Goal: Task Accomplishment & Management: Use online tool/utility

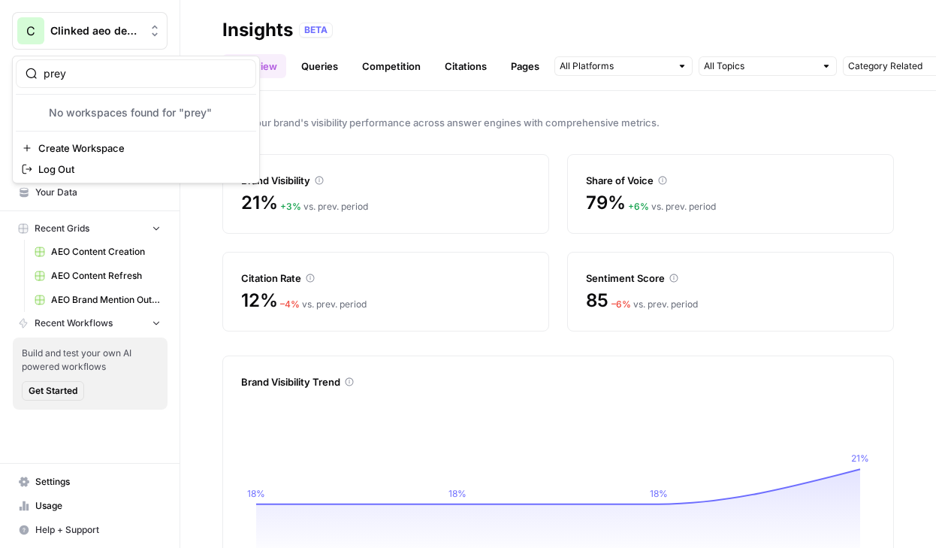
type input "prey"
click at [103, 47] on button "C Clinked aeo demo" at bounding box center [89, 31] width 155 height 38
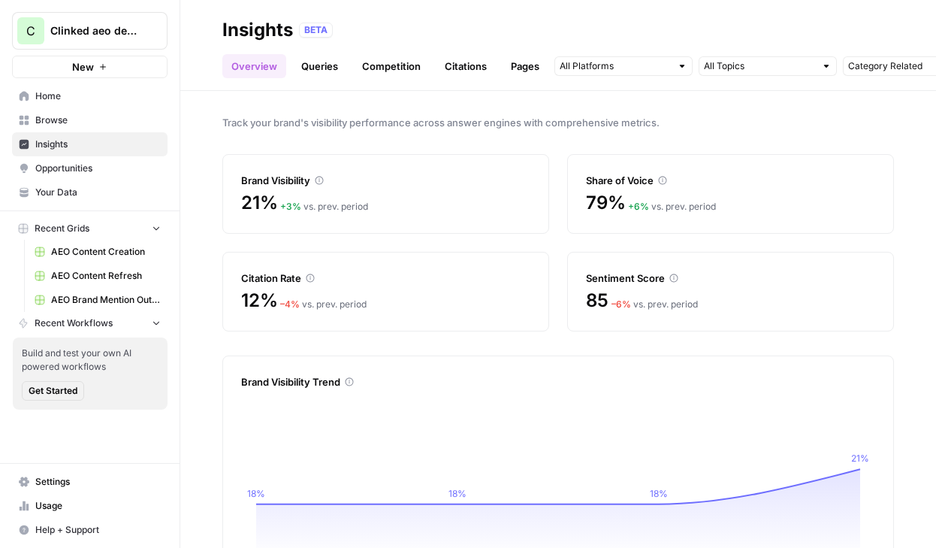
click at [103, 47] on button "C Clinked aeo demo" at bounding box center [89, 31] width 155 height 38
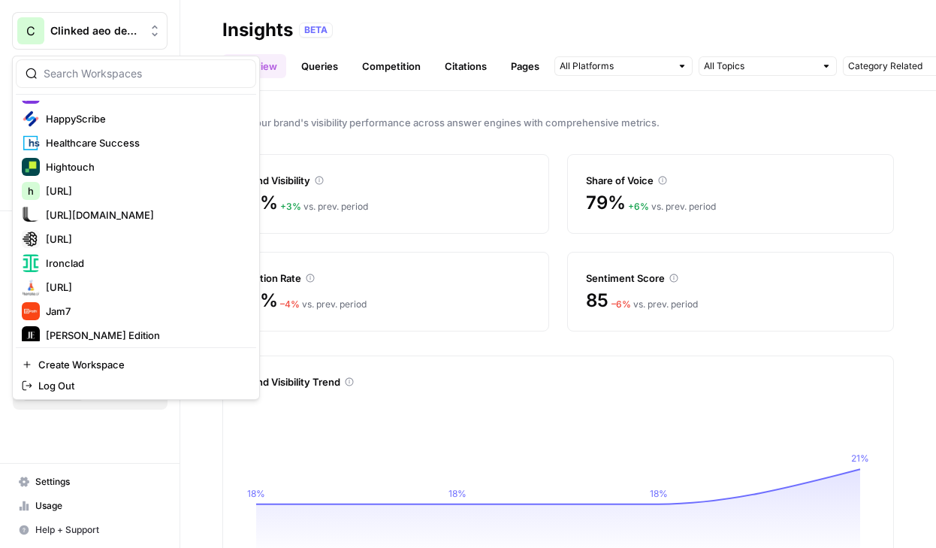
scroll to position [857, 0]
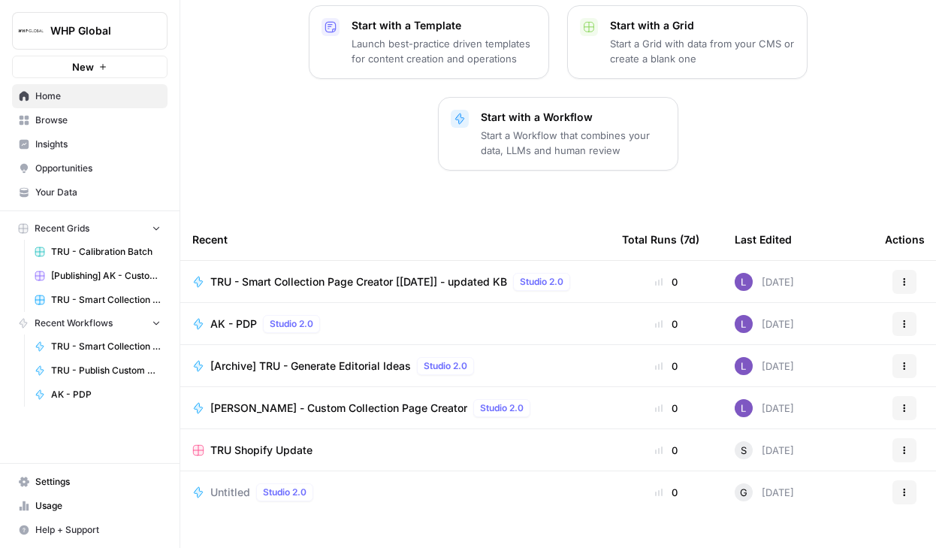
scroll to position [235, 0]
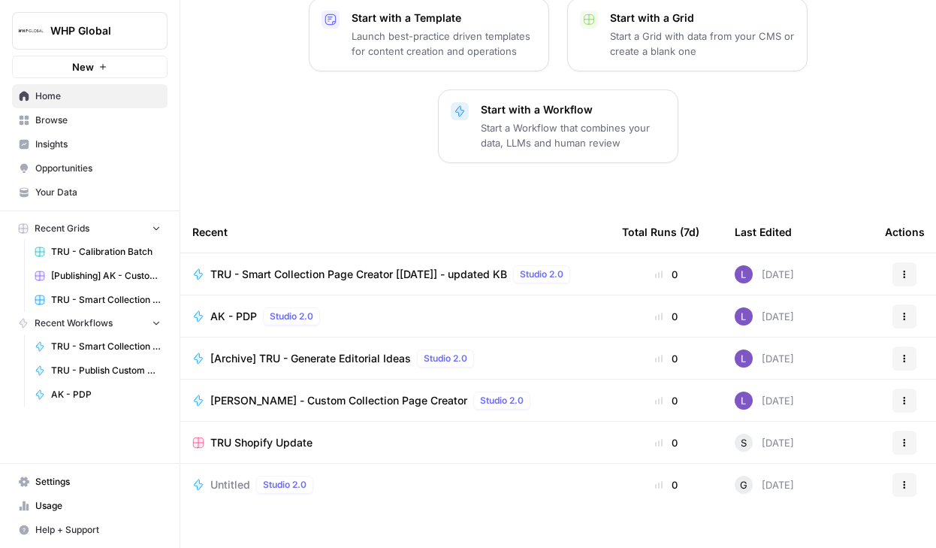
click at [115, 33] on span "WHP Global" at bounding box center [95, 30] width 91 height 15
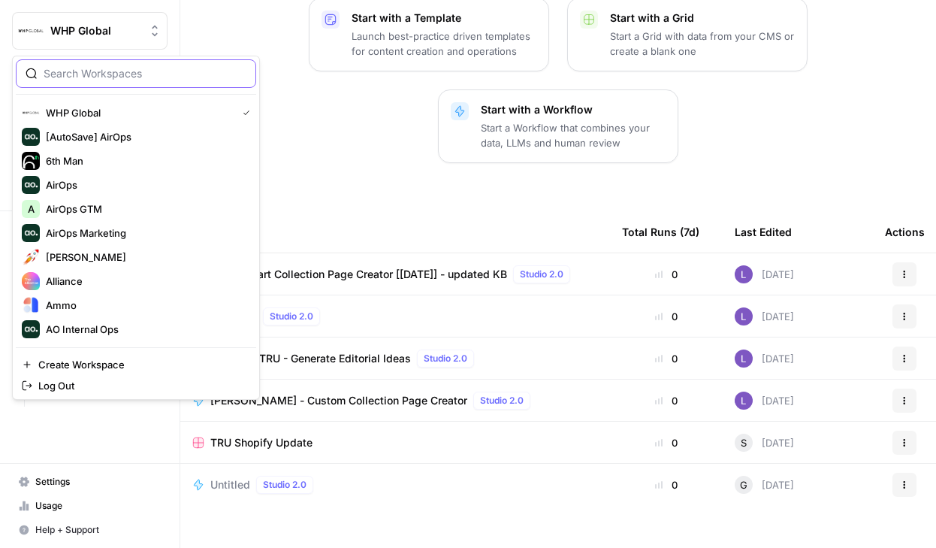
click at [115, 66] on input "search" at bounding box center [145, 73] width 203 height 15
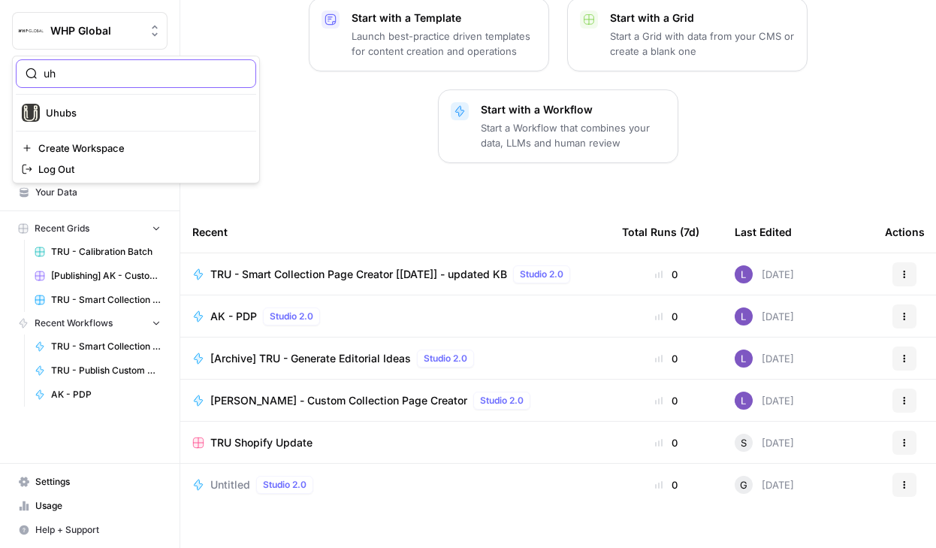
type input "uh"
click at [98, 107] on span "Uhubs" at bounding box center [145, 112] width 198 height 15
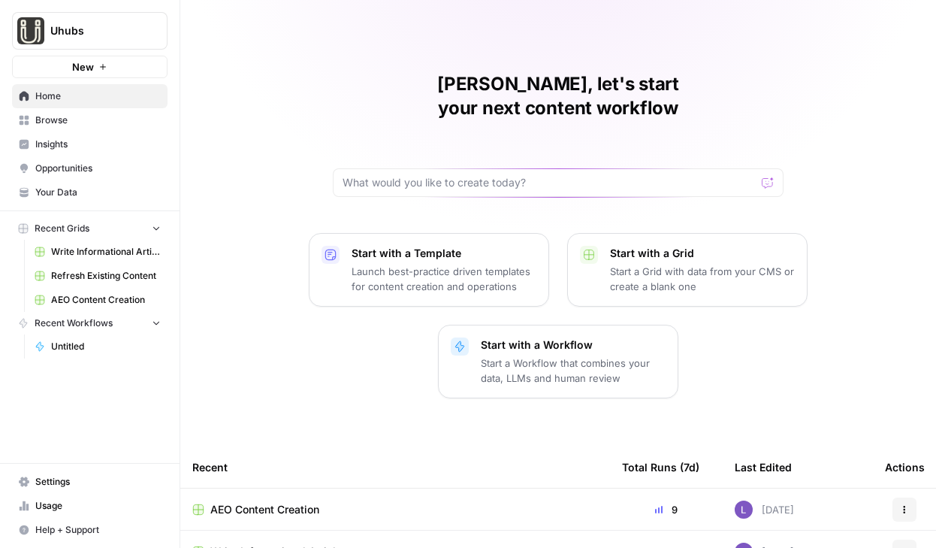
scroll to position [109, 0]
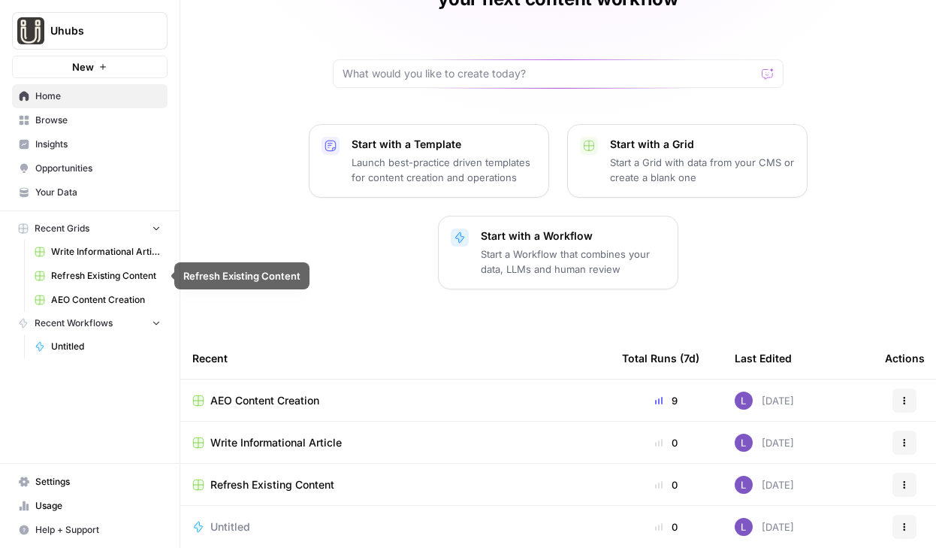
click at [96, 306] on span "AEO Content Creation" at bounding box center [106, 300] width 110 height 14
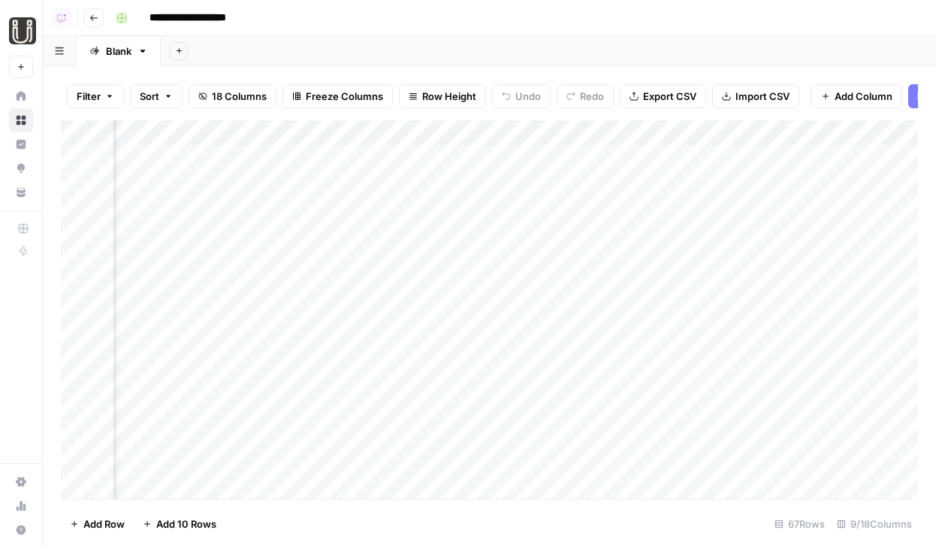
scroll to position [0, 755]
click at [526, 159] on div "Add Column" at bounding box center [489, 309] width 857 height 379
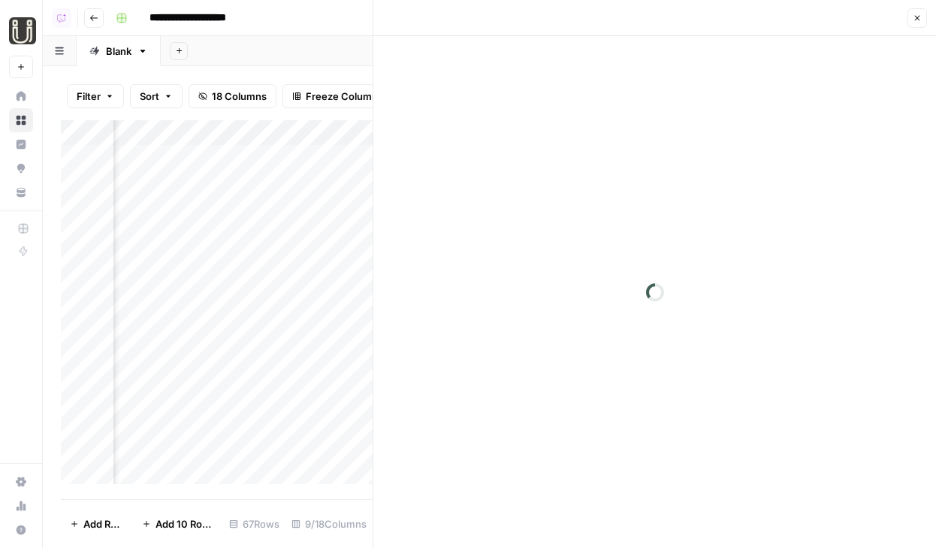
click at [915, 20] on icon "button" at bounding box center [917, 18] width 5 height 5
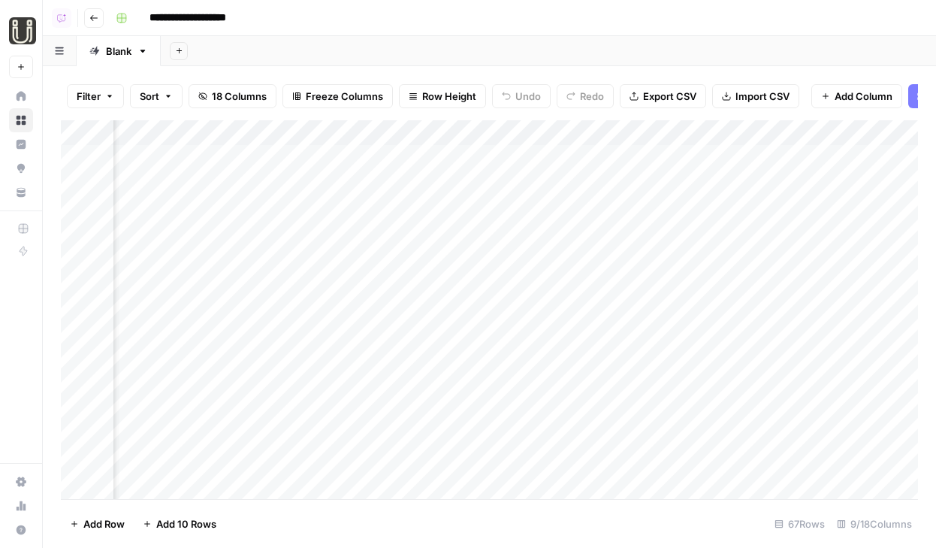
click at [530, 132] on div "Add Column" at bounding box center [489, 309] width 857 height 379
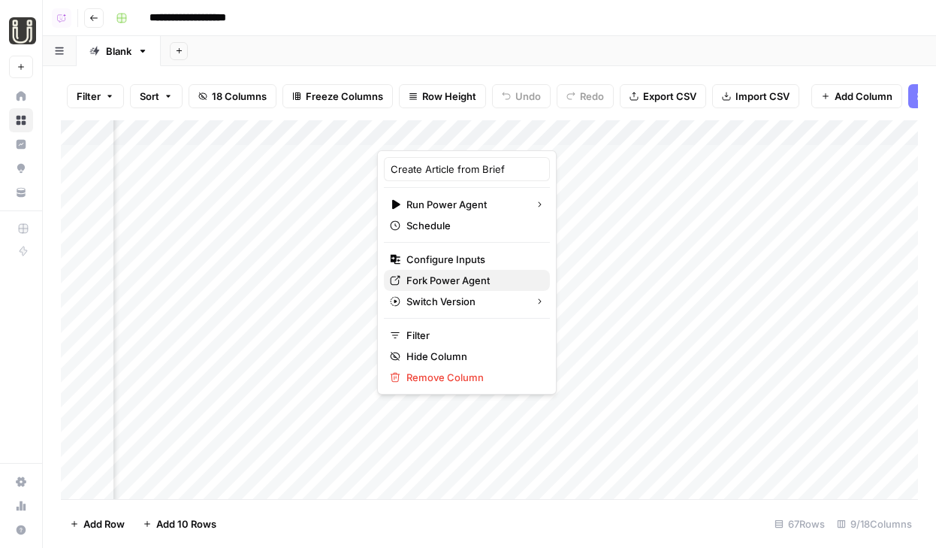
click at [457, 280] on span "Fork Power Agent" at bounding box center [471, 280] width 131 height 15
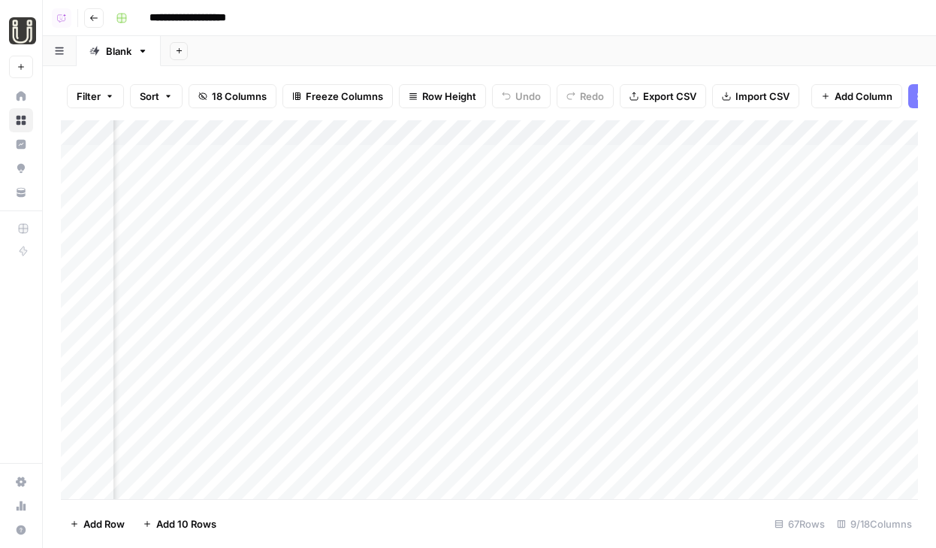
click at [530, 130] on div "Add Column" at bounding box center [489, 309] width 857 height 379
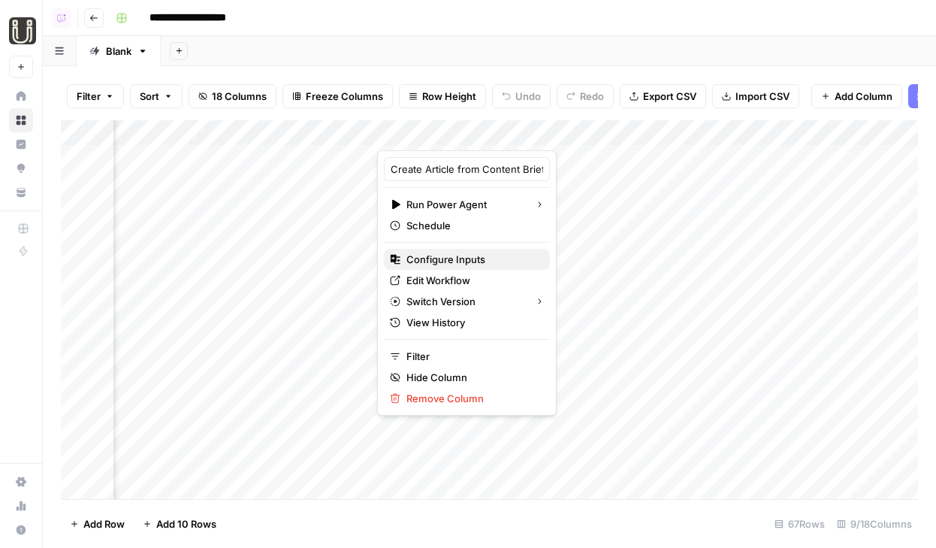
click at [484, 261] on span "Configure Inputs" at bounding box center [471, 259] width 131 height 15
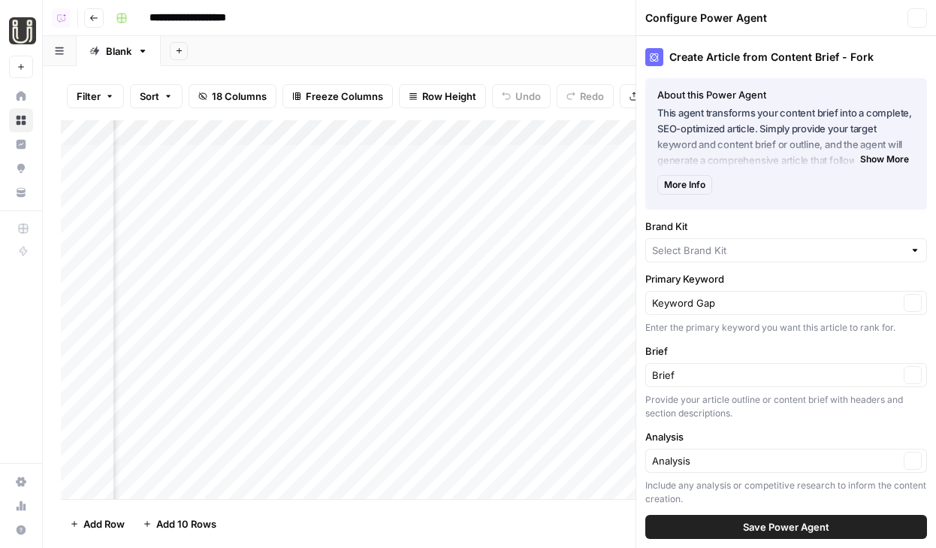
type input "Uhubs"
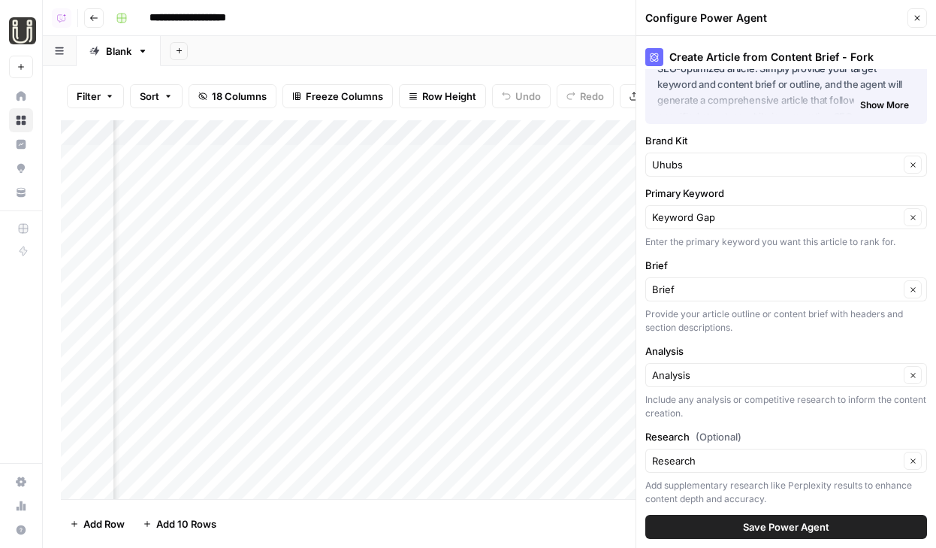
scroll to position [64, 0]
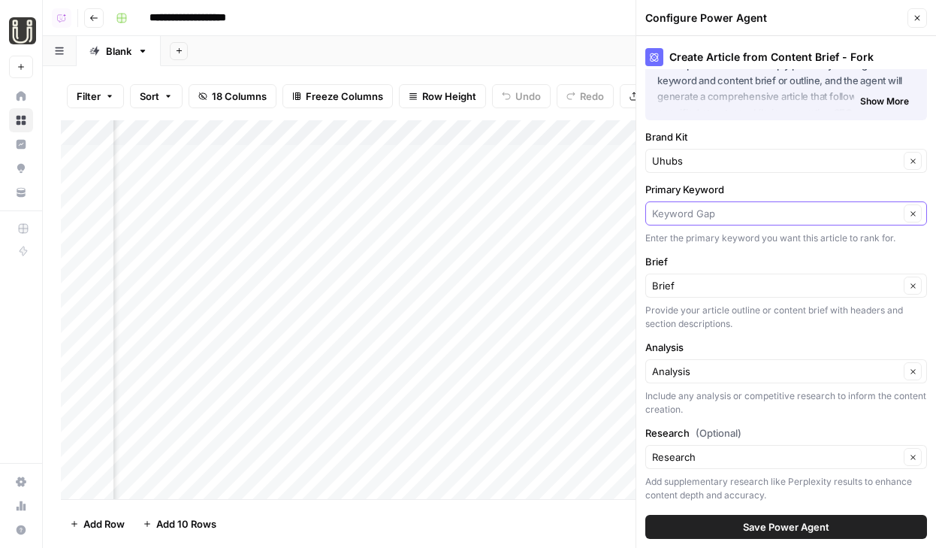
click at [732, 206] on input "Primary Keyword" at bounding box center [775, 213] width 247 height 15
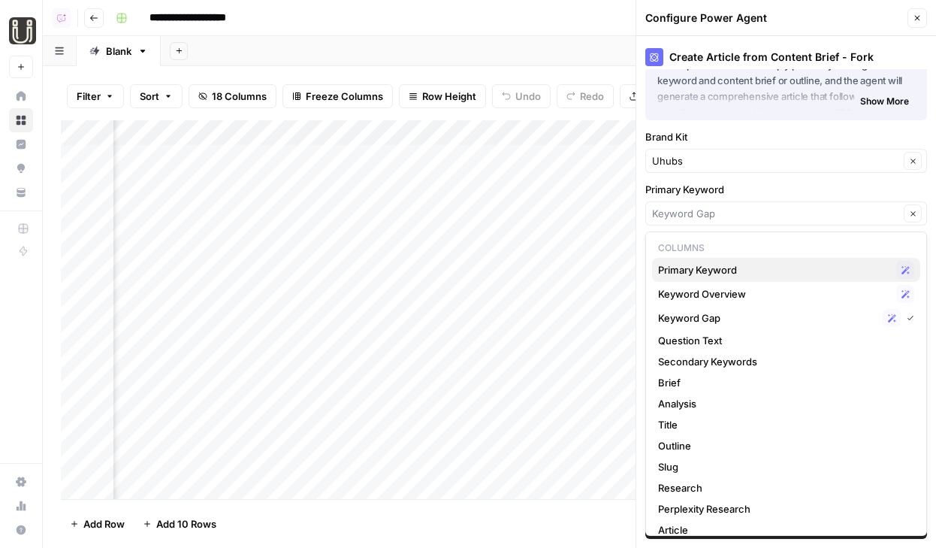
click at [751, 270] on span "Primary Keyword" at bounding box center [774, 269] width 232 height 15
type input "Primary Keyword"
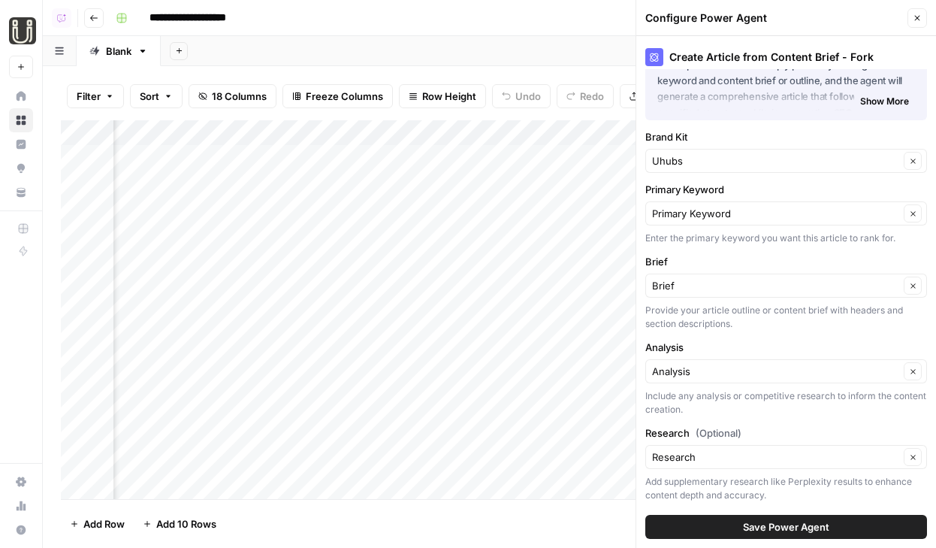
drag, startPoint x: 786, startPoint y: 523, endPoint x: 783, endPoint y: 455, distance: 68.4
click at [783, 455] on div "Create Article from Content Brief - Fork About this Power Agent This agent tran…" at bounding box center [786, 291] width 300 height 511
click at [783, 455] on input "Research (Optional)" at bounding box center [775, 456] width 247 height 15
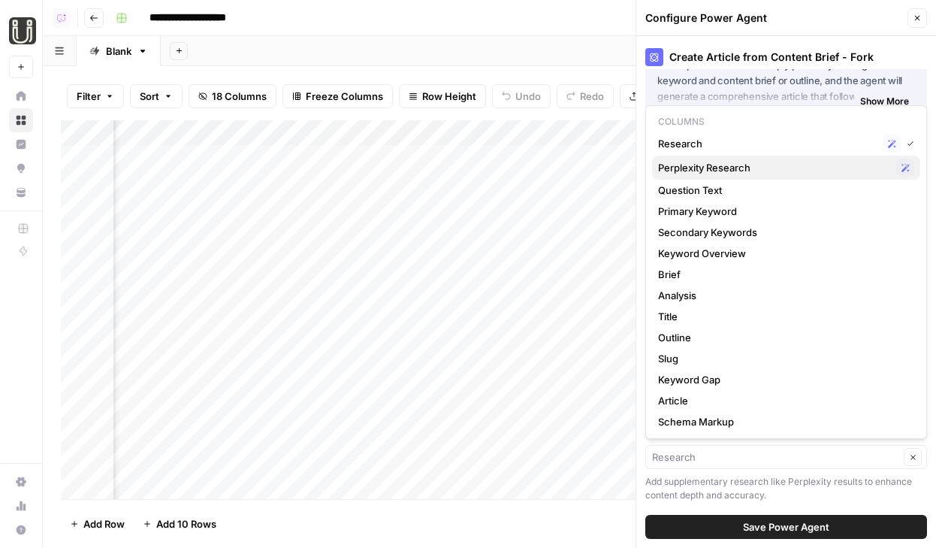
click at [732, 170] on span "Perplexity Research" at bounding box center [774, 167] width 232 height 15
type input "Perplexity Research"
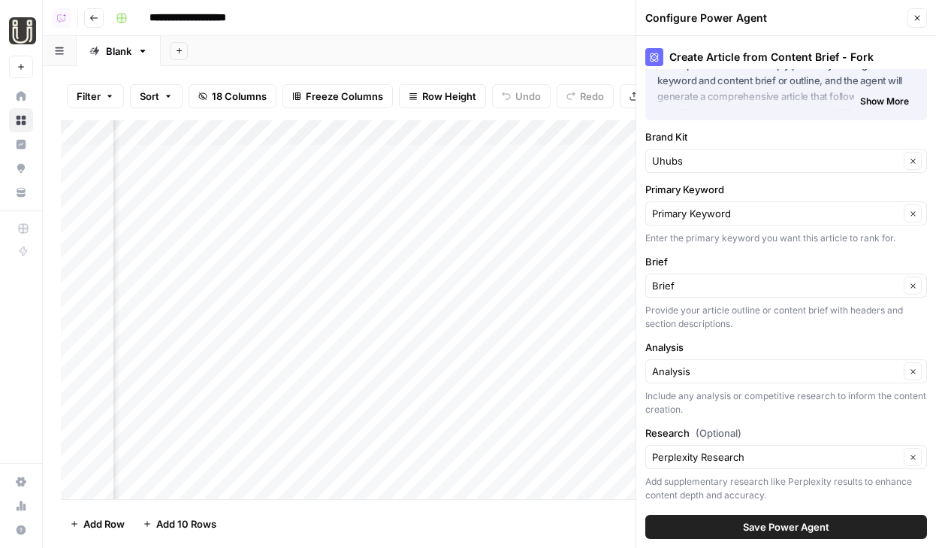
click at [777, 533] on span "Save Power Agent" at bounding box center [786, 526] width 86 height 15
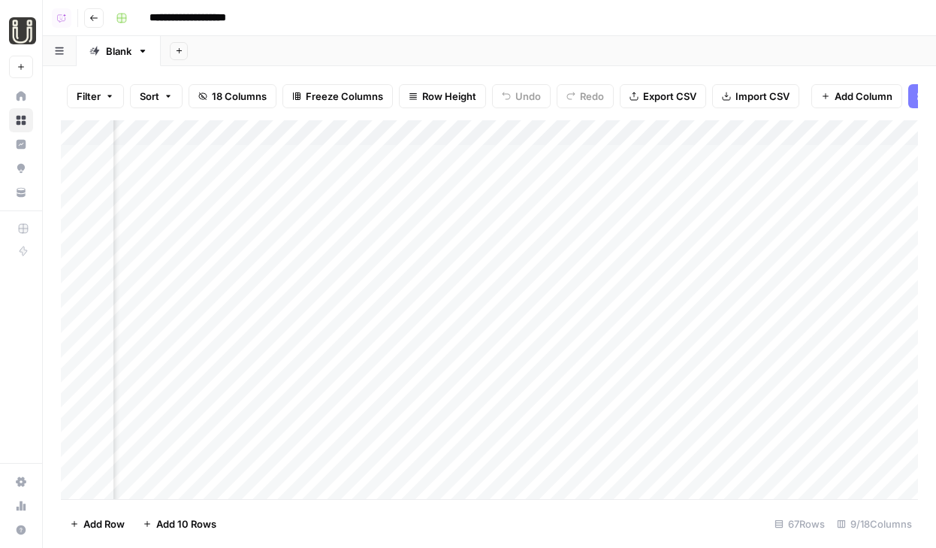
click at [471, 155] on div "Add Column" at bounding box center [489, 309] width 857 height 379
click at [471, 180] on div "Add Column" at bounding box center [489, 309] width 857 height 379
click at [542, 159] on div "Add Column" at bounding box center [489, 309] width 857 height 379
click at [542, 177] on div "Add Column" at bounding box center [489, 309] width 857 height 379
click at [542, 204] on div "Add Column" at bounding box center [489, 309] width 857 height 379
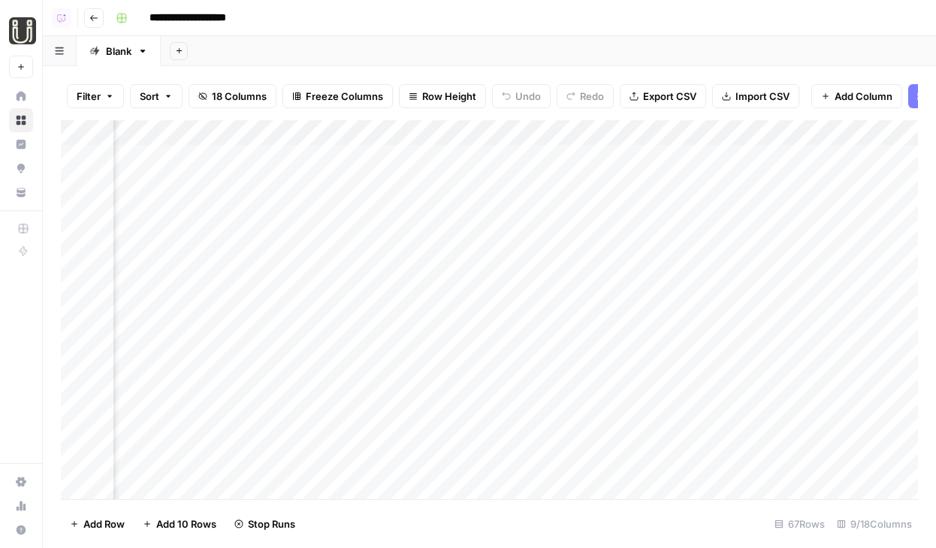
click at [545, 160] on div "Add Column" at bounding box center [489, 309] width 857 height 379
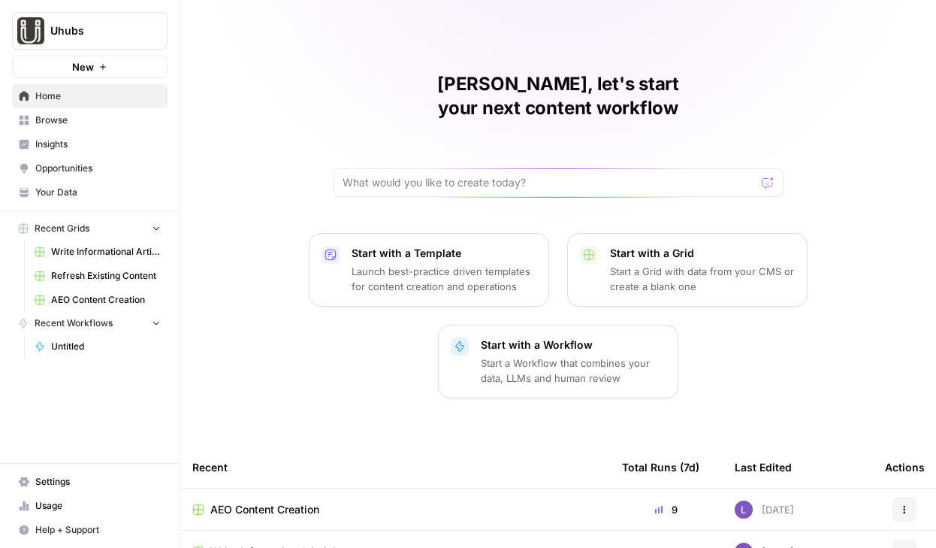
click at [101, 120] on span "Browse" at bounding box center [97, 120] width 125 height 14
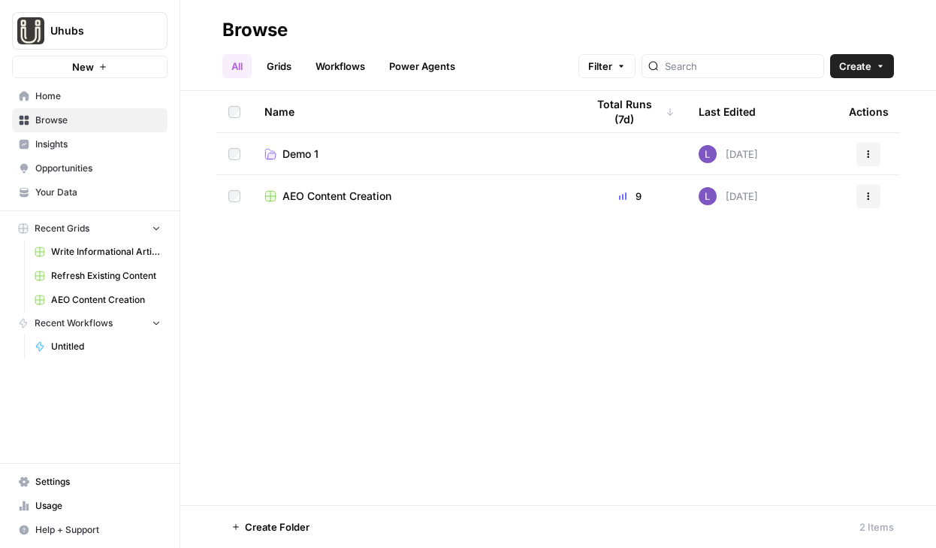
click at [75, 165] on span "Opportunities" at bounding box center [97, 168] width 125 height 14
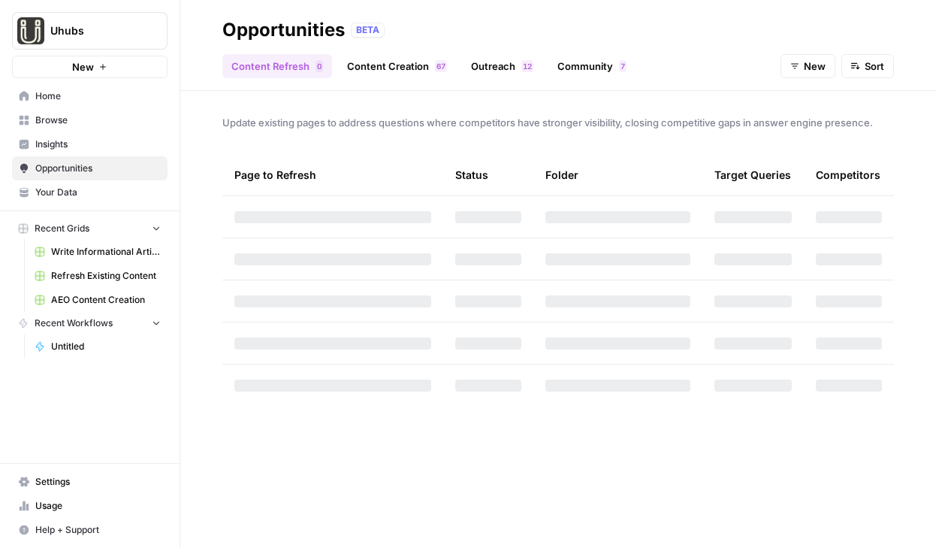
click at [441, 62] on span "7" at bounding box center [443, 66] width 5 height 12
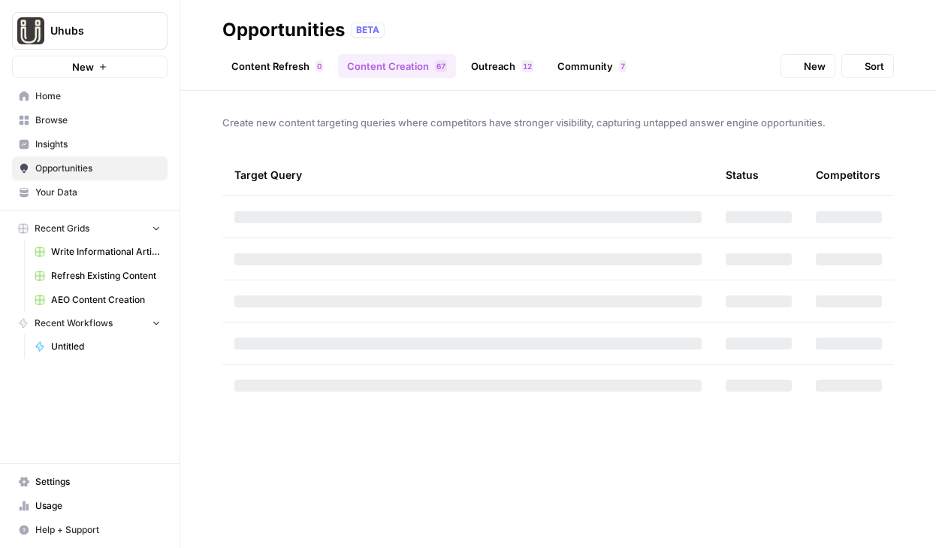
click at [511, 68] on link "Outreach 2 1" at bounding box center [502, 66] width 80 height 24
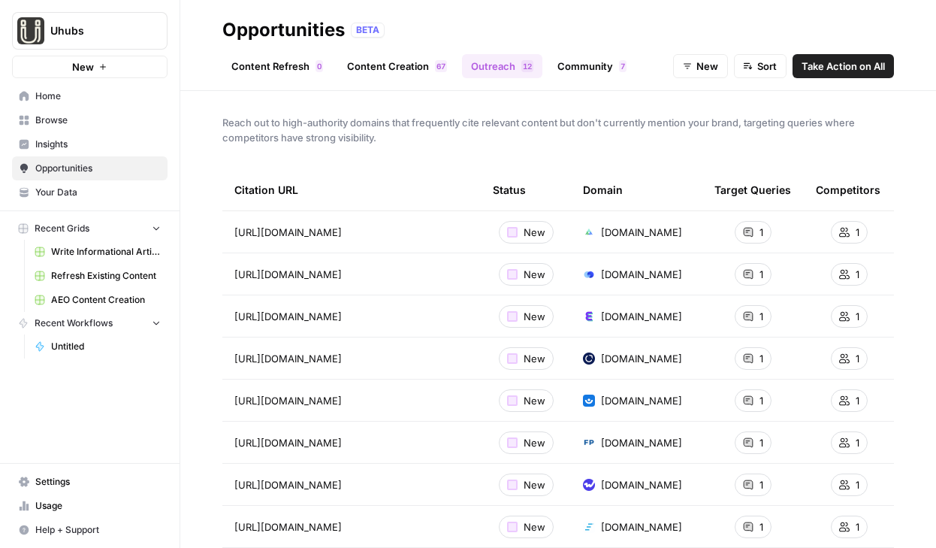
click at [860, 67] on span "Take Action on All" at bounding box center [842, 66] width 83 height 15
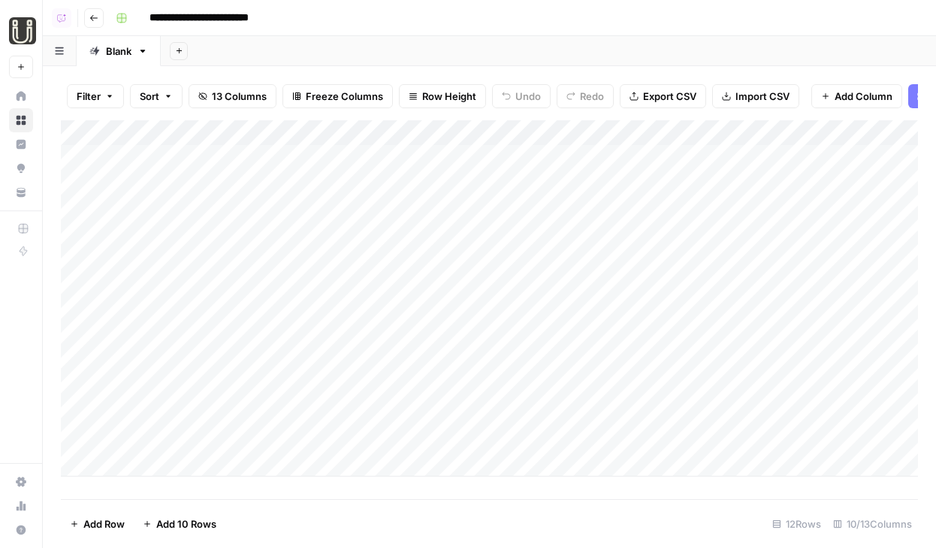
click at [557, 160] on div "Add Column" at bounding box center [489, 298] width 857 height 356
click at [557, 181] on div "Add Column" at bounding box center [489, 298] width 857 height 356
click at [558, 198] on div "Add Column" at bounding box center [489, 298] width 857 height 356
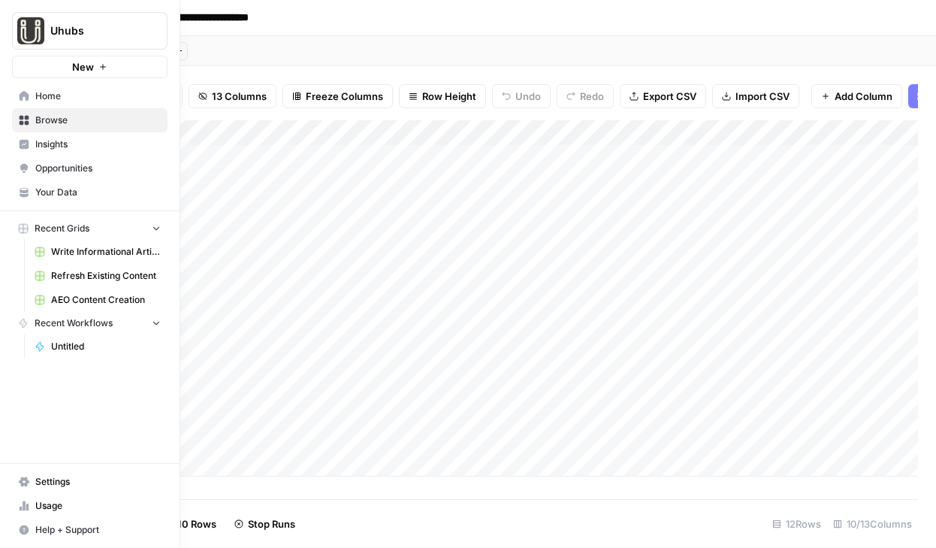
click at [38, 504] on span "Usage" at bounding box center [97, 506] width 125 height 14
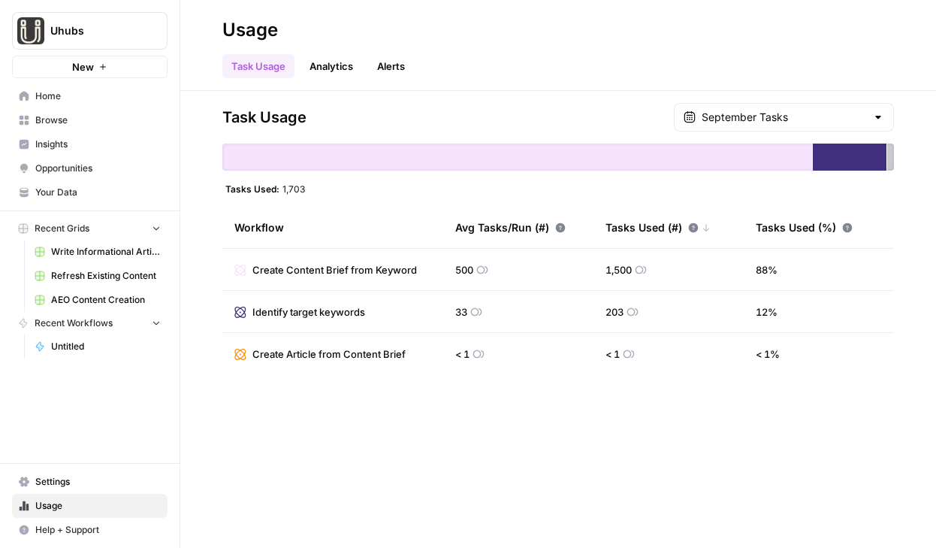
click at [93, 296] on span "AEO Content Creation" at bounding box center [106, 300] width 110 height 14
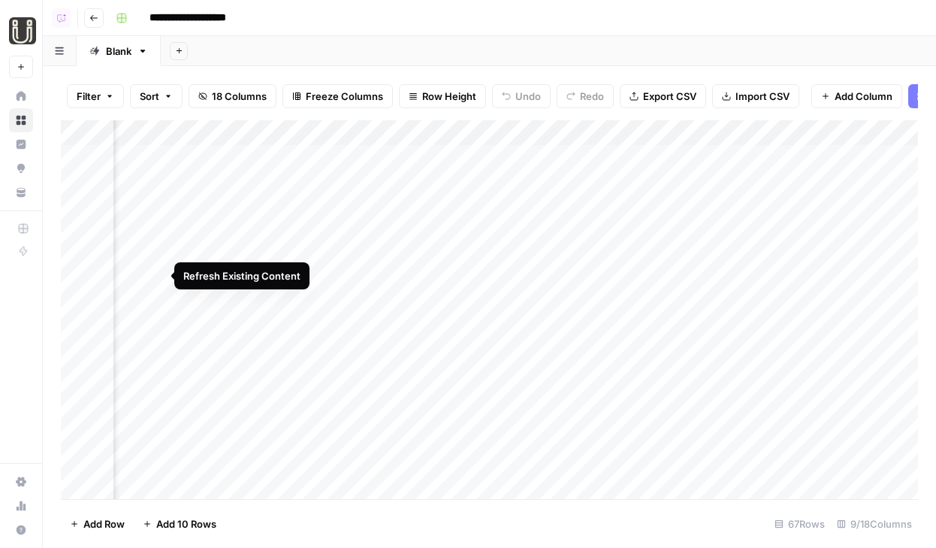
scroll to position [0, 903]
click at [605, 160] on div "Add Column" at bounding box center [489, 309] width 857 height 379
click at [611, 184] on div "Add Column" at bounding box center [489, 309] width 857 height 379
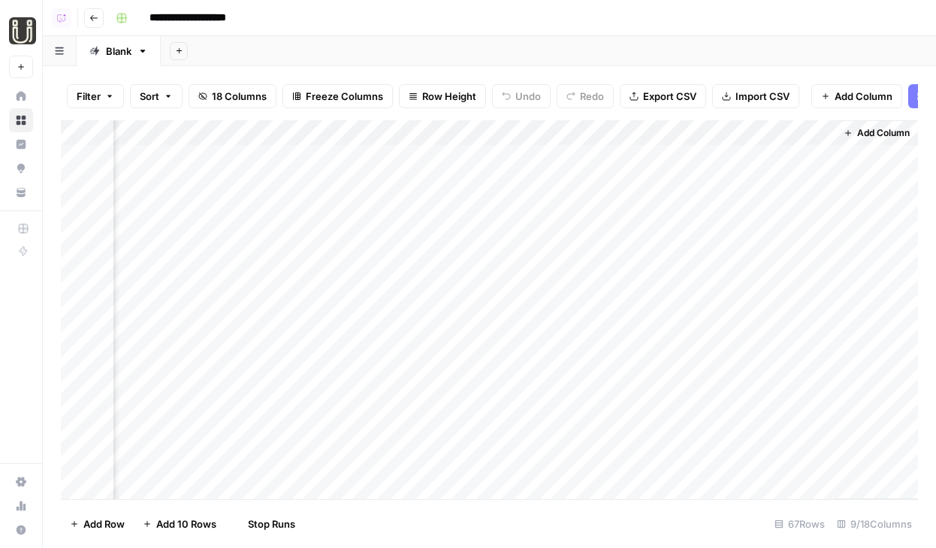
click at [617, 204] on div "Add Column" at bounding box center [489, 309] width 857 height 379
click at [616, 158] on div "Add Column" at bounding box center [489, 309] width 857 height 379
click at [107, 22] on header "**********" at bounding box center [489, 18] width 893 height 36
click at [95, 19] on icon "button" at bounding box center [93, 18] width 9 height 9
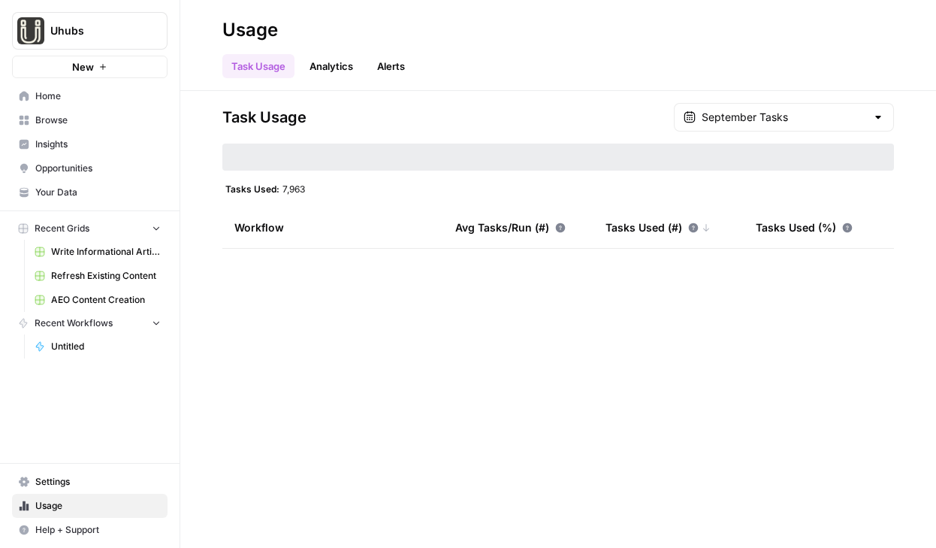
click at [62, 117] on span "Browse" at bounding box center [97, 120] width 125 height 14
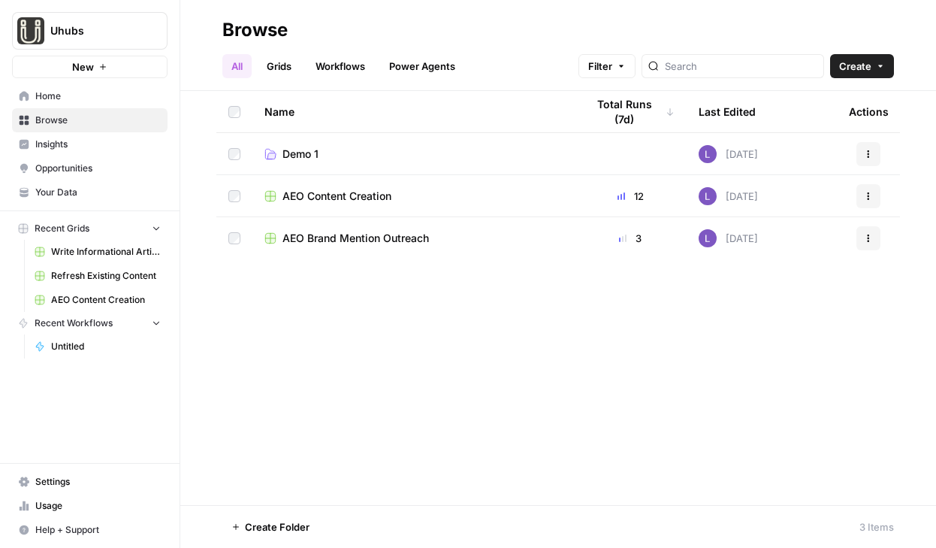
click at [126, 270] on span "Refresh Existing Content" at bounding box center [106, 276] width 110 height 14
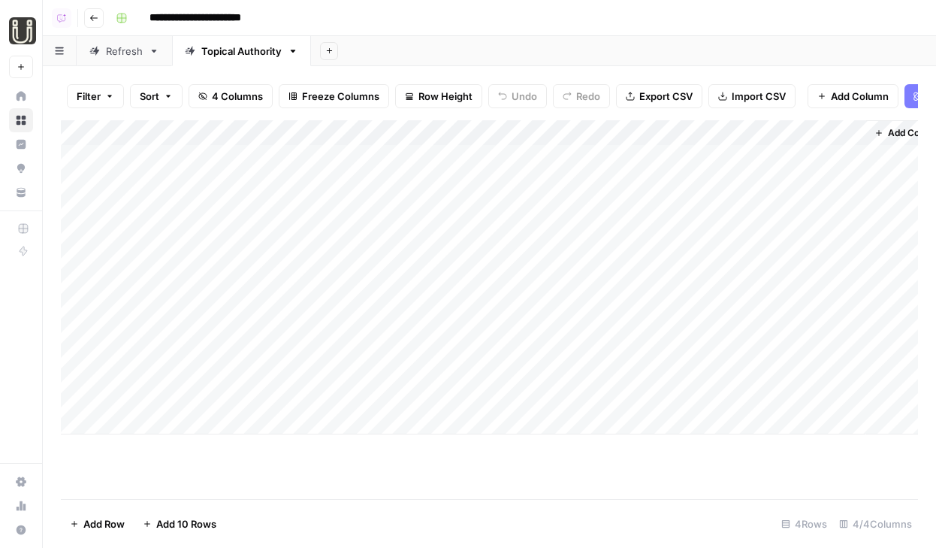
click at [87, 18] on button "Go back" at bounding box center [94, 18] width 20 height 20
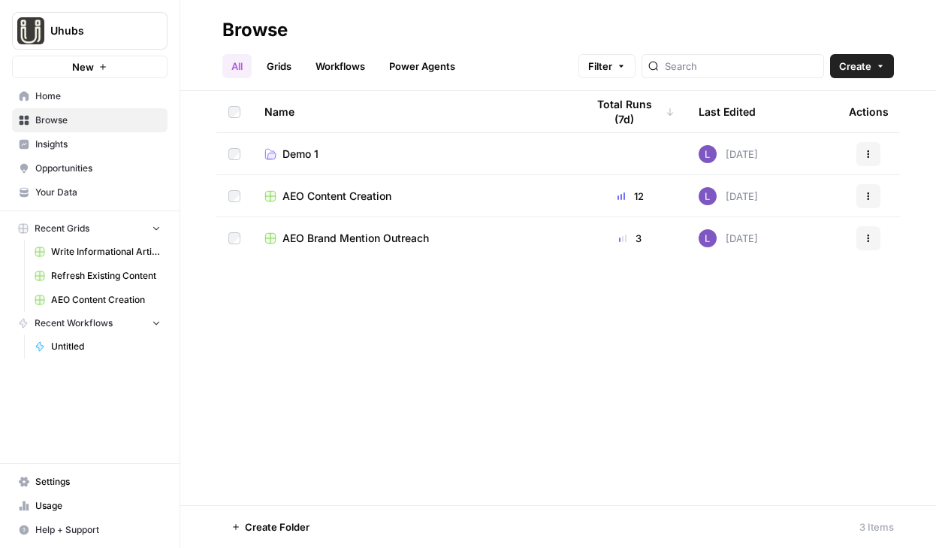
click at [84, 171] on span "Opportunities" at bounding box center [97, 168] width 125 height 14
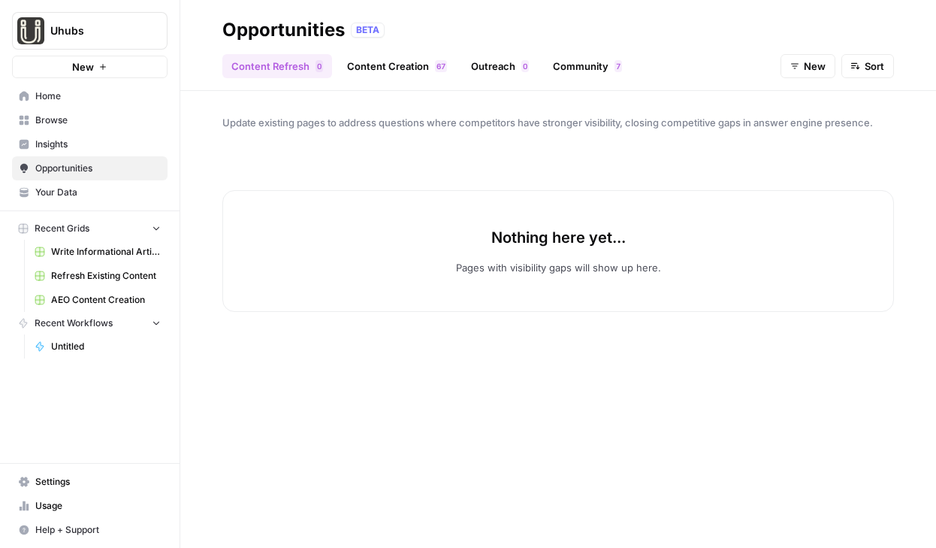
click at [622, 68] on link "Community 7" at bounding box center [587, 66] width 87 height 24
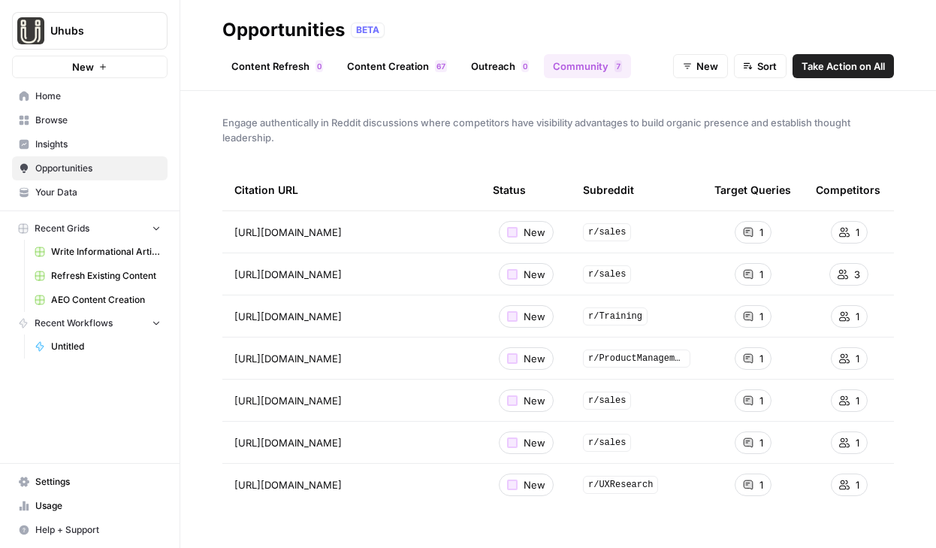
click at [514, 51] on div "Content Refresh 0 Content Creation 7 6 Outreach 0 Community 7 New Sort Take Act…" at bounding box center [557, 60] width 671 height 36
click at [512, 64] on link "Outreach 0" at bounding box center [500, 66] width 76 height 24
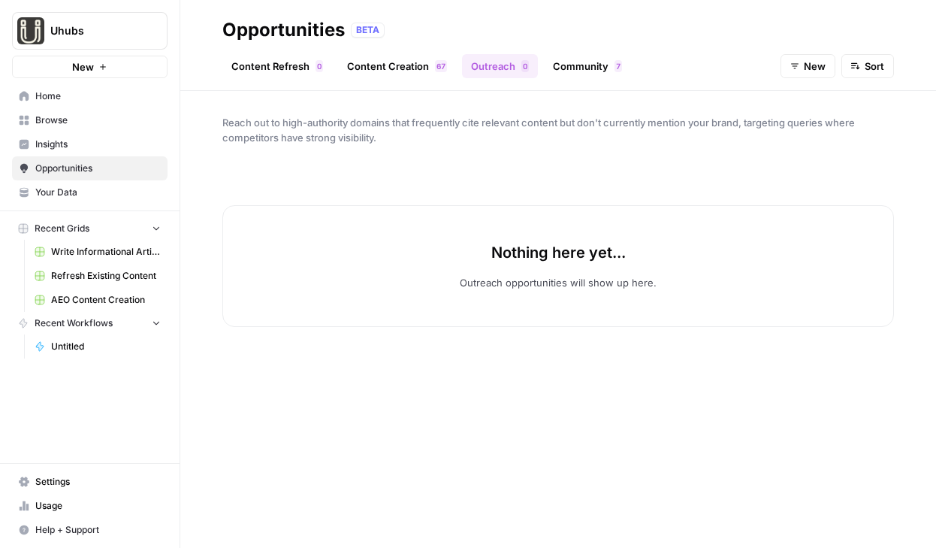
click at [429, 63] on link "Content Creation 7 6" at bounding box center [397, 66] width 118 height 24
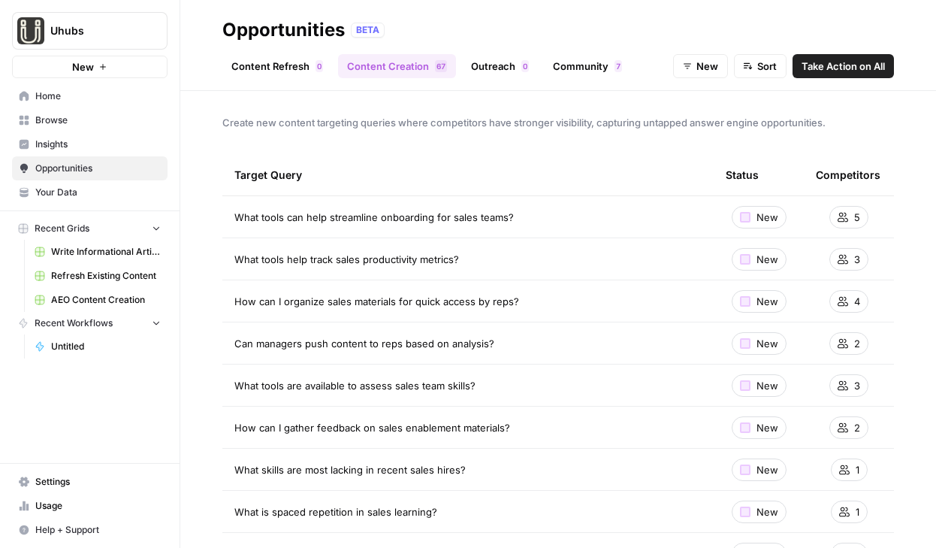
click at [507, 73] on link "Outreach 0" at bounding box center [500, 66] width 76 height 24
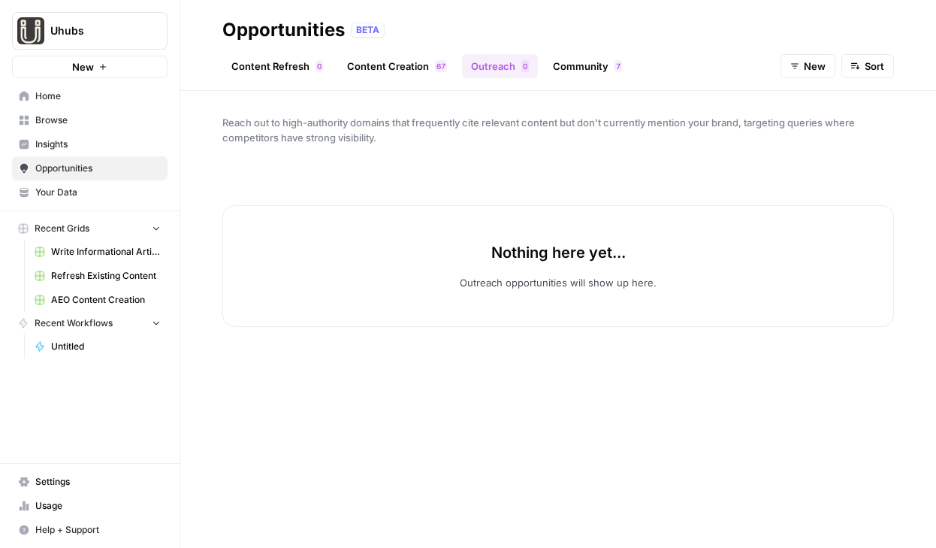
click at [312, 68] on link "Content Refresh 0" at bounding box center [277, 66] width 110 height 24
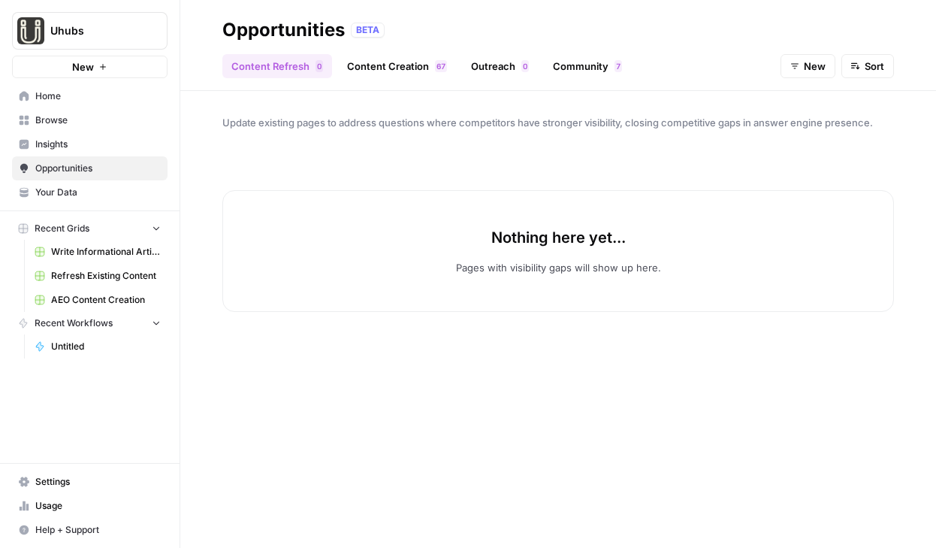
click at [88, 149] on span "Insights" at bounding box center [97, 144] width 125 height 14
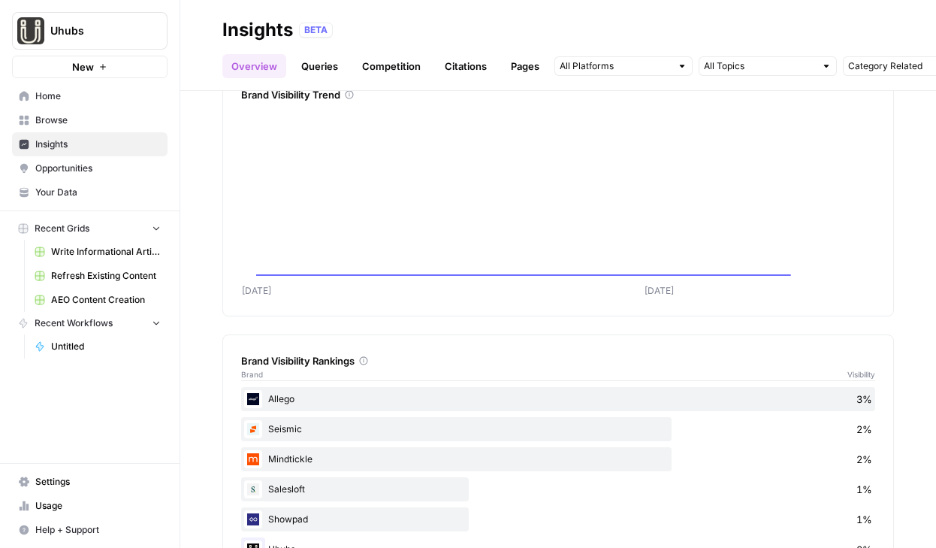
scroll to position [301, 0]
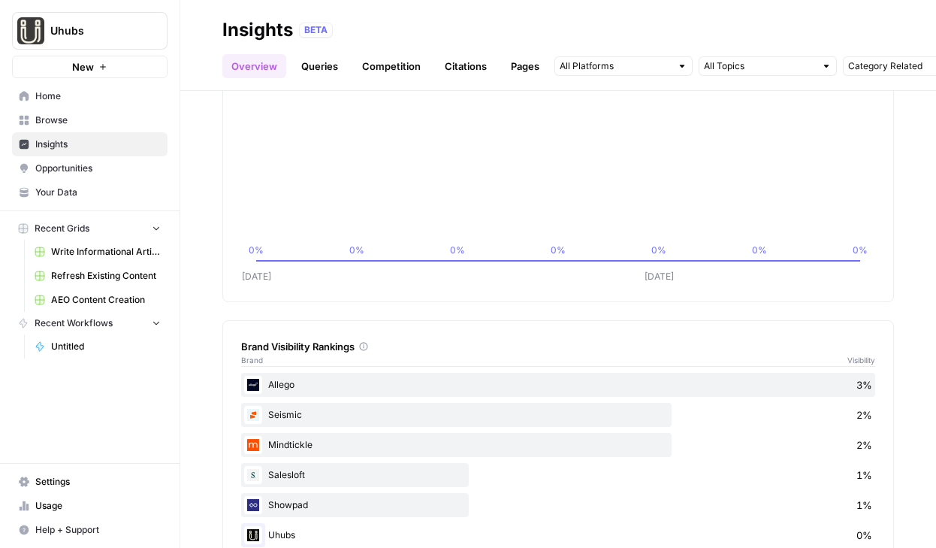
click at [321, 69] on link "Queries" at bounding box center [319, 66] width 55 height 24
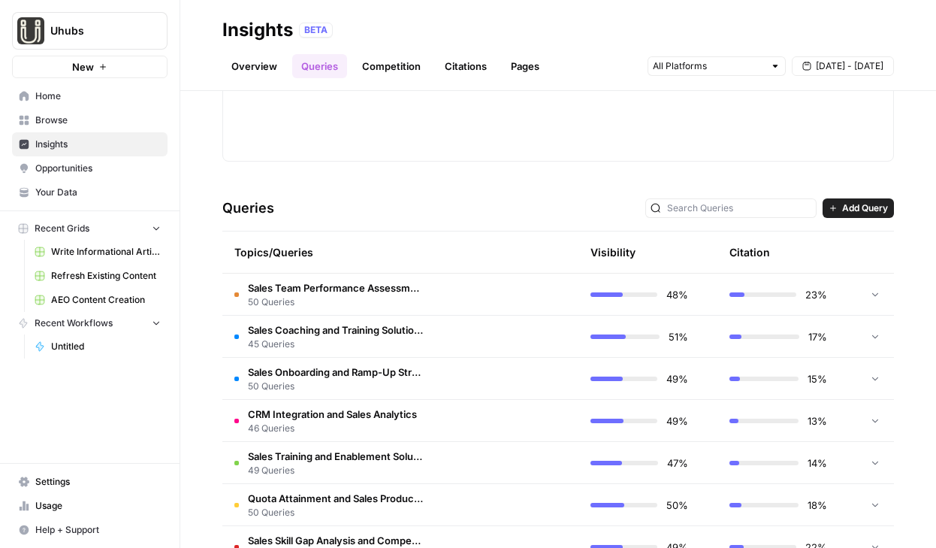
scroll to position [481, 0]
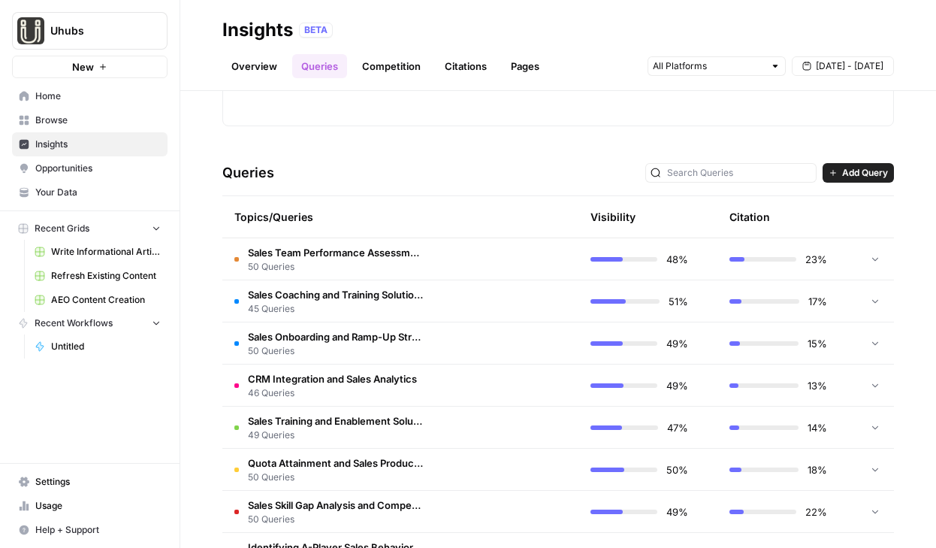
click at [521, 259] on td at bounding box center [507, 258] width 143 height 41
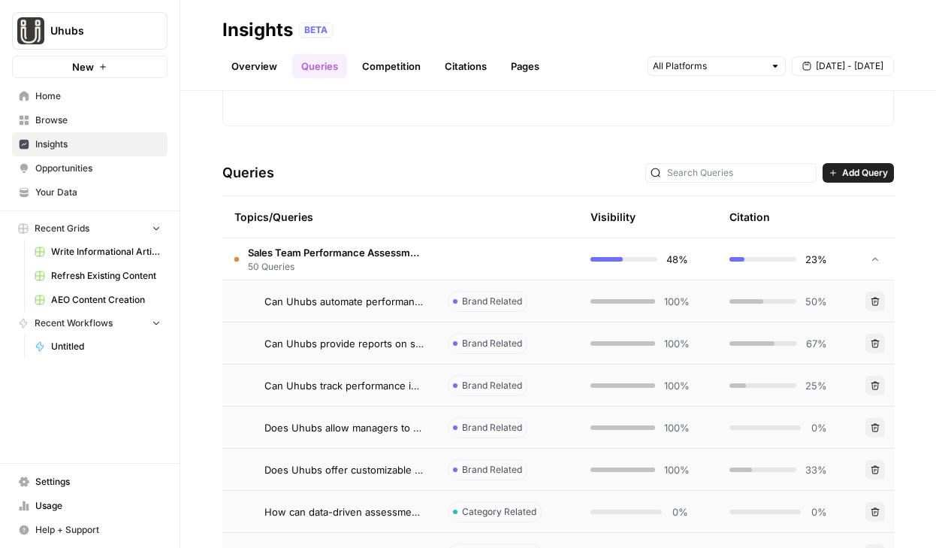
click at [653, 306] on div "100%" at bounding box center [639, 301] width 98 height 15
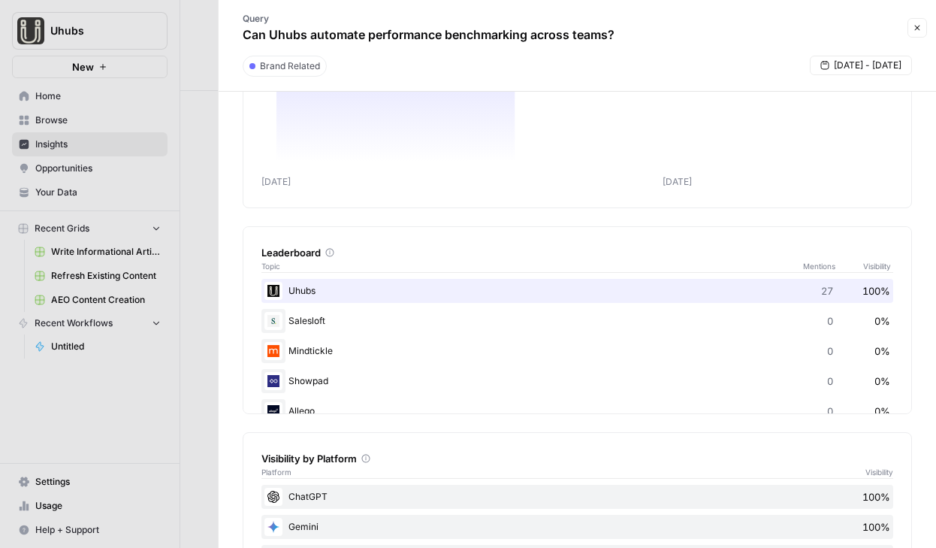
scroll to position [113, 0]
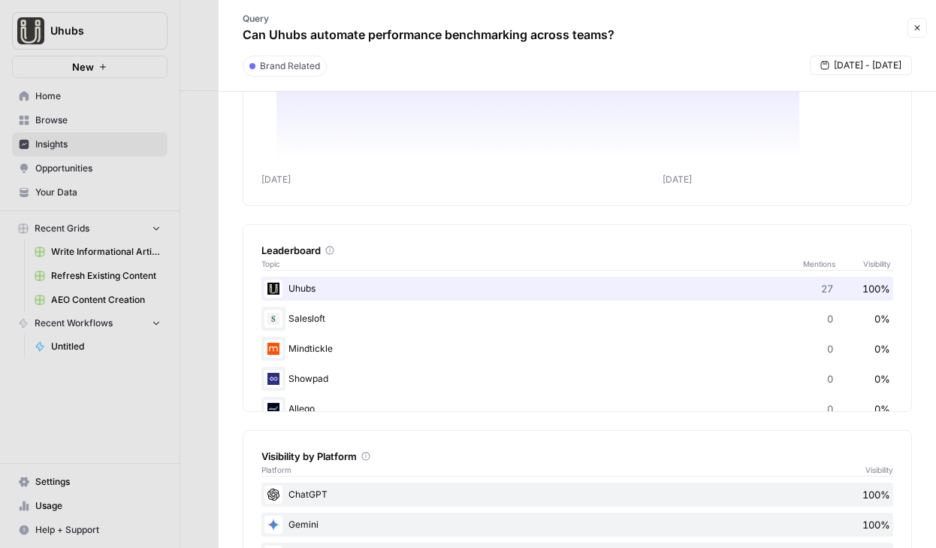
click at [925, 28] on button "Close" at bounding box center [917, 28] width 20 height 20
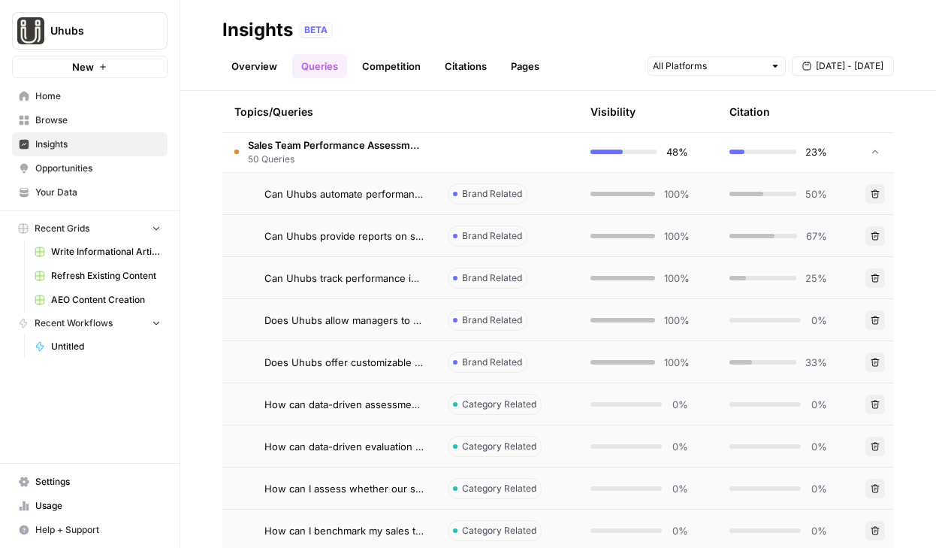
scroll to position [766, 0]
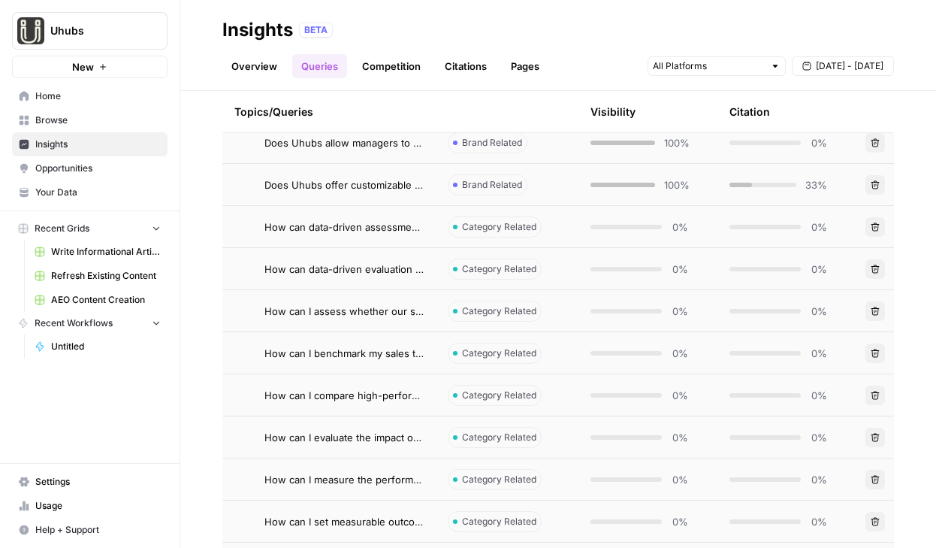
click at [606, 277] on td "0%" at bounding box center [647, 268] width 139 height 41
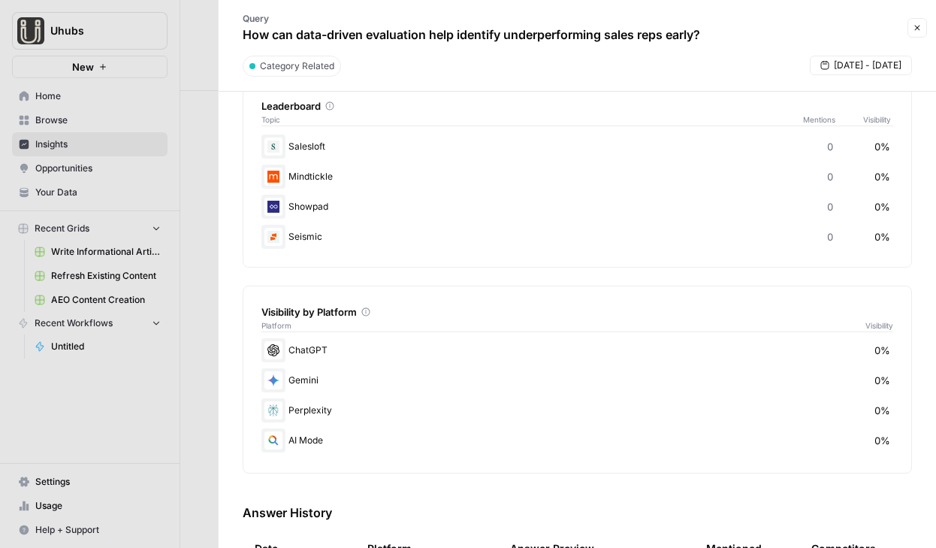
scroll to position [623, 0]
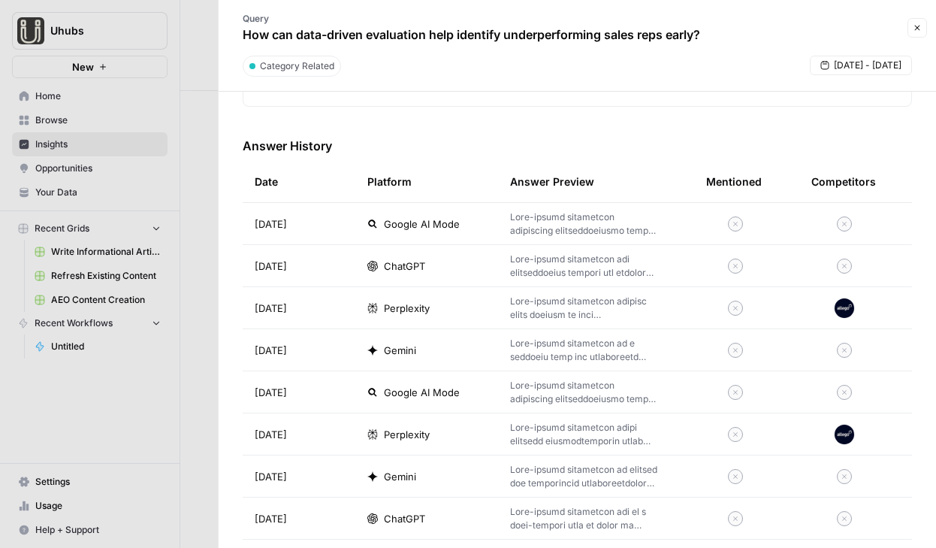
click at [168, 401] on div at bounding box center [468, 274] width 936 height 548
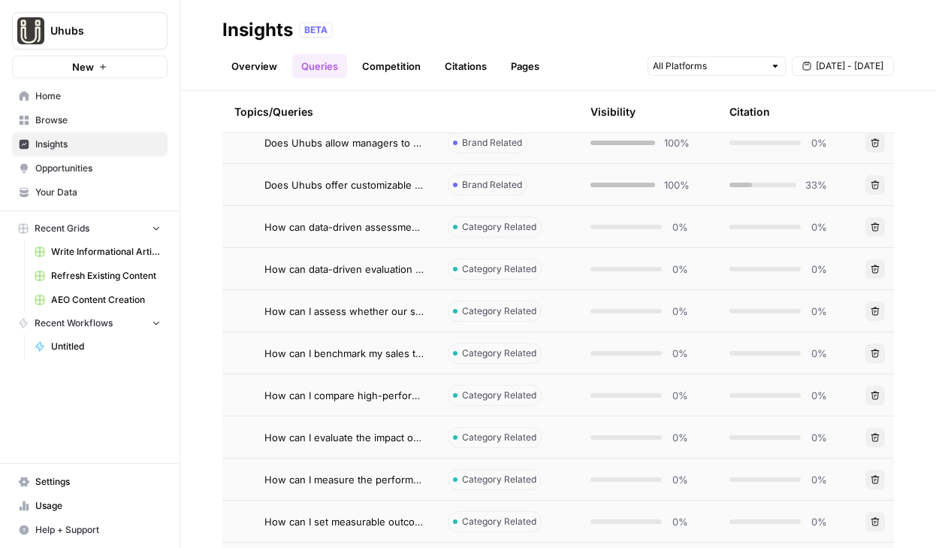
click at [415, 73] on link "Competition" at bounding box center [391, 66] width 77 height 24
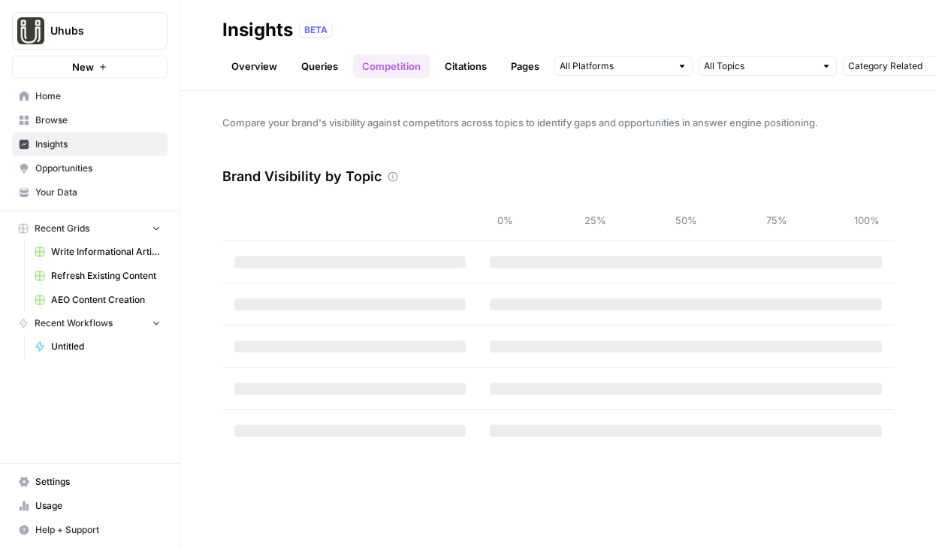
click at [453, 62] on link "Citations" at bounding box center [466, 66] width 60 height 24
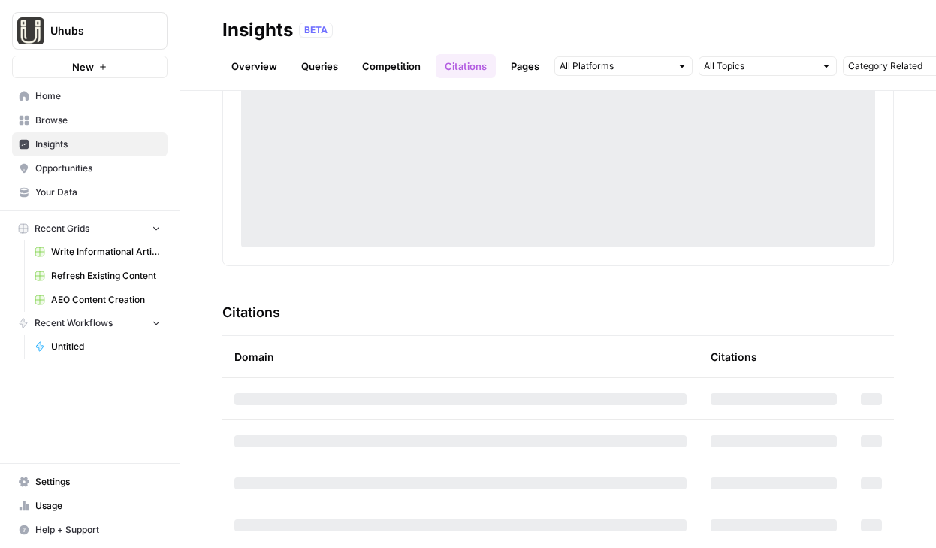
scroll to position [170, 0]
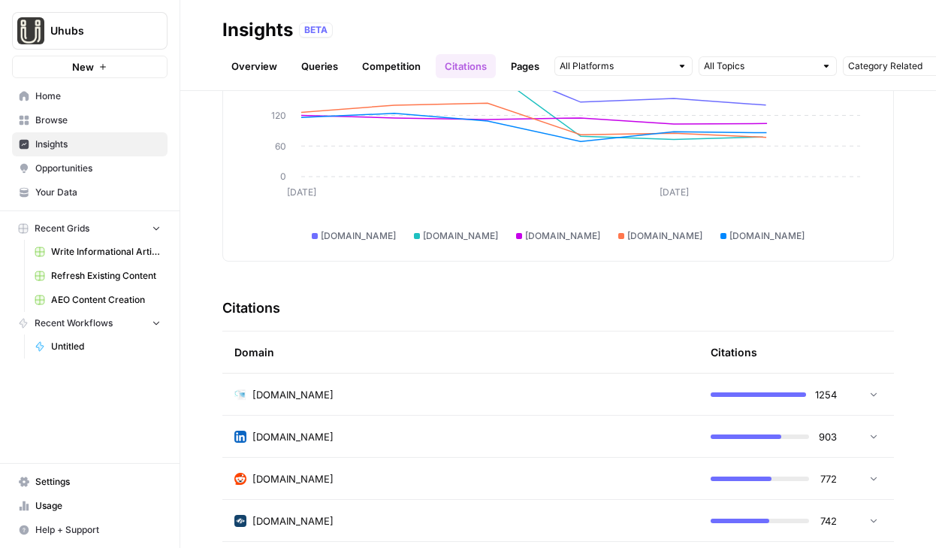
click at [533, 66] on link "Pages" at bounding box center [525, 66] width 47 height 24
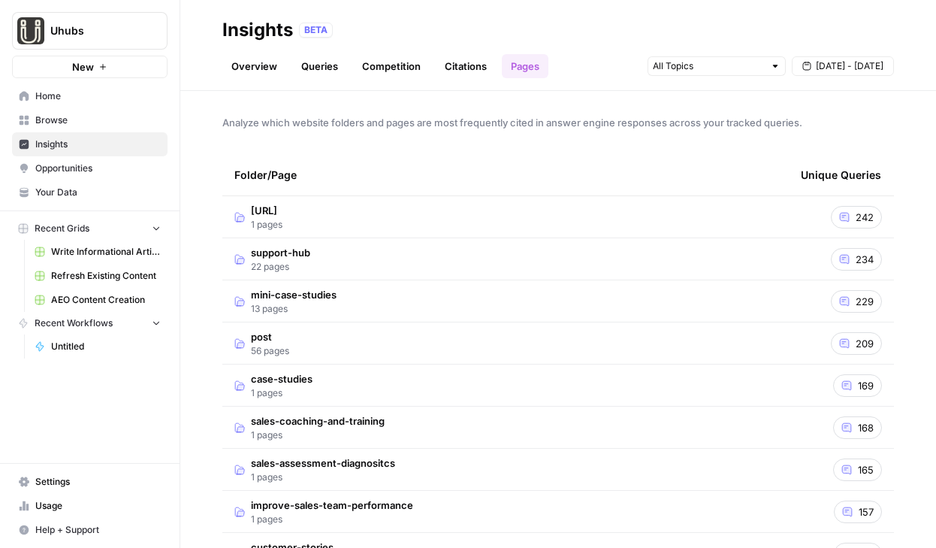
scroll to position [49, 0]
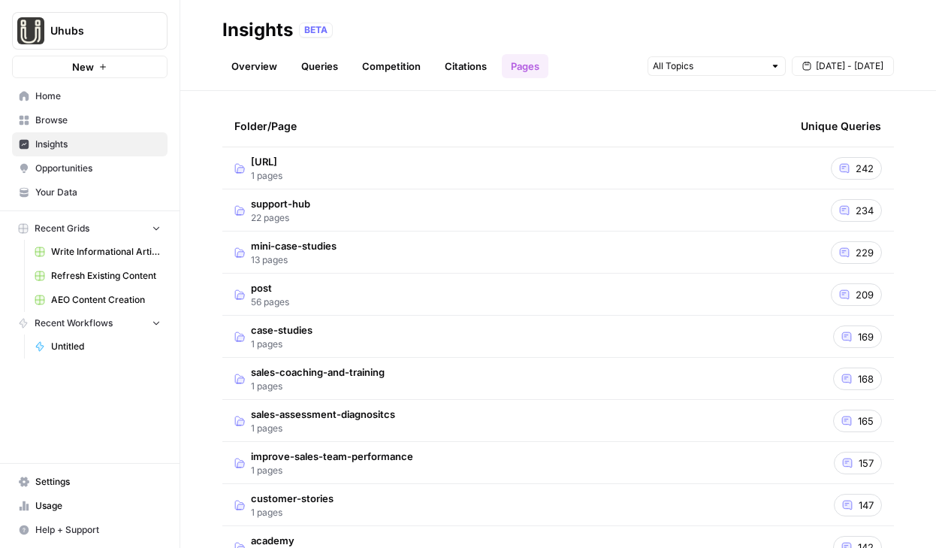
click at [482, 173] on td "uhubs.ai 1 pages" at bounding box center [505, 167] width 566 height 41
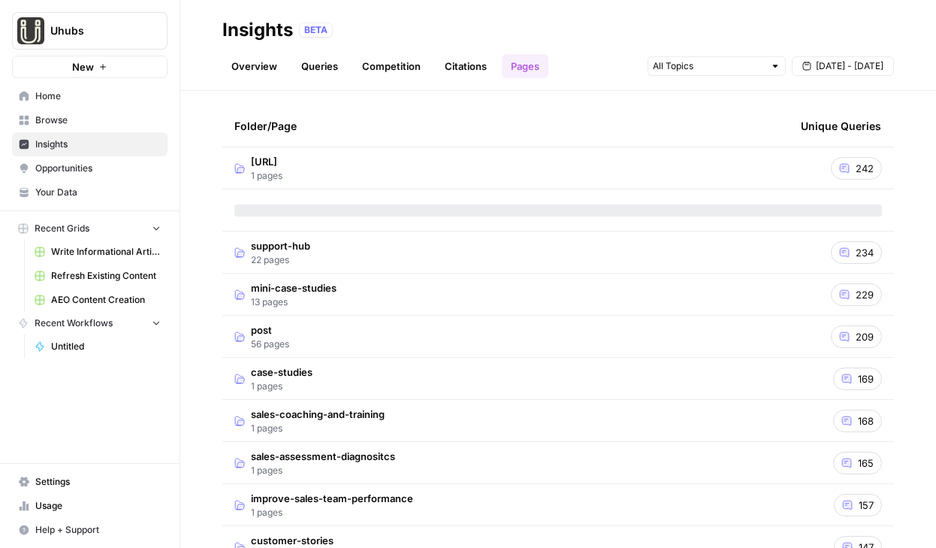
click at [482, 173] on td "uhubs.ai 1 pages" at bounding box center [505, 167] width 566 height 41
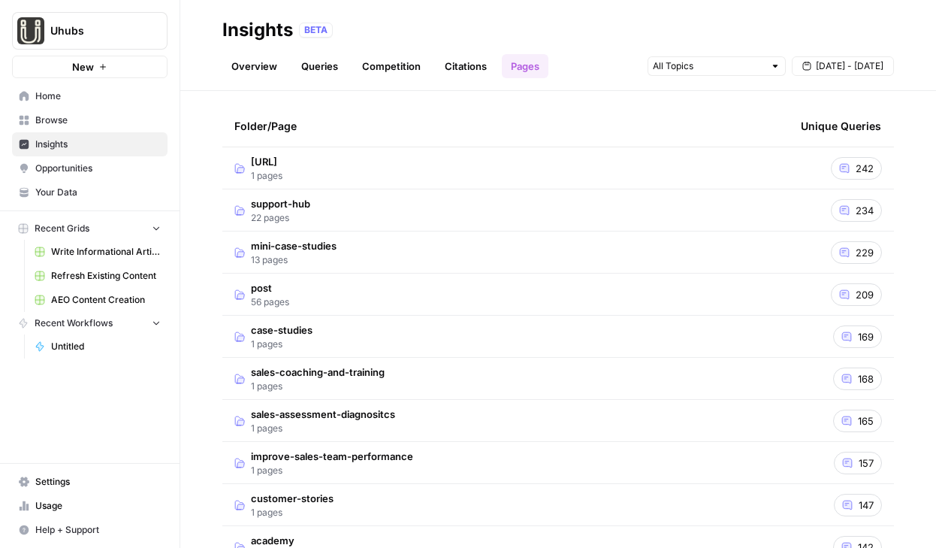
click at [125, 125] on span "Browse" at bounding box center [97, 120] width 125 height 14
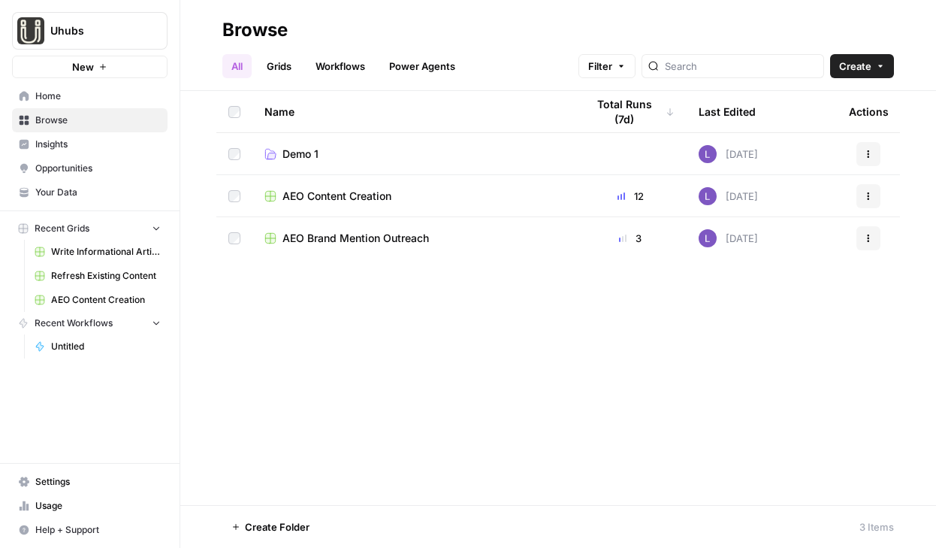
click at [330, 235] on span "AEO Brand Mention Outreach" at bounding box center [355, 238] width 146 height 15
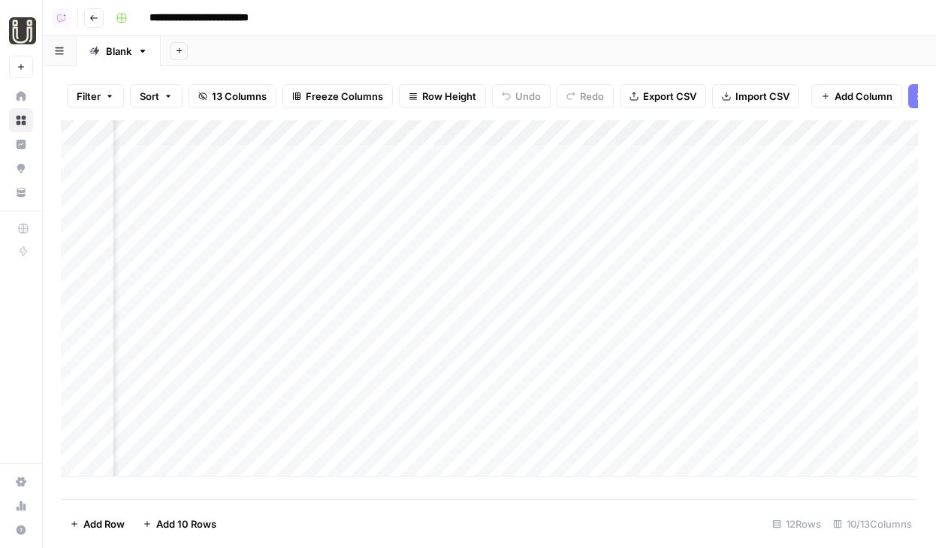
scroll to position [0, 957]
click at [95, 29] on header "**********" at bounding box center [489, 18] width 893 height 36
click at [98, 20] on button "Go back" at bounding box center [94, 18] width 20 height 20
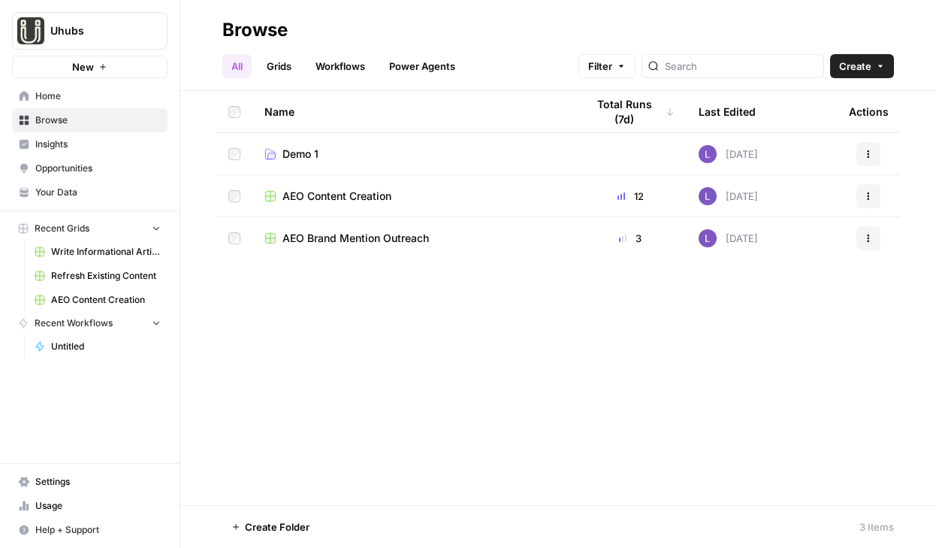
click at [95, 165] on span "Opportunities" at bounding box center [97, 168] width 125 height 14
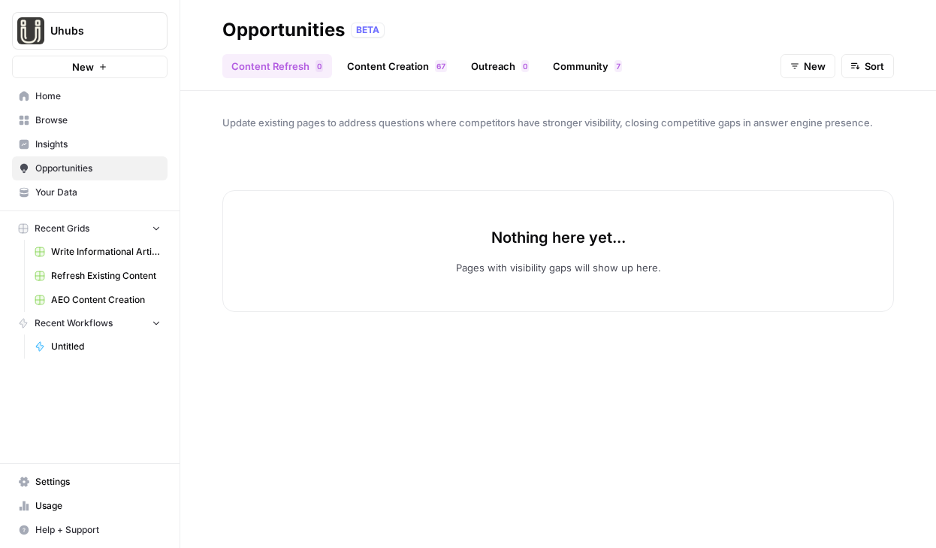
click at [482, 77] on link "Outreach 0" at bounding box center [500, 66] width 76 height 24
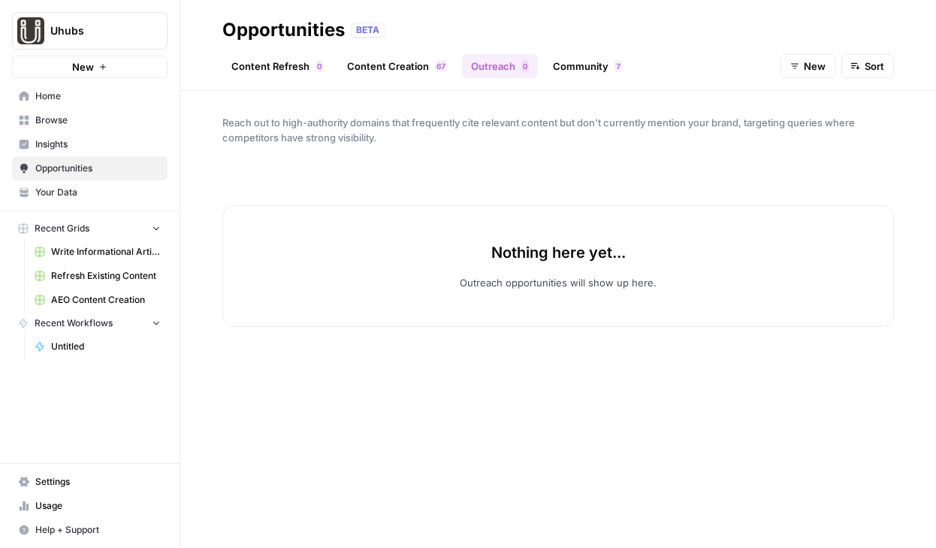
click at [575, 69] on link "Community 7" at bounding box center [587, 66] width 87 height 24
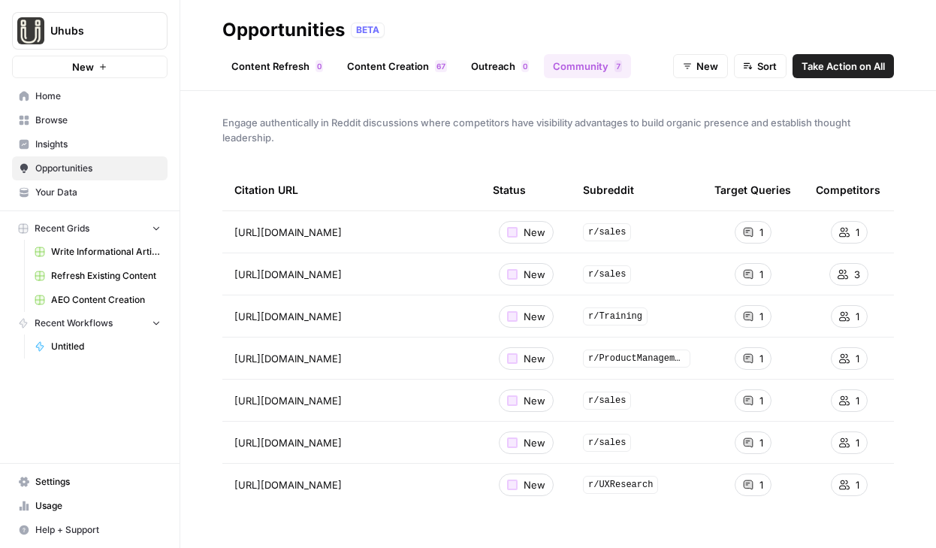
click at [288, 62] on link "Content Refresh 0" at bounding box center [277, 66] width 110 height 24
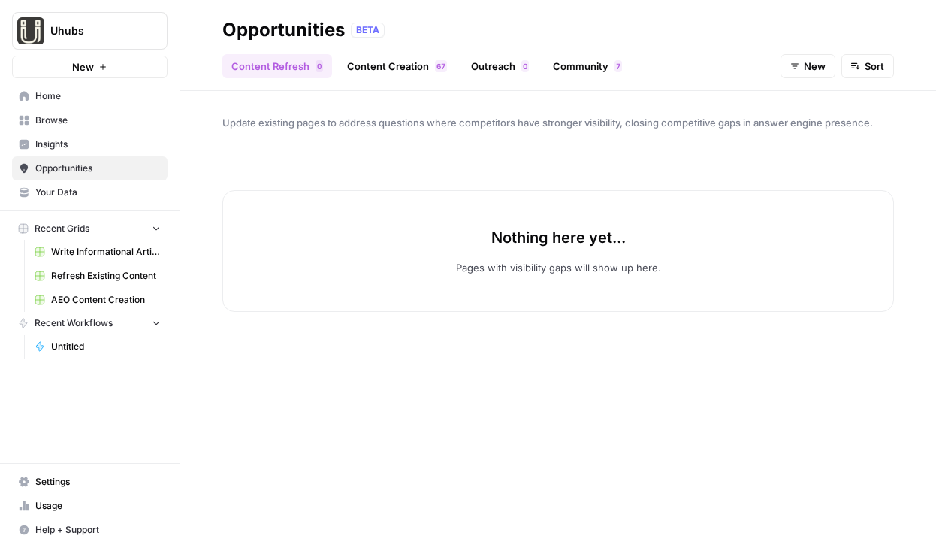
click at [376, 65] on link "Content Creation 7 6" at bounding box center [397, 66] width 118 height 24
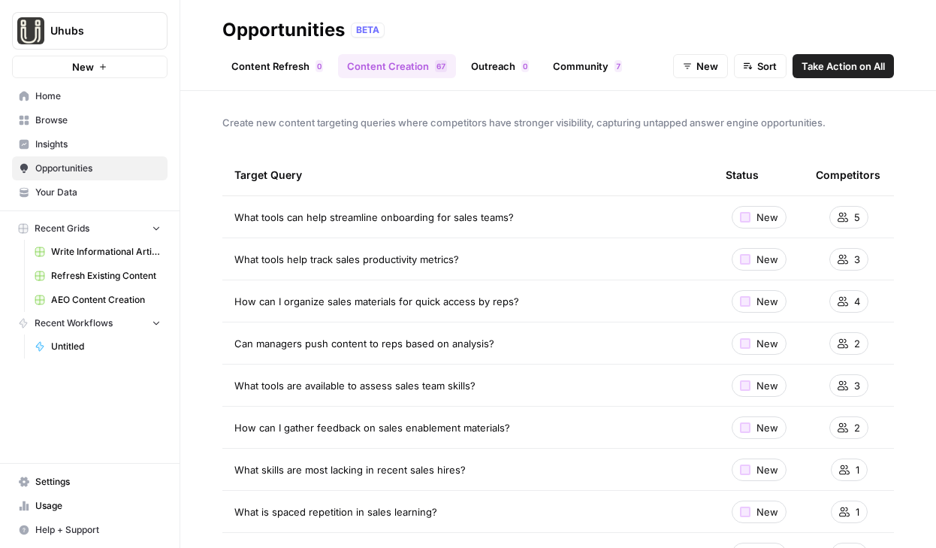
click at [496, 74] on link "Outreach 0" at bounding box center [500, 66] width 76 height 24
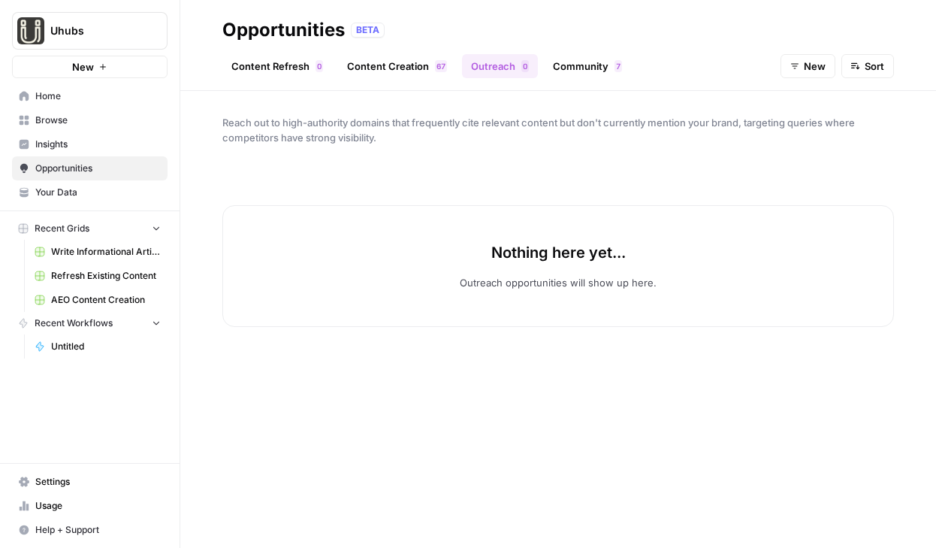
click at [97, 152] on link "Insights" at bounding box center [89, 144] width 155 height 24
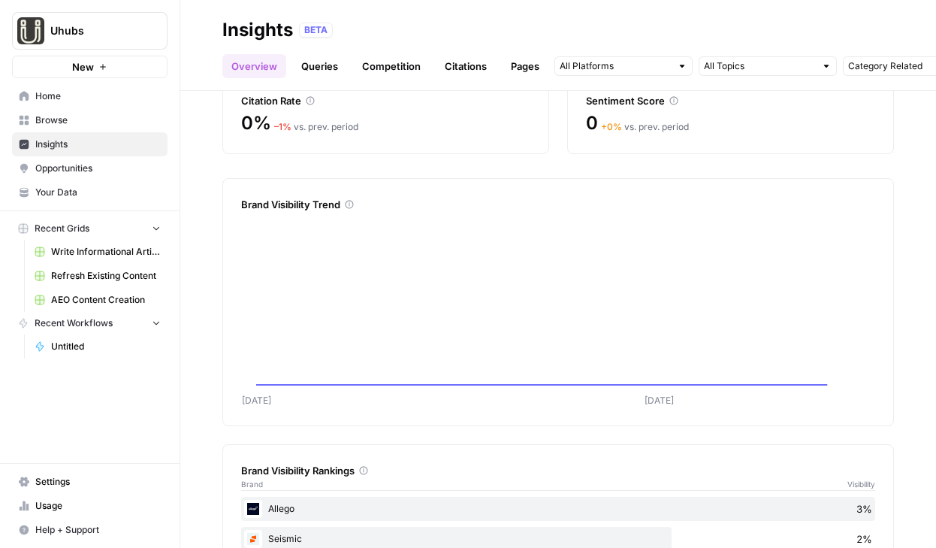
scroll to position [345, 0]
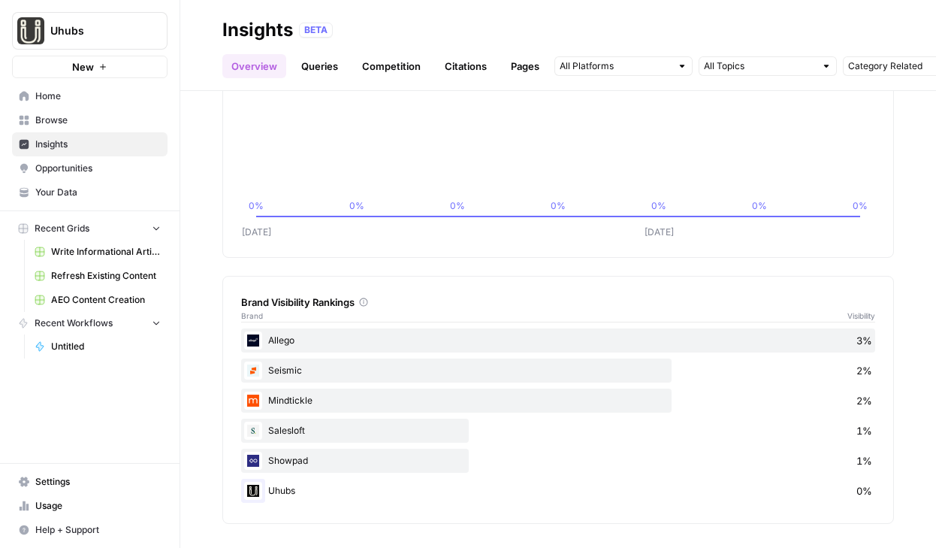
click at [84, 171] on span "Opportunities" at bounding box center [97, 168] width 125 height 14
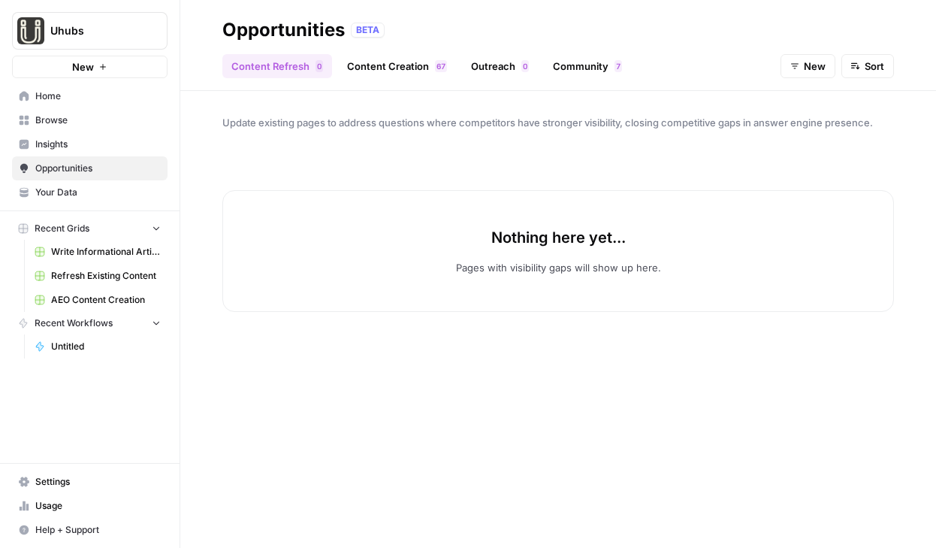
click at [86, 129] on link "Browse" at bounding box center [89, 120] width 155 height 24
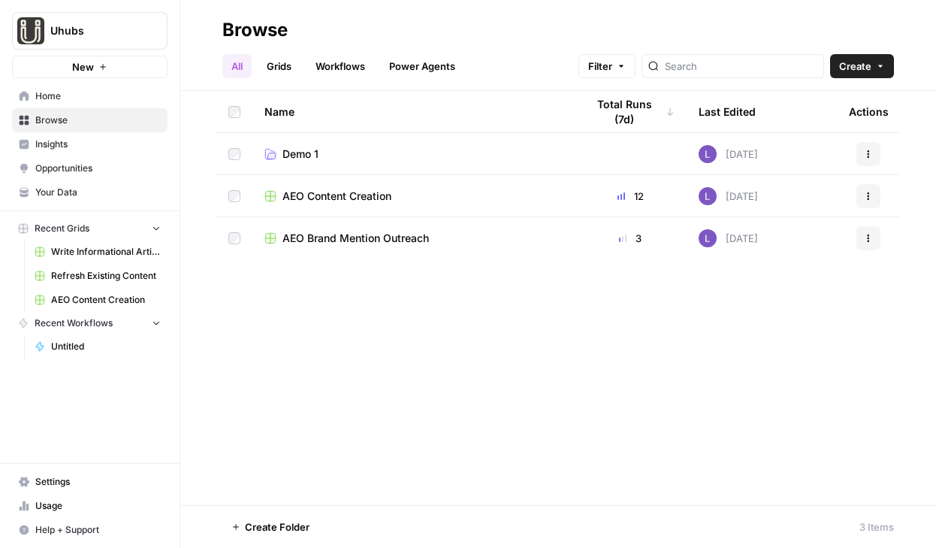
click at [84, 176] on link "Opportunities" at bounding box center [89, 168] width 155 height 24
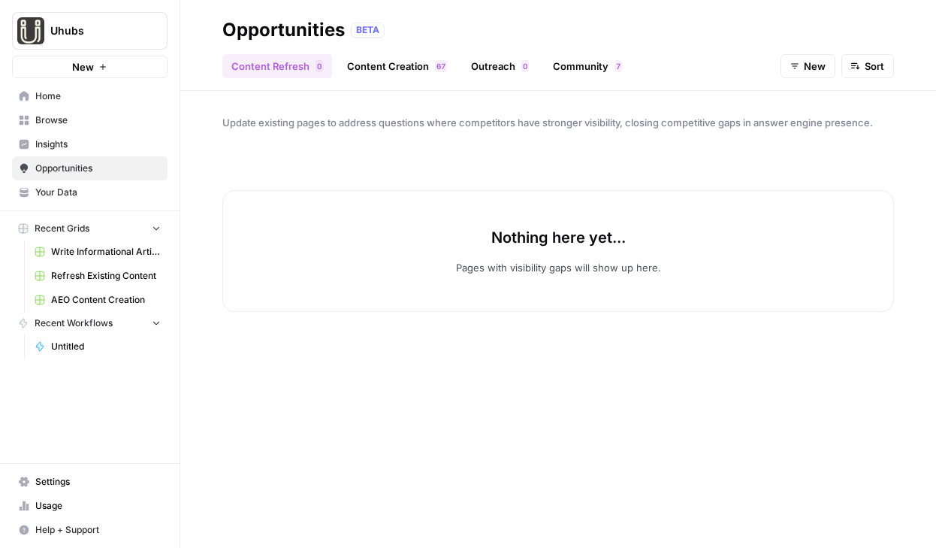
click at [506, 65] on link "Outreach 0" at bounding box center [500, 66] width 76 height 24
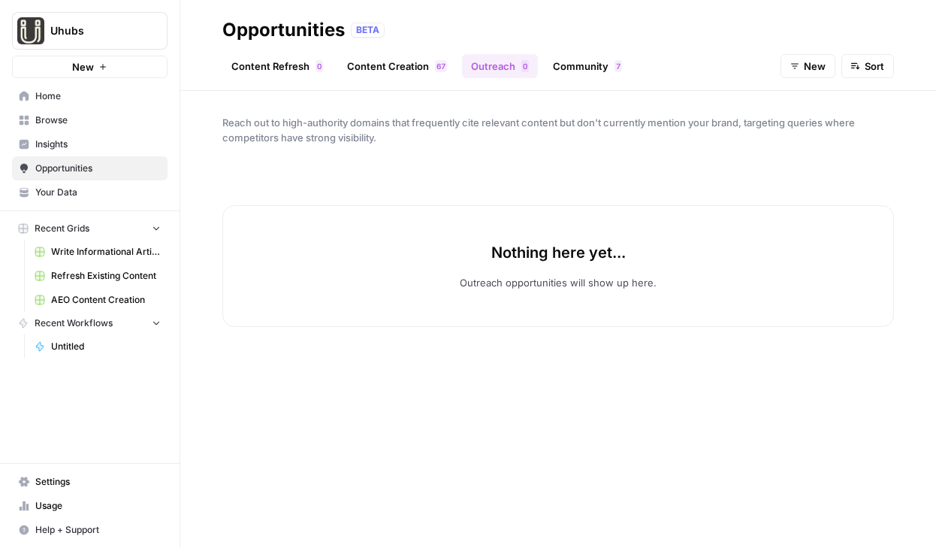
click at [563, 70] on link "Community 7" at bounding box center [587, 66] width 87 height 24
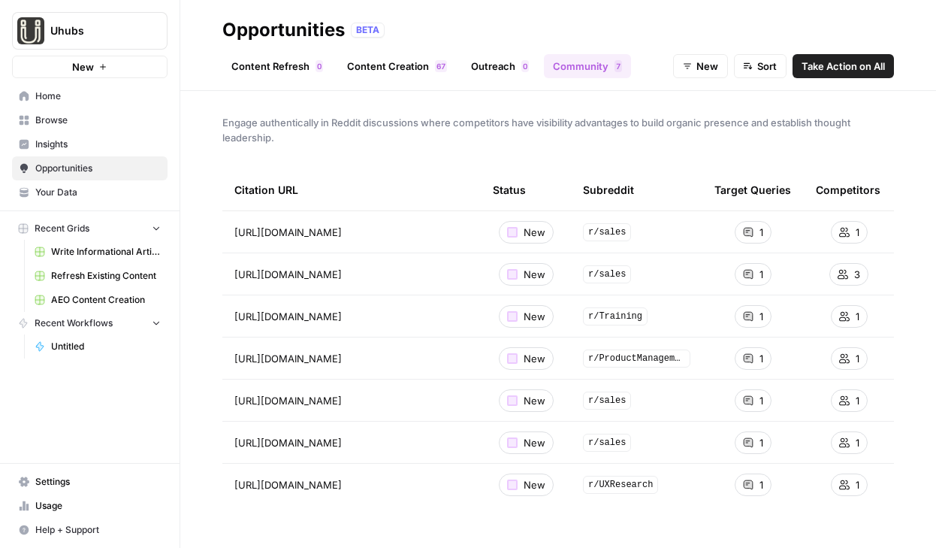
click at [65, 146] on span "Insights" at bounding box center [97, 144] width 125 height 14
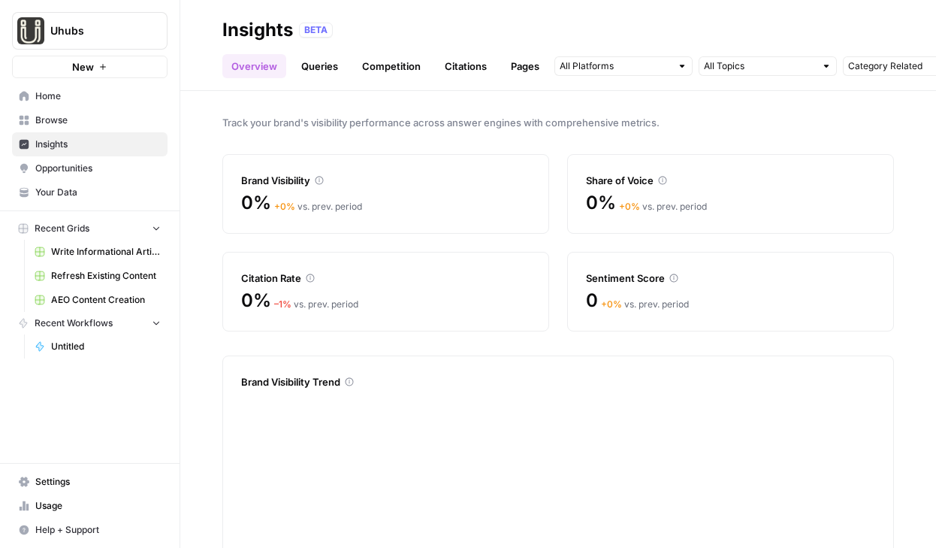
click at [80, 119] on span "Browse" at bounding box center [97, 120] width 125 height 14
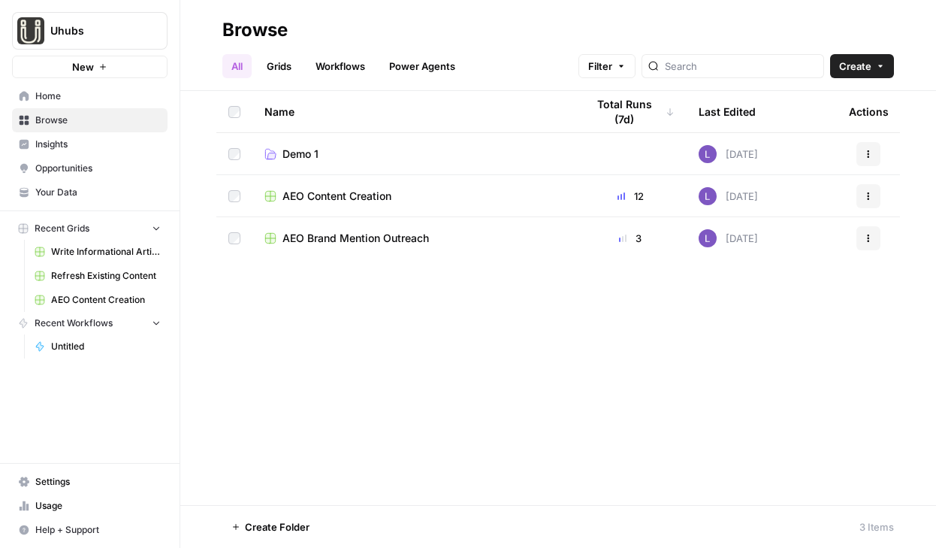
click at [356, 248] on td "AEO Brand Mention Outreach" at bounding box center [412, 238] width 321 height 42
click at [367, 242] on span "AEO Brand Mention Outreach" at bounding box center [355, 238] width 146 height 15
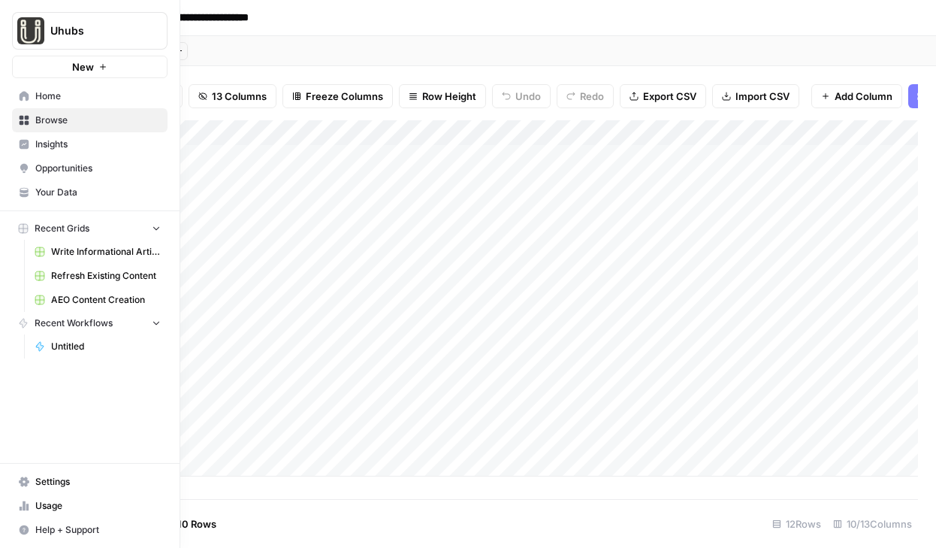
click at [37, 156] on link "Opportunities" at bounding box center [89, 168] width 155 height 24
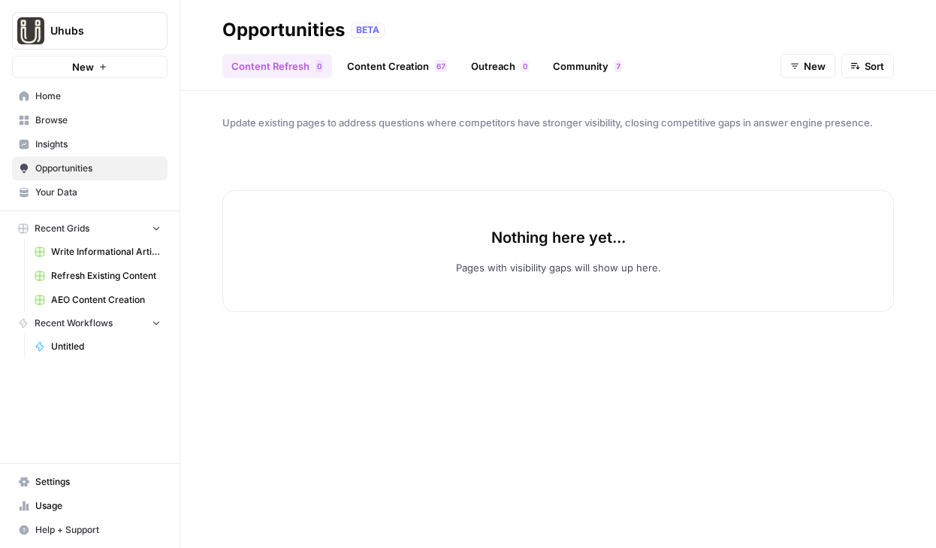
click at [46, 146] on span "Insights" at bounding box center [97, 144] width 125 height 14
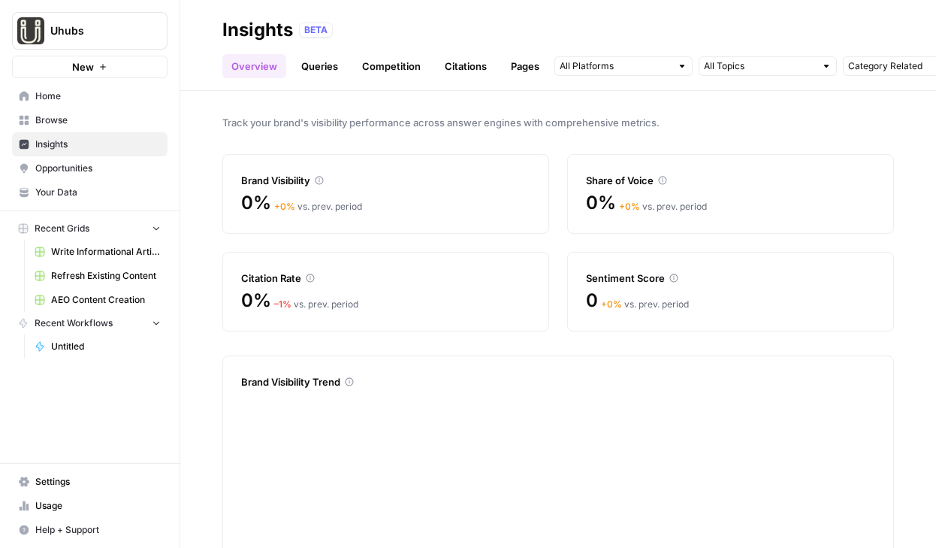
click at [46, 173] on span "Opportunities" at bounding box center [97, 168] width 125 height 14
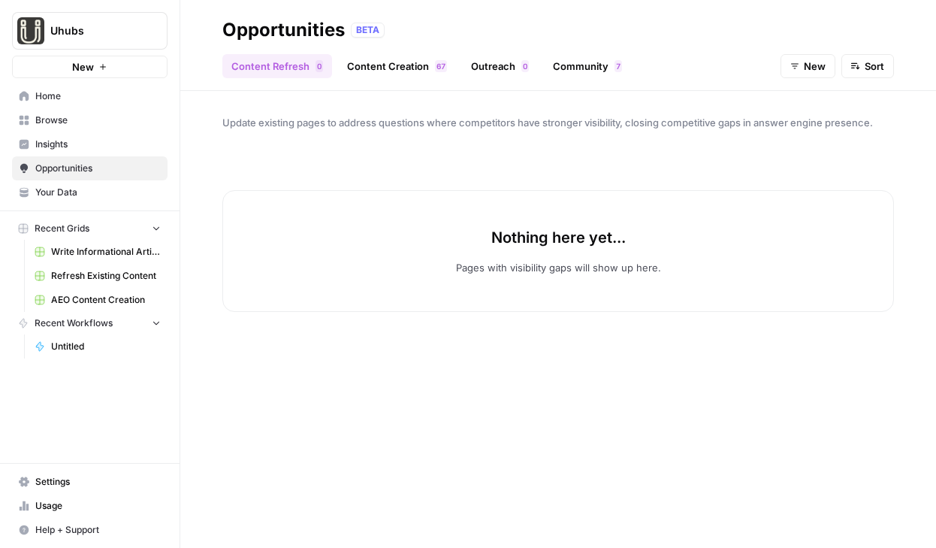
click at [388, 59] on link "Content Creation 7 6" at bounding box center [397, 66] width 118 height 24
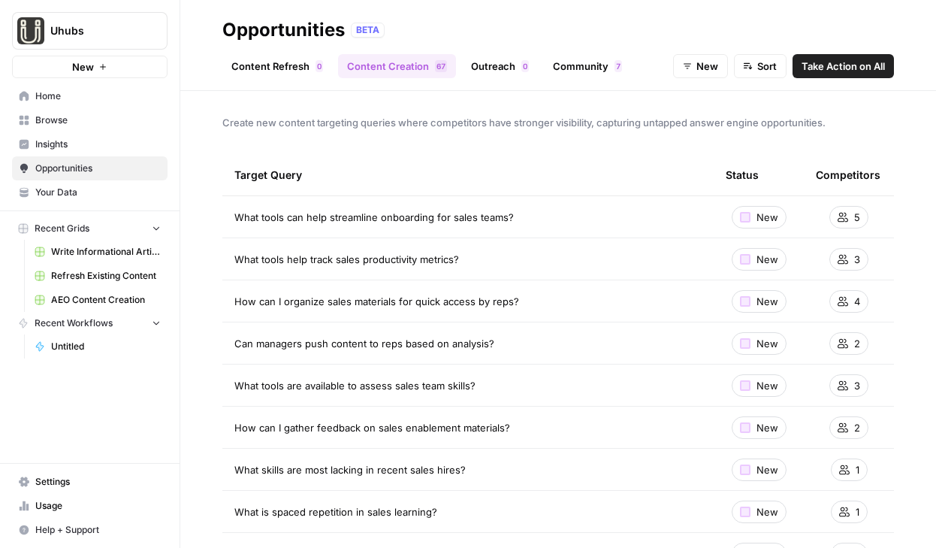
click at [66, 97] on span "Home" at bounding box center [97, 96] width 125 height 14
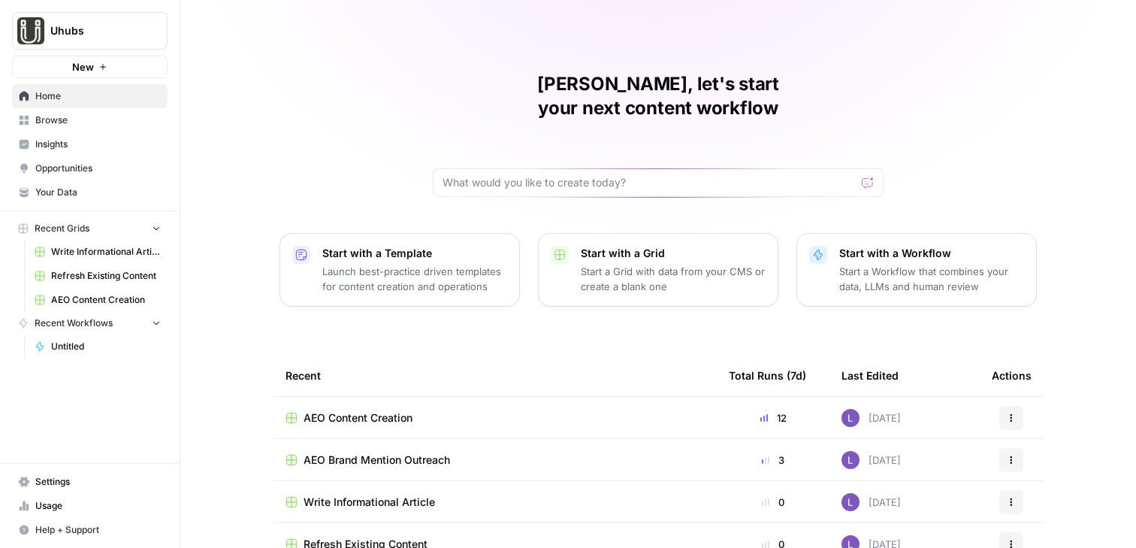
click at [60, 195] on span "Your Data" at bounding box center [97, 193] width 125 height 14
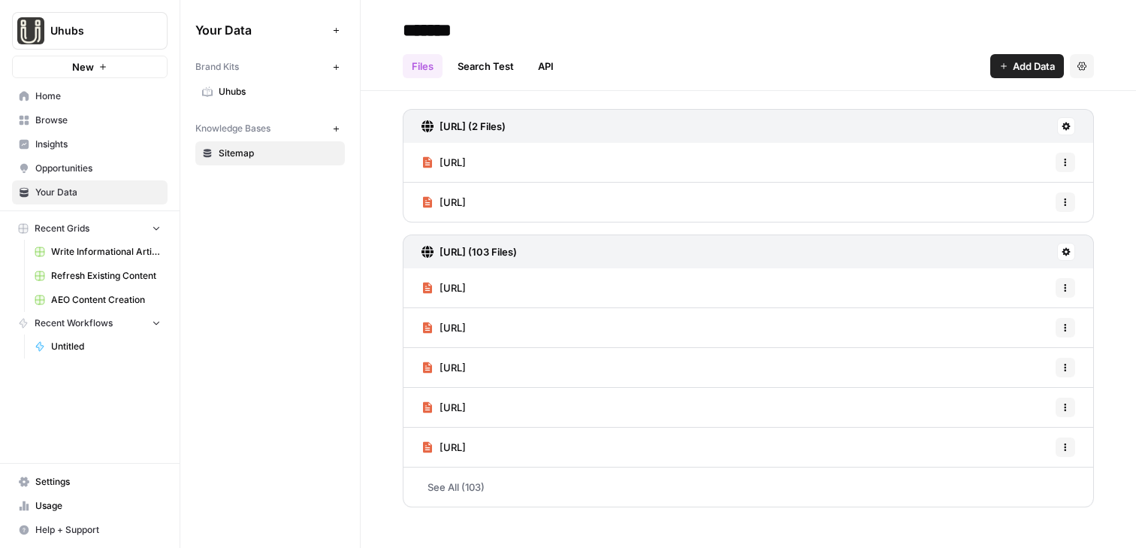
click at [294, 88] on span "Uhubs" at bounding box center [278, 92] width 119 height 14
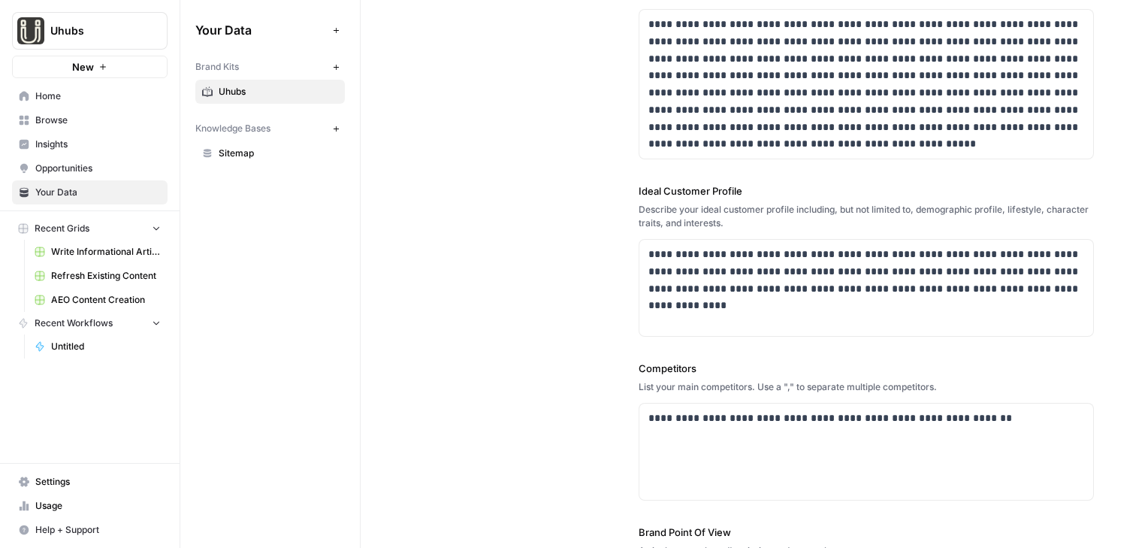
scroll to position [219, 0]
click at [269, 155] on span "Sitemap" at bounding box center [278, 153] width 119 height 14
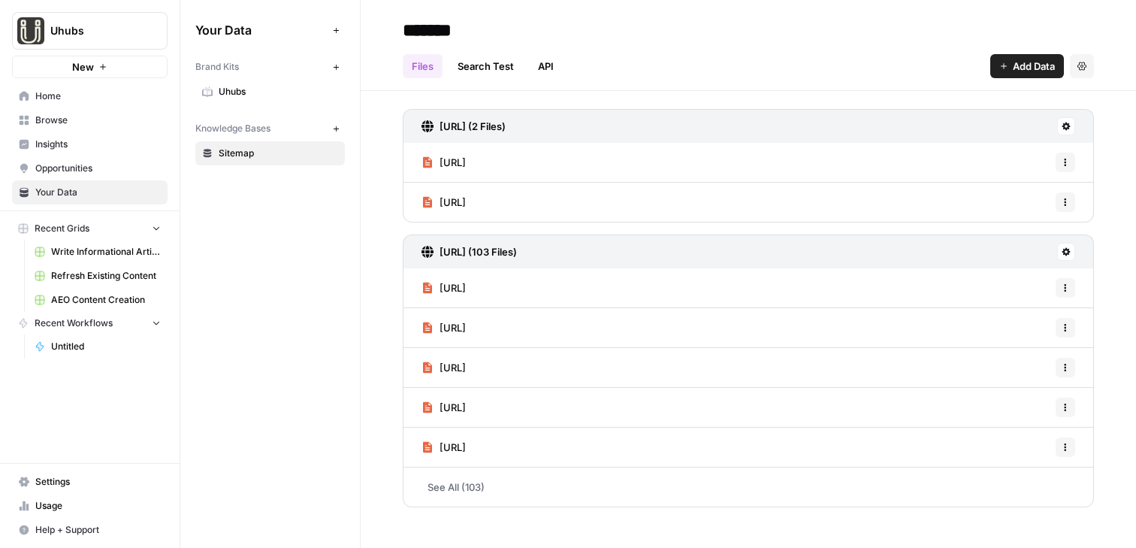
click at [935, 73] on button "Add Data" at bounding box center [1027, 66] width 74 height 24
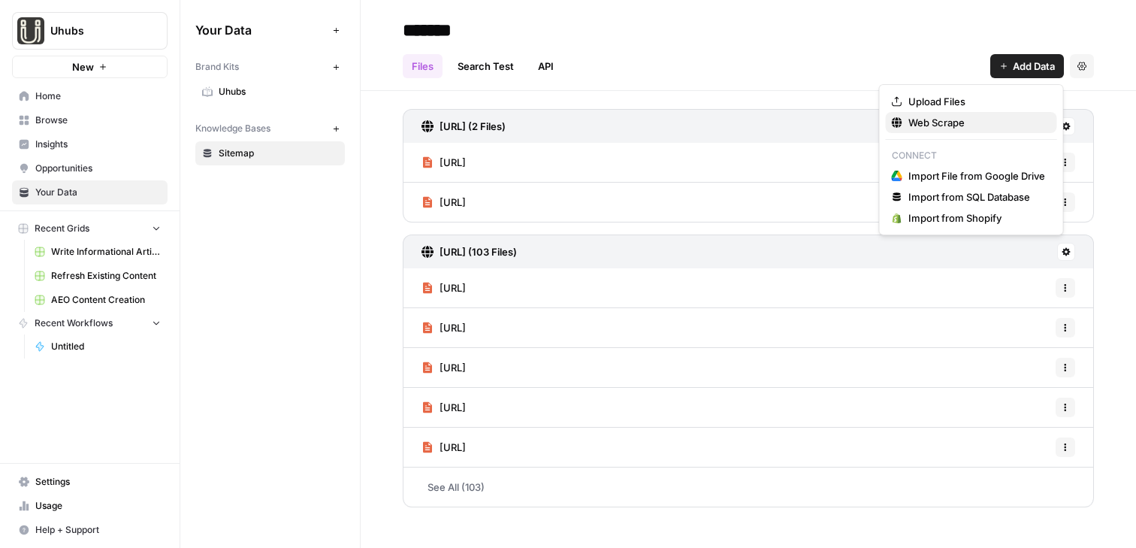
click at [935, 127] on span "Web Scrape" at bounding box center [976, 122] width 137 height 15
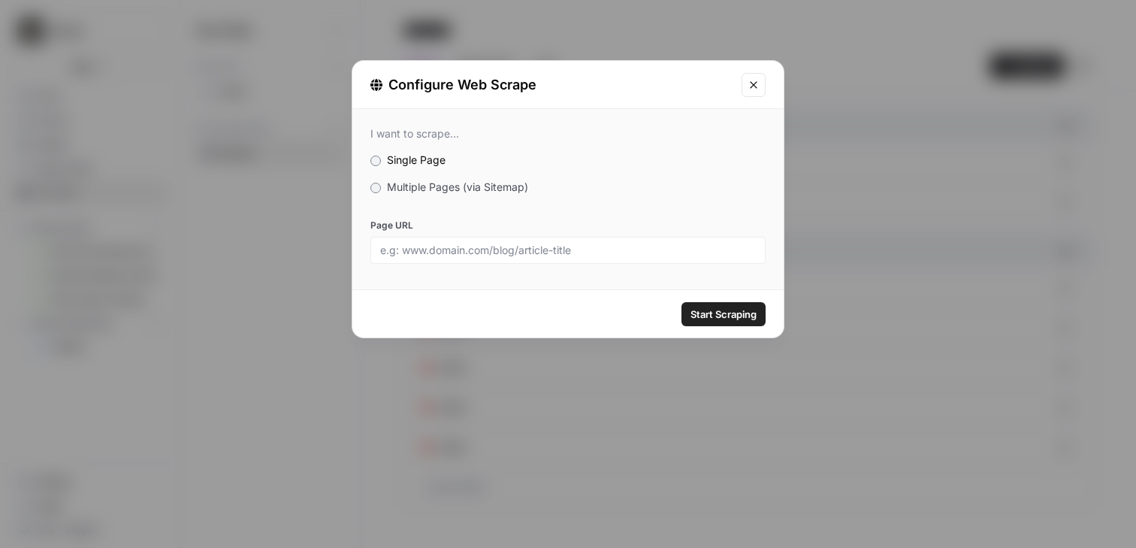
click at [369, 183] on div "I want to scrape... Single Page Multiple Pages (via Sitemap) Page URL" at bounding box center [567, 195] width 431 height 173
click at [389, 192] on span "Multiple Pages (via Sitemap)" at bounding box center [457, 186] width 141 height 13
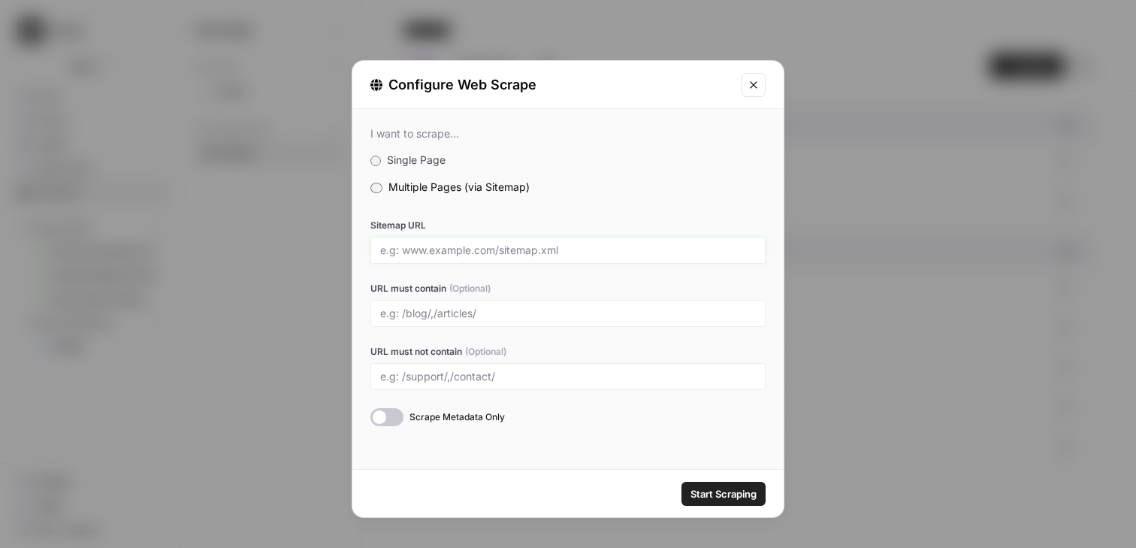
drag, startPoint x: 389, startPoint y: 246, endPoint x: 523, endPoint y: 248, distance: 133.7
click at [523, 248] on input "Sitemap URL" at bounding box center [568, 250] width 376 height 14
click at [617, 183] on label "Multiple Pages (via Sitemap)" at bounding box center [567, 187] width 395 height 15
click at [430, 315] on input "URL must contain (Optional)" at bounding box center [568, 313] width 376 height 14
click at [747, 84] on icon "Close modal" at bounding box center [753, 85] width 12 height 12
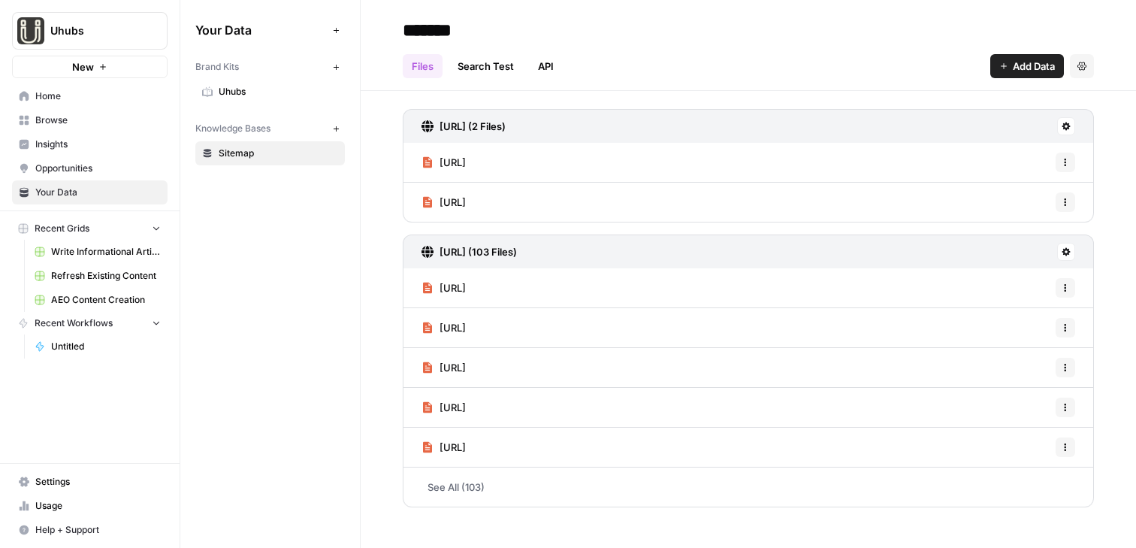
click at [74, 146] on span "Insights" at bounding box center [97, 144] width 125 height 14
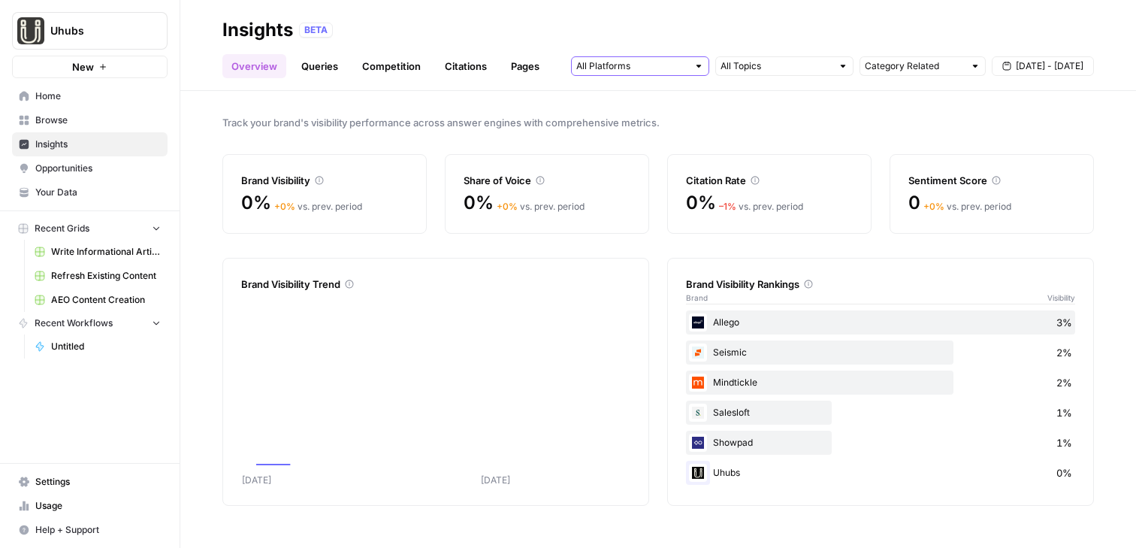
click at [650, 71] on input "text" at bounding box center [631, 66] width 111 height 15
click at [317, 67] on link "Queries" at bounding box center [319, 66] width 55 height 24
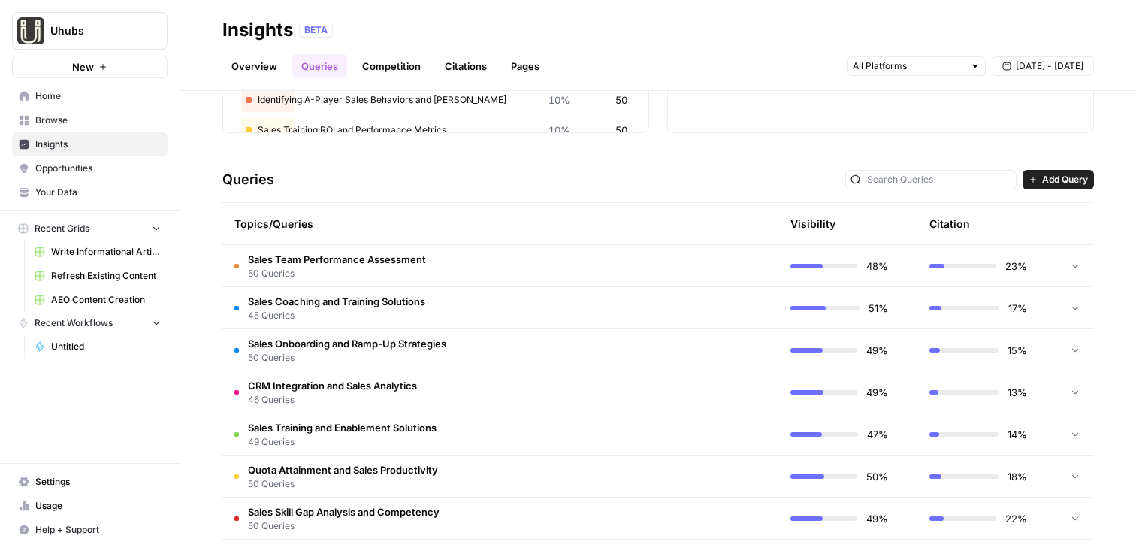
scroll to position [240, 0]
click at [602, 269] on td "Sales Team Performance Assessment 50 Queries" at bounding box center [428, 263] width 413 height 41
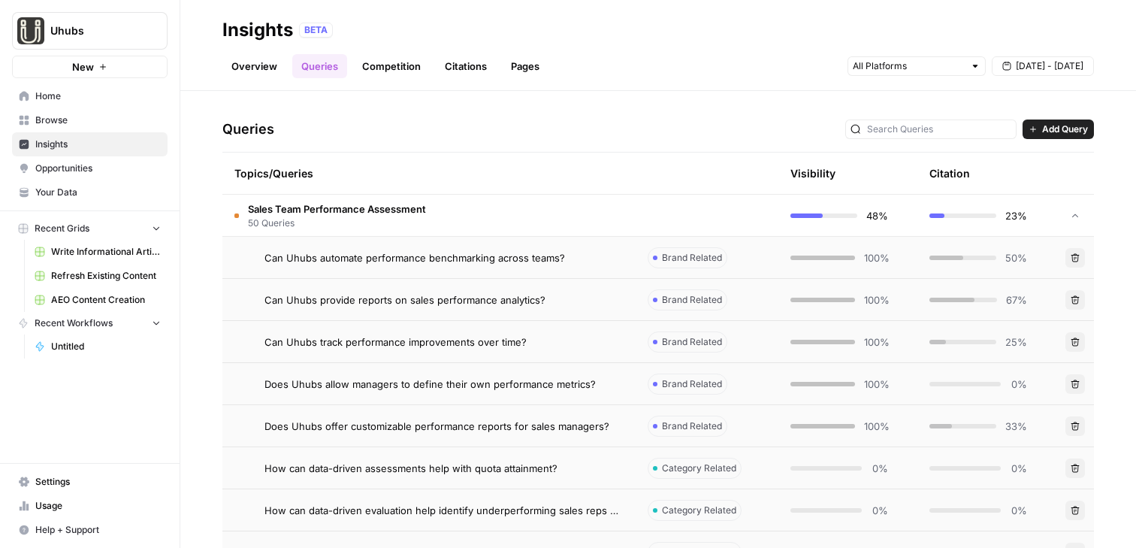
scroll to position [290, 0]
click at [467, 263] on span "Can Uhubs automate performance benchmarking across teams?" at bounding box center [414, 256] width 300 height 15
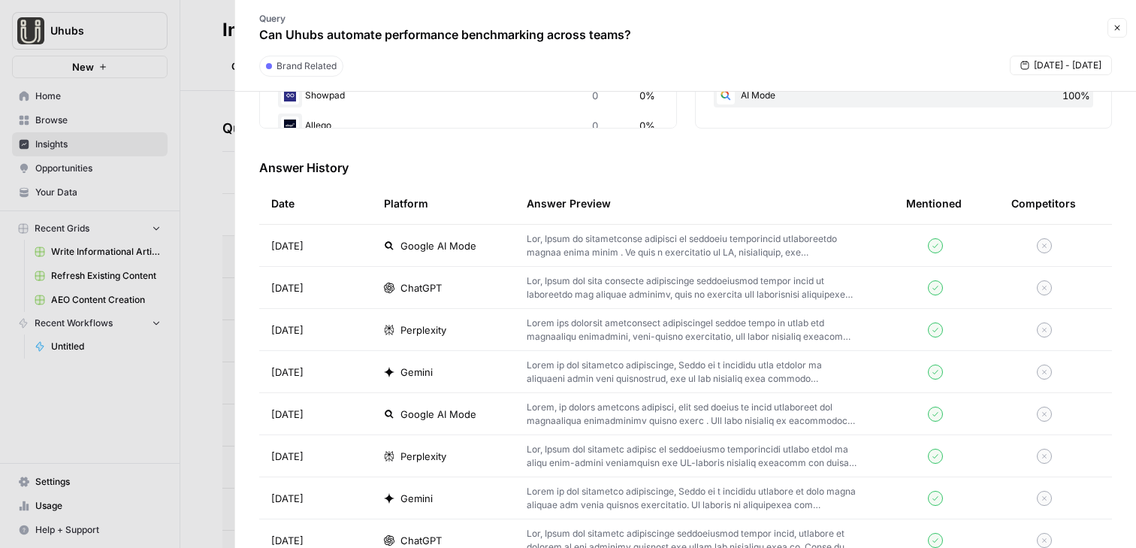
scroll to position [399, 0]
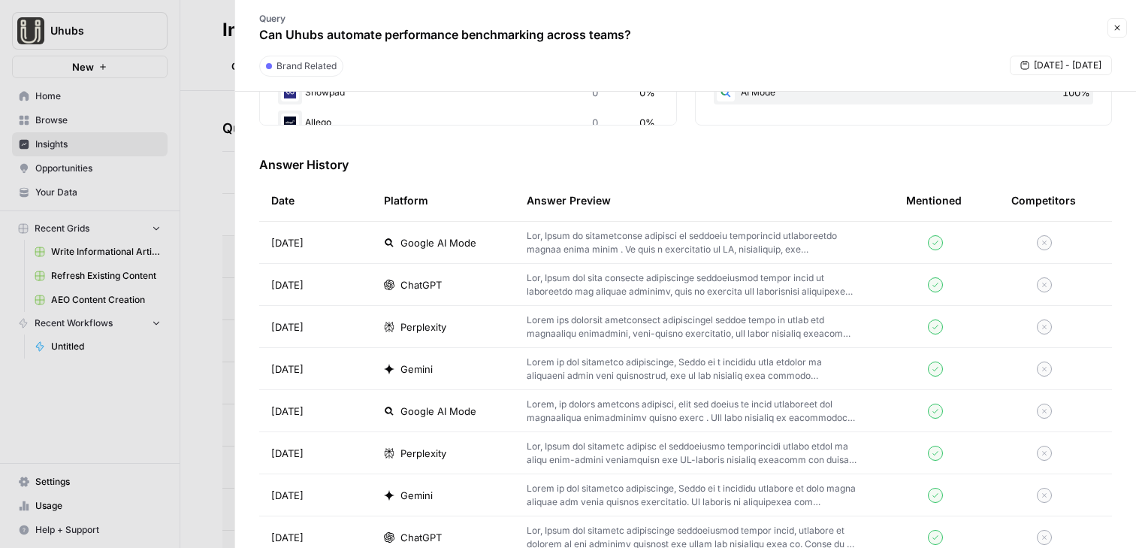
click at [444, 245] on span "Google AI Mode" at bounding box center [438, 242] width 76 height 15
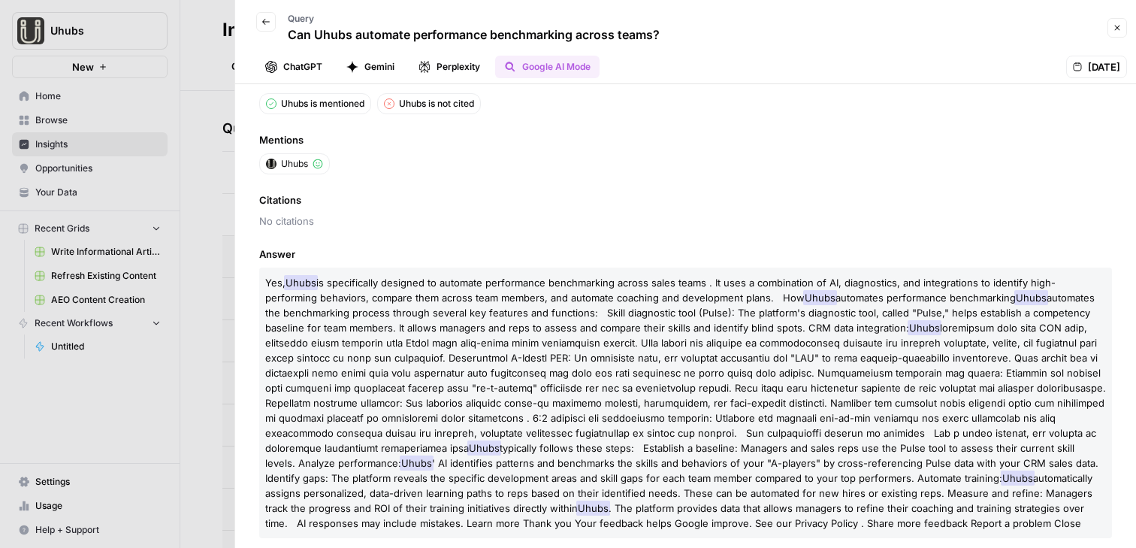
scroll to position [50, 0]
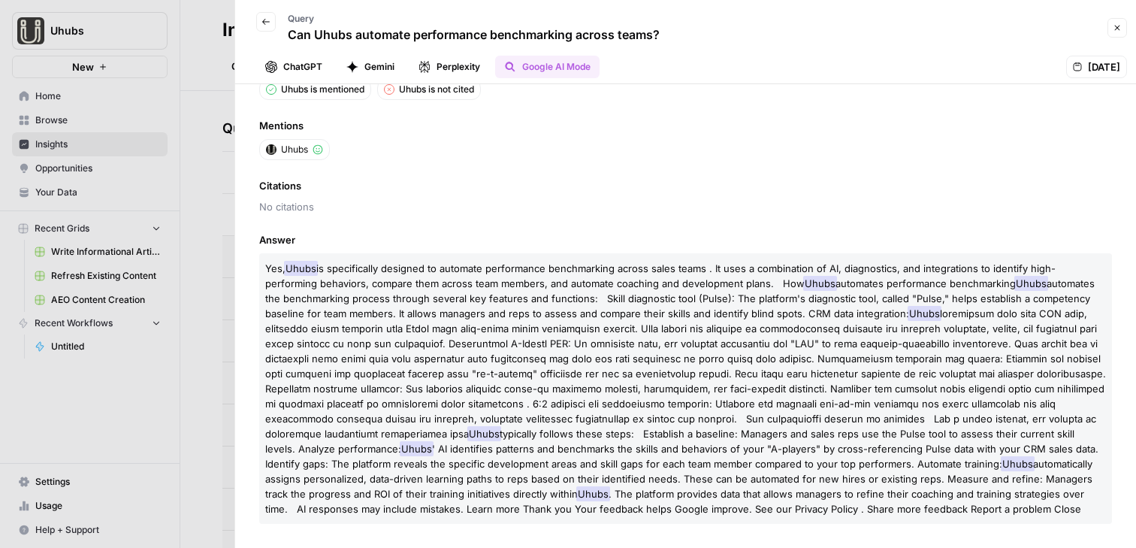
click at [310, 69] on button "ChatGPT" at bounding box center [293, 67] width 75 height 23
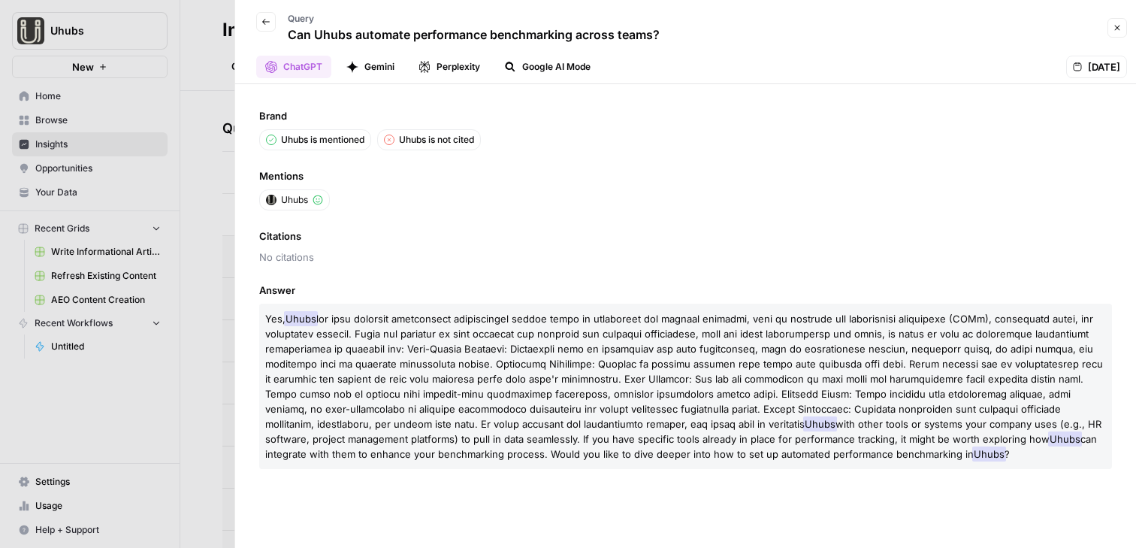
click at [385, 67] on button "Gemini" at bounding box center [370, 67] width 66 height 23
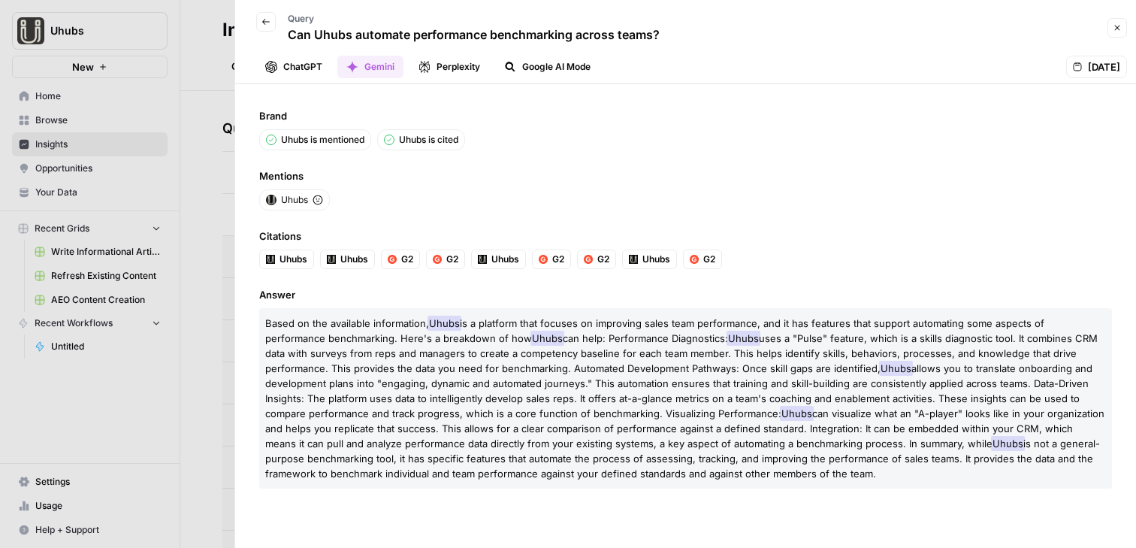
click at [935, 26] on icon "button" at bounding box center [1116, 27] width 9 height 9
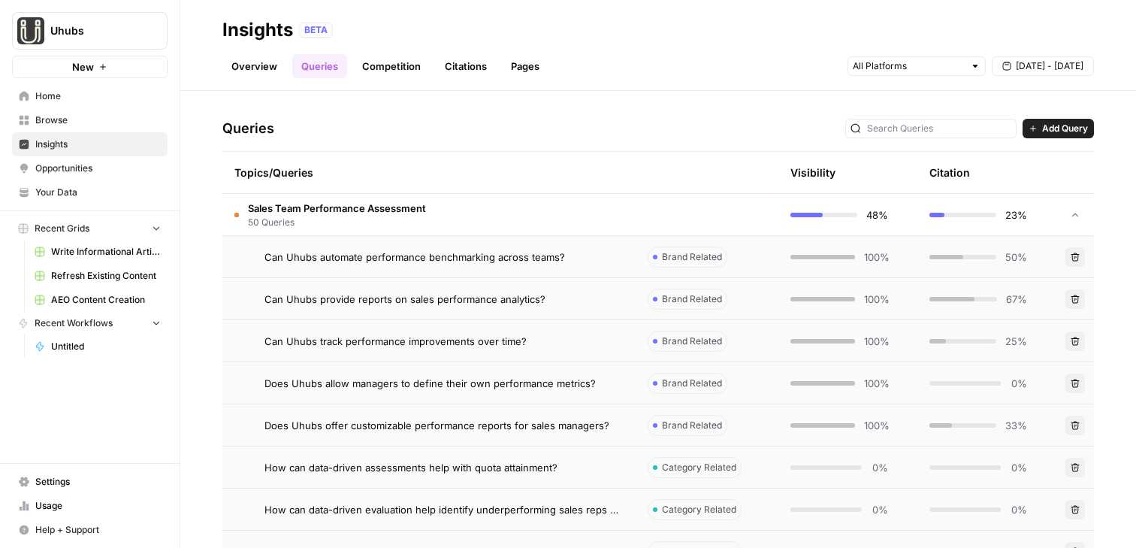
click at [935, 136] on button "Add Query" at bounding box center [1057, 129] width 71 height 20
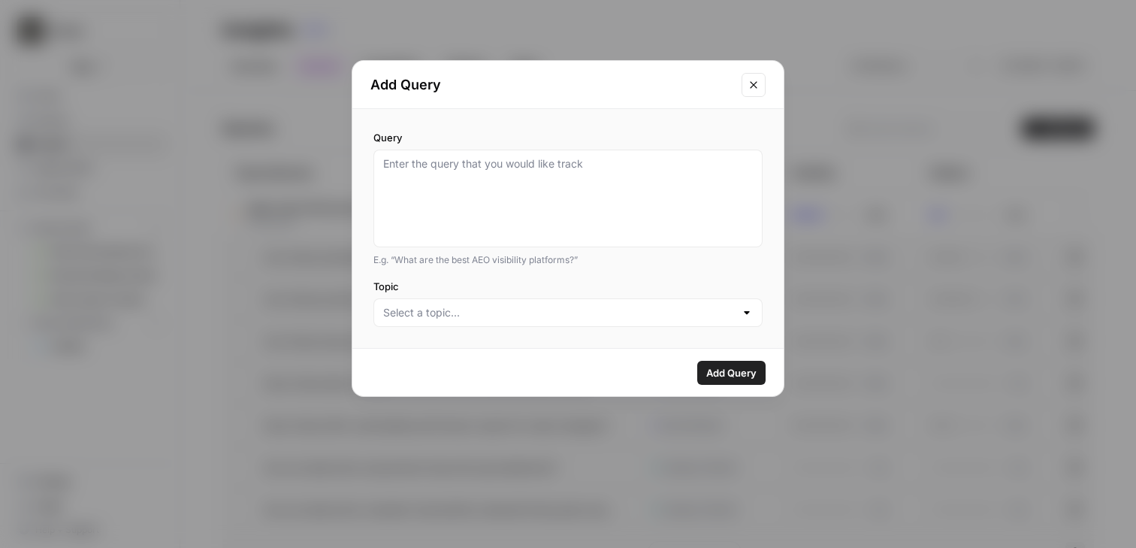
click at [750, 83] on icon "Close modal" at bounding box center [753, 84] width 7 height 7
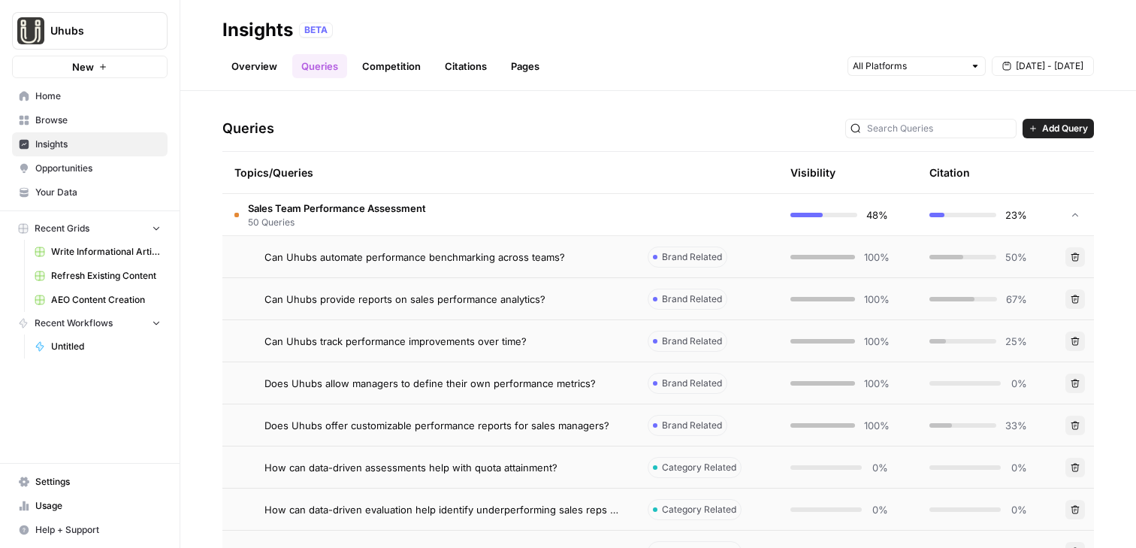
click at [493, 218] on td "Sales Team Performance Assessment 50 Queries" at bounding box center [428, 214] width 413 height 41
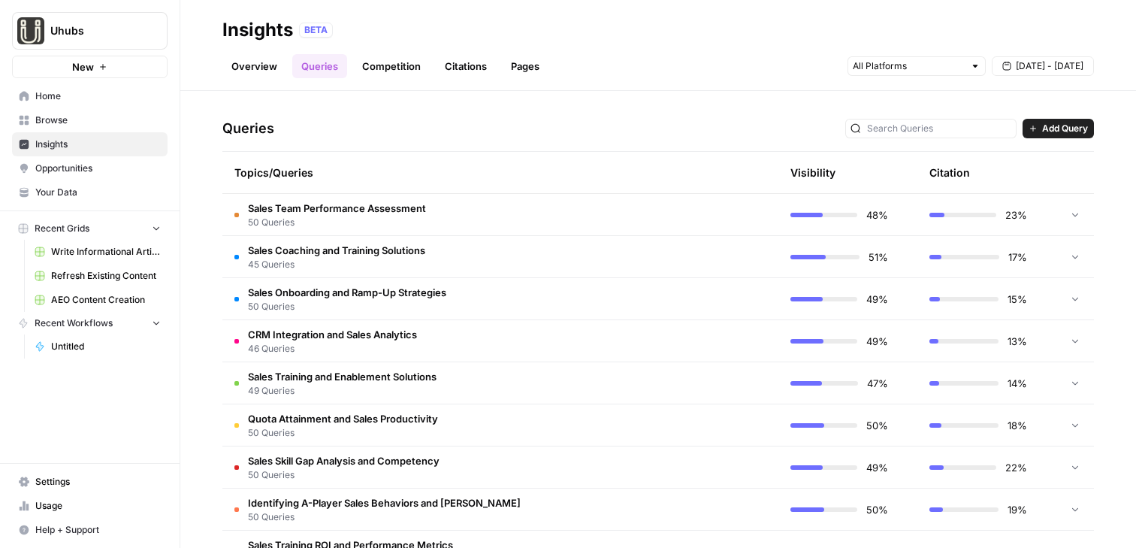
click at [348, 250] on span "Sales Coaching and Training Solutions" at bounding box center [336, 250] width 177 height 15
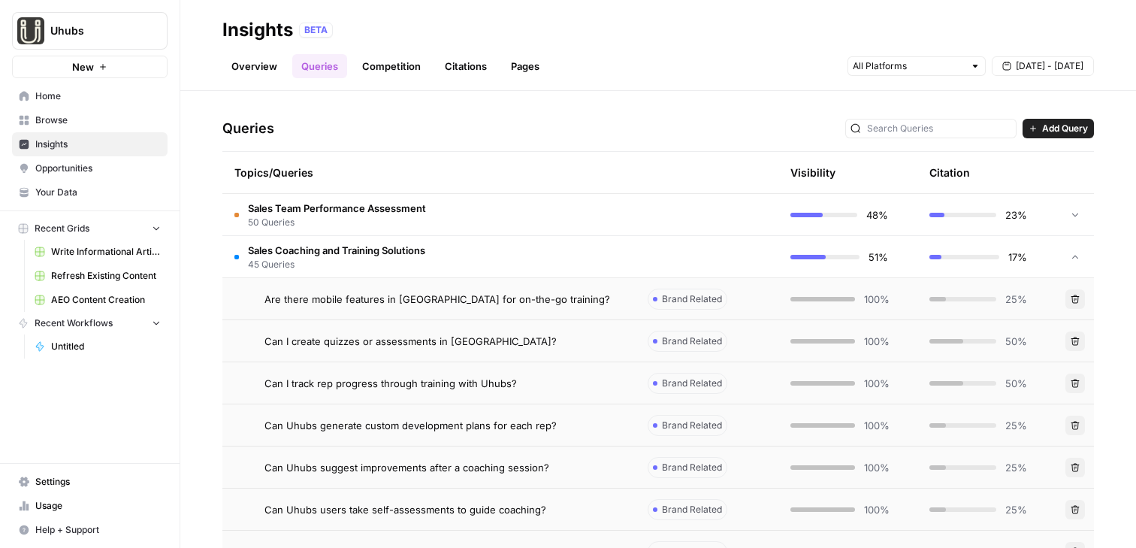
click at [349, 249] on span "Sales Coaching and Training Solutions" at bounding box center [336, 250] width 177 height 15
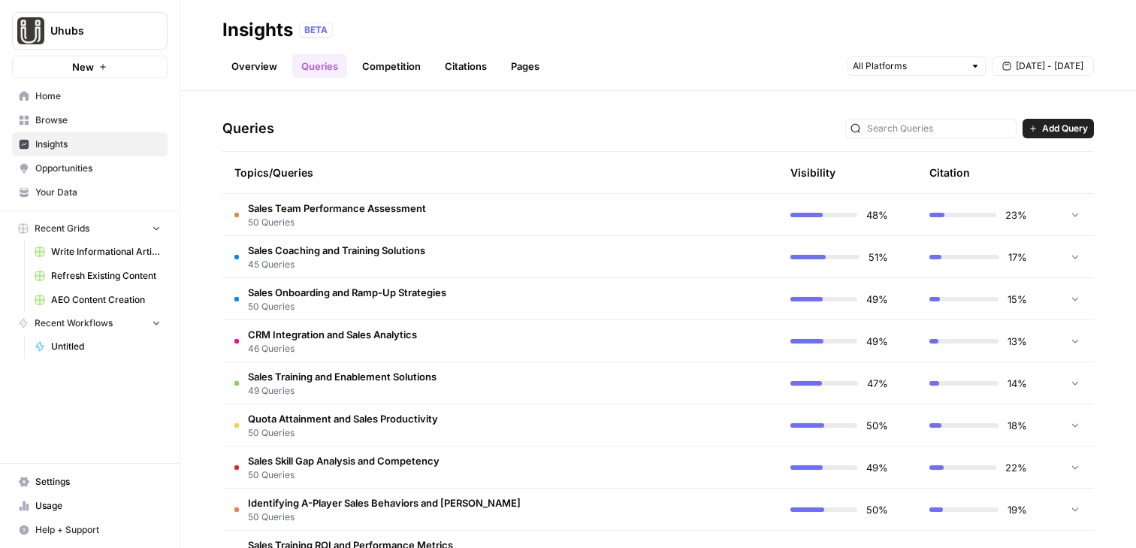
click at [127, 197] on span "Your Data" at bounding box center [97, 193] width 125 height 14
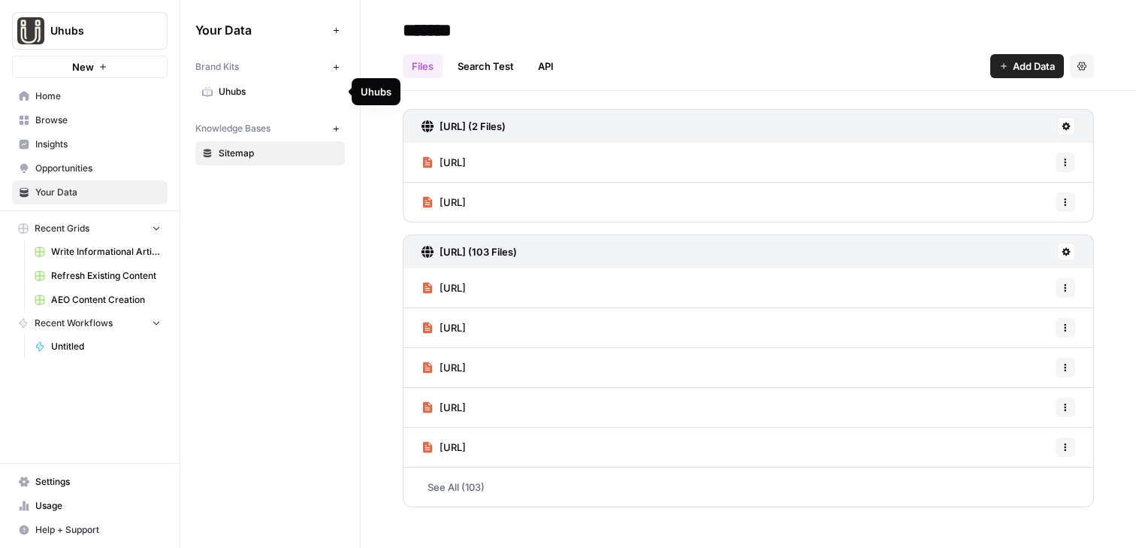
click at [232, 94] on span "Uhubs" at bounding box center [278, 92] width 119 height 14
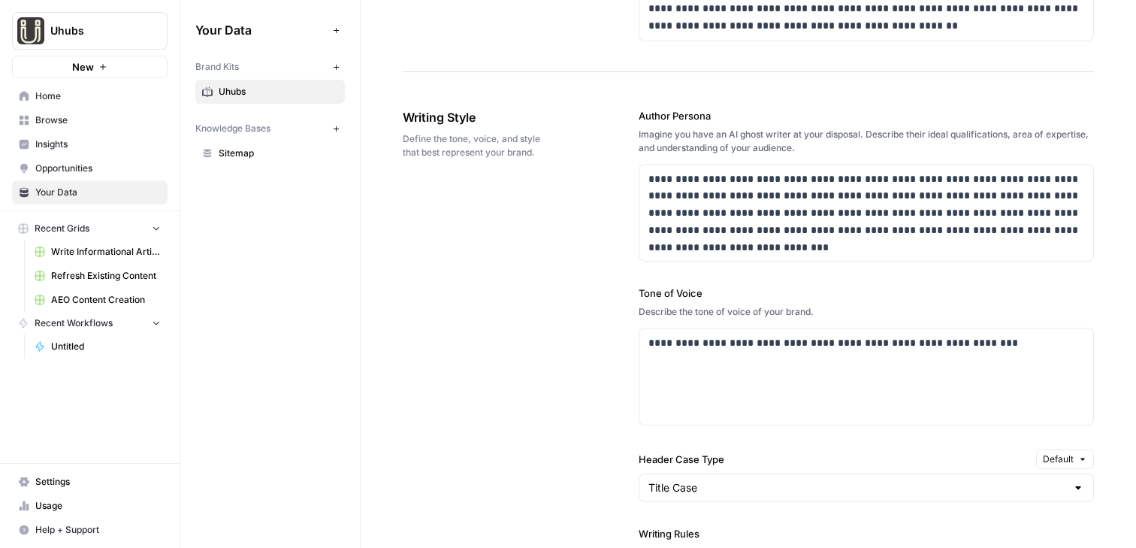
scroll to position [859, 0]
drag, startPoint x: 400, startPoint y: 116, endPoint x: 555, endPoint y: 151, distance: 158.5
click at [555, 151] on div "**********" at bounding box center [748, 484] width 775 height 2564
click at [555, 152] on div "**********" at bounding box center [748, 482] width 691 height 807
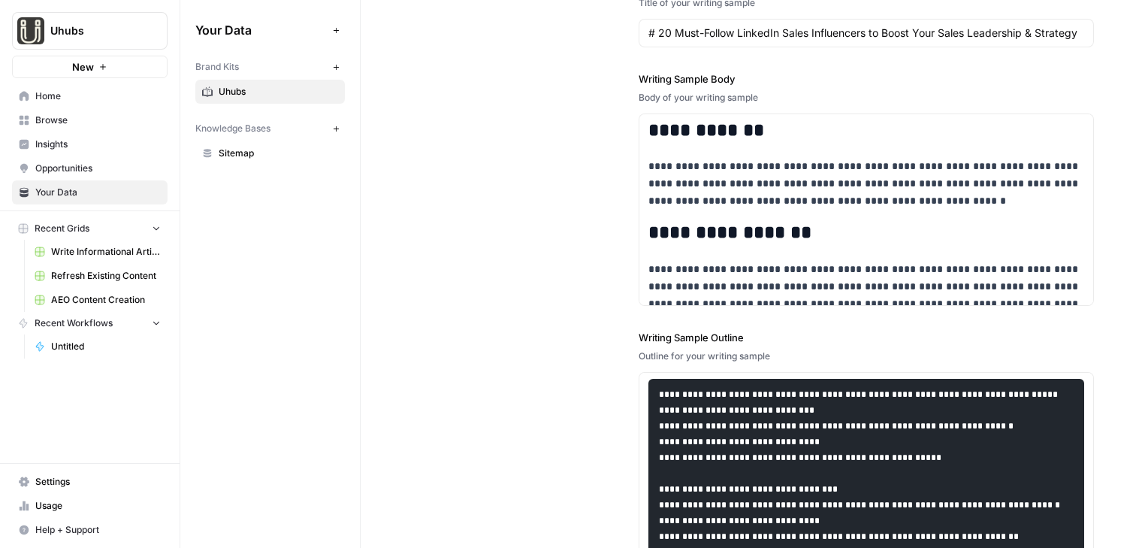
scroll to position [2077, 0]
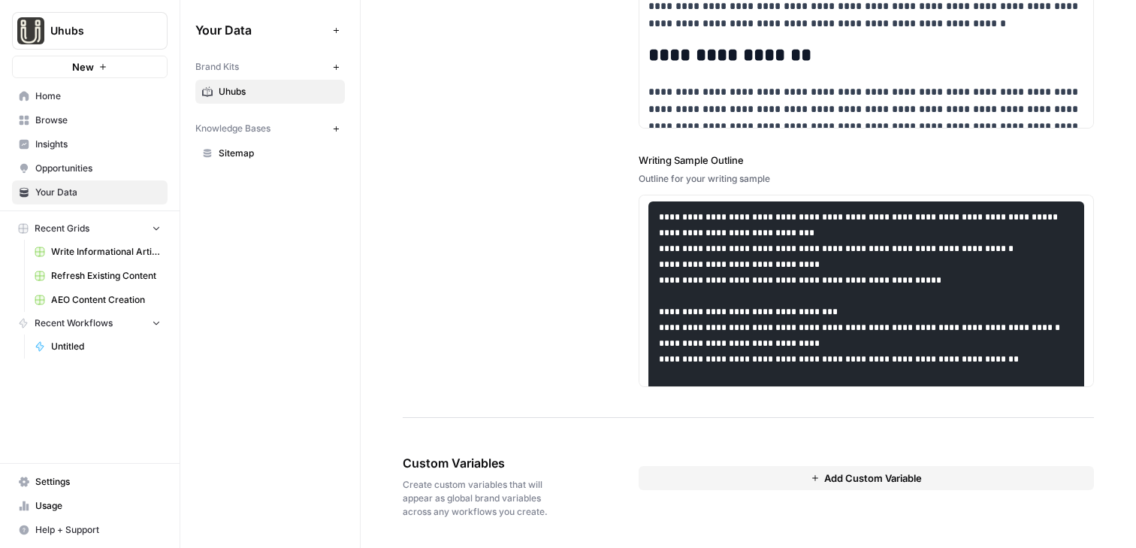
click at [783, 485] on button "Add Custom Variable" at bounding box center [865, 478] width 455 height 24
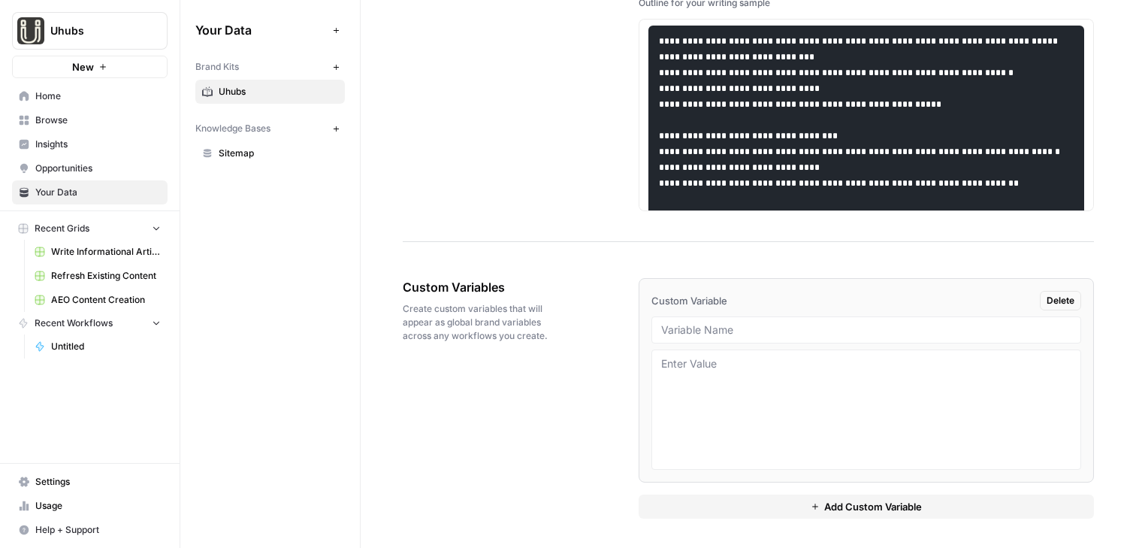
click at [142, 153] on link "Insights" at bounding box center [89, 144] width 155 height 24
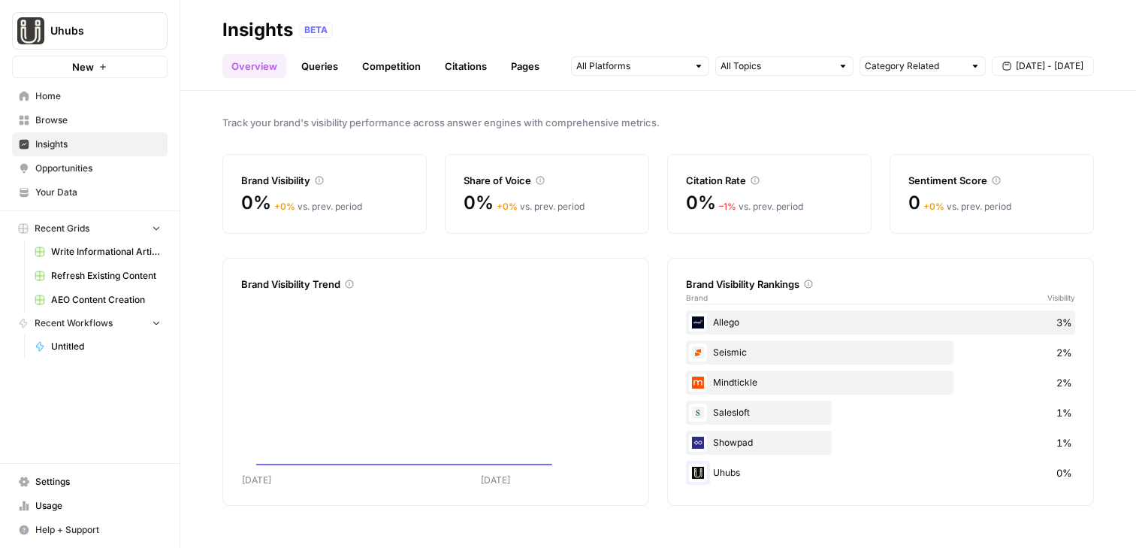
click at [367, 54] on link "Competition" at bounding box center [391, 66] width 77 height 24
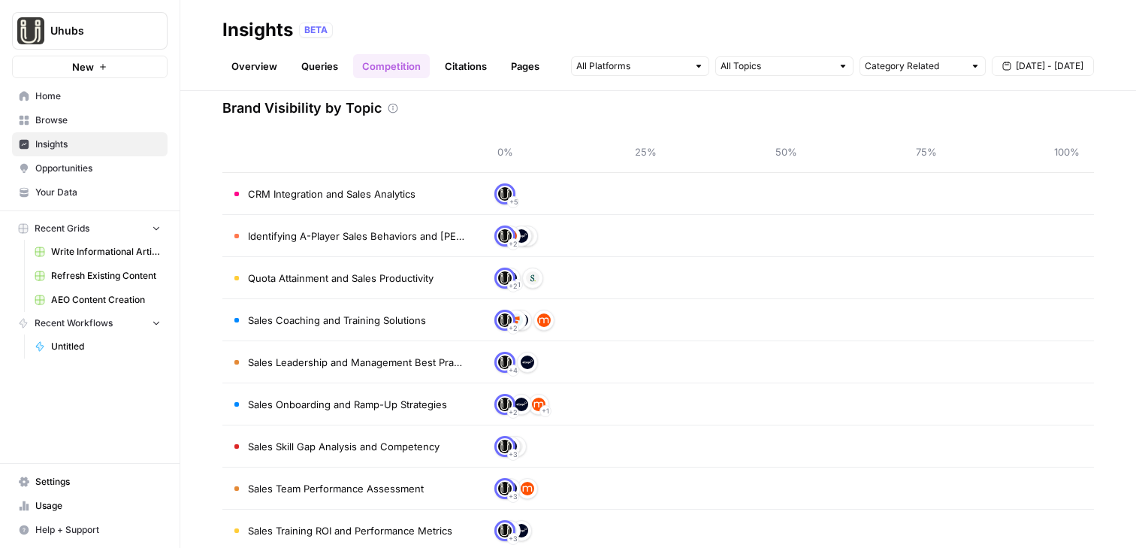
scroll to position [73, 0]
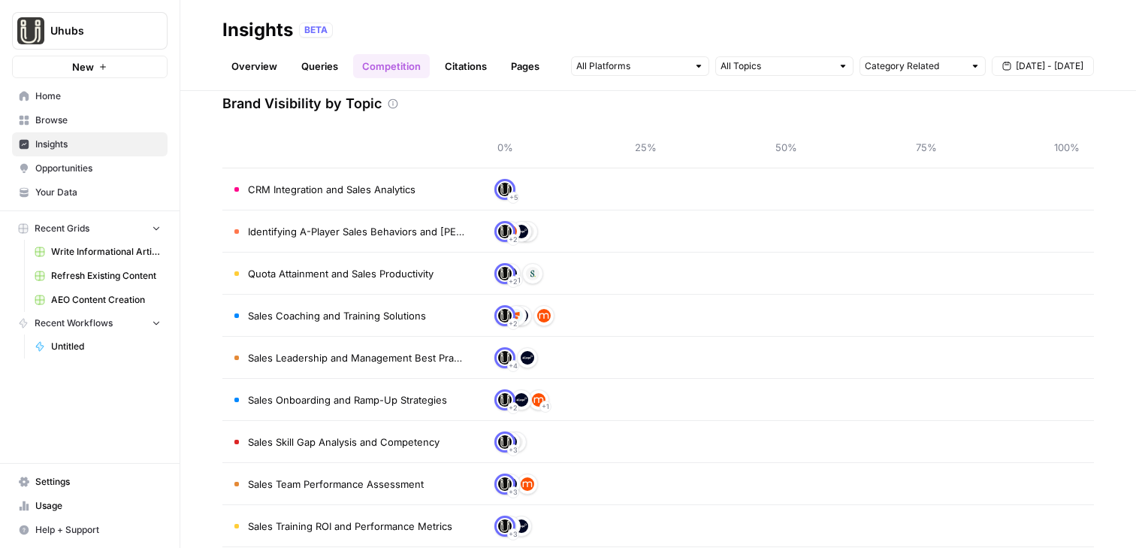
click at [384, 239] on td "Identifying A-Player Sales Behaviors and Traits" at bounding box center [349, 230] width 255 height 41
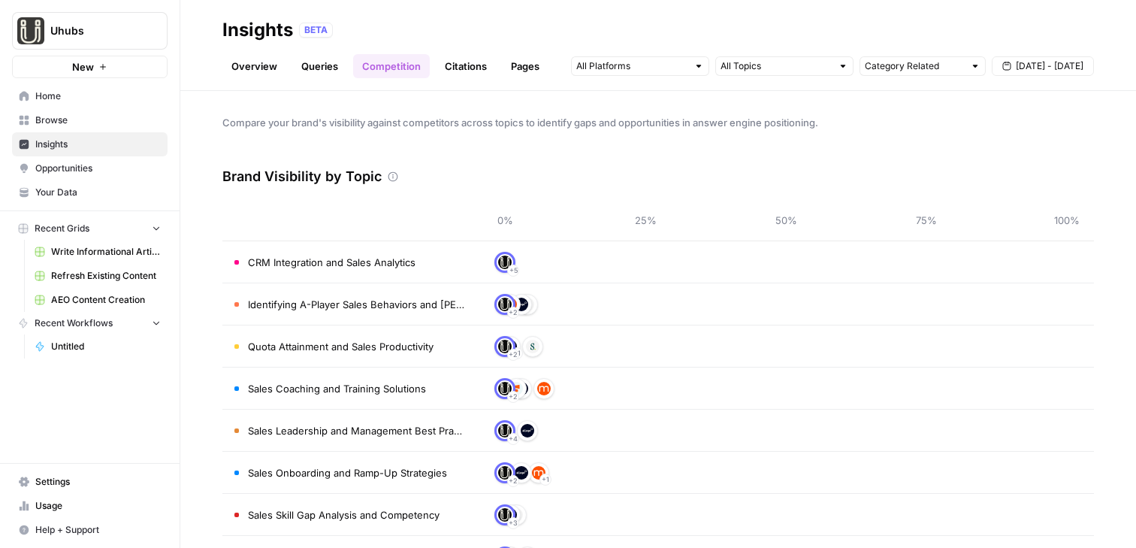
scroll to position [1, 0]
click at [463, 62] on link "Citations" at bounding box center [466, 66] width 60 height 24
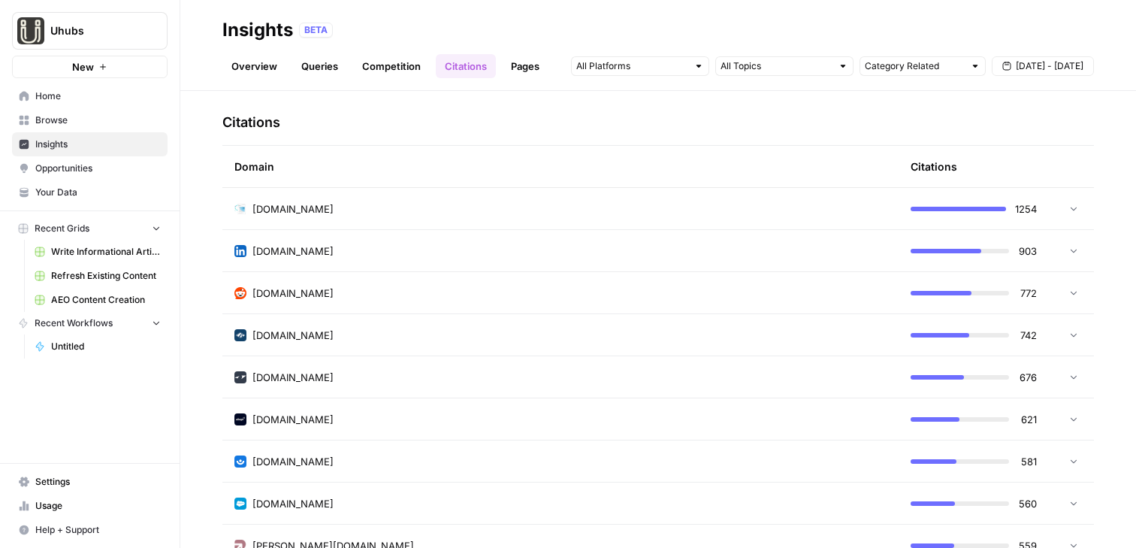
scroll to position [342, 0]
click at [364, 198] on td "highspot.com" at bounding box center [560, 206] width 676 height 41
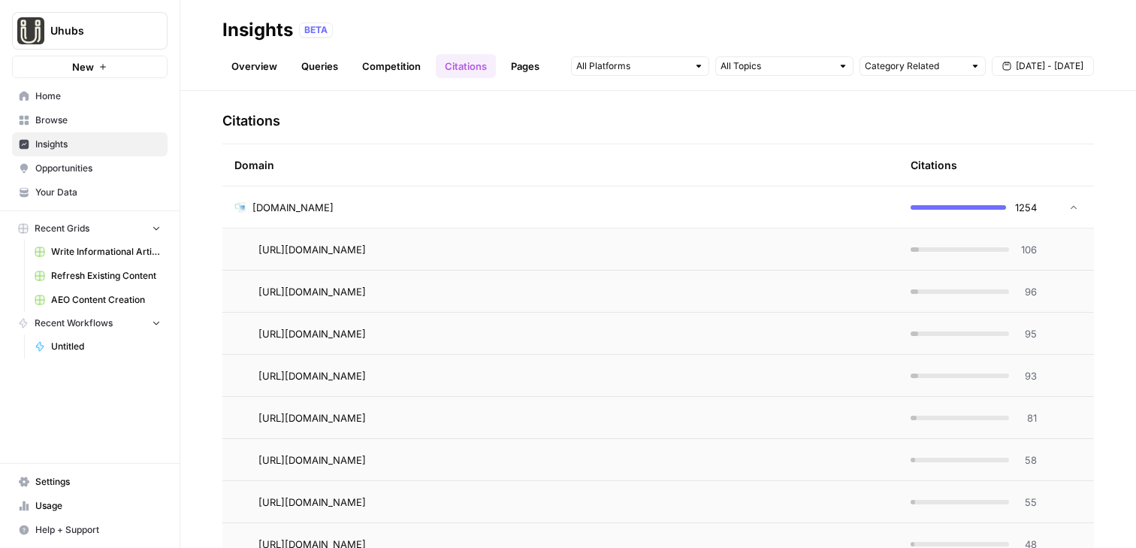
click at [364, 196] on td "highspot.com" at bounding box center [560, 206] width 676 height 41
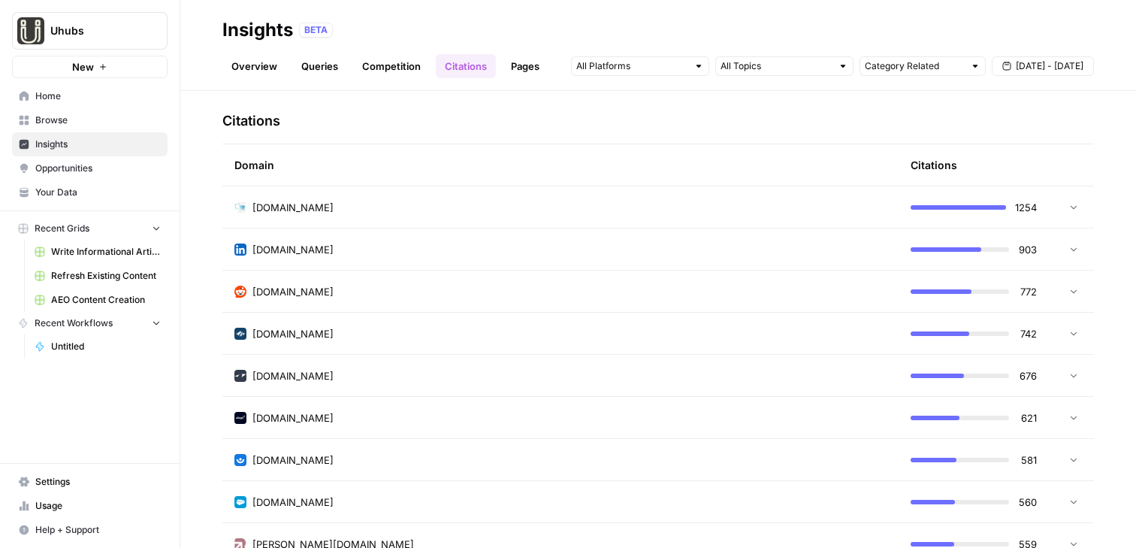
click at [463, 245] on div "linkedin.com" at bounding box center [560, 249] width 652 height 15
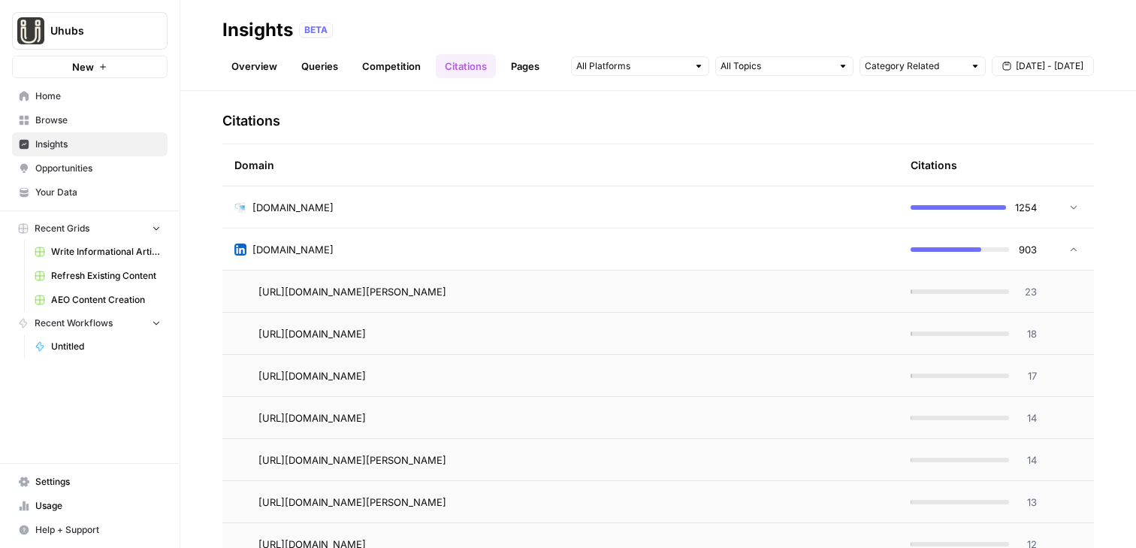
click at [463, 245] on div "linkedin.com" at bounding box center [560, 249] width 652 height 15
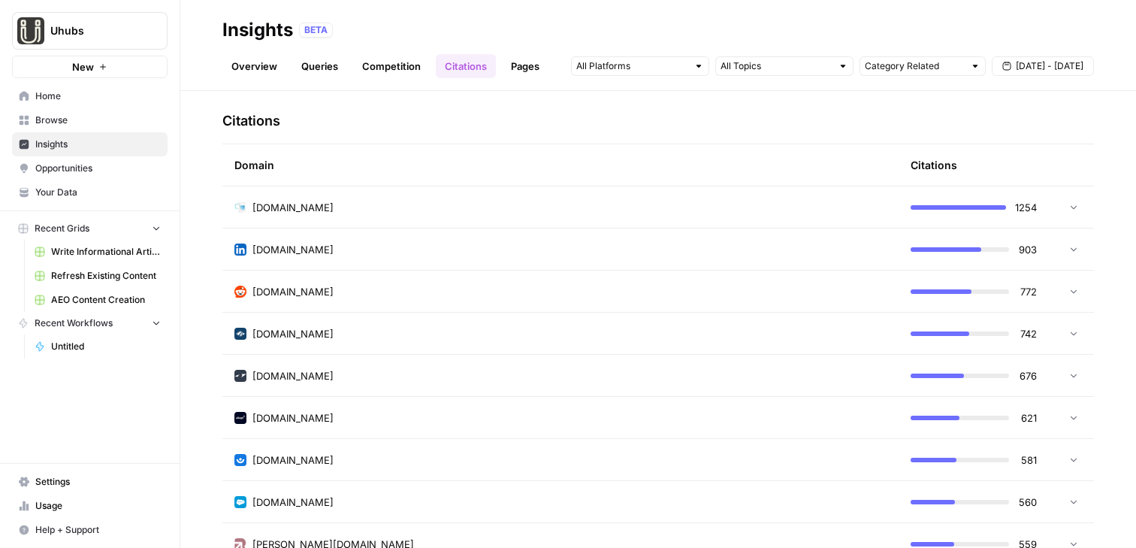
click at [463, 289] on div "reddit.com" at bounding box center [560, 291] width 652 height 15
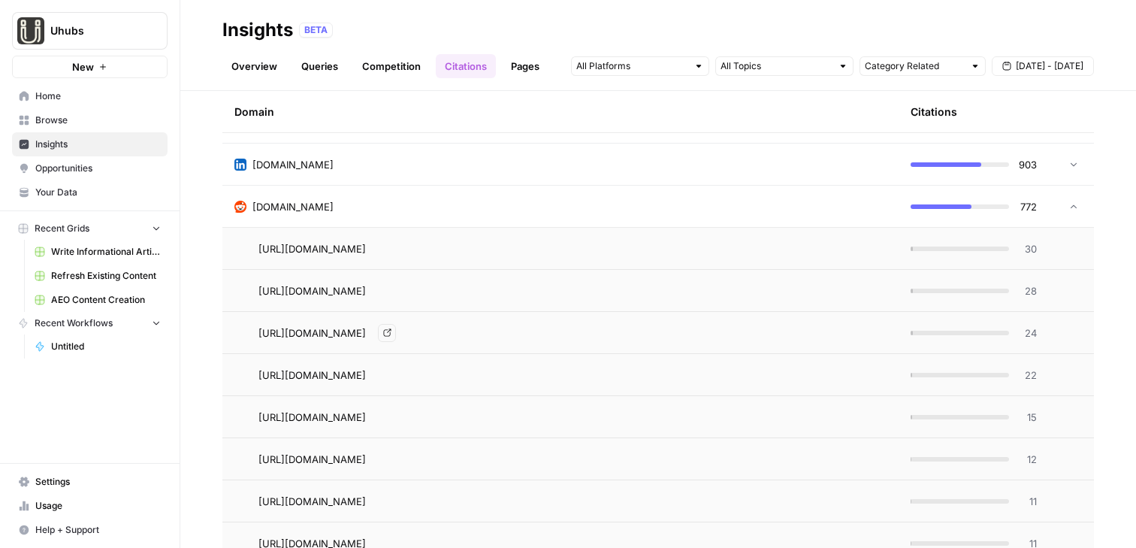
scroll to position [429, 0]
click at [804, 246] on div "https://www.reddit.com/r/sales/comments/12kitua/new_sales_manager_how_can_i_coa…" at bounding box center [572, 247] width 628 height 18
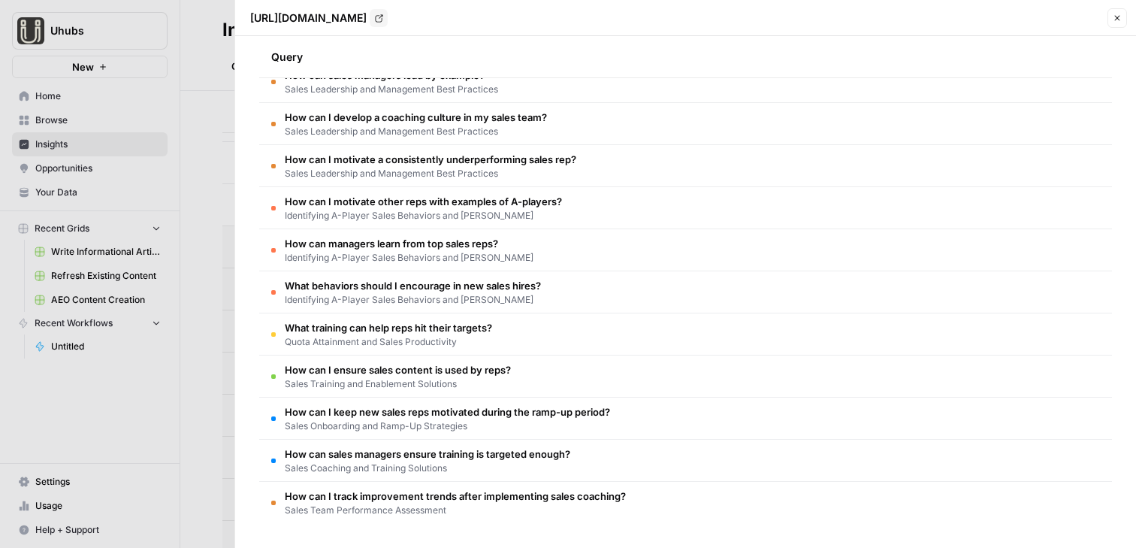
scroll to position [0, 0]
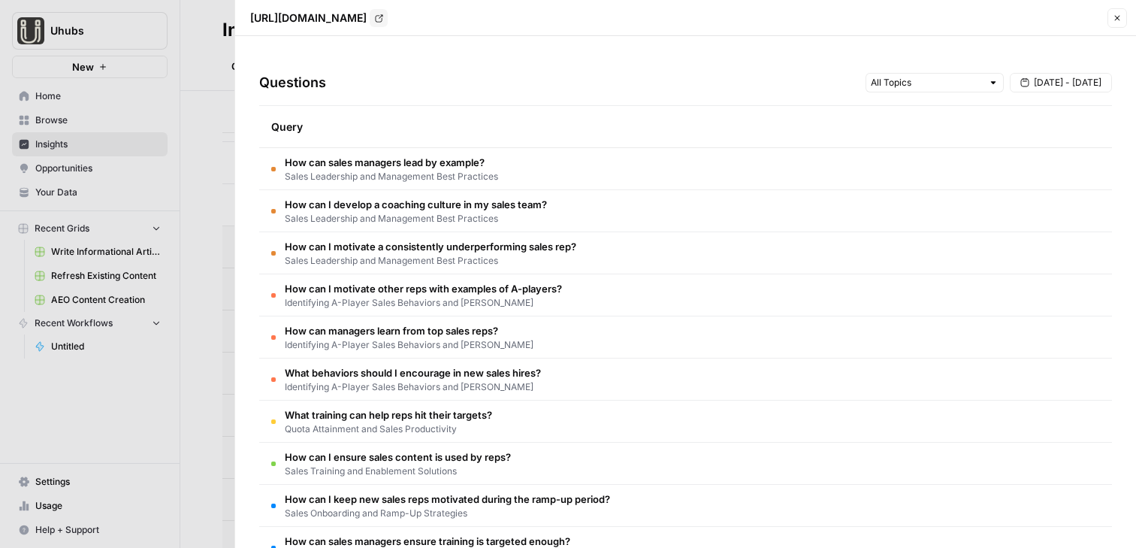
click at [935, 11] on button "Close" at bounding box center [1117, 18] width 20 height 20
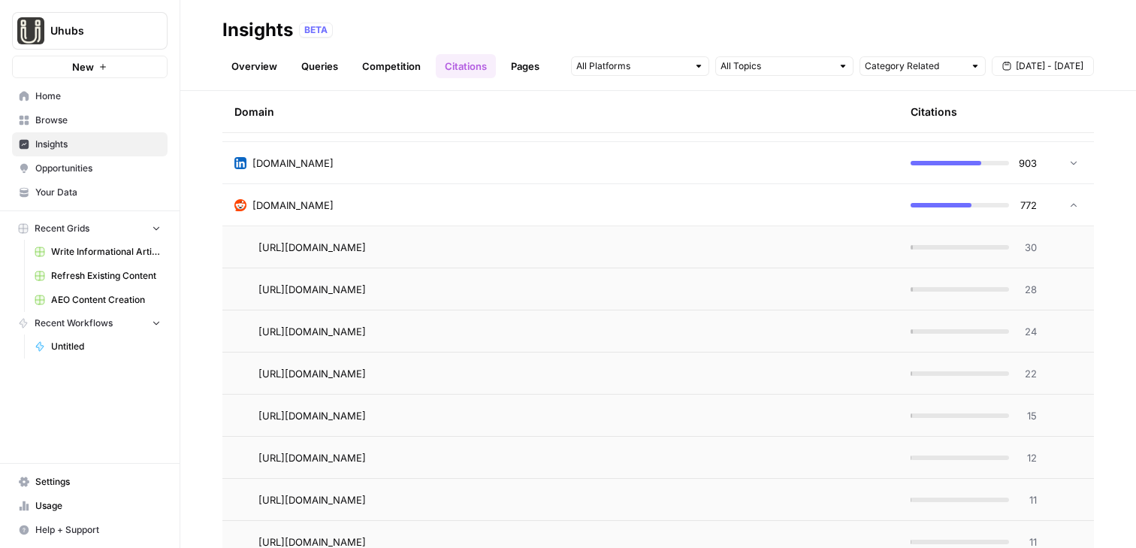
click at [529, 61] on link "Pages" at bounding box center [525, 66] width 47 height 24
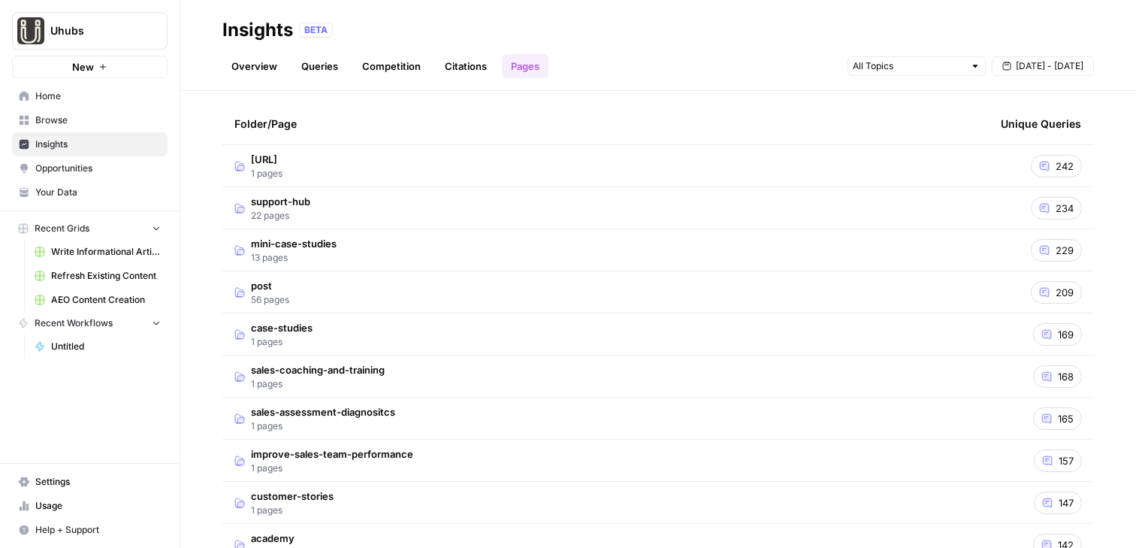
scroll to position [67, 0]
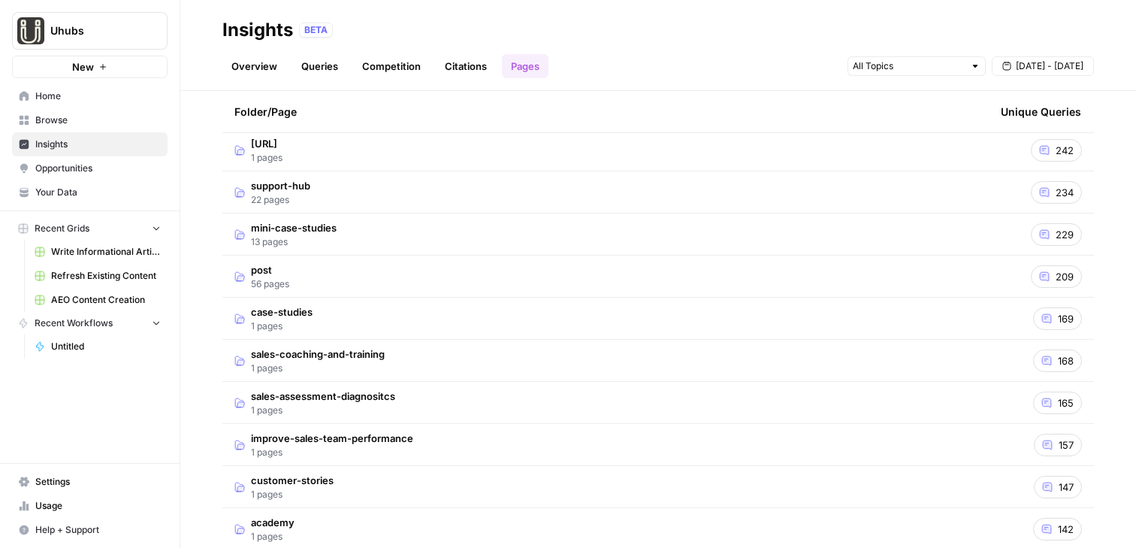
click at [336, 155] on td "uhubs.ai 1 pages" at bounding box center [605, 149] width 766 height 41
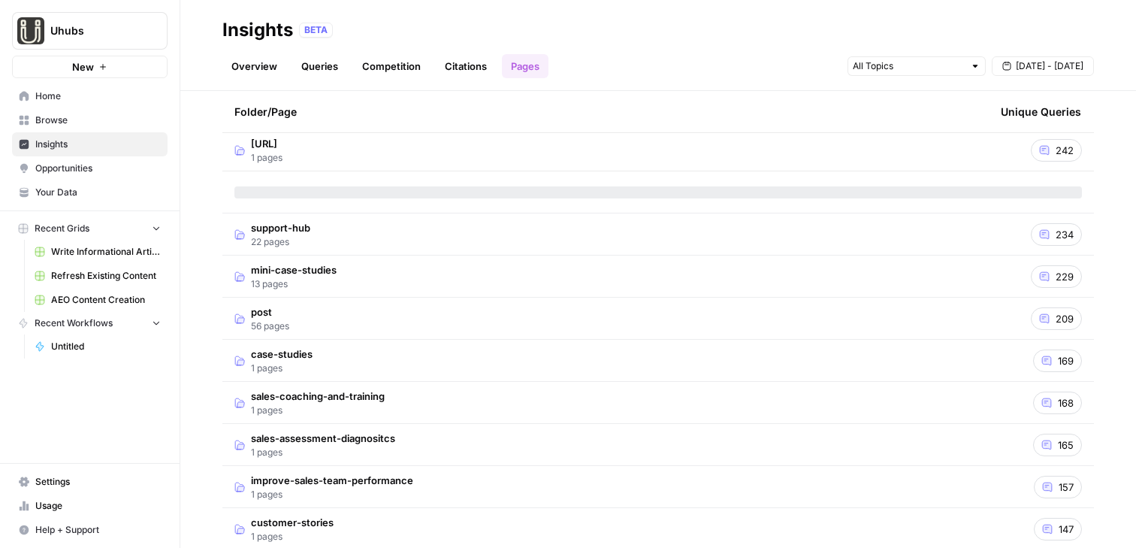
click at [350, 233] on td "support-hub 22 pages" at bounding box center [605, 233] width 766 height 41
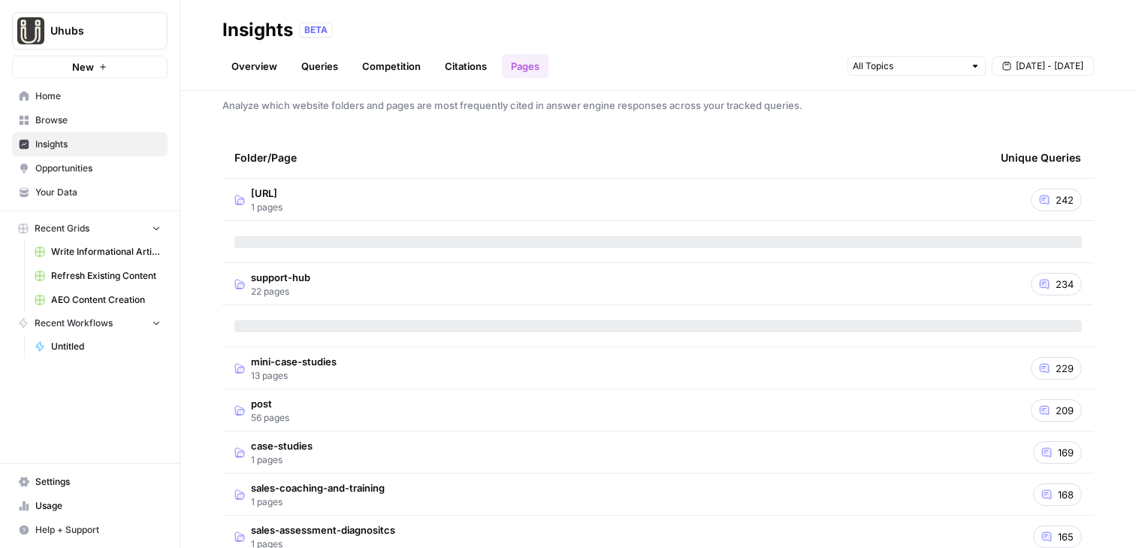
scroll to position [0, 0]
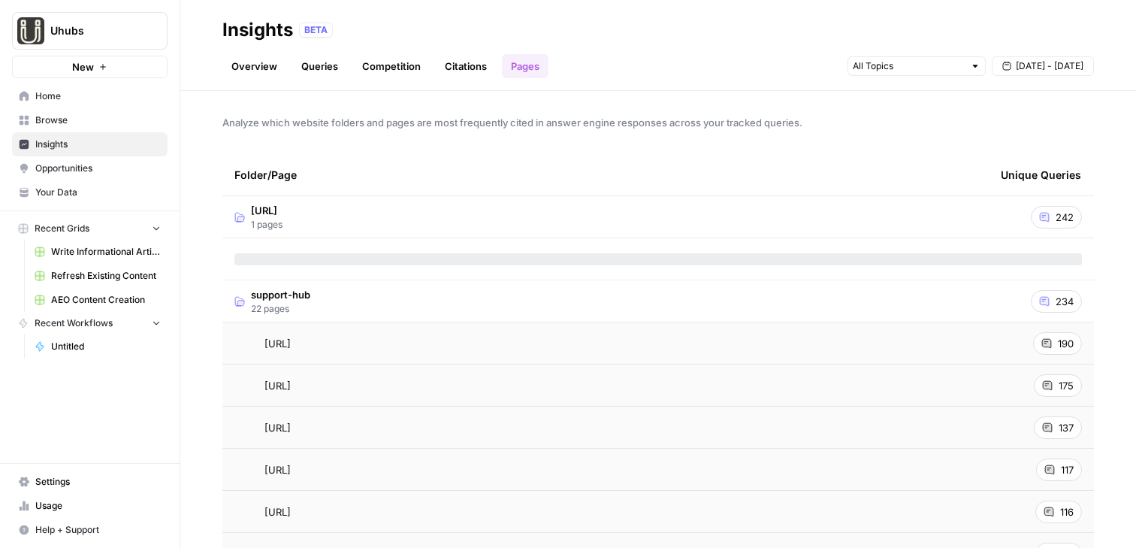
click at [935, 214] on span "242" at bounding box center [1064, 217] width 18 height 15
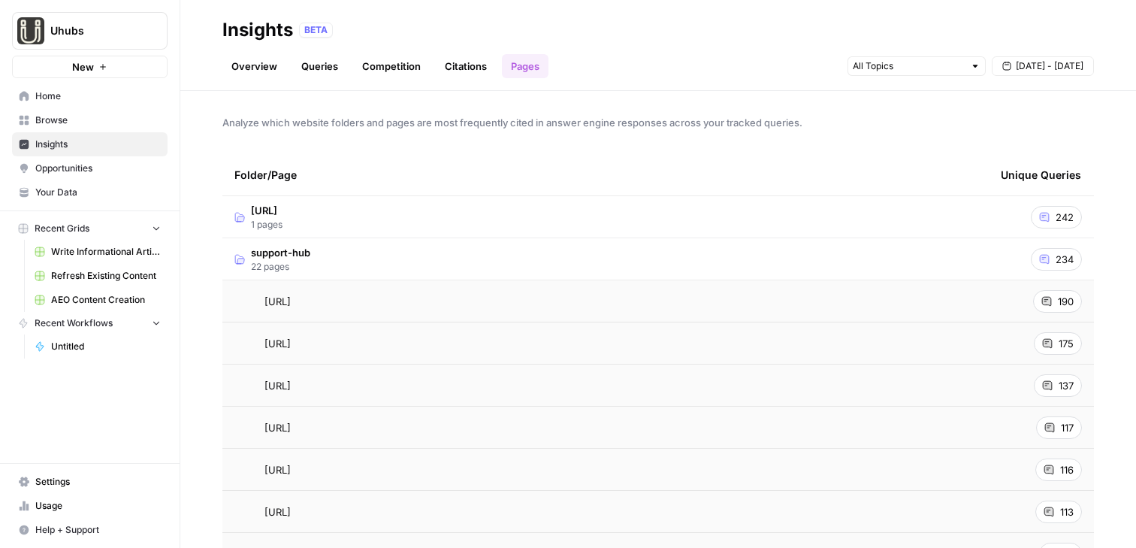
click at [935, 299] on icon at bounding box center [1046, 301] width 9 height 9
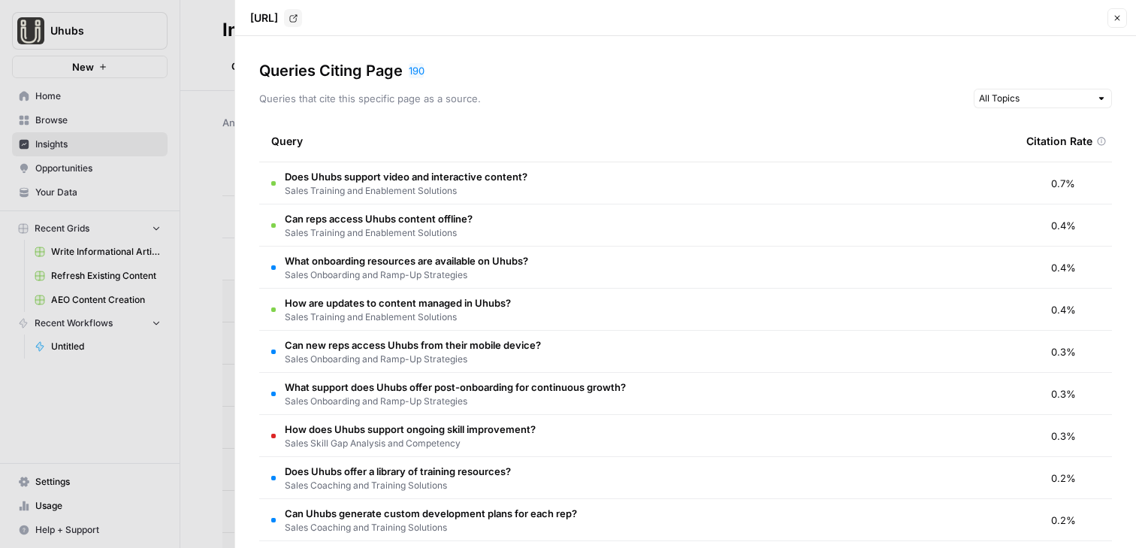
click at [935, 188] on span "0.7%" at bounding box center [1063, 183] width 24 height 15
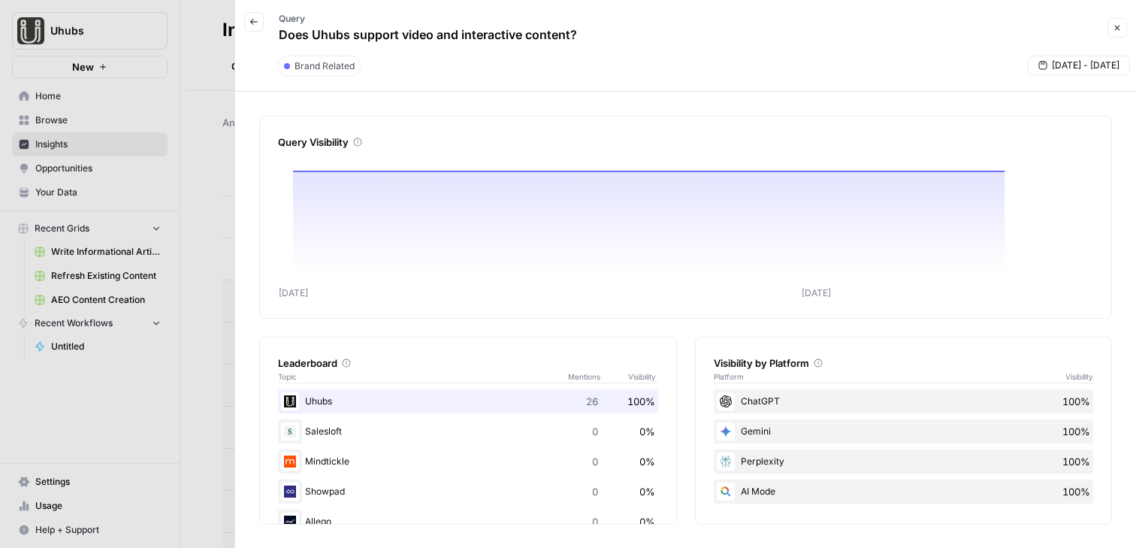
click at [256, 24] on icon "button" at bounding box center [253, 21] width 9 height 9
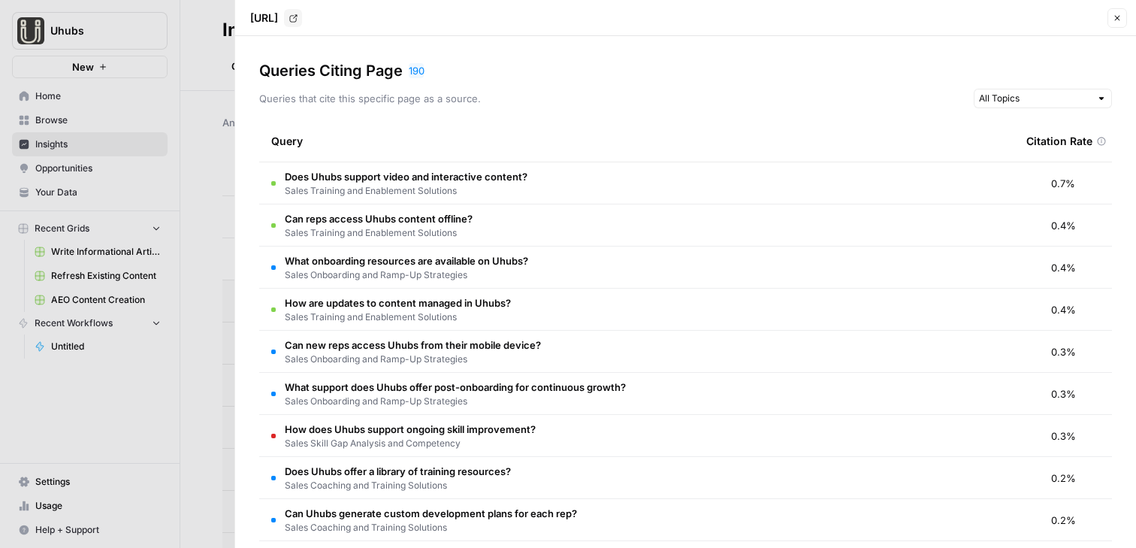
click at [222, 152] on div at bounding box center [568, 274] width 1136 height 548
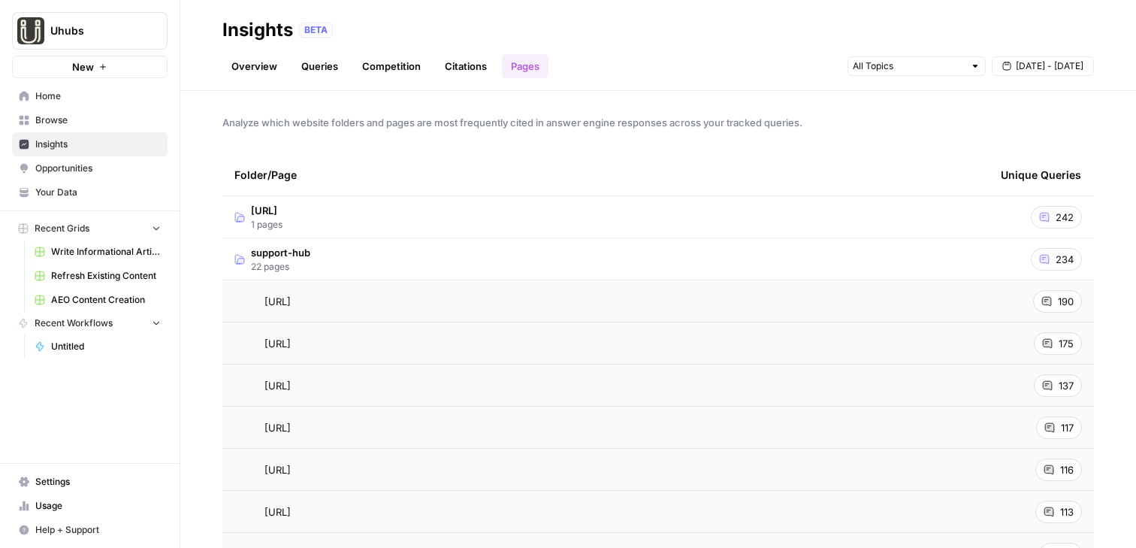
click at [108, 118] on span "Browse" at bounding box center [97, 120] width 125 height 14
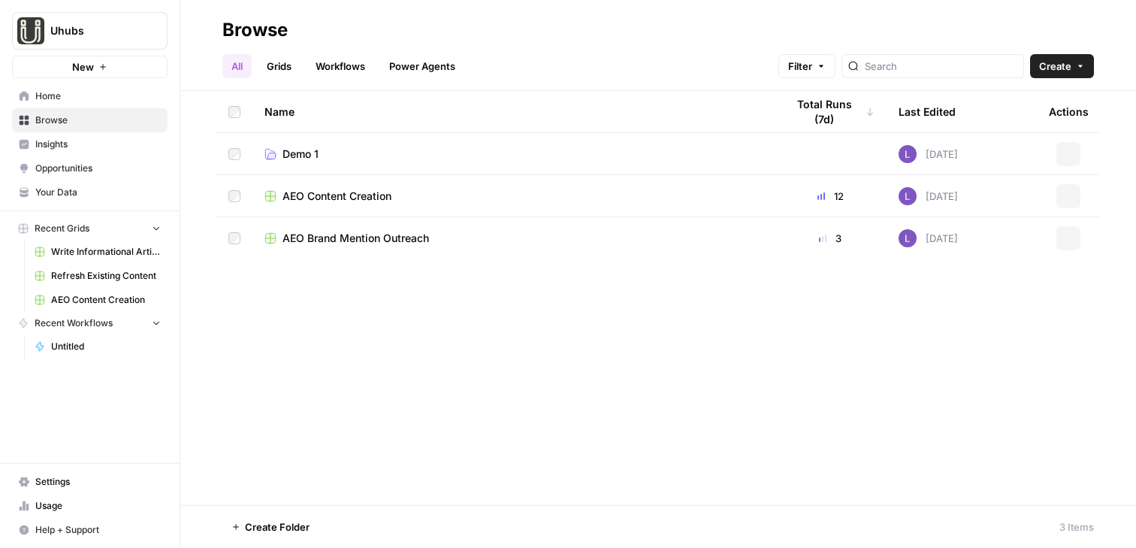
click at [273, 69] on link "Grids" at bounding box center [279, 66] width 43 height 24
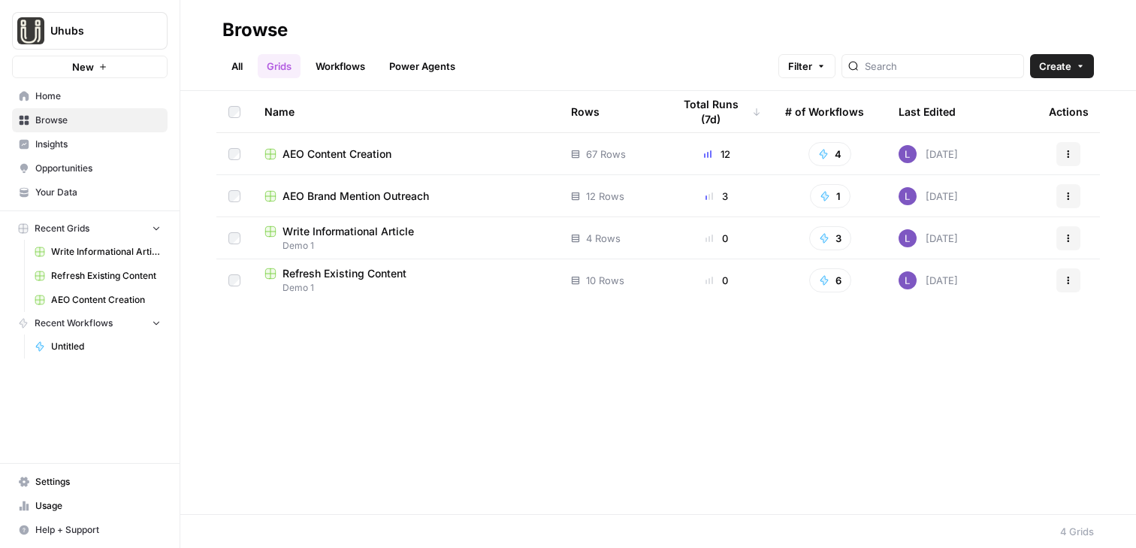
click at [935, 59] on header "Browse All Grids Workflows Power Agents Filter Create" at bounding box center [657, 45] width 955 height 91
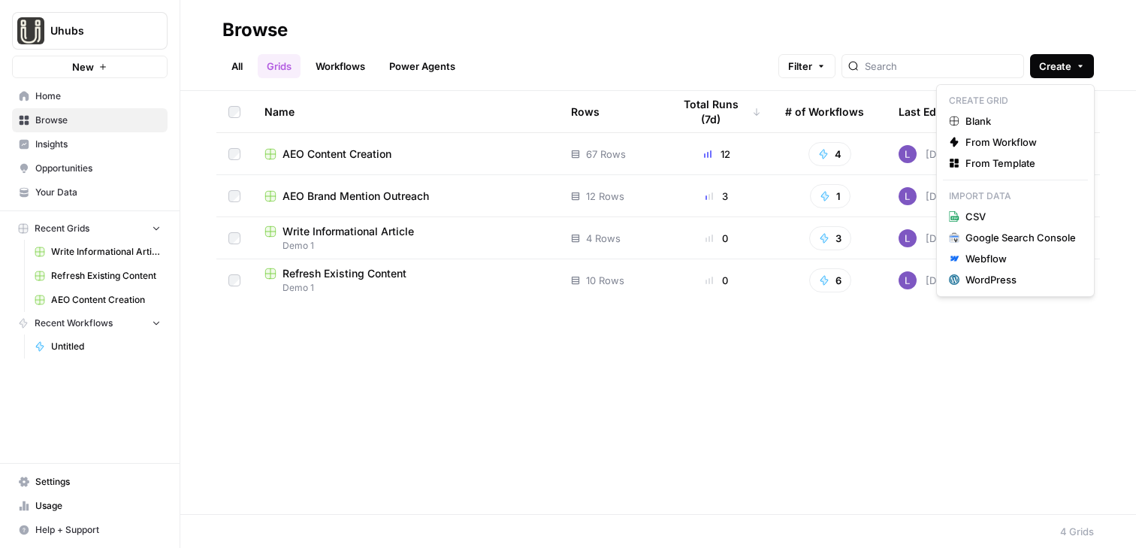
click at [935, 59] on button "Create" at bounding box center [1062, 66] width 64 height 24
click at [935, 125] on span "Blank" at bounding box center [1020, 120] width 110 height 15
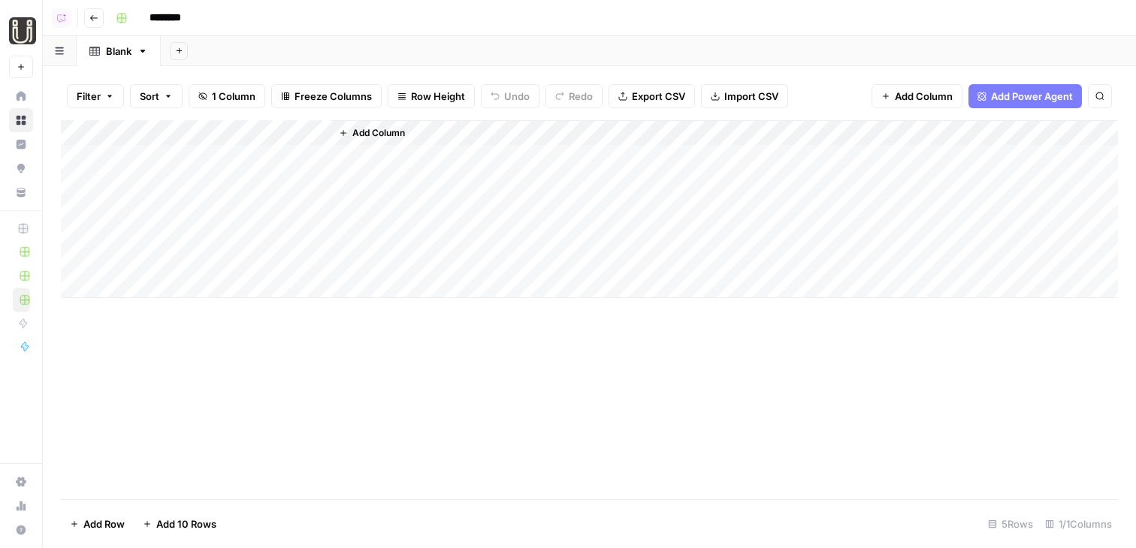
click at [175, 57] on button "Add Sheet" at bounding box center [179, 51] width 18 height 18
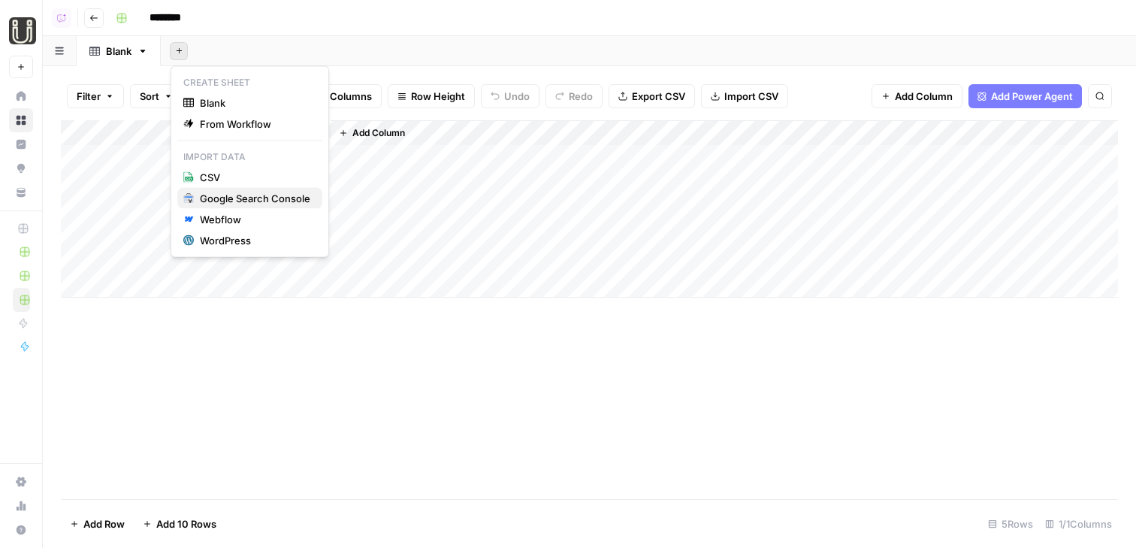
click at [236, 197] on div "Google Search Console" at bounding box center [255, 198] width 110 height 15
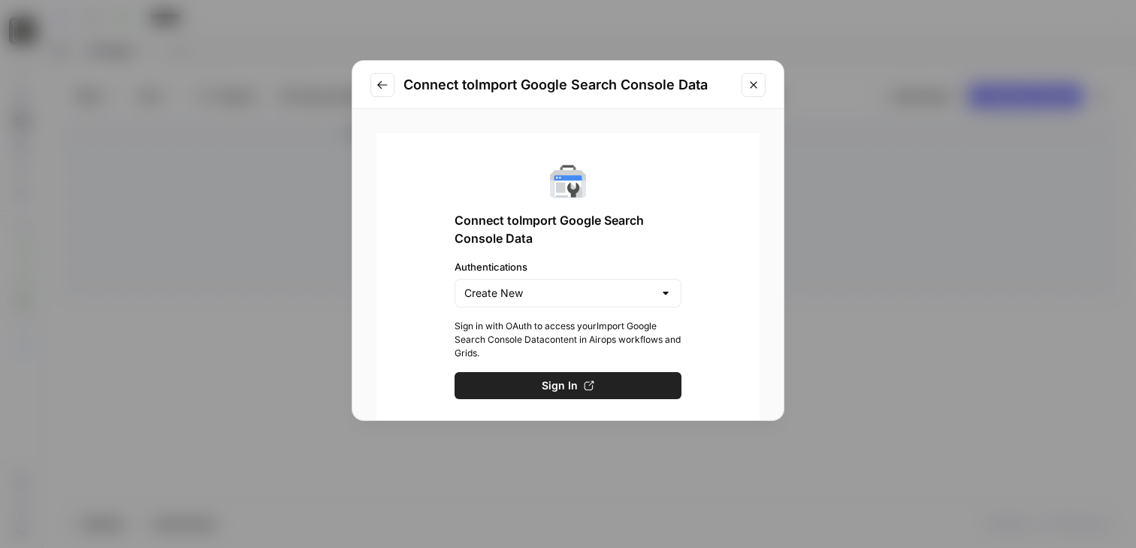
click at [748, 90] on button "Close modal" at bounding box center [753, 85] width 24 height 24
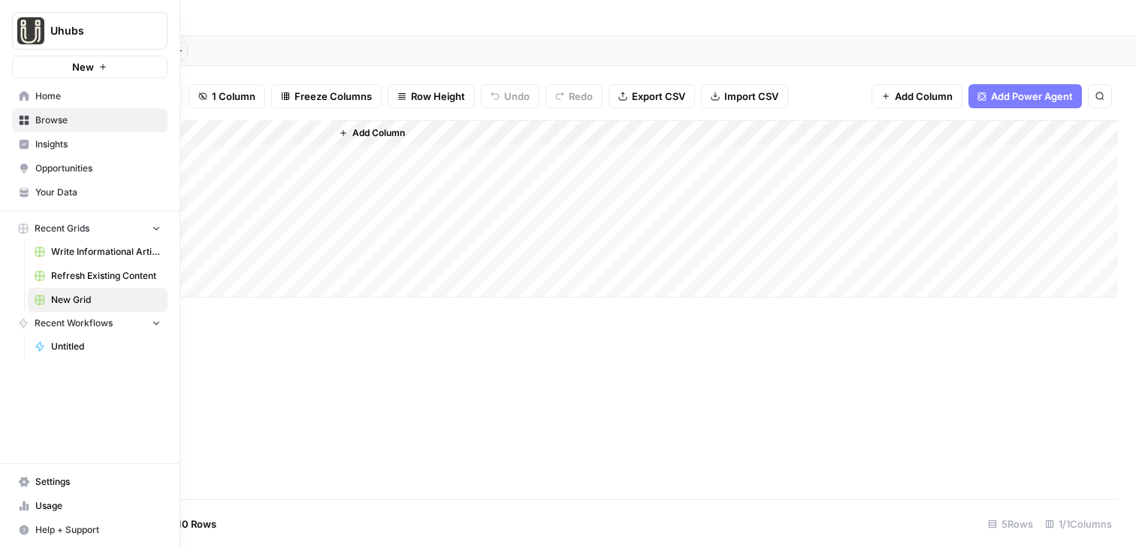
click at [77, 143] on span "Insights" at bounding box center [97, 144] width 125 height 14
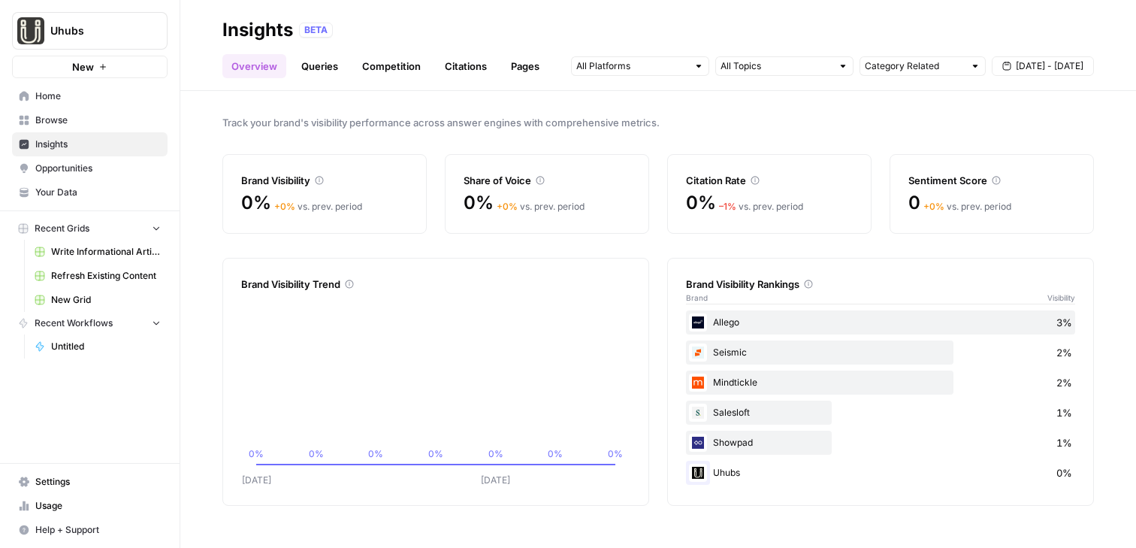
click at [514, 73] on link "Pages" at bounding box center [525, 66] width 47 height 24
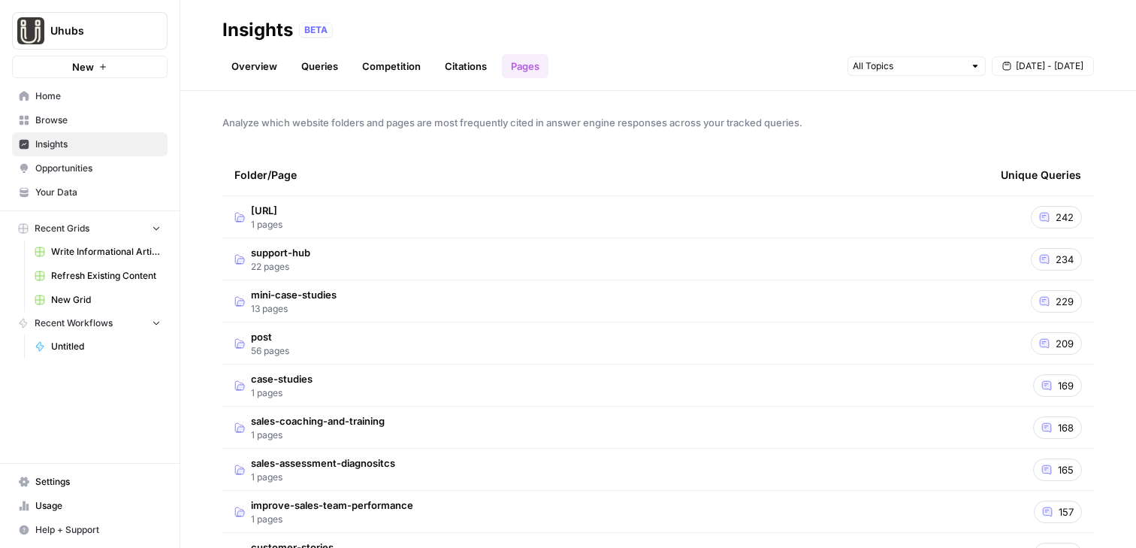
click at [80, 170] on span "Opportunities" at bounding box center [97, 168] width 125 height 14
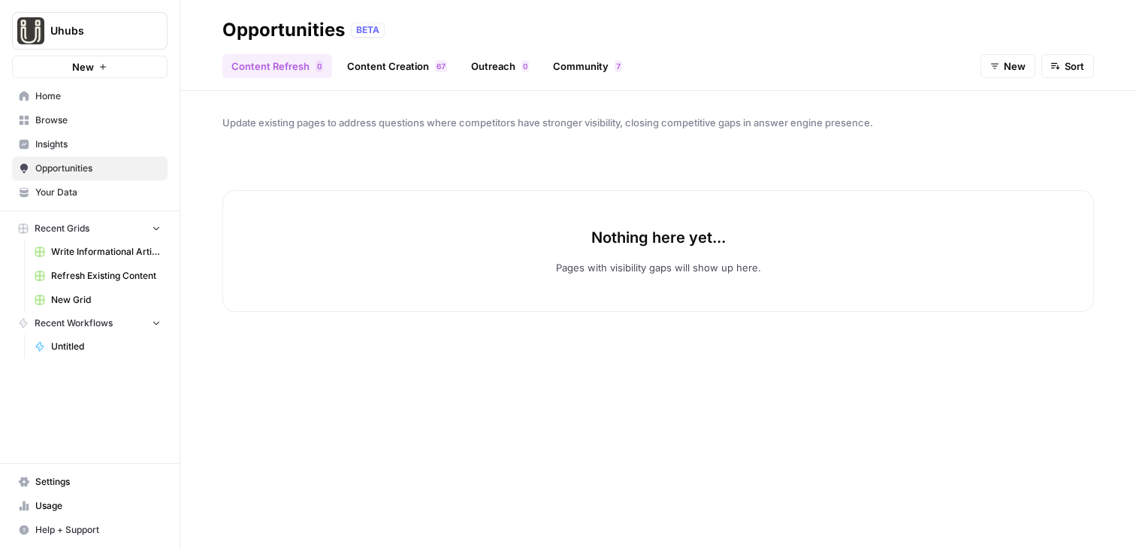
click at [371, 70] on link "Content Creation 7 6" at bounding box center [397, 66] width 118 height 24
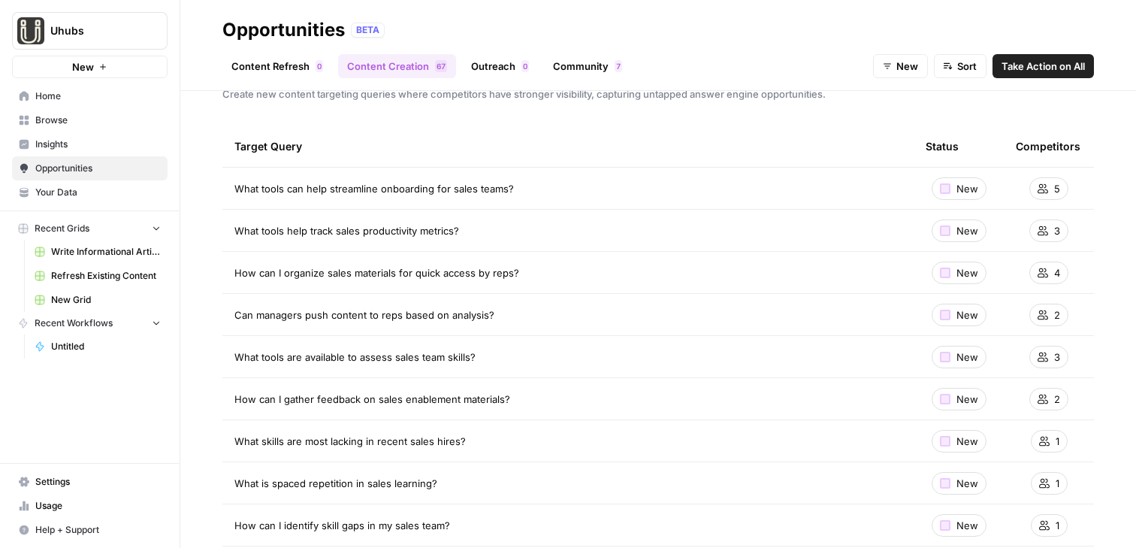
scroll to position [29, 0]
click at [66, 119] on span "Browse" at bounding box center [97, 120] width 125 height 14
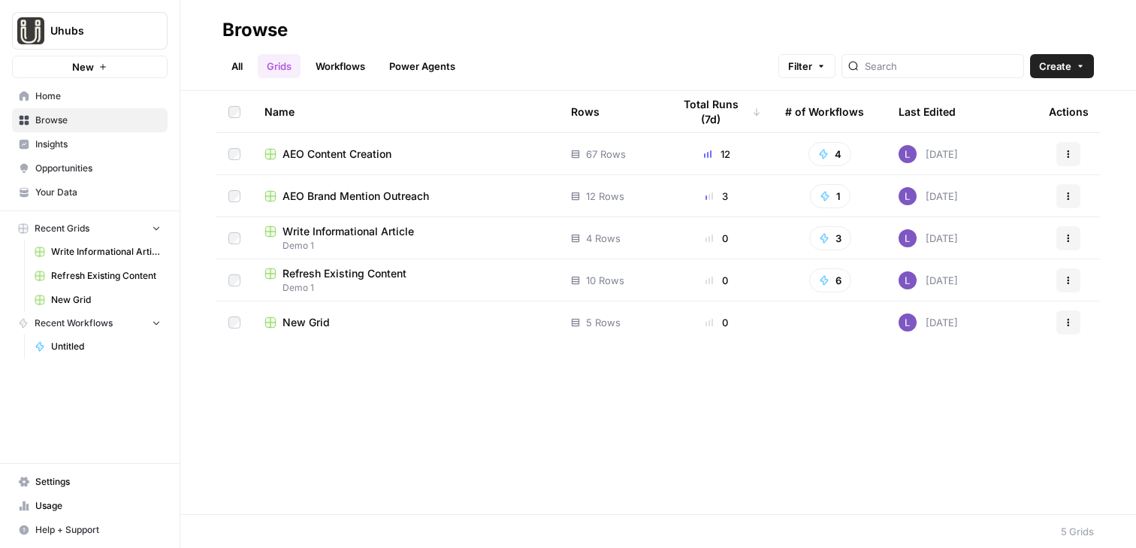
click at [336, 150] on span "AEO Content Creation" at bounding box center [336, 153] width 109 height 15
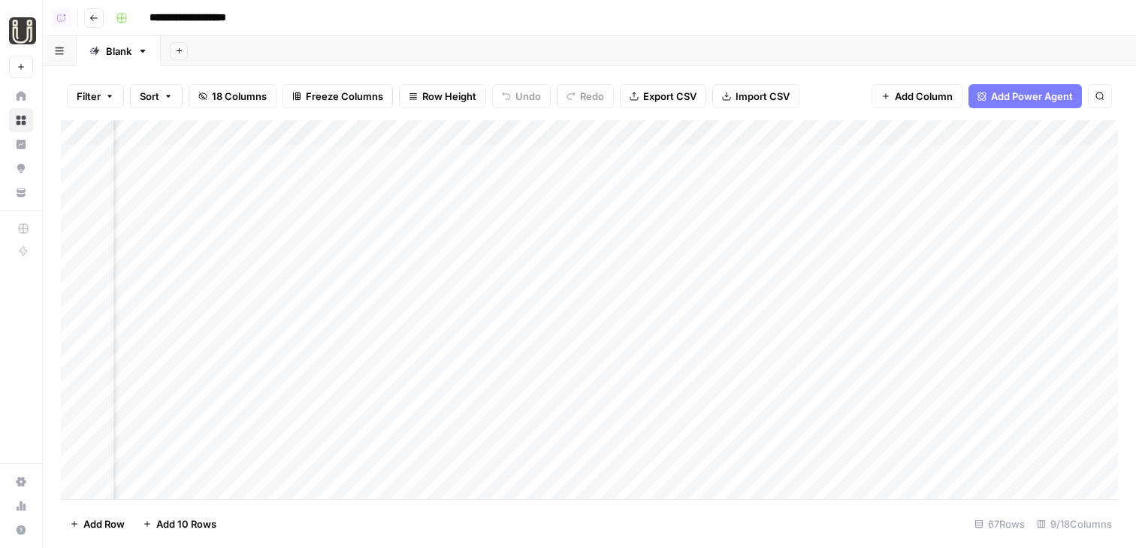
scroll to position [0, 317]
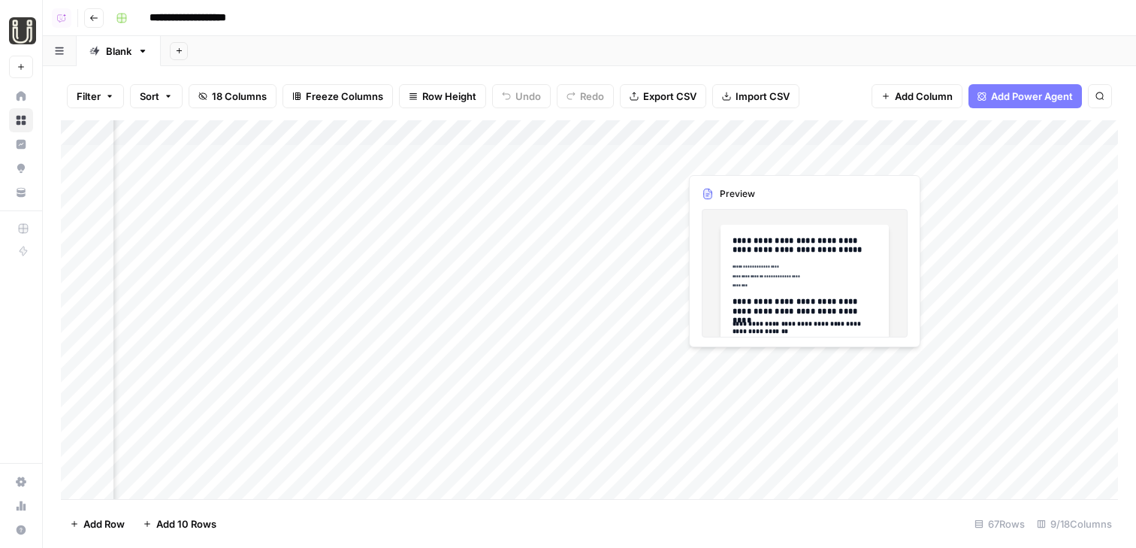
click at [731, 163] on div "Add Column" at bounding box center [589, 309] width 1057 height 379
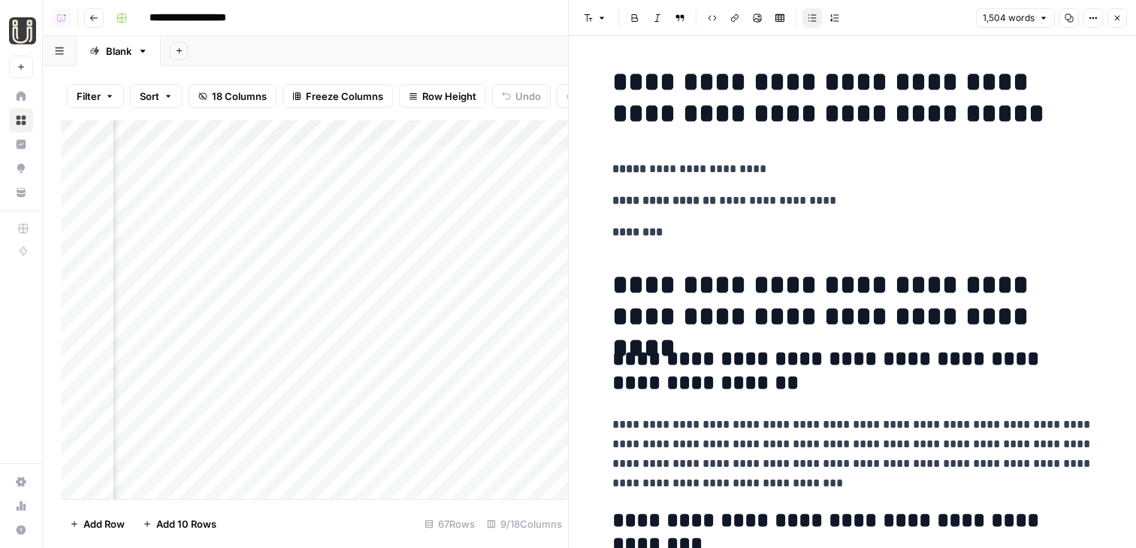
scroll to position [0, 566]
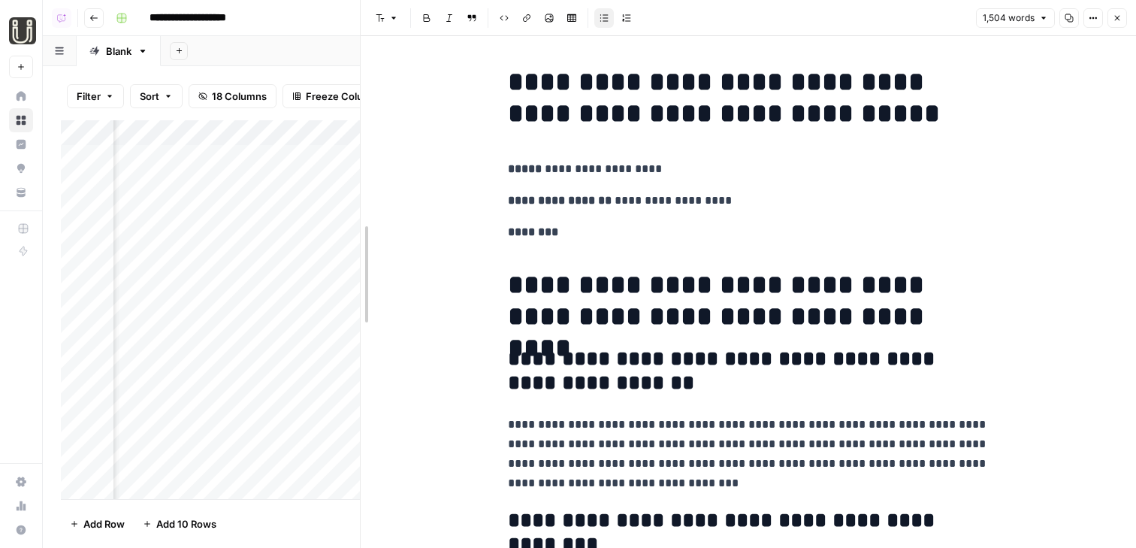
drag, startPoint x: 567, startPoint y: 161, endPoint x: 352, endPoint y: 143, distance: 216.2
click at [353, 143] on div at bounding box center [360, 274] width 15 height 548
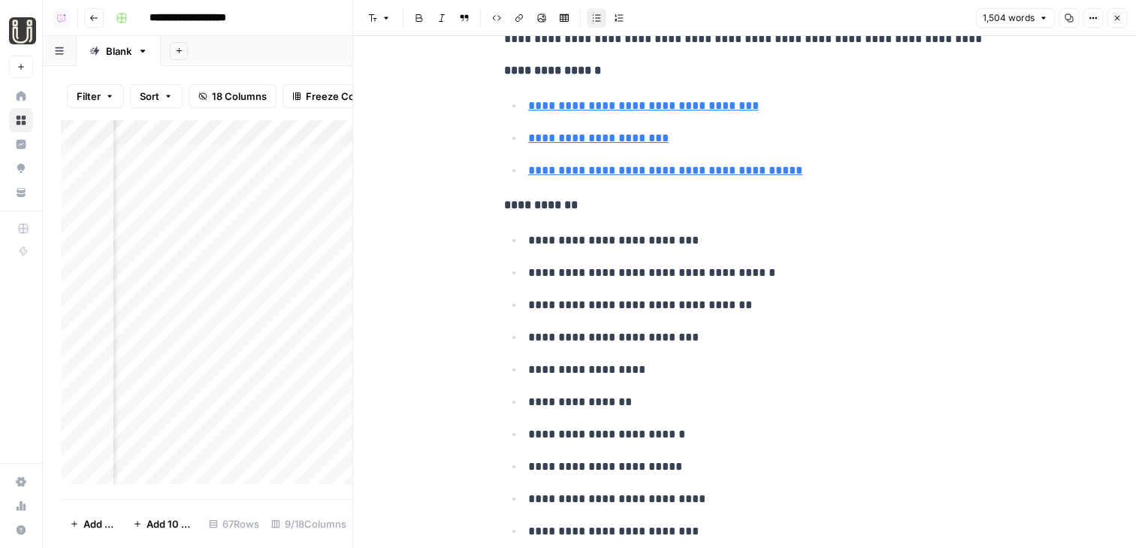
scroll to position [6076, 0]
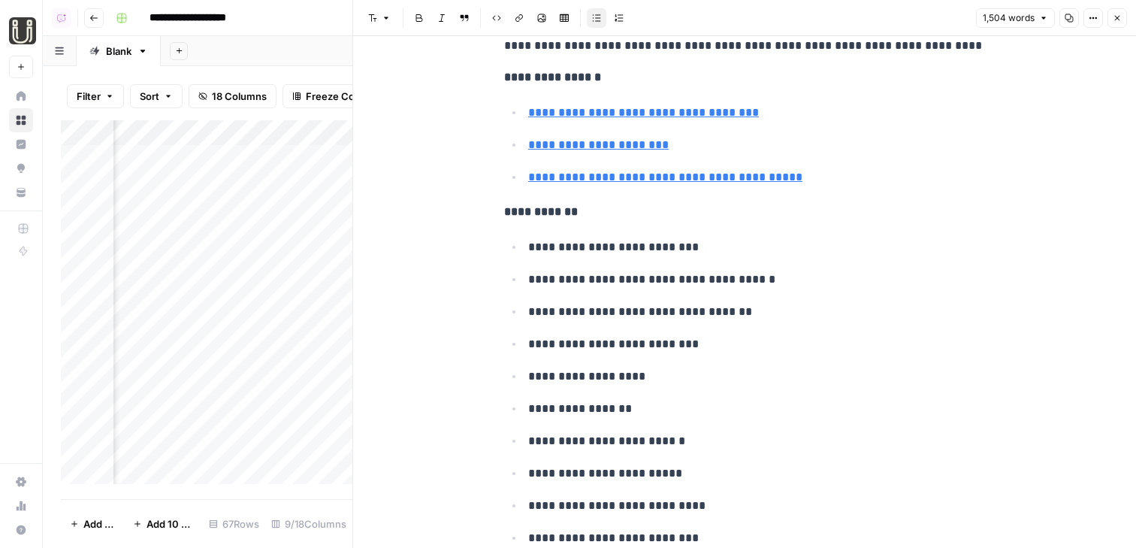
type input "https://peoplemanagingpeople.com/tools/best-hr-software-for-onboarding/"
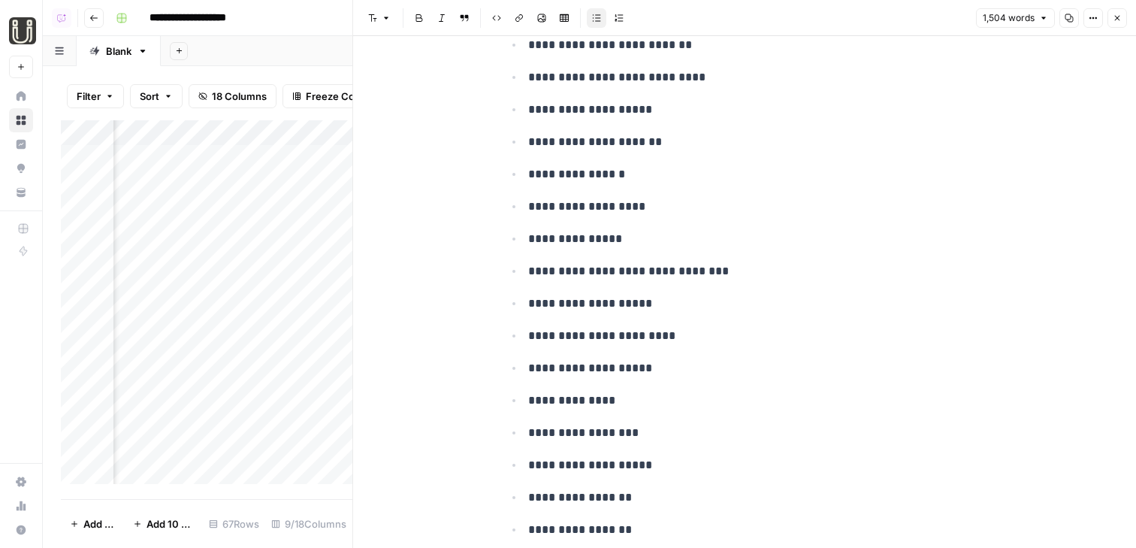
scroll to position [8158, 0]
drag, startPoint x: 723, startPoint y: 294, endPoint x: 575, endPoint y: 199, distance: 175.4
click at [575, 199] on ul "**********" at bounding box center [744, 382] width 481 height 957
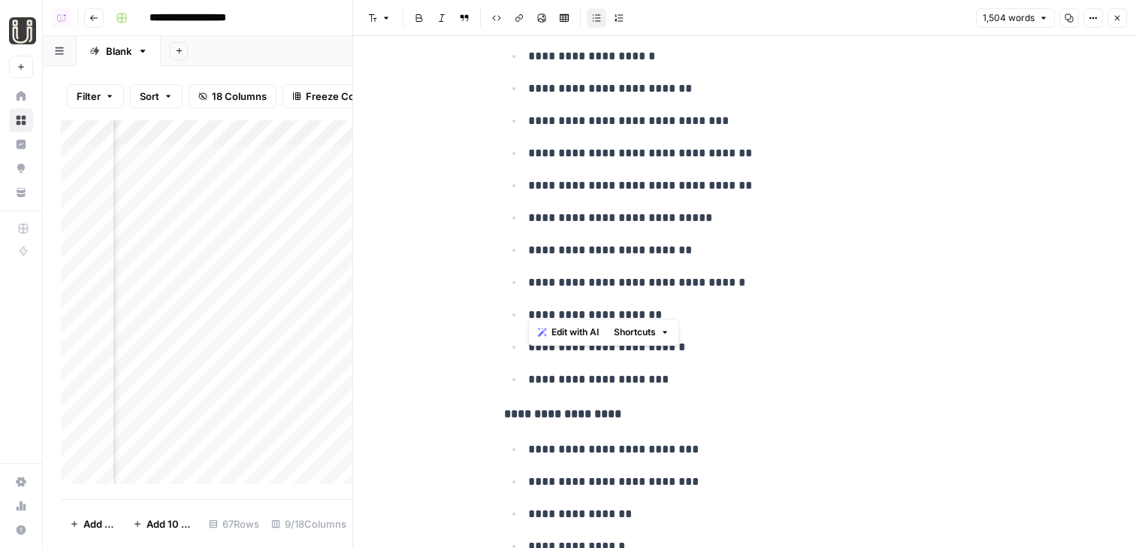
scroll to position [7320, 0]
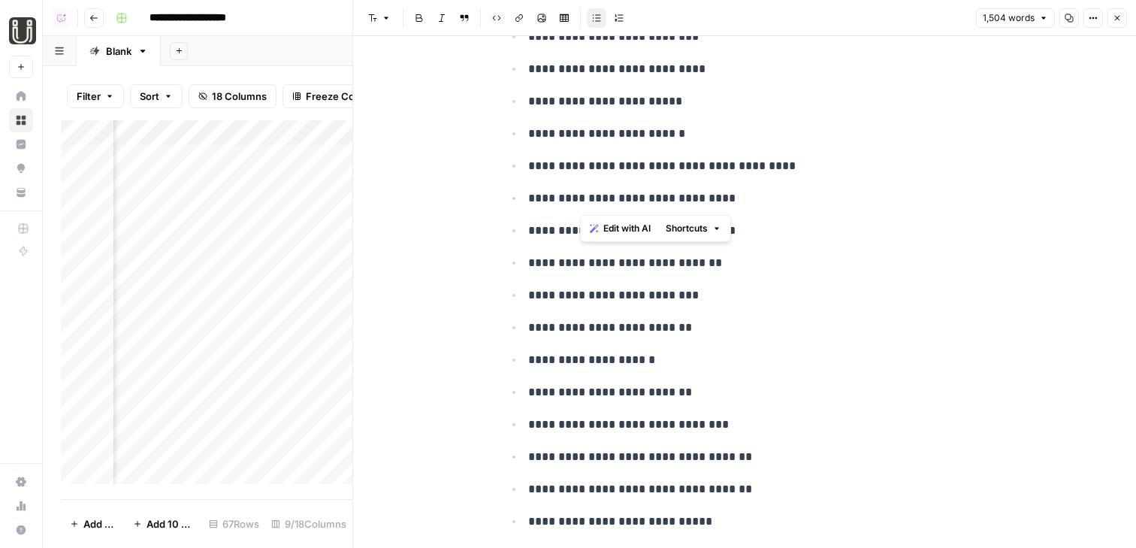
drag, startPoint x: 581, startPoint y: 207, endPoint x: 702, endPoint y: 207, distance: 120.2
click at [702, 207] on p "**********" at bounding box center [756, 199] width 457 height 20
click at [634, 234] on span "Edit with AI" at bounding box center [626, 229] width 47 height 14
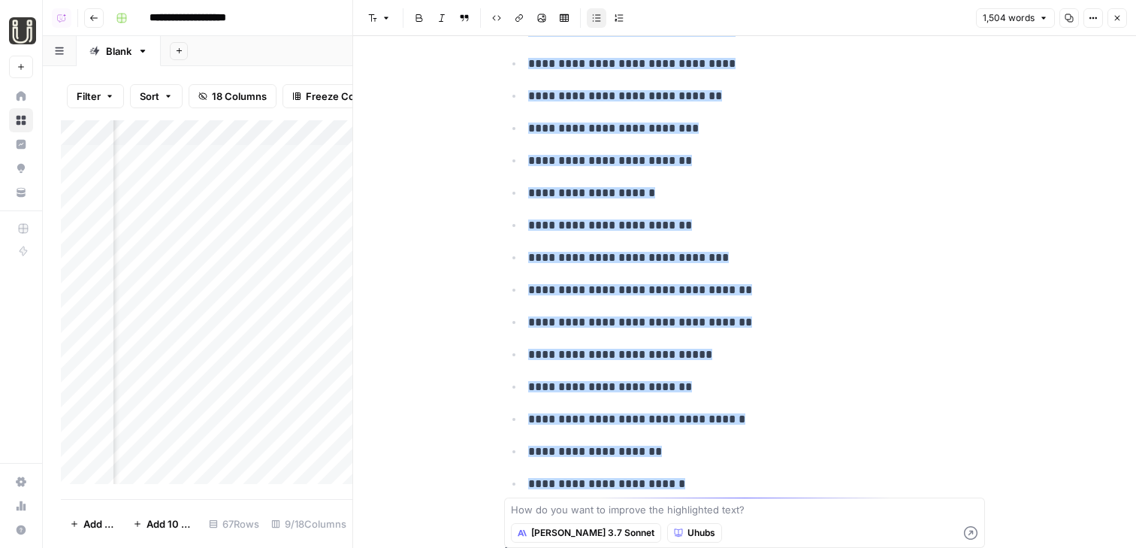
click at [935, 20] on icon "button" at bounding box center [1117, 18] width 5 height 5
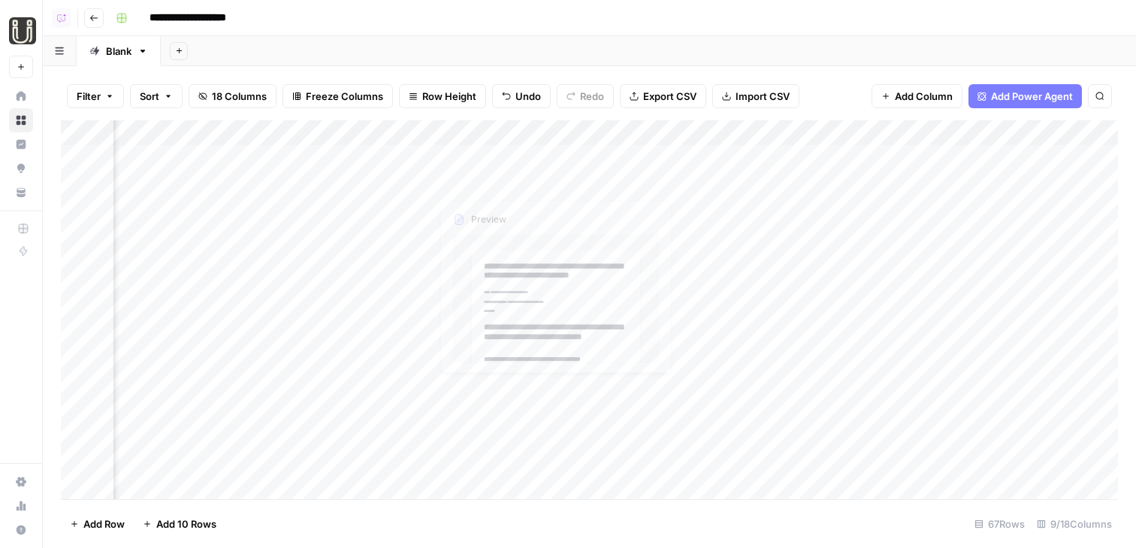
scroll to position [0, 596]
click at [844, 160] on div "Add Column" at bounding box center [589, 309] width 1057 height 379
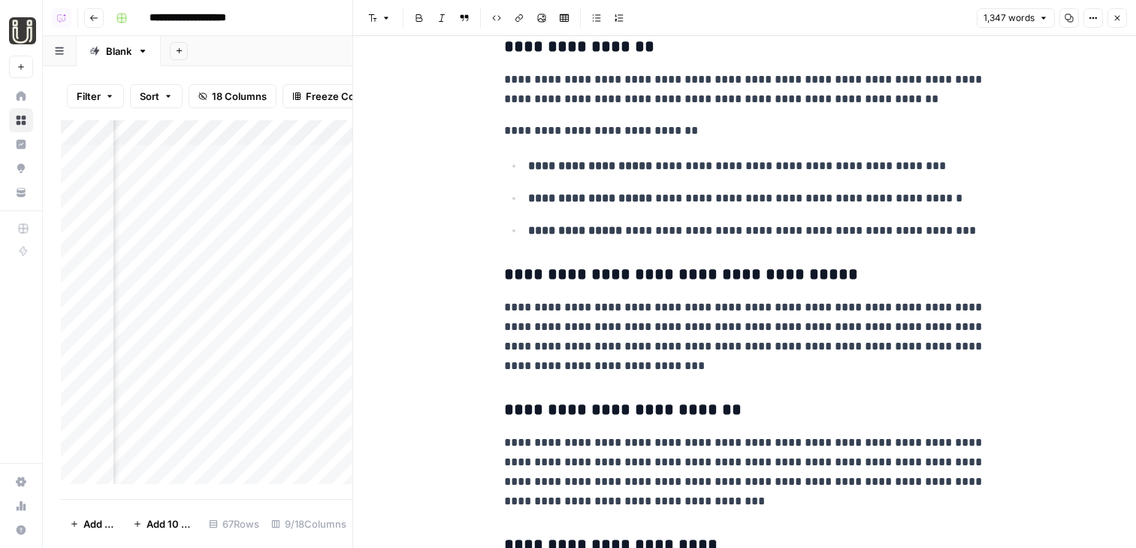
scroll to position [1792, 0]
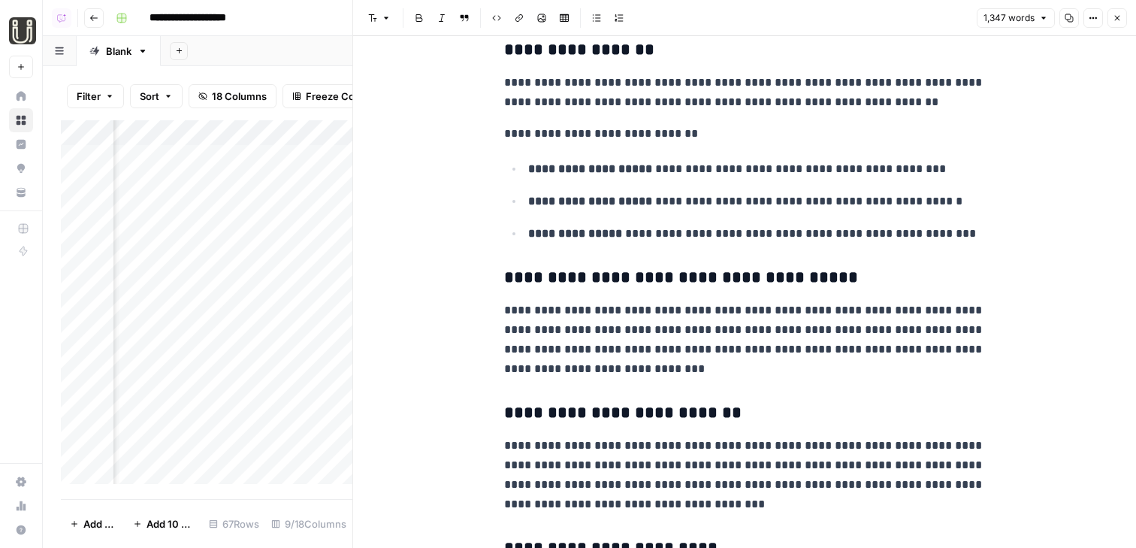
click at [935, 20] on icon "button" at bounding box center [1117, 18] width 5 height 5
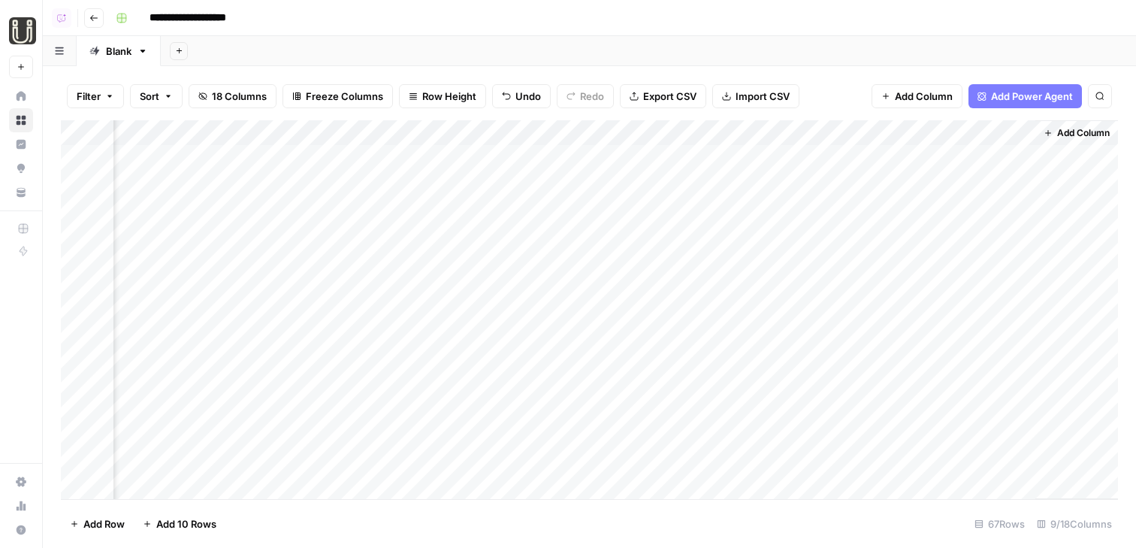
scroll to position [0, 703]
click at [898, 98] on span "Add Column" at bounding box center [924, 96] width 58 height 15
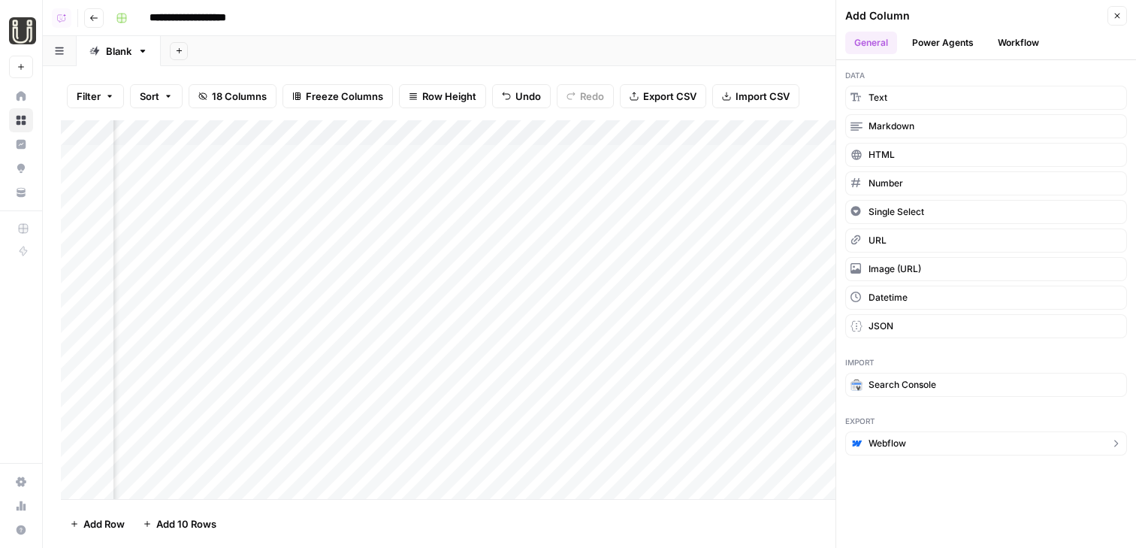
click at [870, 448] on span "Webflow" at bounding box center [887, 443] width 38 height 14
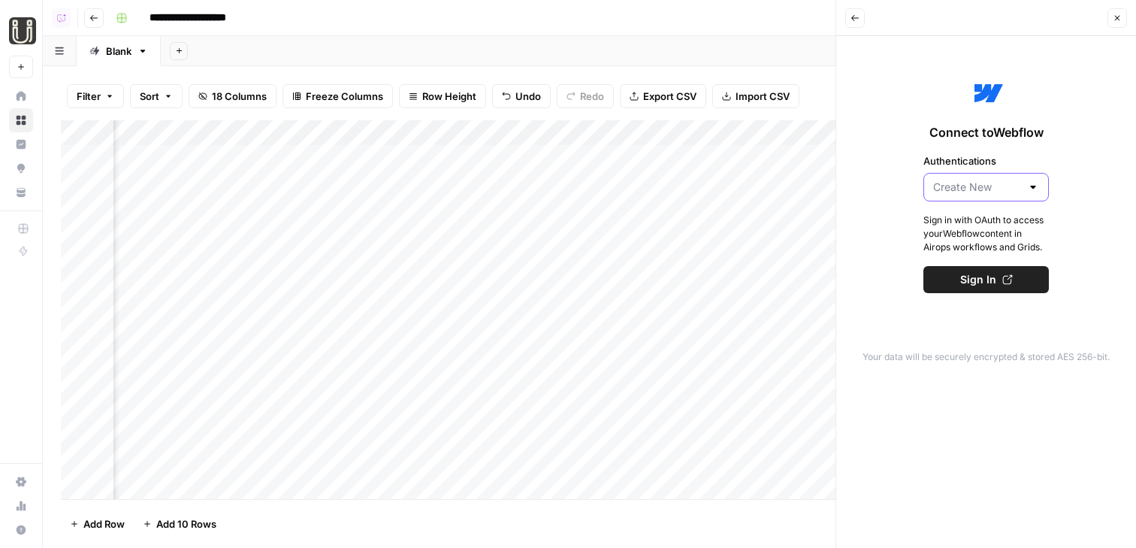
click at [935, 184] on input "Authentications" at bounding box center [977, 187] width 88 height 15
type input "Create New"
click at [935, 129] on span "Connect to Webflow" at bounding box center [986, 132] width 114 height 18
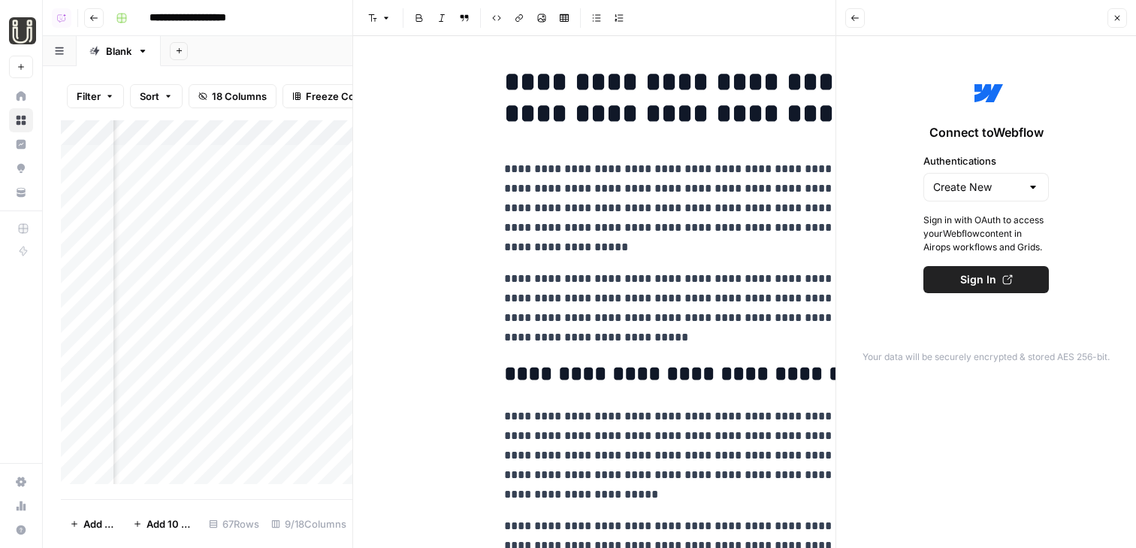
click at [312, 41] on div "Add Sheet" at bounding box center [648, 51] width 975 height 30
click at [935, 15] on header "Back Close" at bounding box center [986, 18] width 300 height 36
click at [935, 23] on button "Close" at bounding box center [1117, 18] width 20 height 20
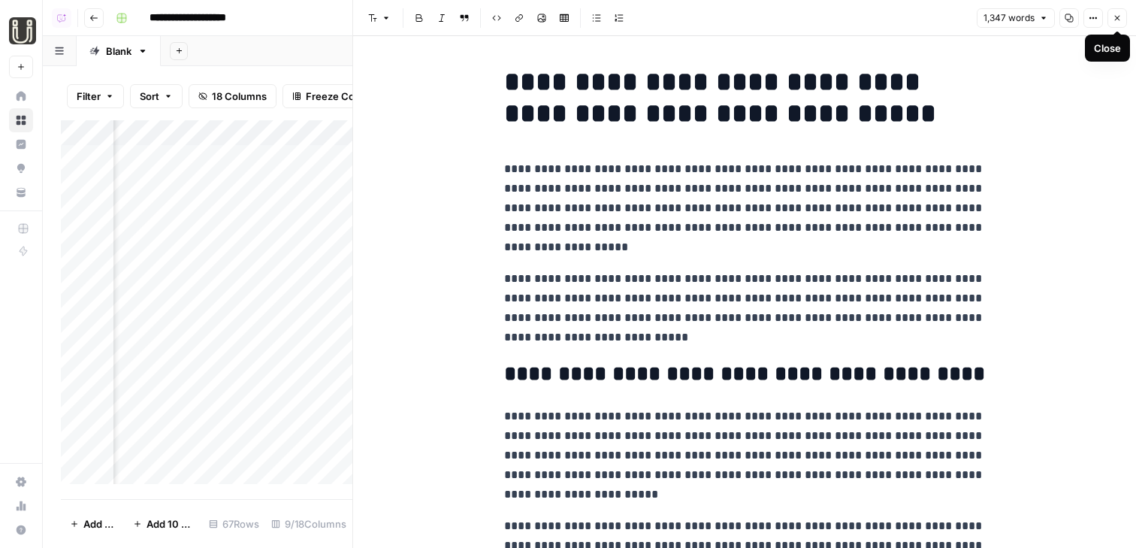
click at [935, 26] on button "Close" at bounding box center [1117, 18] width 20 height 20
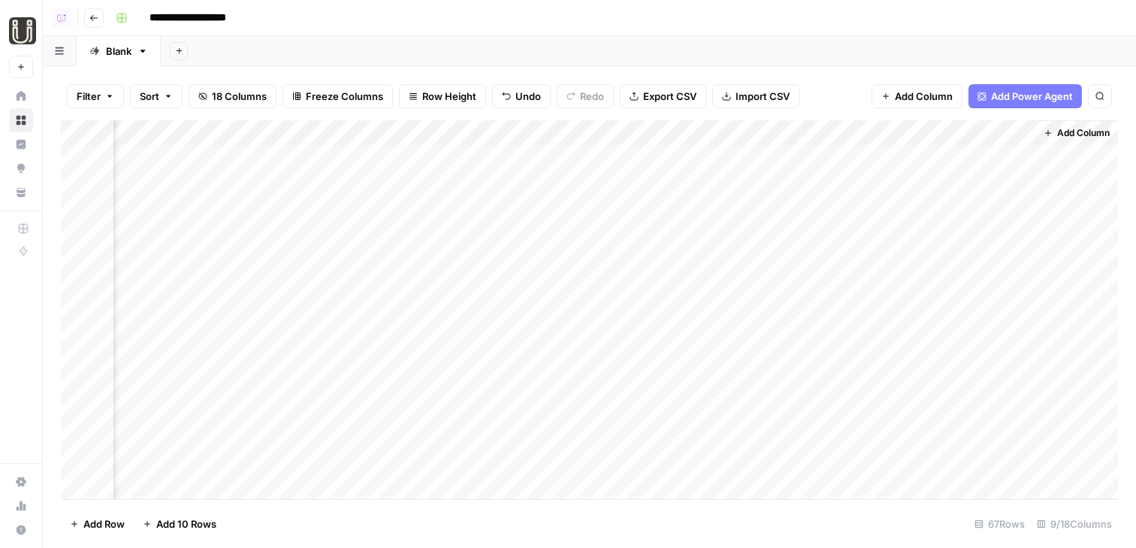
scroll to position [3, 698]
click at [935, 155] on div "Add Column" at bounding box center [589, 309] width 1057 height 379
click at [935, 96] on span "Add Power Agent" at bounding box center [1032, 96] width 82 height 15
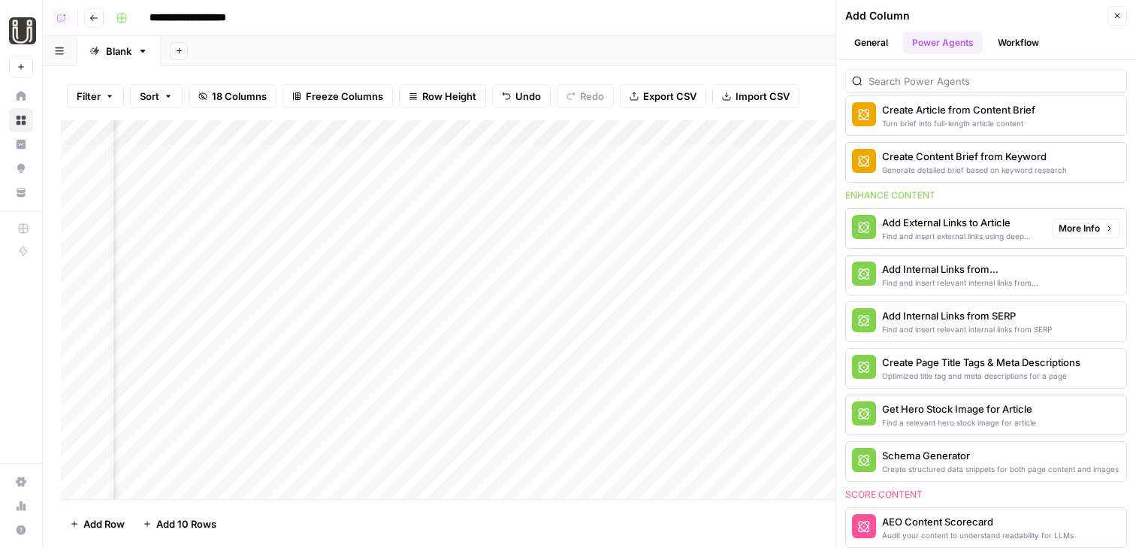
scroll to position [235, 0]
click at [935, 14] on button "Close" at bounding box center [1117, 16] width 20 height 20
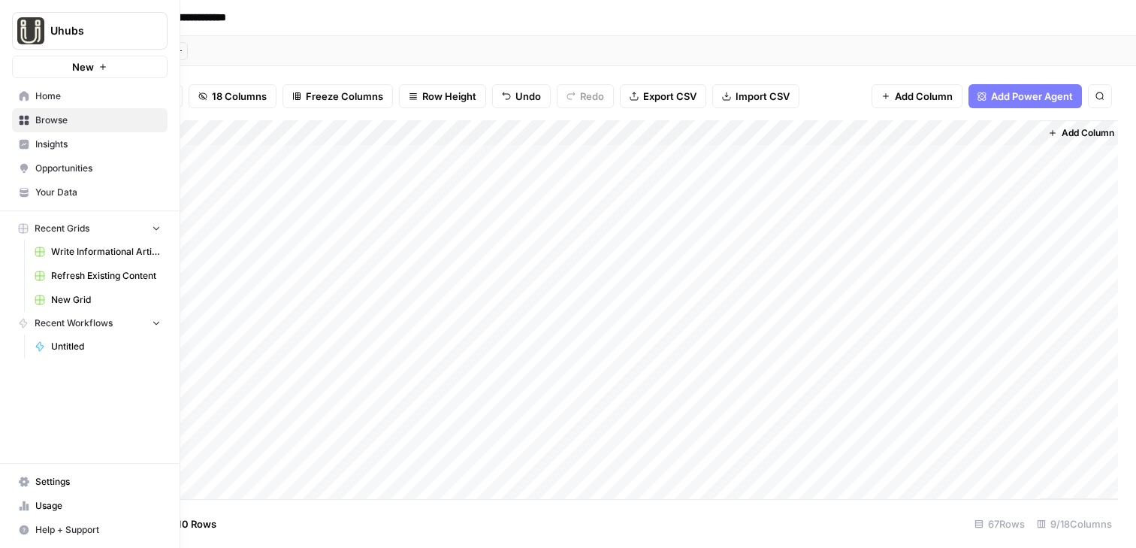
click at [52, 170] on span "Opportunities" at bounding box center [97, 168] width 125 height 14
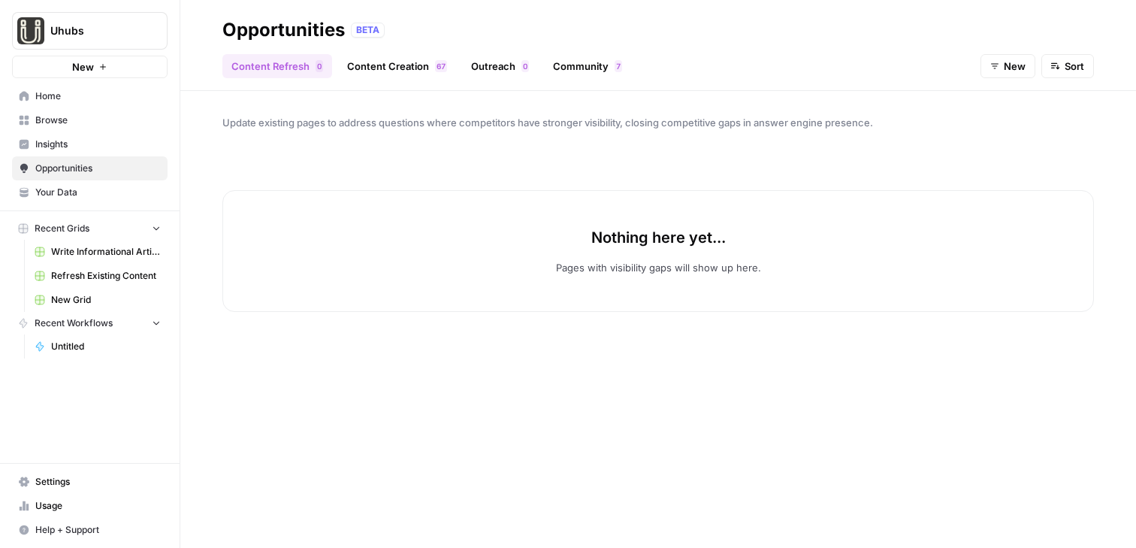
click at [53, 145] on span "Insights" at bounding box center [97, 144] width 125 height 14
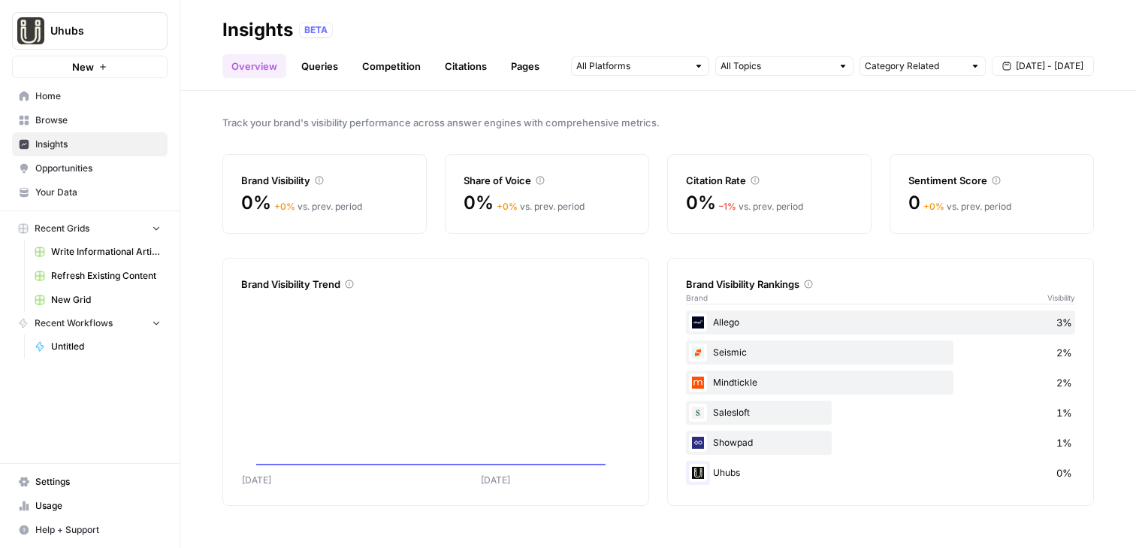
click at [58, 119] on span "Browse" at bounding box center [97, 120] width 125 height 14
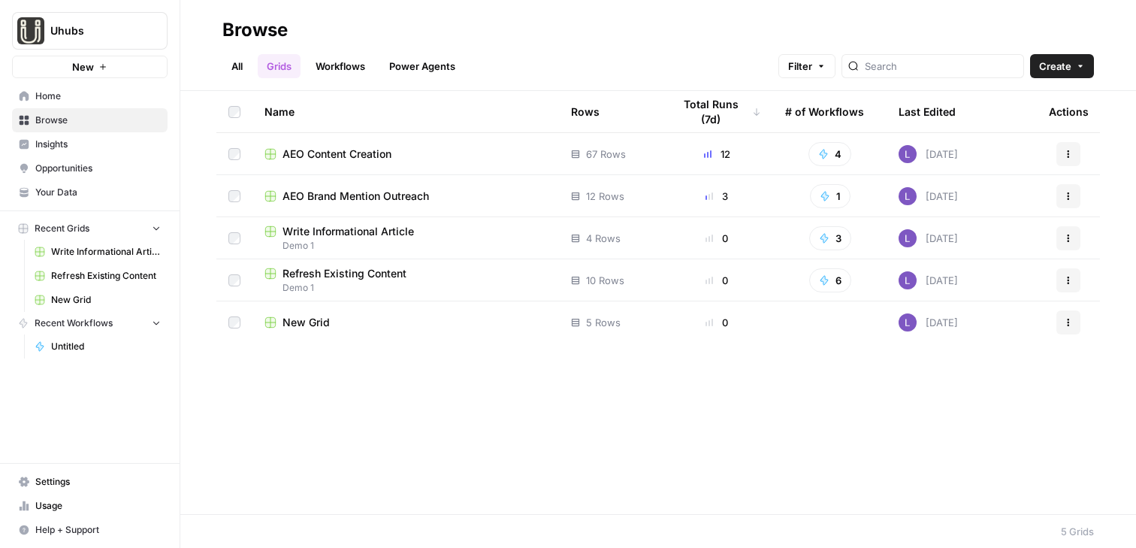
click at [334, 193] on span "AEO Brand Mention Outreach" at bounding box center [355, 196] width 146 height 15
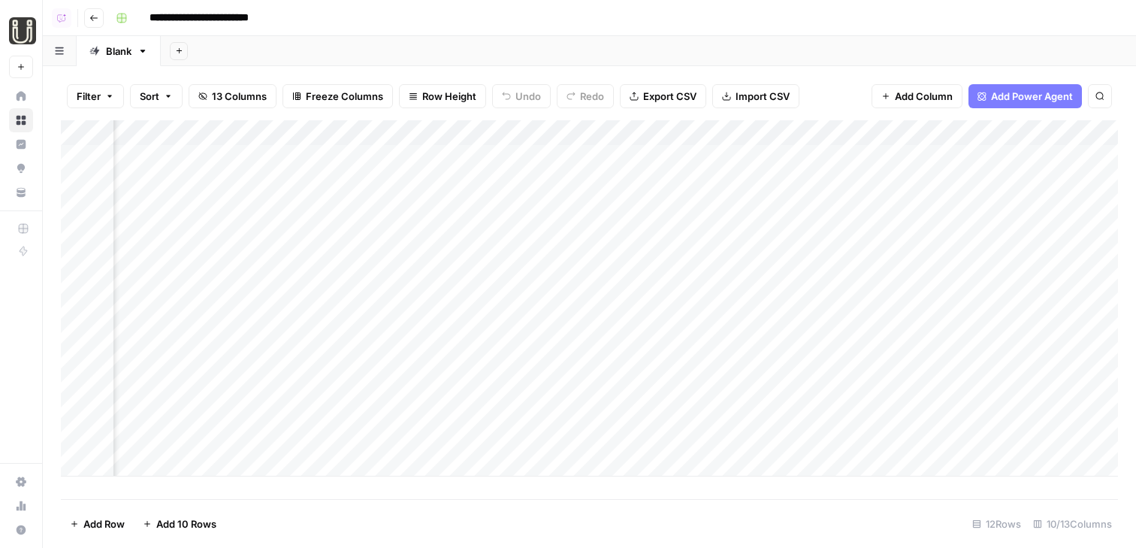
scroll to position [0, 543]
click at [423, 160] on div "Add Column" at bounding box center [589, 298] width 1057 height 356
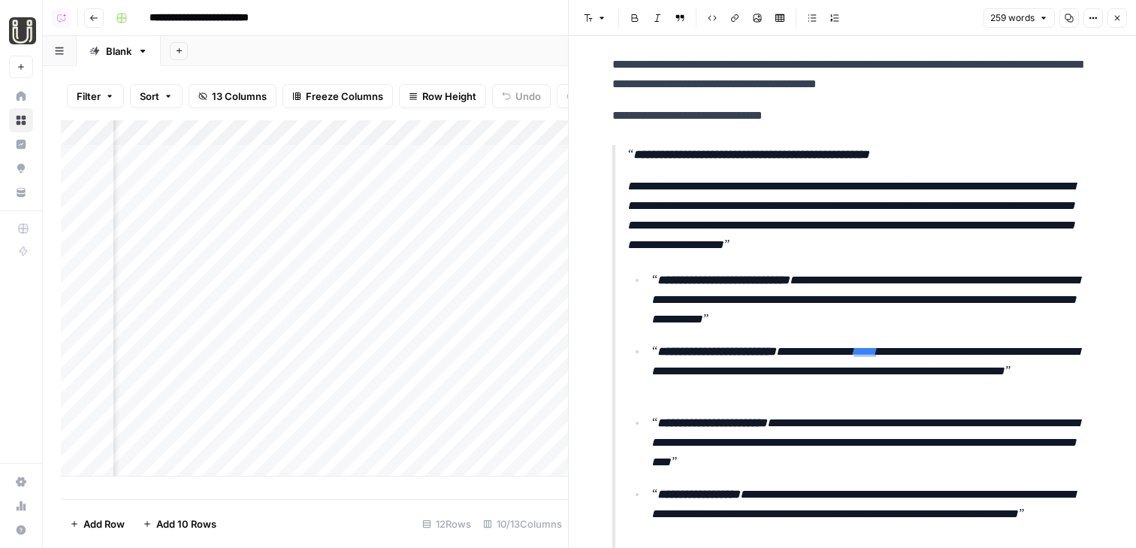
scroll to position [113, 0]
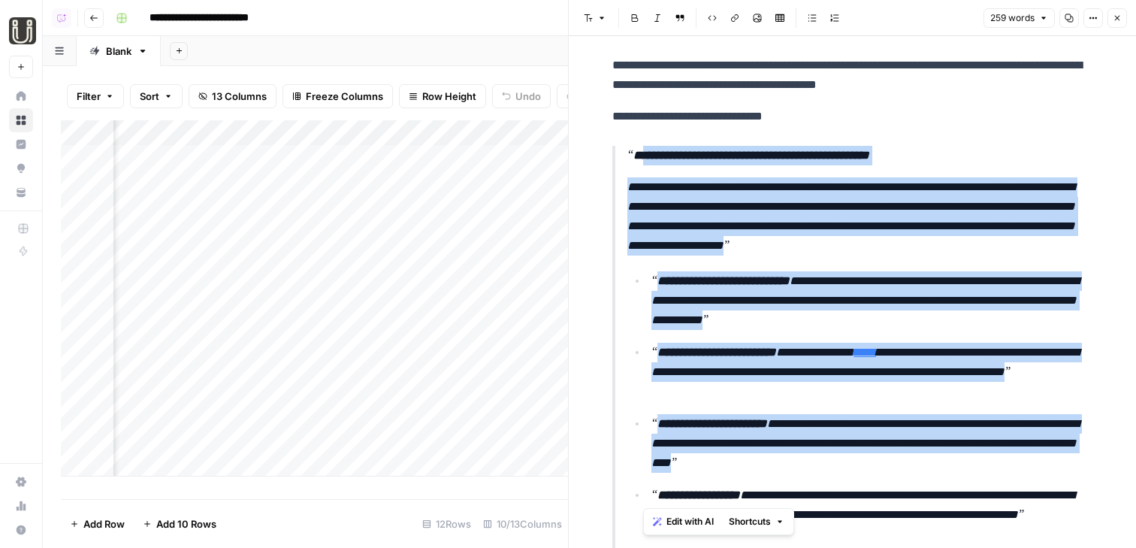
drag, startPoint x: 627, startPoint y: 149, endPoint x: 801, endPoint y: 478, distance: 371.9
click at [801, 478] on blockquote "**********" at bounding box center [852, 416] width 481 height 541
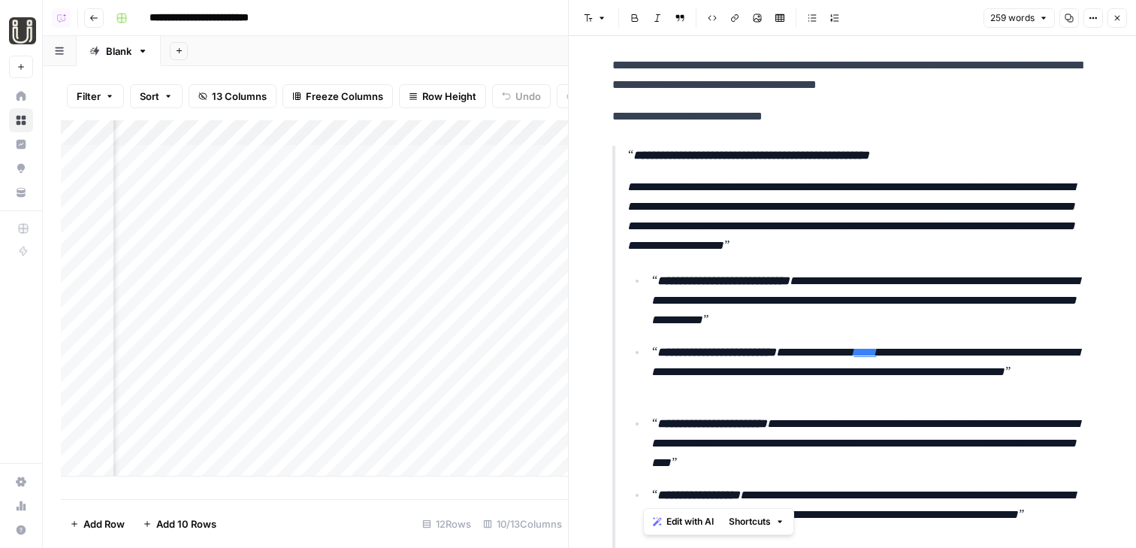
click at [831, 309] on p "**********" at bounding box center [872, 300] width 442 height 59
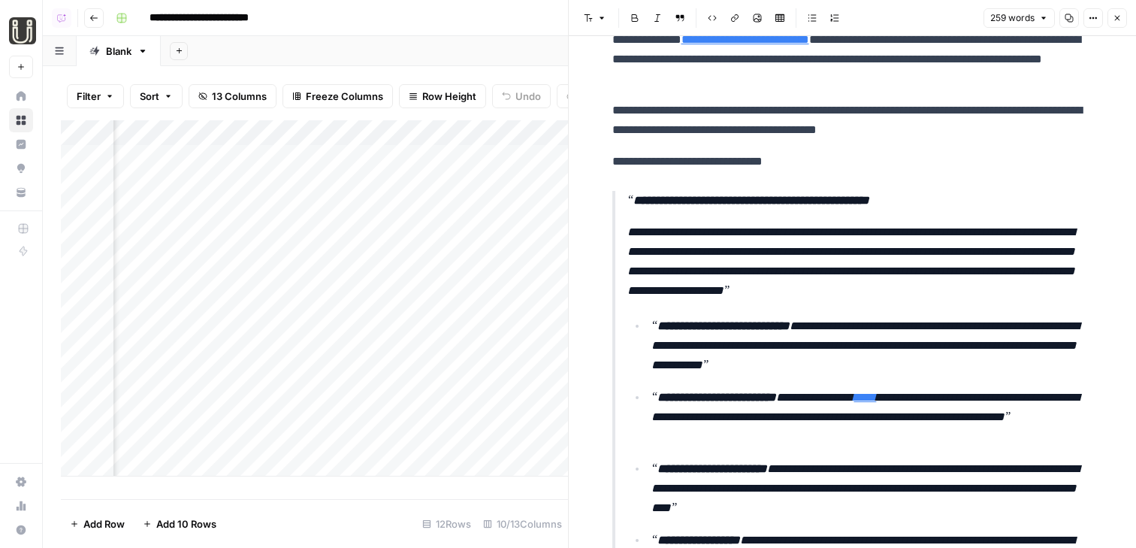
scroll to position [63, 0]
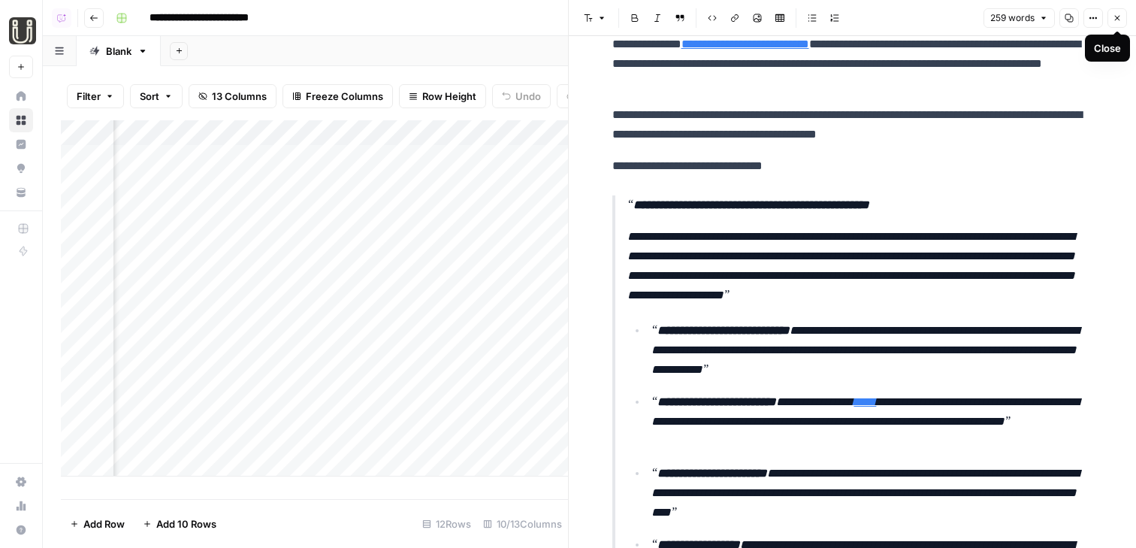
click at [1124, 13] on button "Close" at bounding box center [1117, 18] width 20 height 20
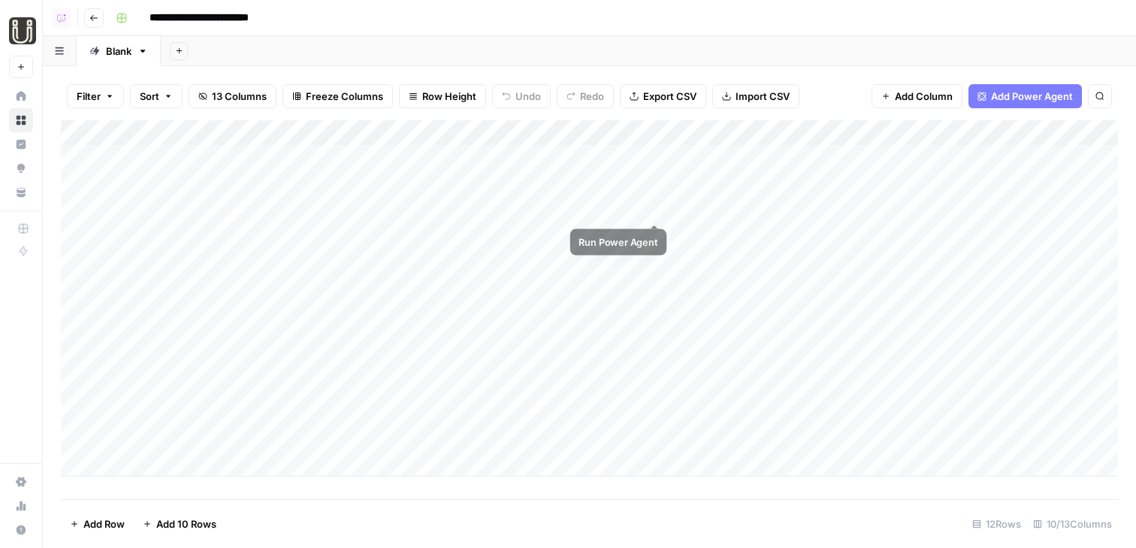
click at [714, 205] on div "Add Column" at bounding box center [589, 298] width 1057 height 356
click at [641, 128] on div "Add Column" at bounding box center [589, 298] width 1057 height 356
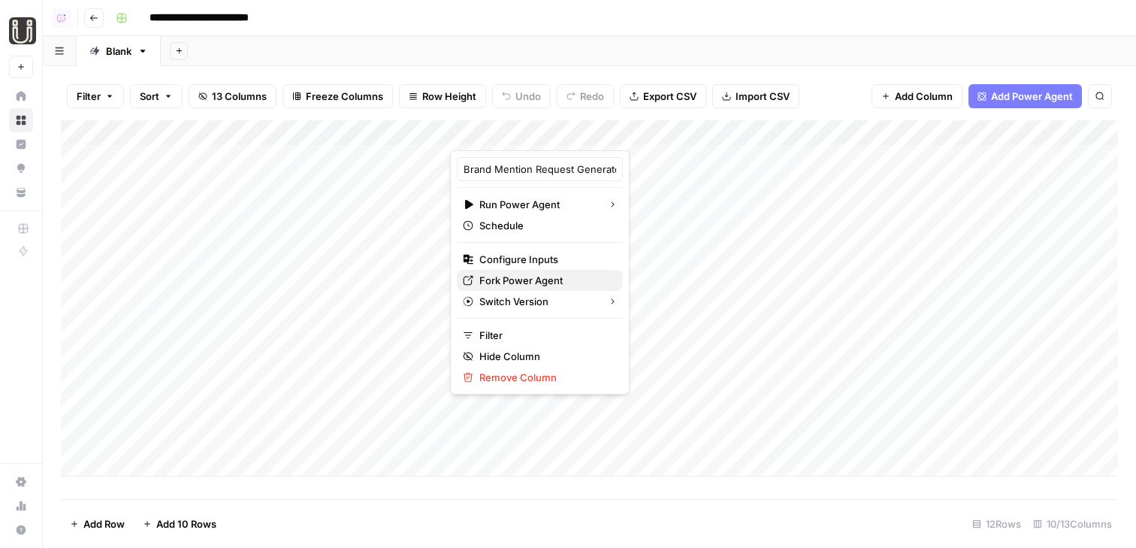
click at [515, 276] on span "Fork Power Agent" at bounding box center [544, 280] width 131 height 15
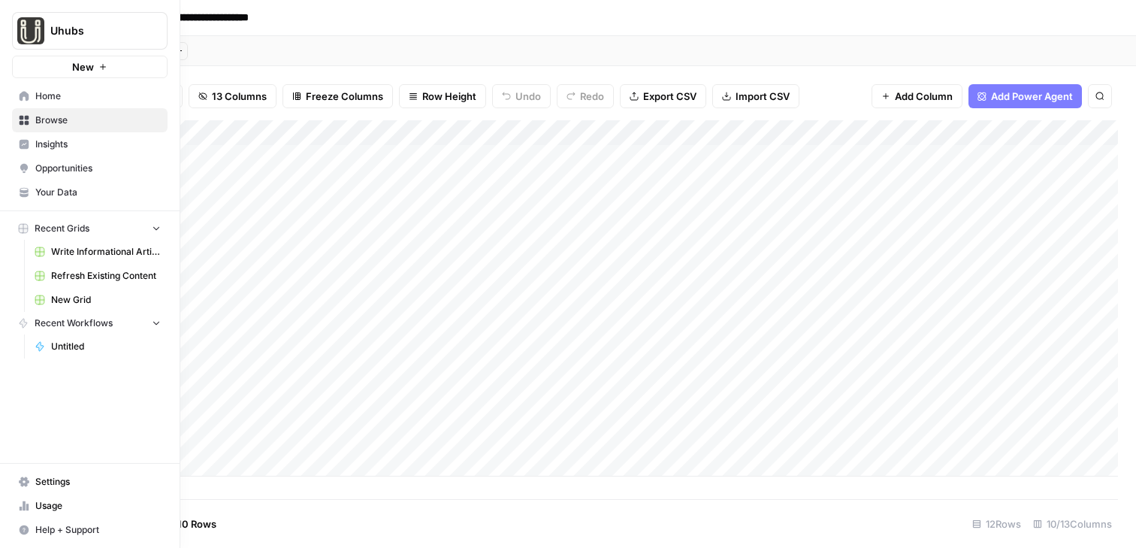
click at [70, 170] on span "Opportunities" at bounding box center [97, 168] width 125 height 14
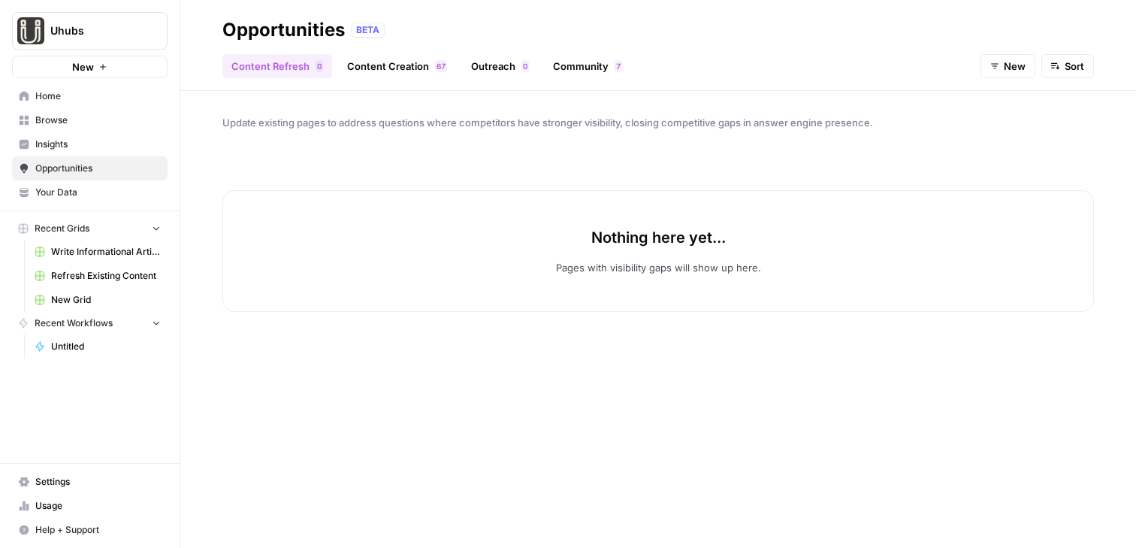
click at [599, 71] on link "Community 7" at bounding box center [587, 66] width 87 height 24
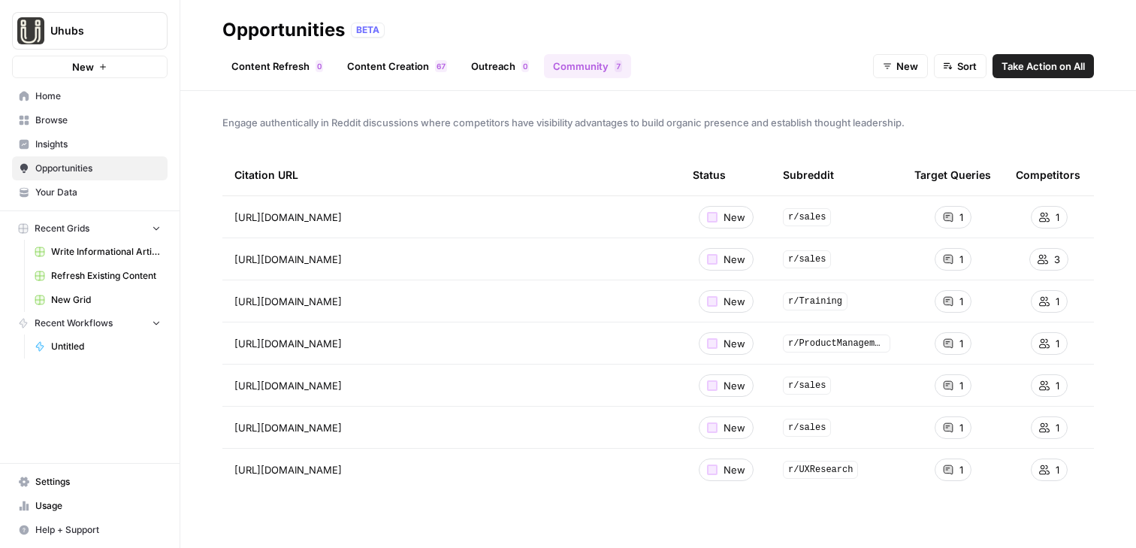
click at [83, 153] on link "Insights" at bounding box center [89, 144] width 155 height 24
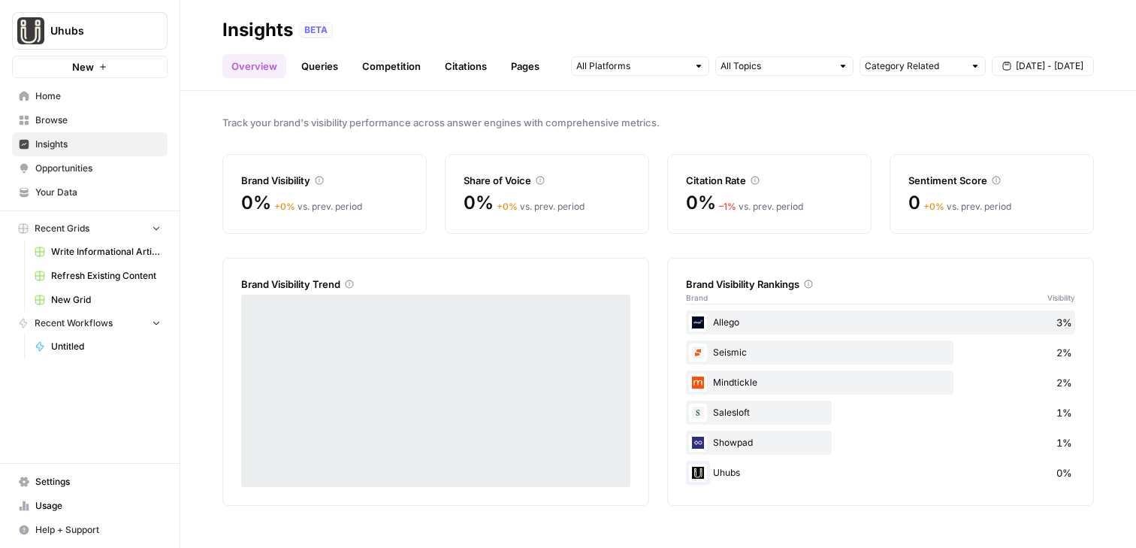
click at [487, 62] on link "Citations" at bounding box center [466, 66] width 60 height 24
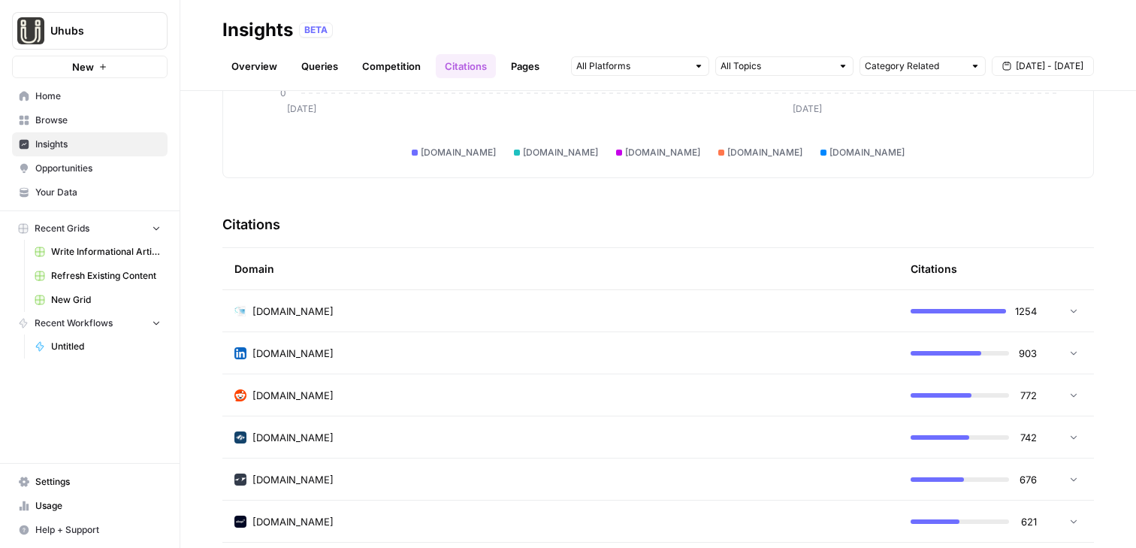
scroll to position [239, 0]
click at [38, 168] on span "Opportunities" at bounding box center [97, 168] width 125 height 14
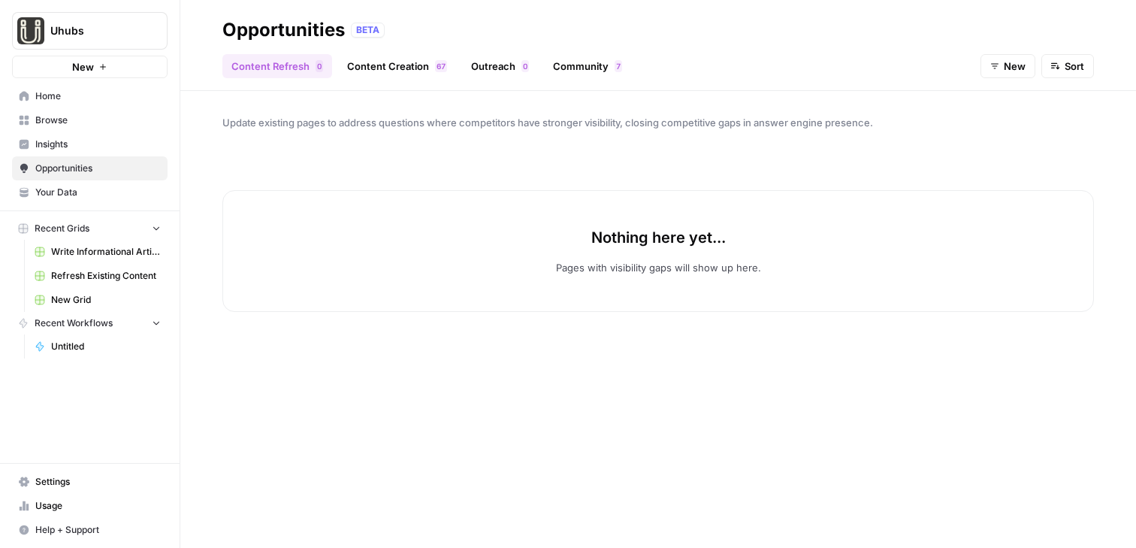
click at [564, 77] on link "Community 7" at bounding box center [587, 66] width 87 height 24
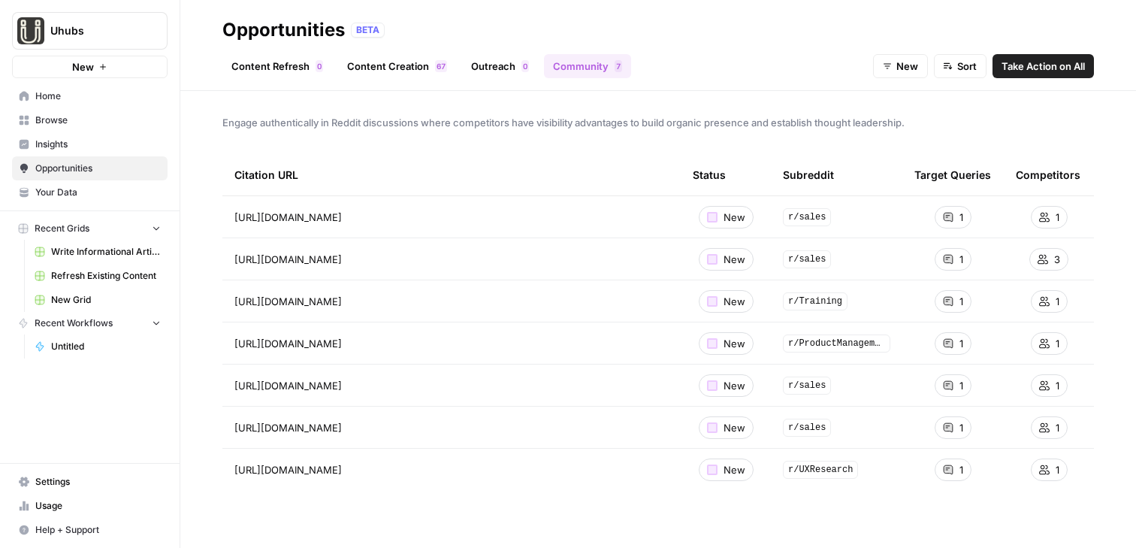
click at [1057, 68] on span "Take Action on All" at bounding box center [1042, 66] width 83 height 15
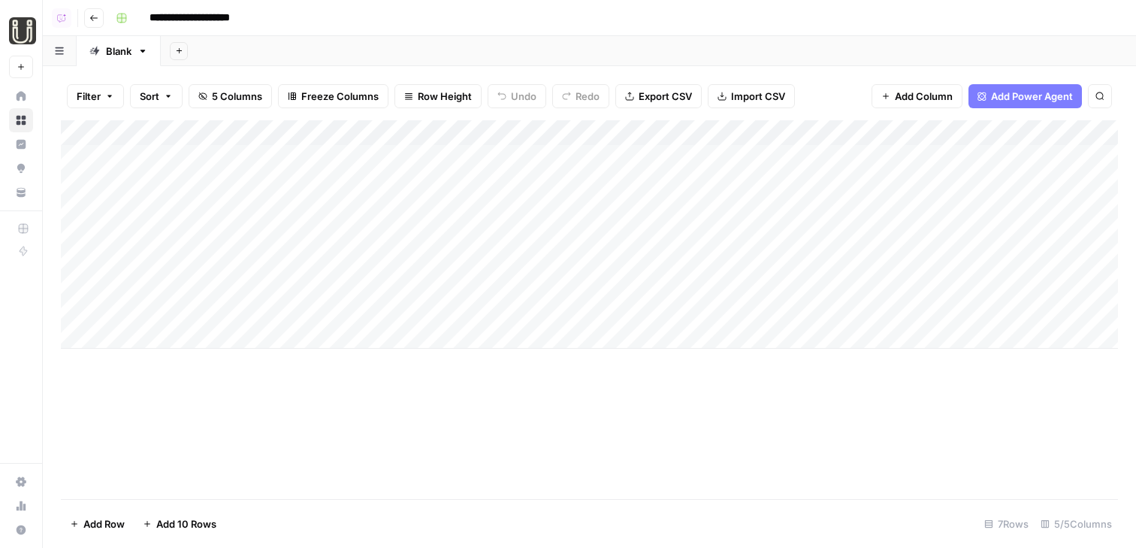
click at [687, 159] on div "Add Column" at bounding box center [589, 234] width 1057 height 228
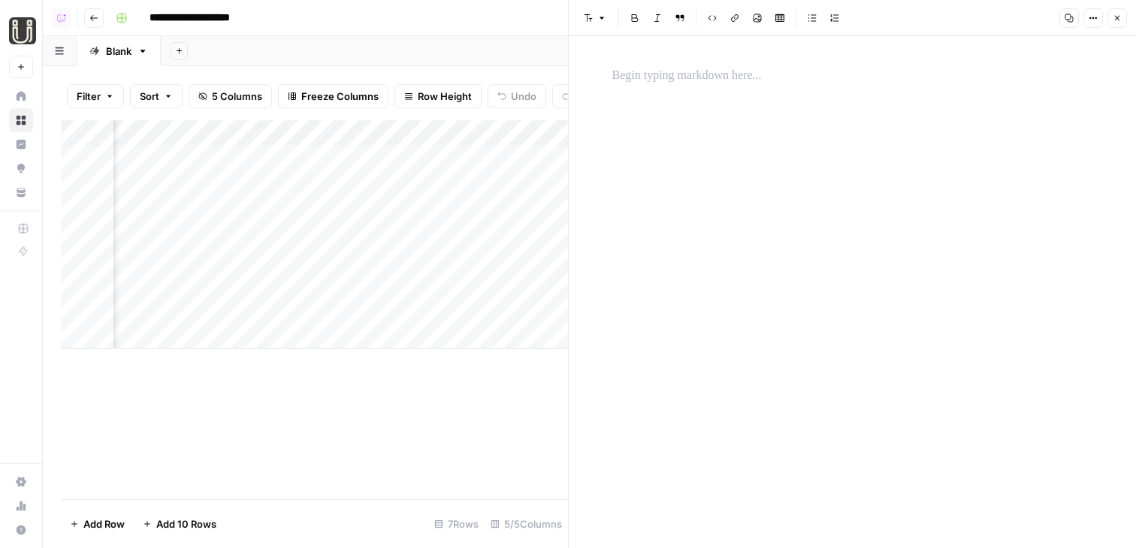
scroll to position [0, 224]
click at [1109, 19] on button "Close" at bounding box center [1117, 18] width 20 height 20
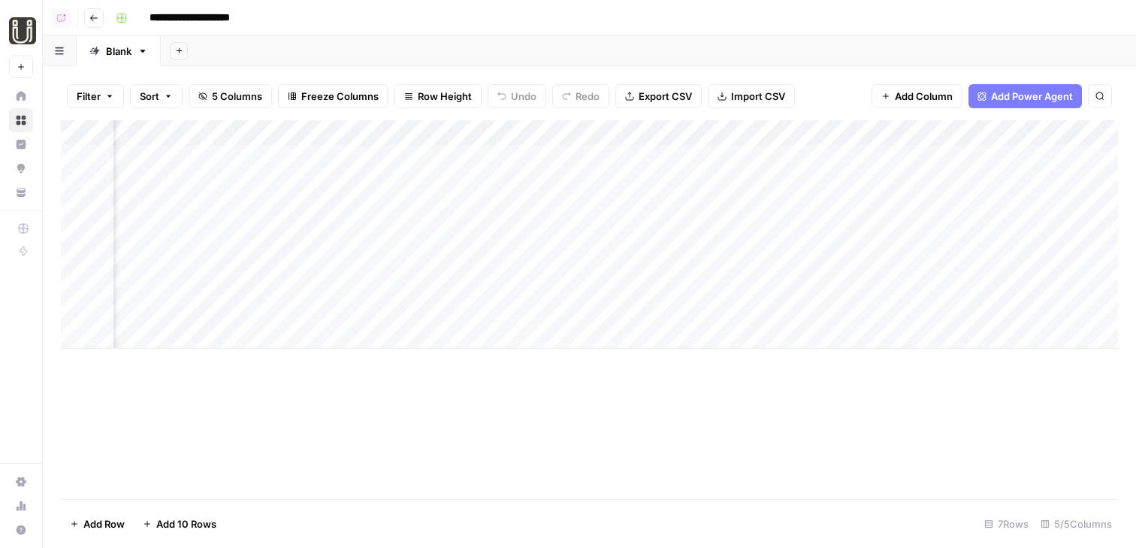
click at [922, 86] on button "Add Column" at bounding box center [916, 96] width 91 height 24
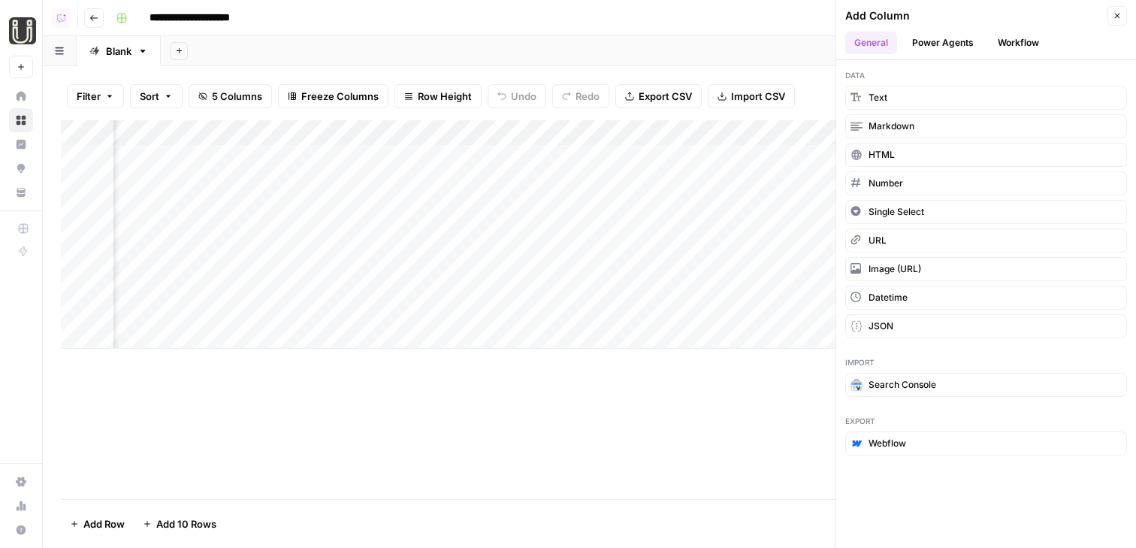
click at [966, 46] on button "Power Agents" at bounding box center [943, 43] width 80 height 23
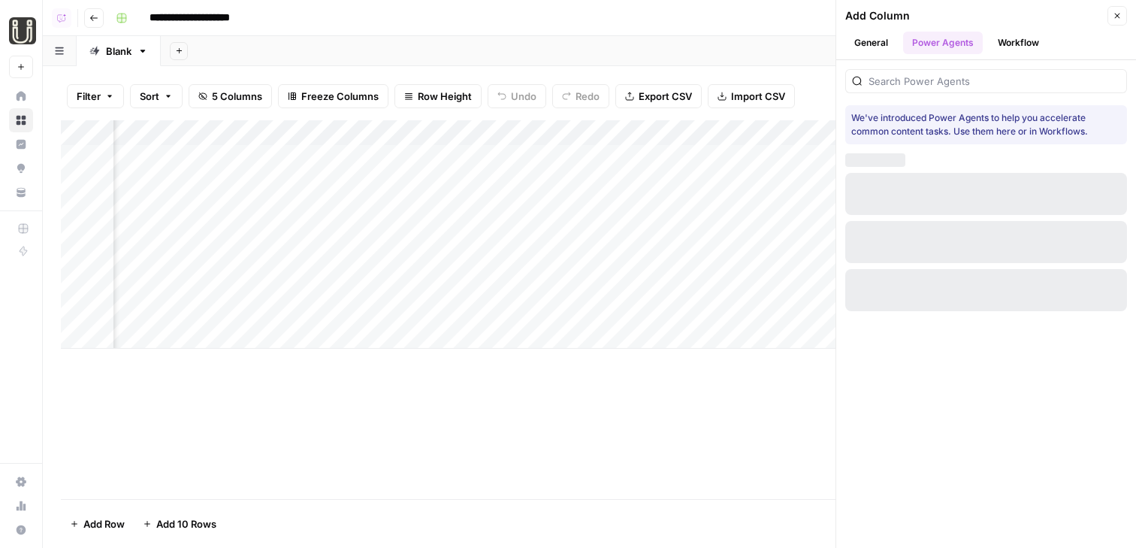
click at [874, 45] on button "General" at bounding box center [871, 43] width 52 height 23
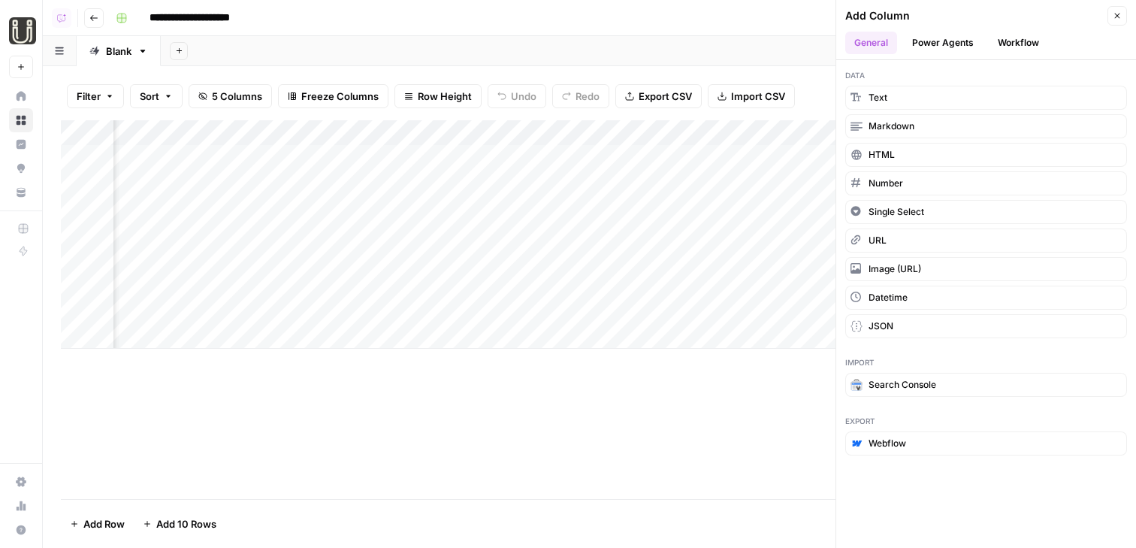
click at [992, 53] on button "Workflow" at bounding box center [1017, 43] width 59 height 23
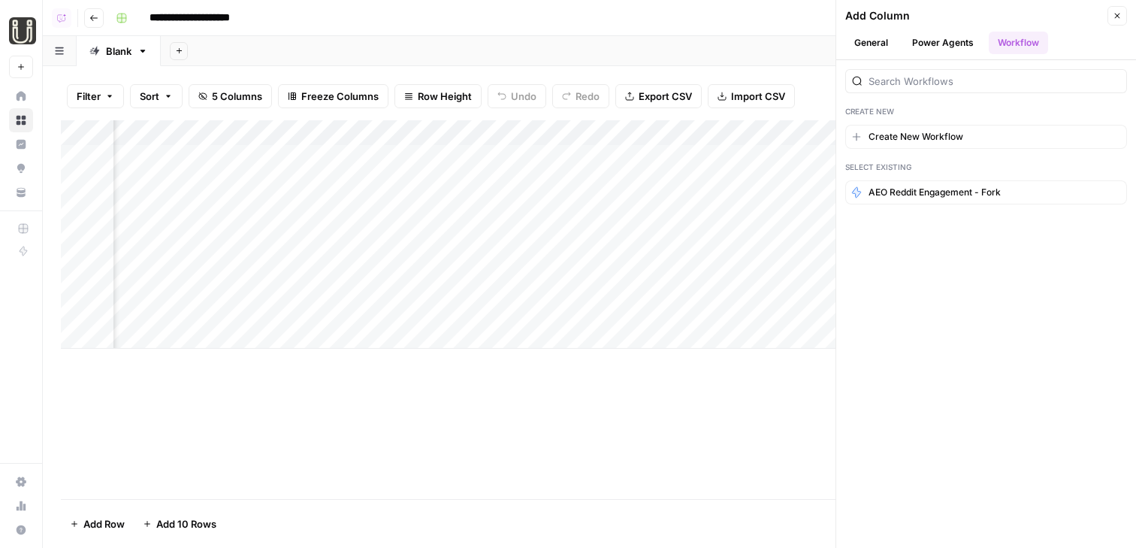
click at [901, 146] on button "Create New Workflow" at bounding box center [986, 137] width 282 height 24
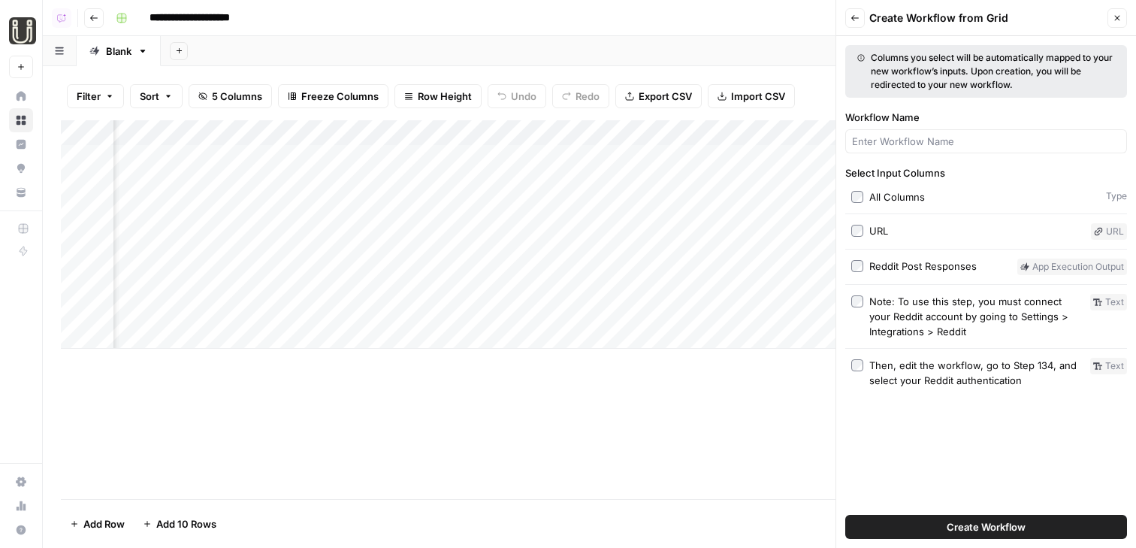
click at [885, 149] on div at bounding box center [986, 141] width 282 height 24
type input "reddit"
click at [845, 514] on button "Create Workflow" at bounding box center [986, 526] width 282 height 24
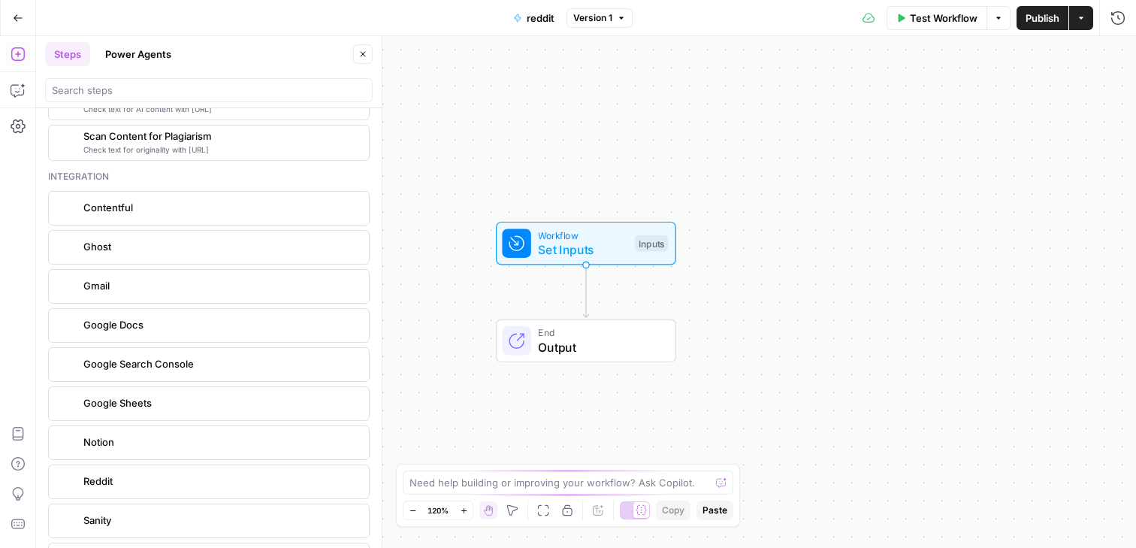
scroll to position [2834, 0]
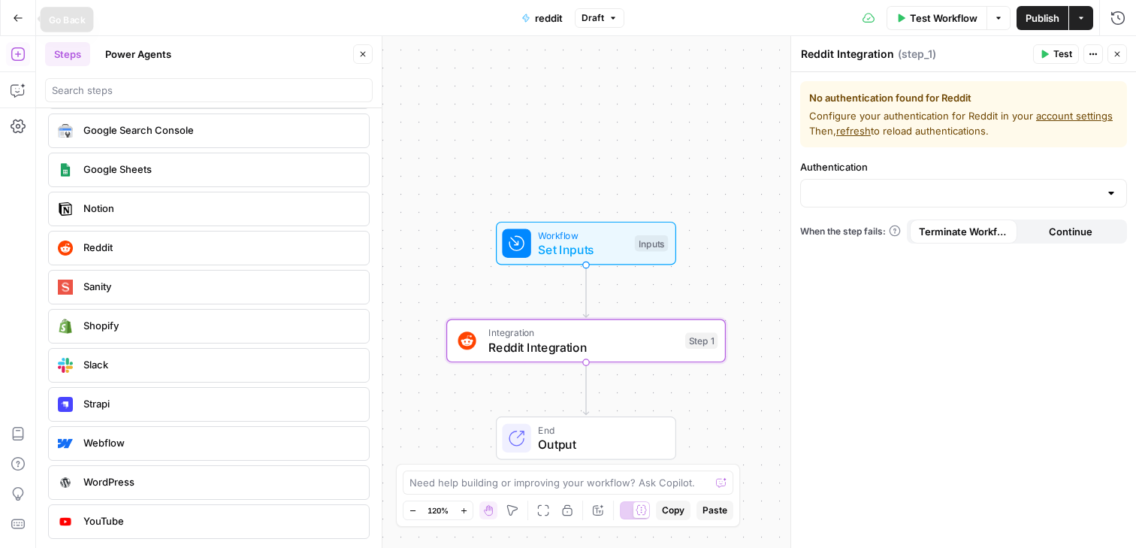
click at [17, 18] on icon "button" at bounding box center [18, 18] width 11 height 11
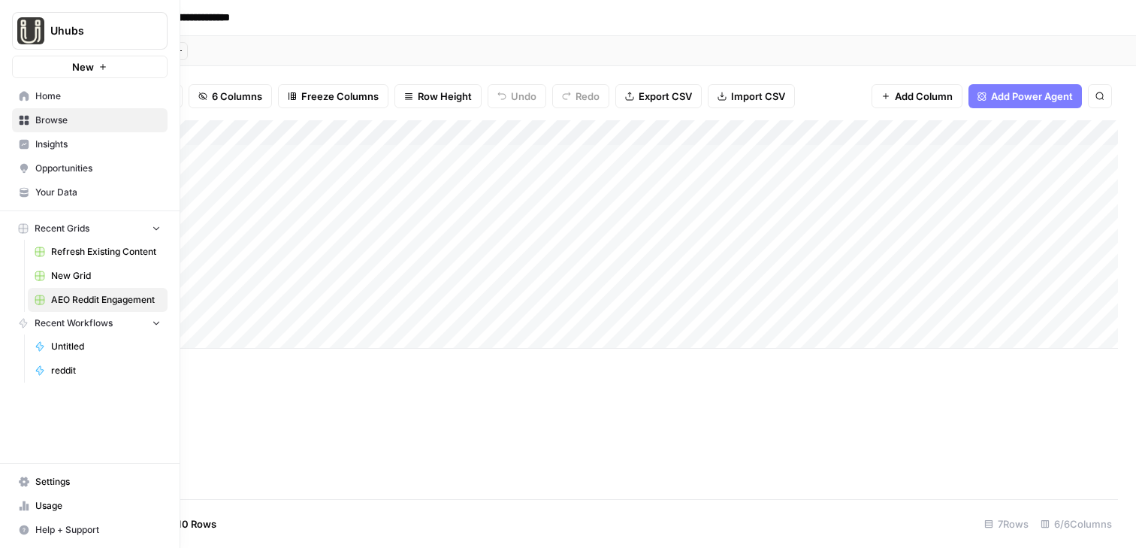
click at [77, 146] on span "Insights" at bounding box center [97, 144] width 125 height 14
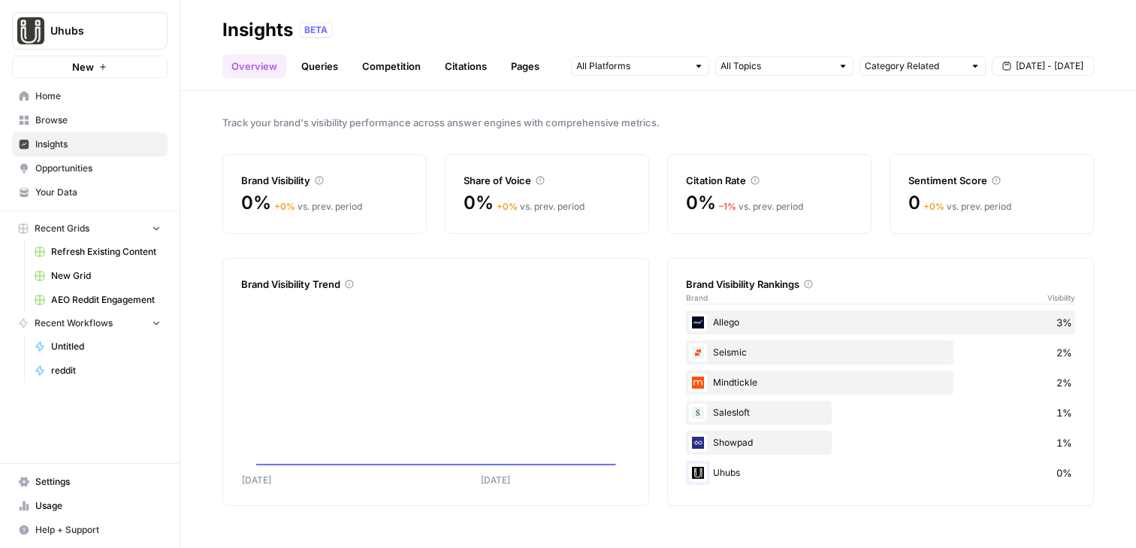
click at [85, 164] on span "Opportunities" at bounding box center [97, 168] width 125 height 14
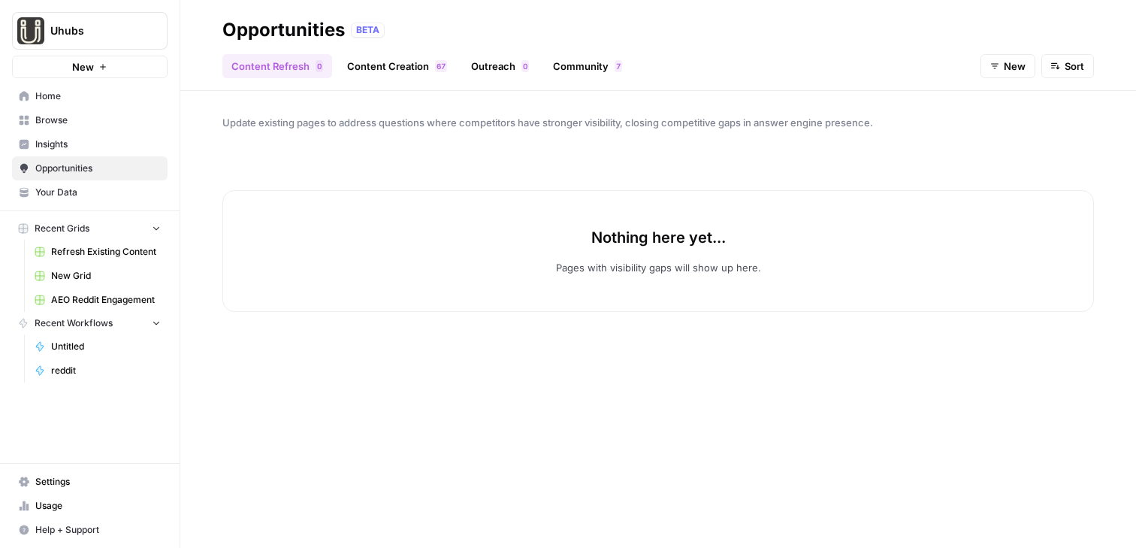
click at [86, 151] on link "Insights" at bounding box center [89, 144] width 155 height 24
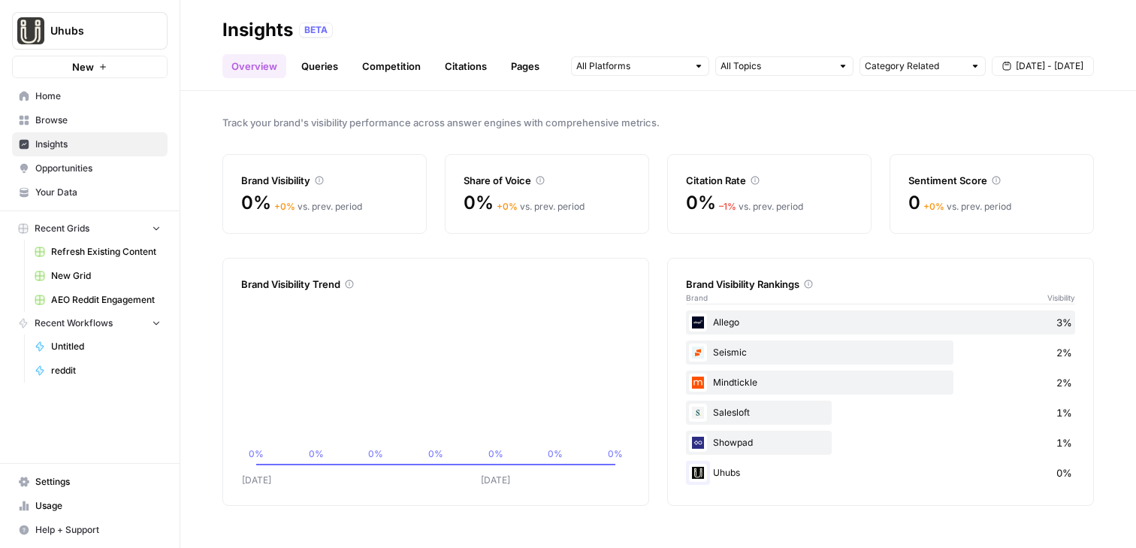
click at [61, 122] on span "Browse" at bounding box center [97, 120] width 125 height 14
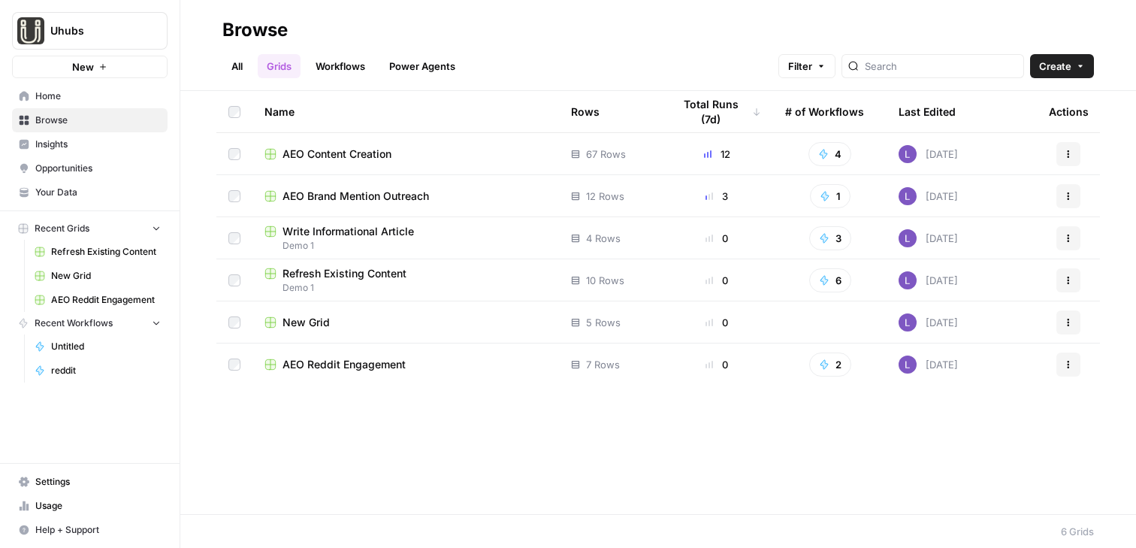
click at [363, 160] on span "AEO Content Creation" at bounding box center [336, 153] width 109 height 15
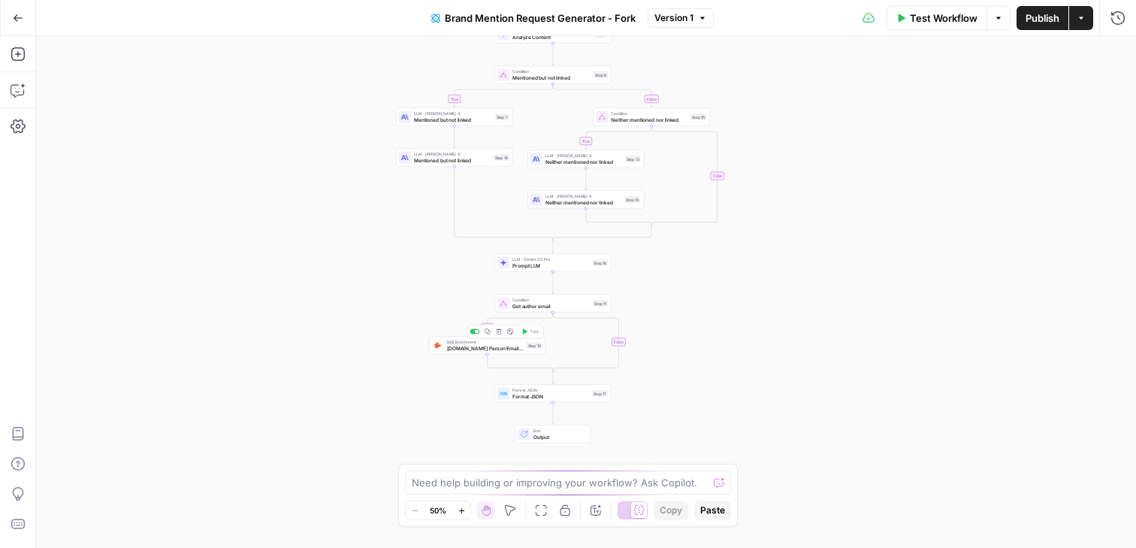
click at [451, 351] on span "[DOMAIN_NAME] Person Email Search" at bounding box center [485, 348] width 77 height 8
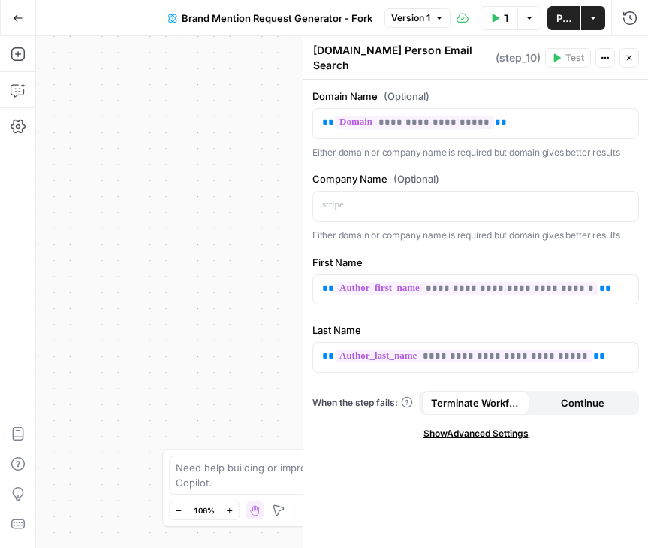
click at [22, 14] on icon "button" at bounding box center [18, 18] width 11 height 11
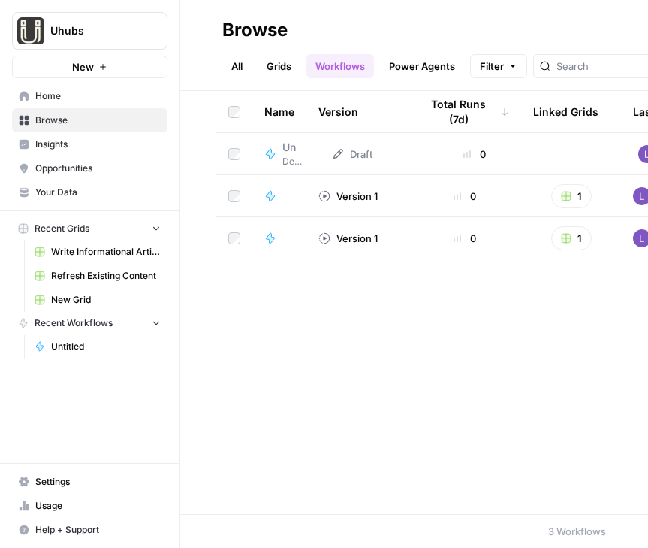
click at [68, 143] on span "Insights" at bounding box center [97, 144] width 125 height 14
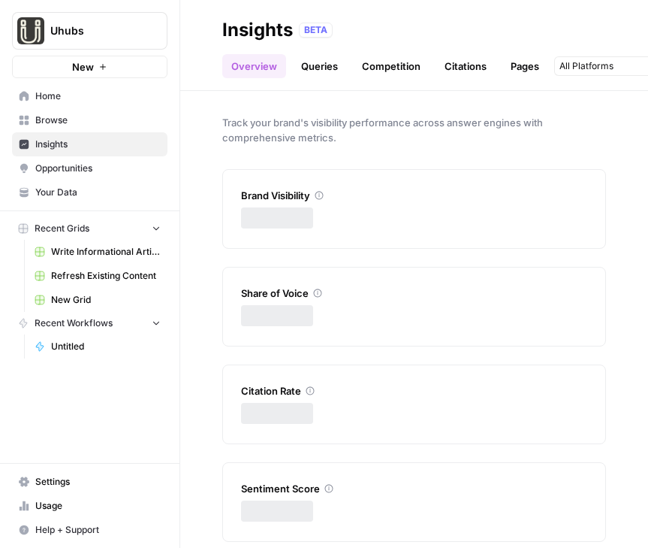
click at [71, 164] on span "Opportunities" at bounding box center [97, 168] width 125 height 14
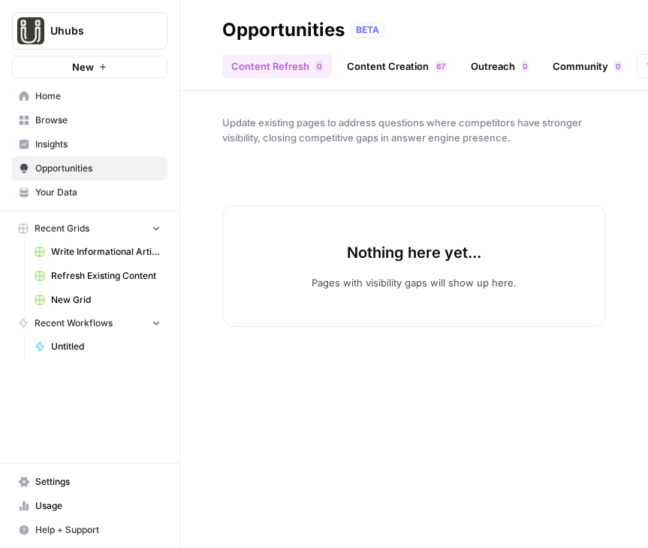
click at [502, 70] on link "Outreach 0" at bounding box center [500, 66] width 76 height 24
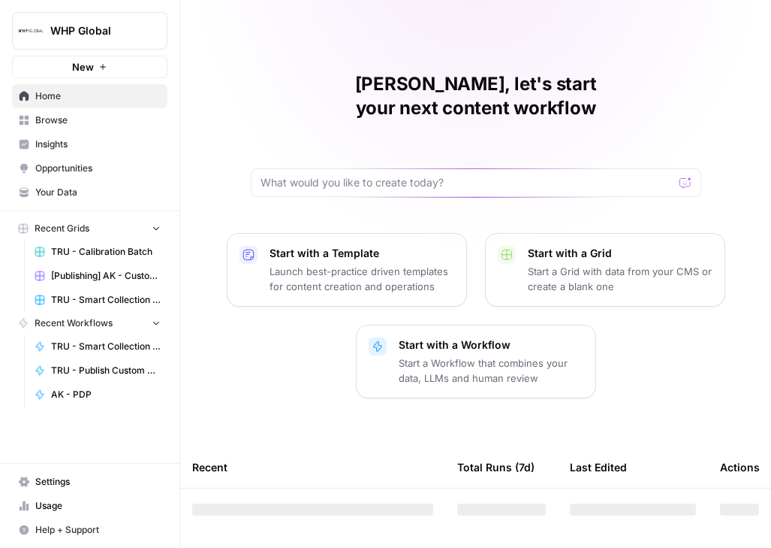
click at [97, 43] on button "WHP Global" at bounding box center [89, 31] width 155 height 38
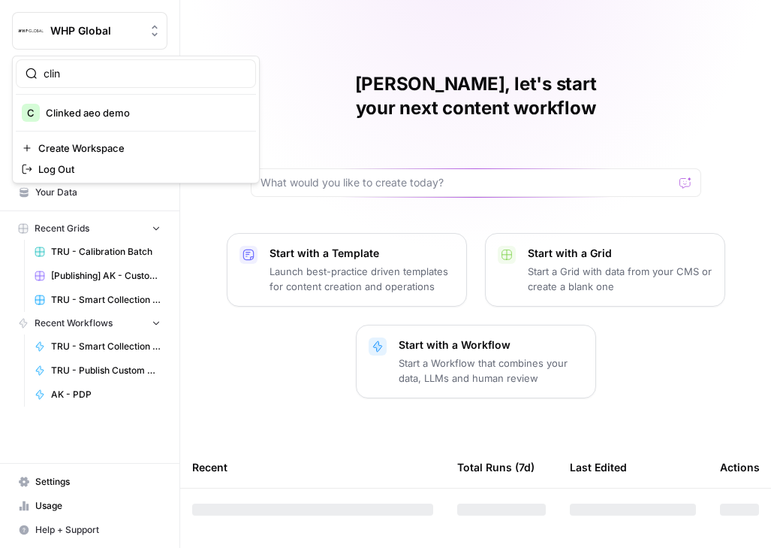
type input "clin"
click at [113, 122] on button "C Clinked aeo demo" at bounding box center [136, 113] width 240 height 24
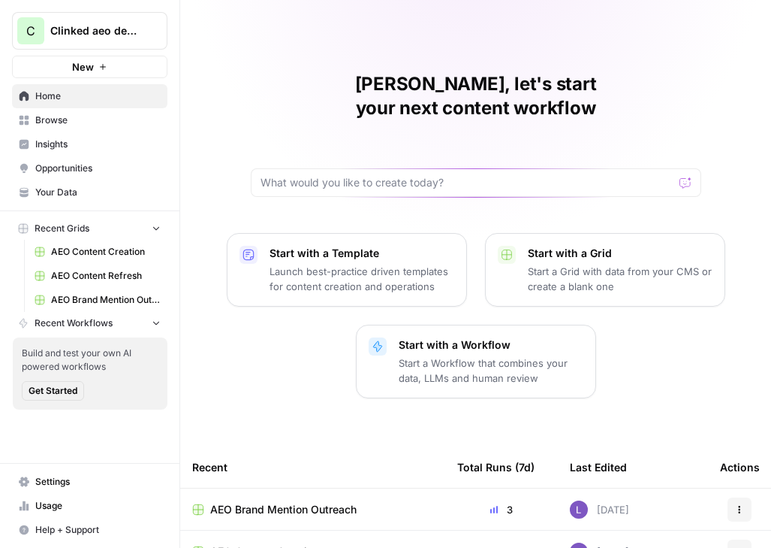
click at [109, 157] on link "Opportunities" at bounding box center [89, 168] width 155 height 24
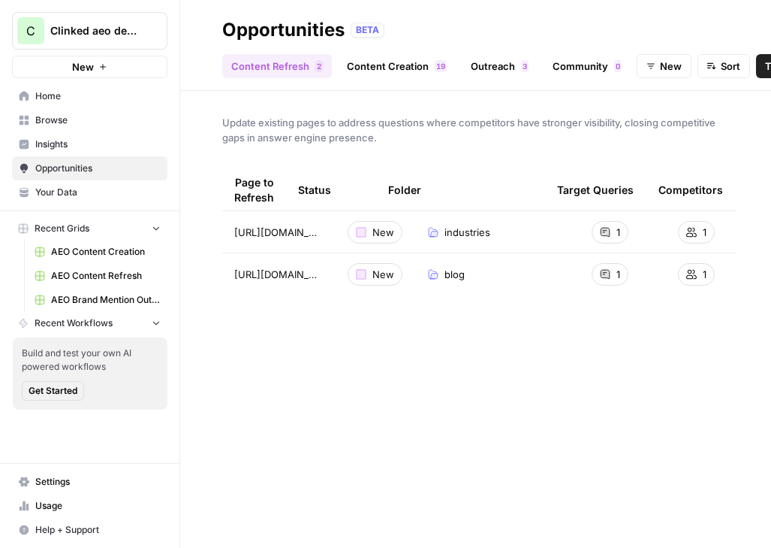
click at [105, 143] on span "Insights" at bounding box center [97, 144] width 125 height 14
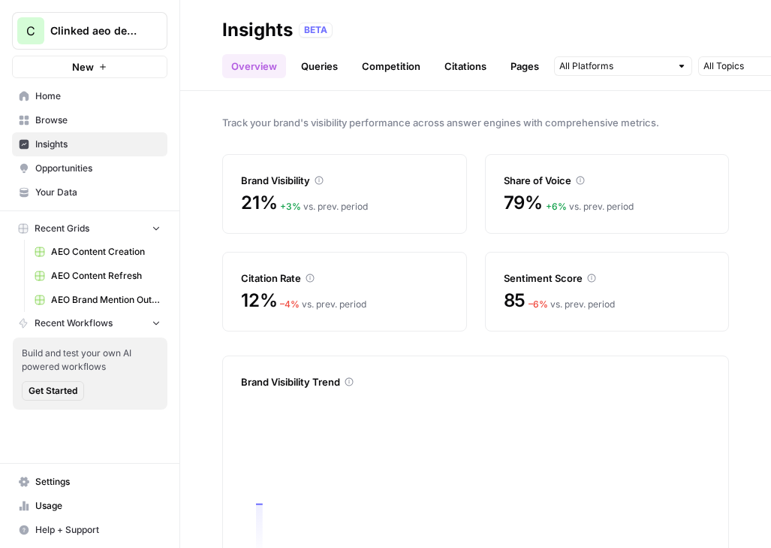
click at [82, 252] on span "AEO Content Creation" at bounding box center [106, 252] width 110 height 14
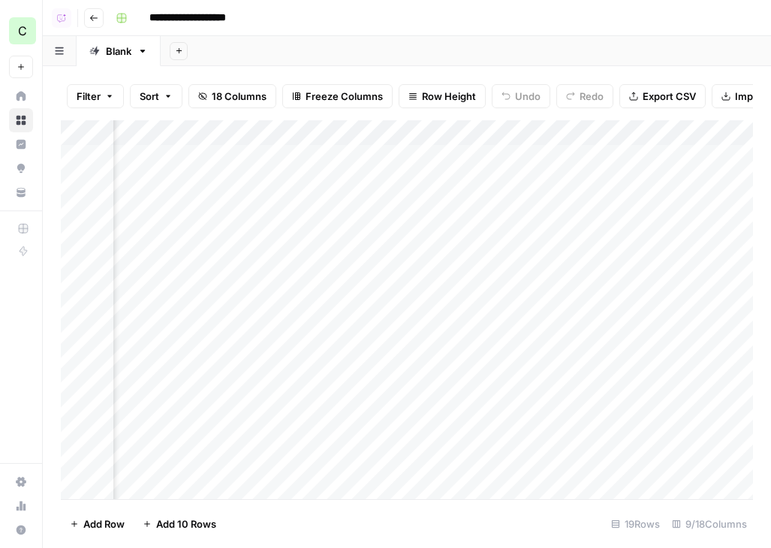
scroll to position [0, 596]
click at [314, 155] on div "Add Column" at bounding box center [407, 309] width 692 height 379
click at [314, 180] on div "Add Column" at bounding box center [407, 309] width 692 height 379
click at [314, 202] on div "Add Column" at bounding box center [407, 309] width 692 height 379
click at [291, 158] on div "Add Column" at bounding box center [407, 309] width 692 height 379
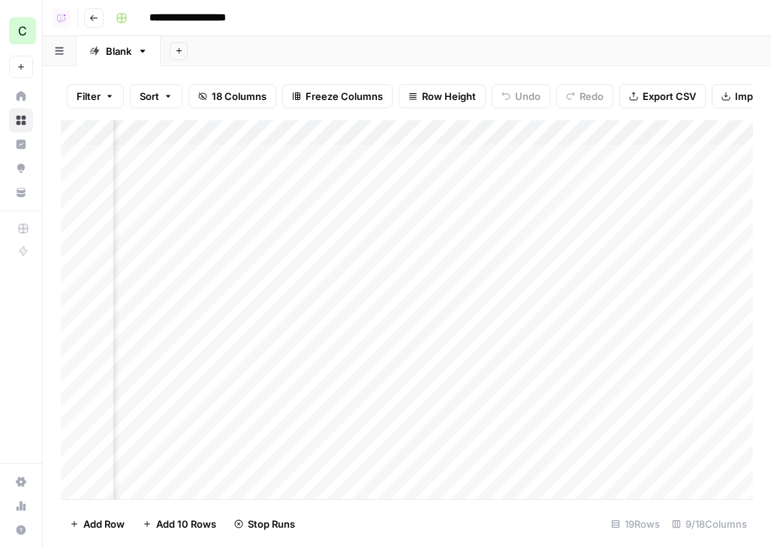
click at [91, 17] on icon "button" at bounding box center [94, 18] width 8 height 6
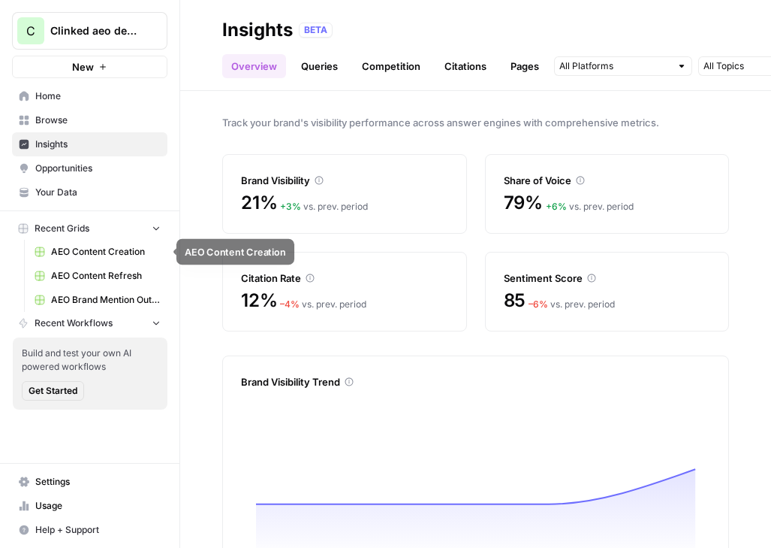
click at [103, 276] on span "AEO Content Refresh" at bounding box center [106, 276] width 110 height 14
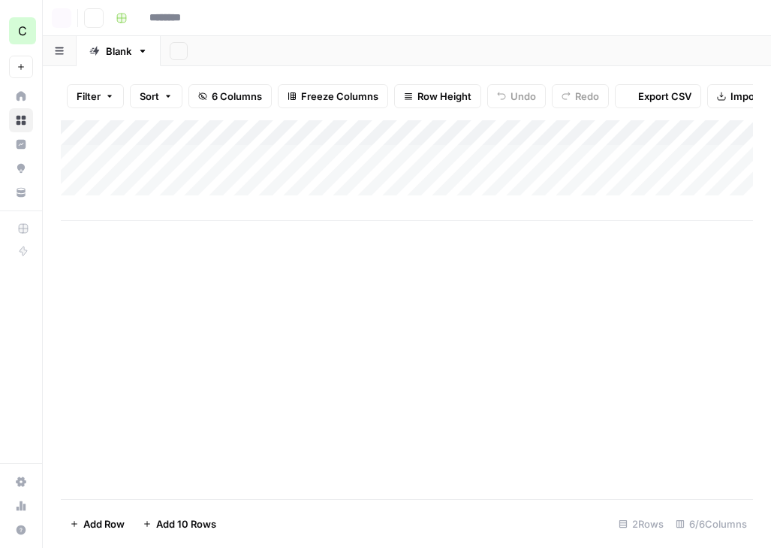
type input "**********"
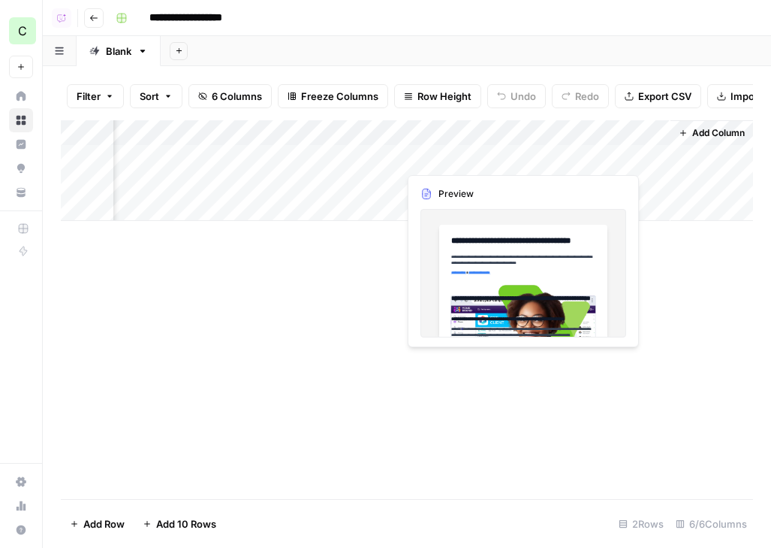
click at [504, 155] on div "Add Column" at bounding box center [407, 170] width 692 height 101
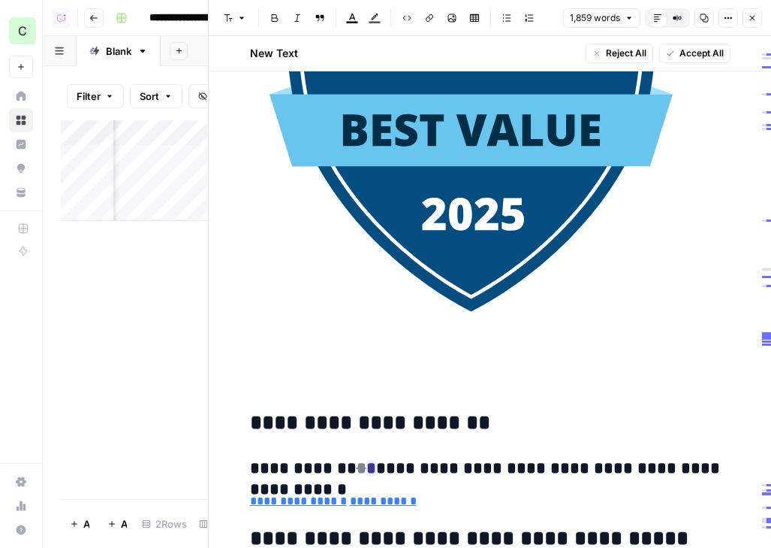
scroll to position [19313, 0]
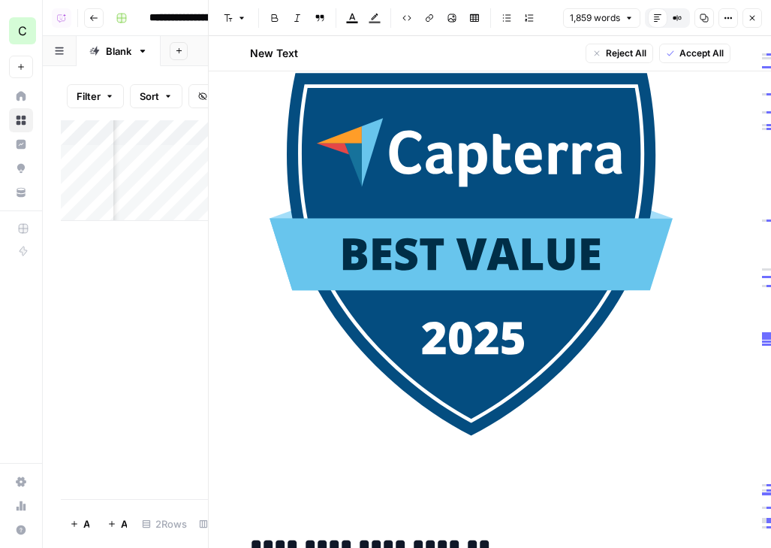
click at [749, 21] on icon "button" at bounding box center [752, 18] width 9 height 9
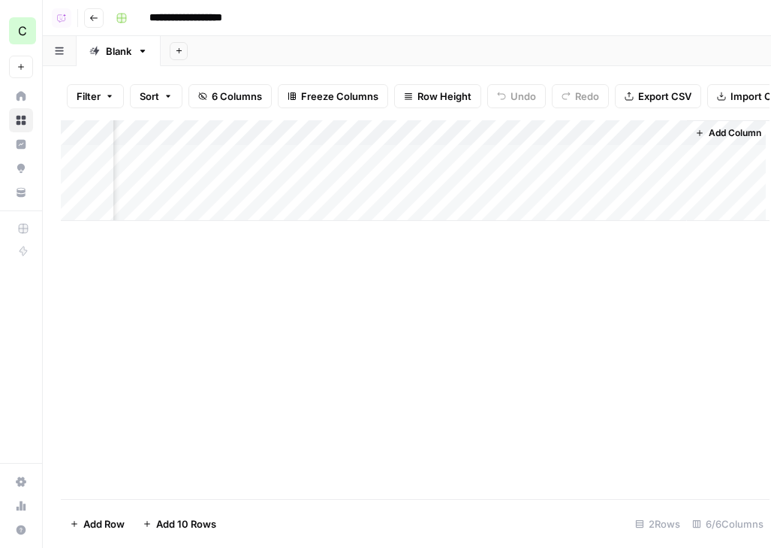
scroll to position [0, 210]
click at [520, 180] on div "Add Column" at bounding box center [407, 170] width 692 height 101
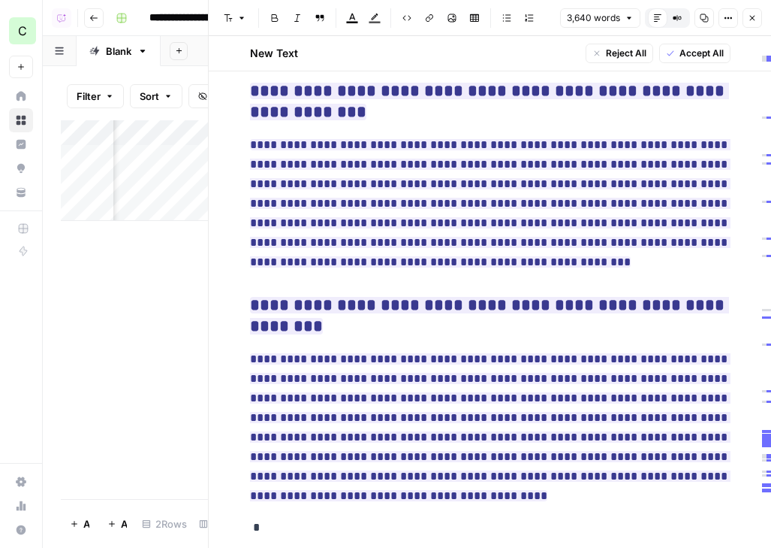
scroll to position [19321, 0]
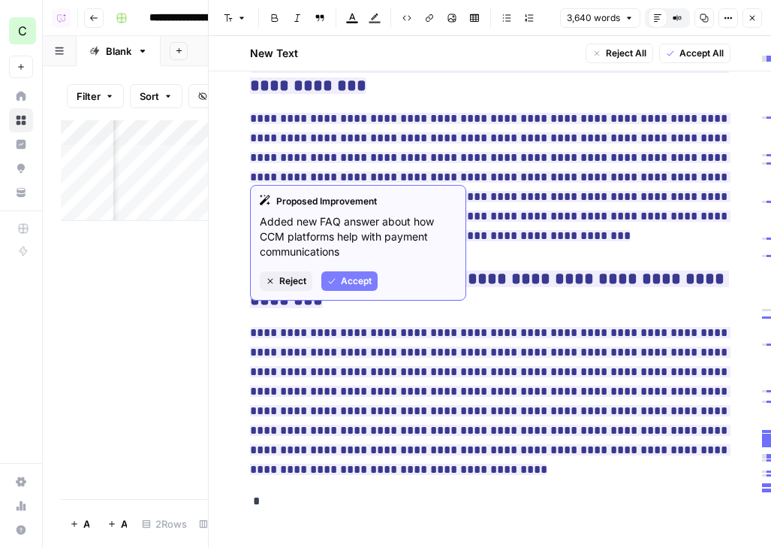
click at [279, 491] on p "*" at bounding box center [490, 501] width 481 height 20
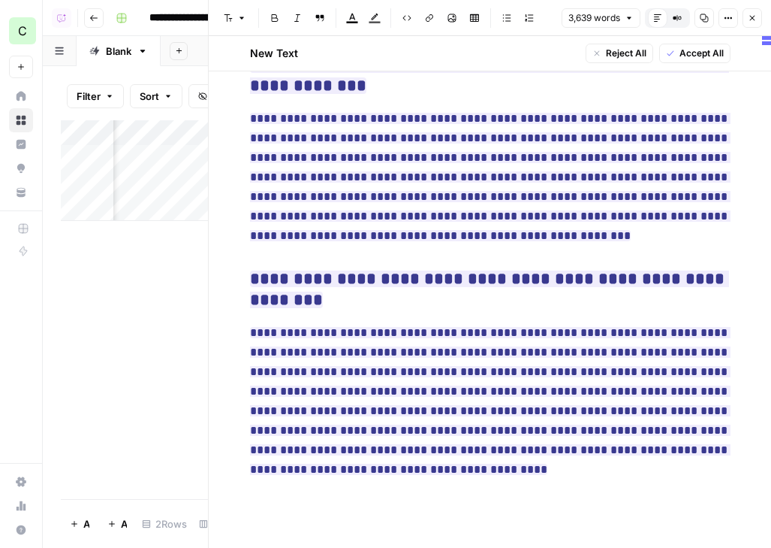
click at [750, 15] on icon "button" at bounding box center [752, 18] width 9 height 9
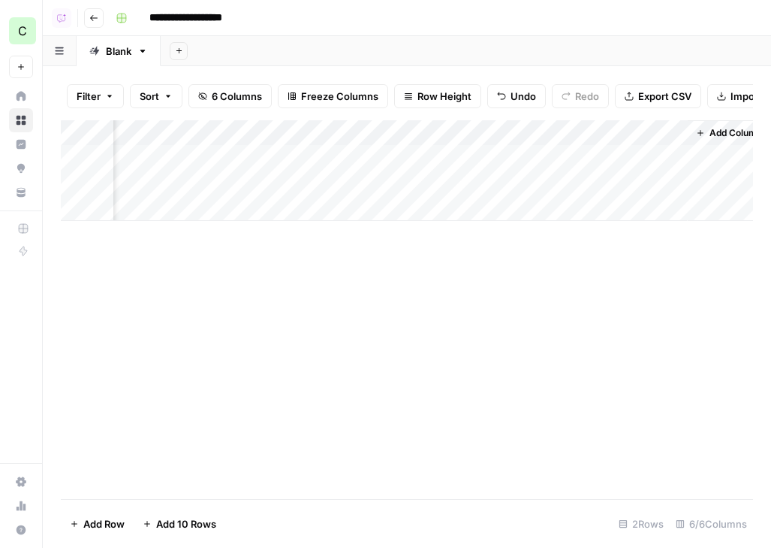
click at [675, 184] on div "Add Column" at bounding box center [407, 170] width 692 height 101
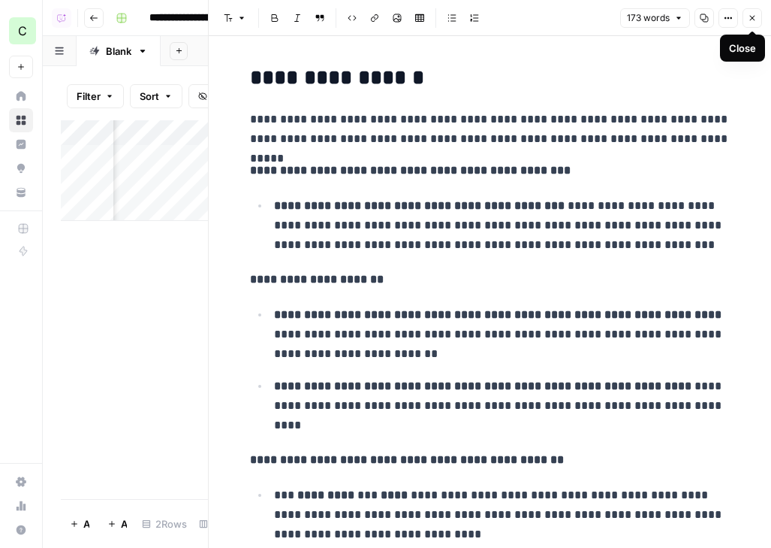
scroll to position [124, 0]
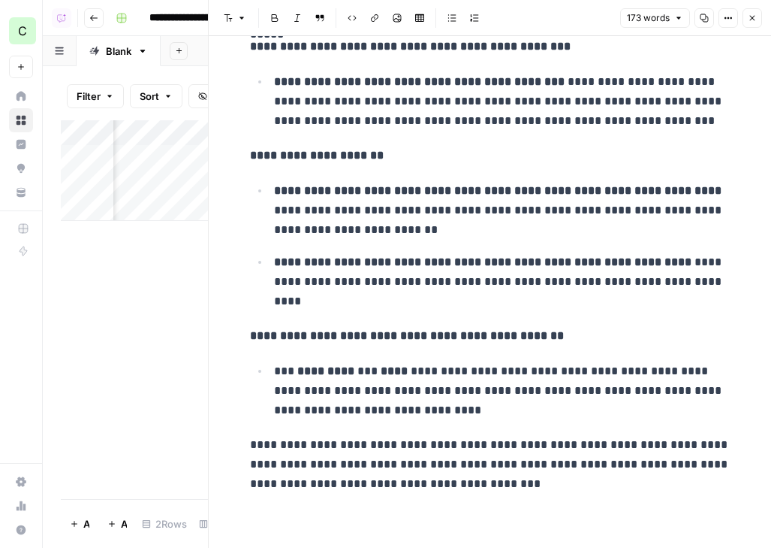
click at [749, 24] on button "Close" at bounding box center [753, 18] width 20 height 20
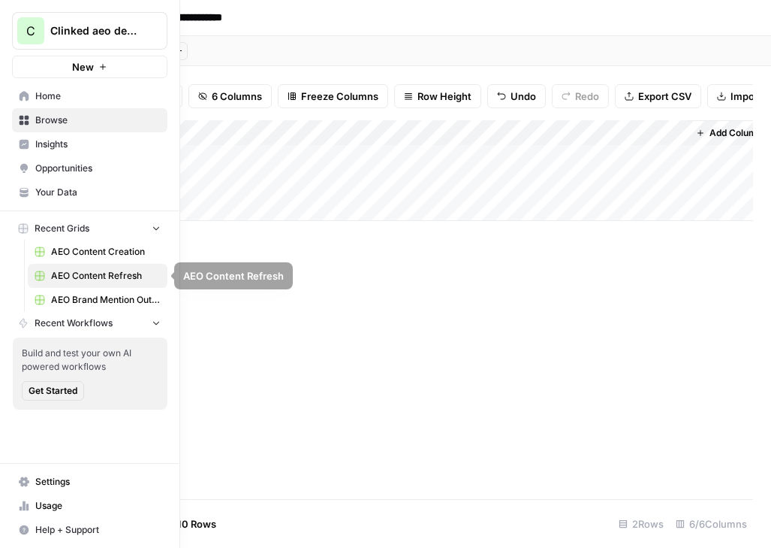
click at [107, 297] on span "AEO Brand Mention Outreach" at bounding box center [106, 300] width 110 height 14
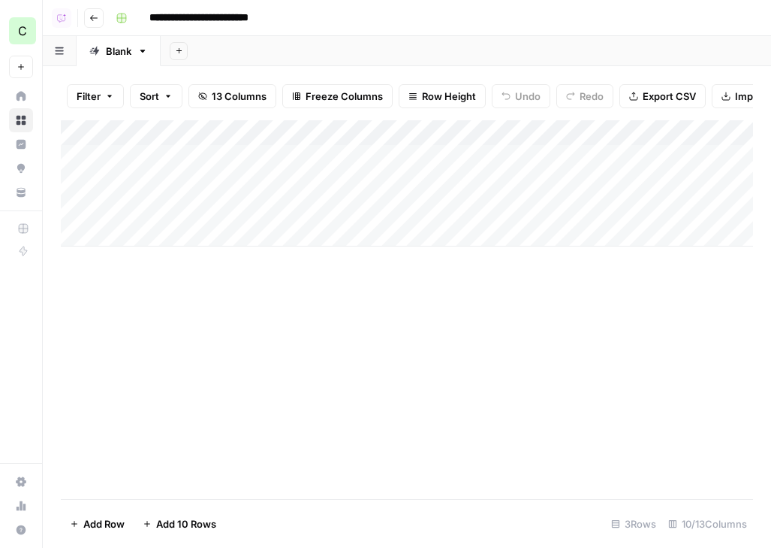
click at [104, 20] on header "**********" at bounding box center [407, 18] width 729 height 36
click at [90, 20] on icon "button" at bounding box center [93, 18] width 9 height 9
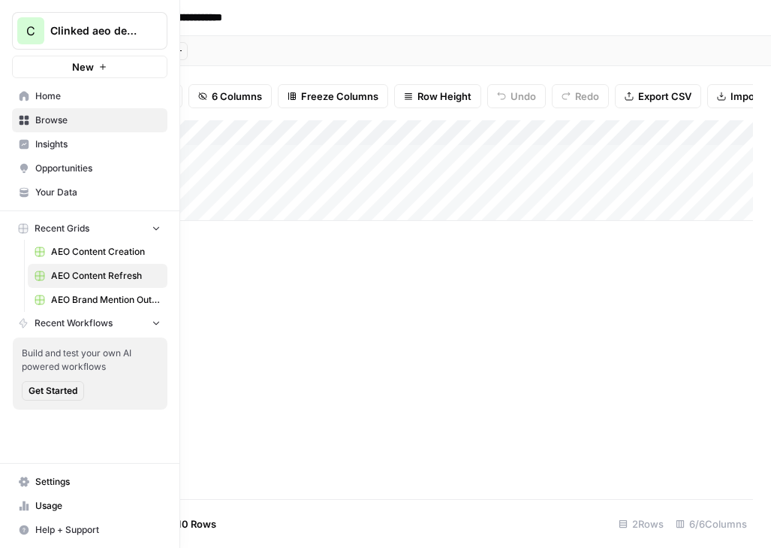
click at [105, 196] on span "Your Data" at bounding box center [97, 193] width 125 height 14
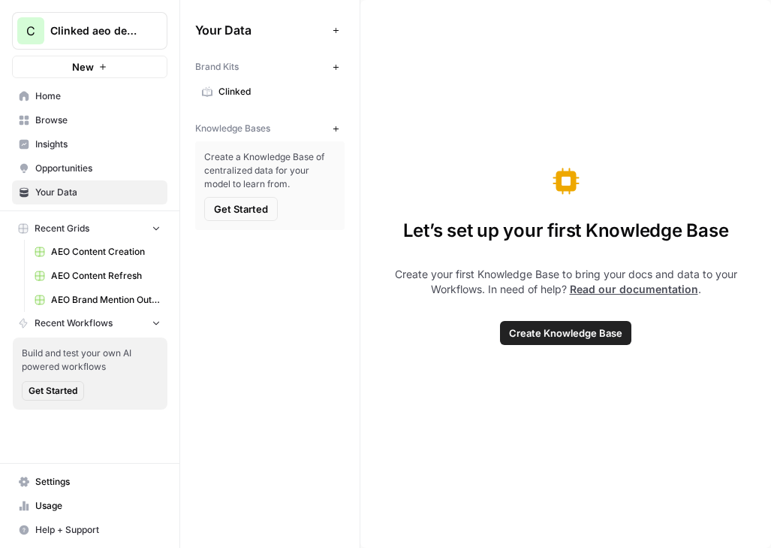
click at [103, 482] on span "Settings" at bounding box center [97, 482] width 125 height 14
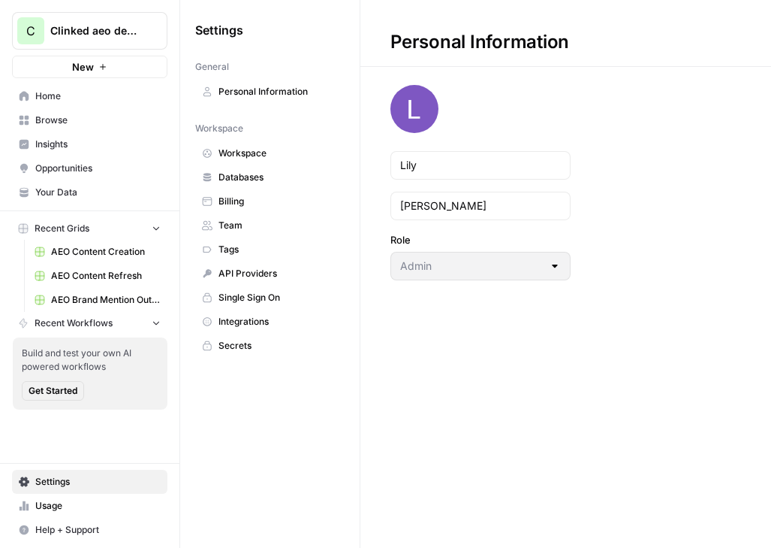
click at [260, 159] on span "Workspace" at bounding box center [278, 153] width 119 height 14
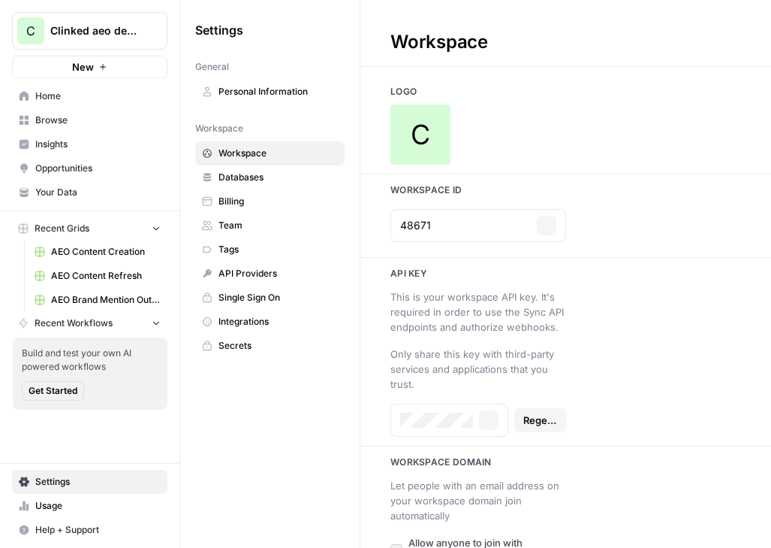
type input "[URL][DOMAIN_NAME]"
click at [418, 125] on span "C" at bounding box center [421, 134] width 20 height 30
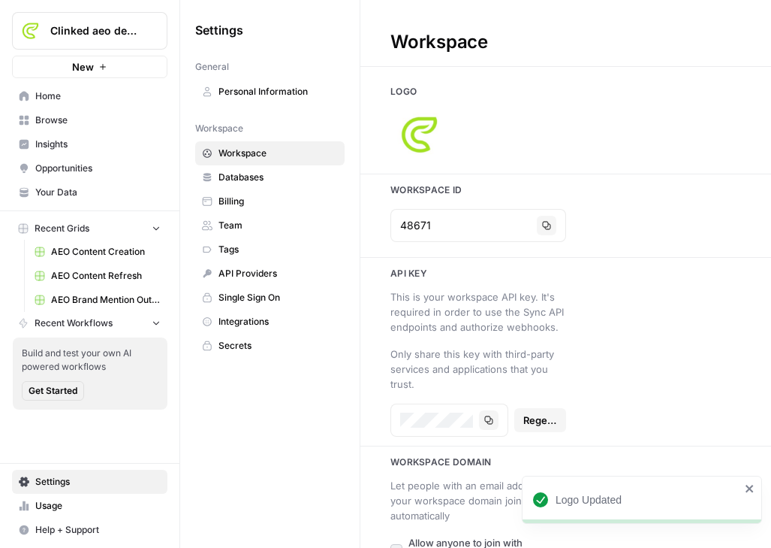
click at [86, 90] on span "Home" at bounding box center [97, 96] width 125 height 14
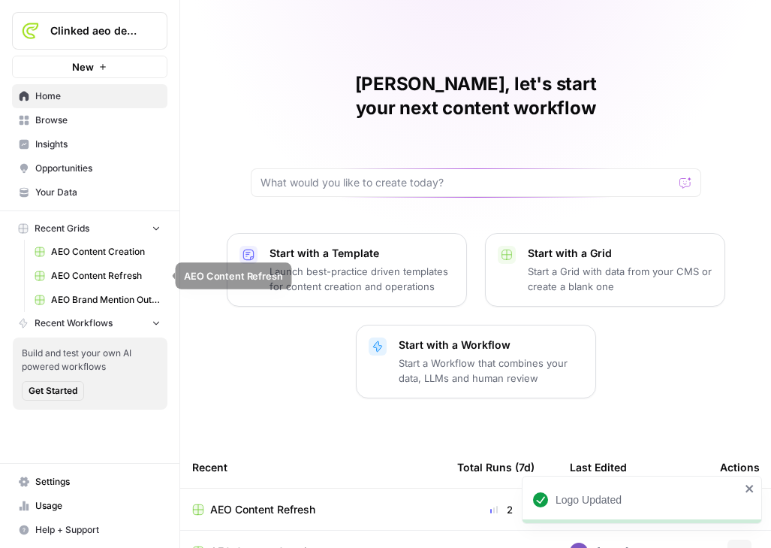
scroll to position [67, 0]
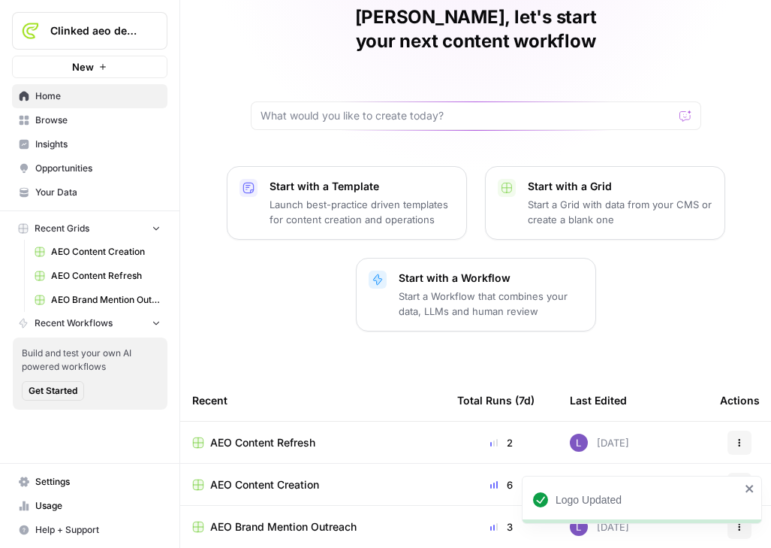
click at [288, 477] on span "AEO Content Creation" at bounding box center [264, 484] width 109 height 15
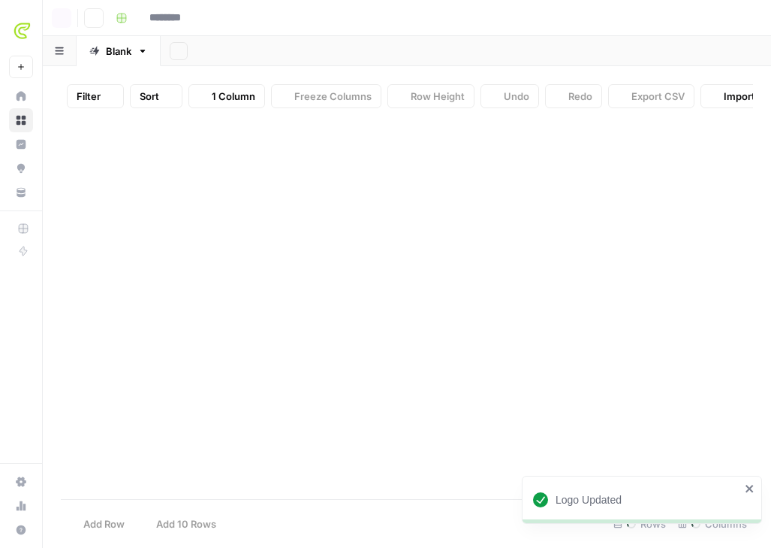
type input "**********"
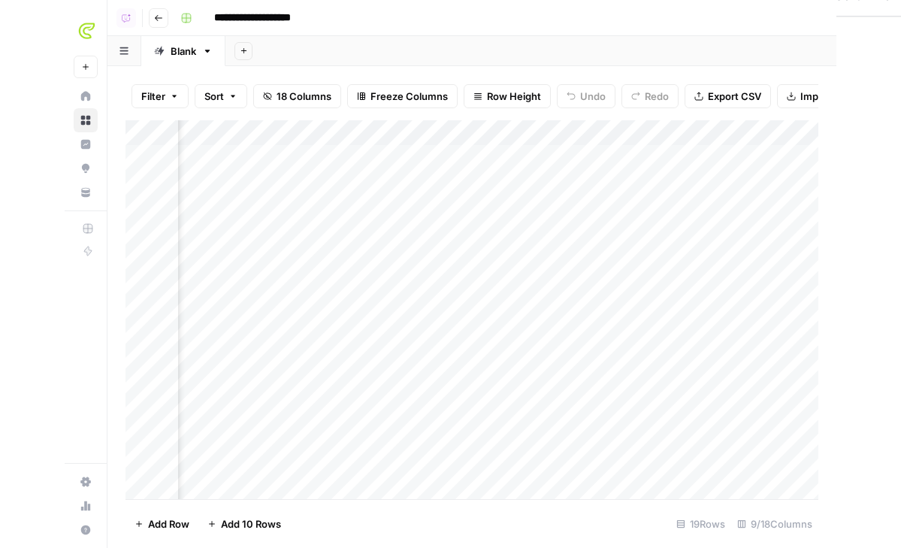
scroll to position [0, 668]
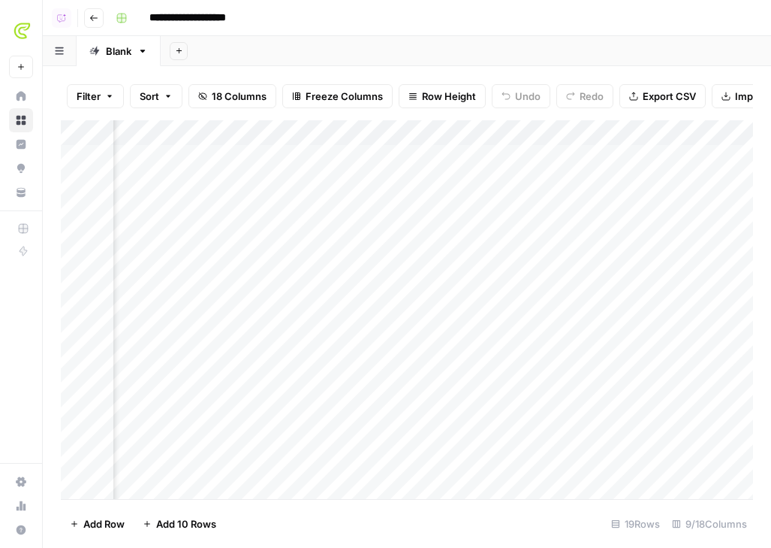
click at [223, 159] on div "Add Column" at bounding box center [407, 309] width 692 height 379
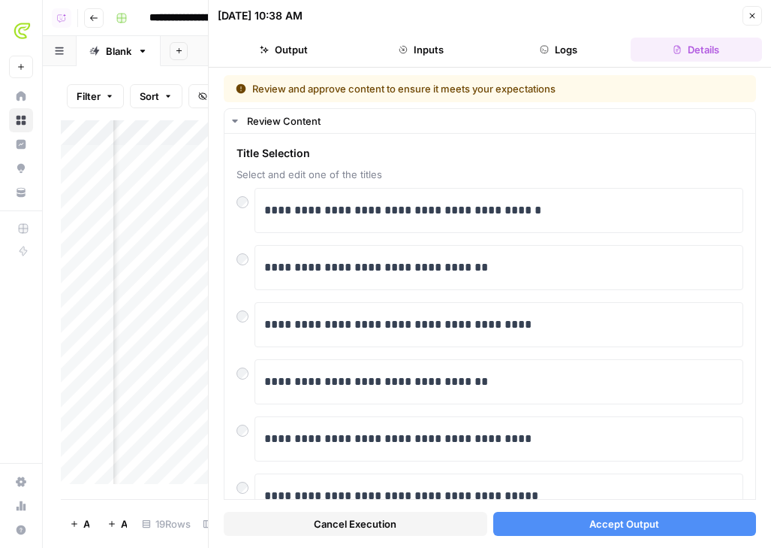
click at [717, 529] on button "Accept Output" at bounding box center [625, 523] width 264 height 24
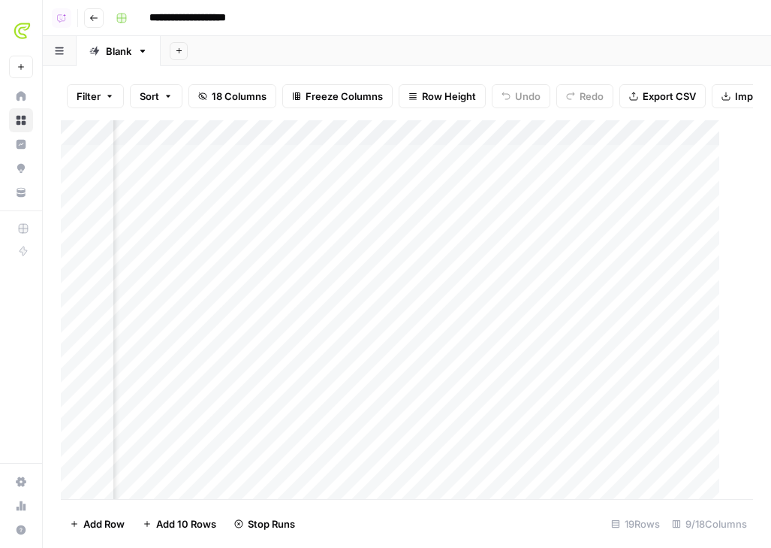
click at [242, 213] on div "Add Column" at bounding box center [416, 309] width 711 height 379
click at [242, 213] on div "Add Column" at bounding box center [407, 309] width 692 height 379
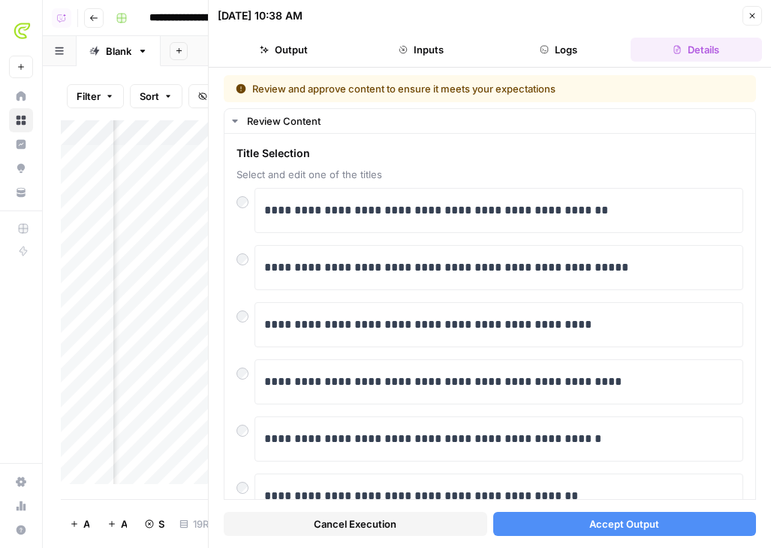
click at [659, 520] on button "Accept Output" at bounding box center [625, 523] width 264 height 24
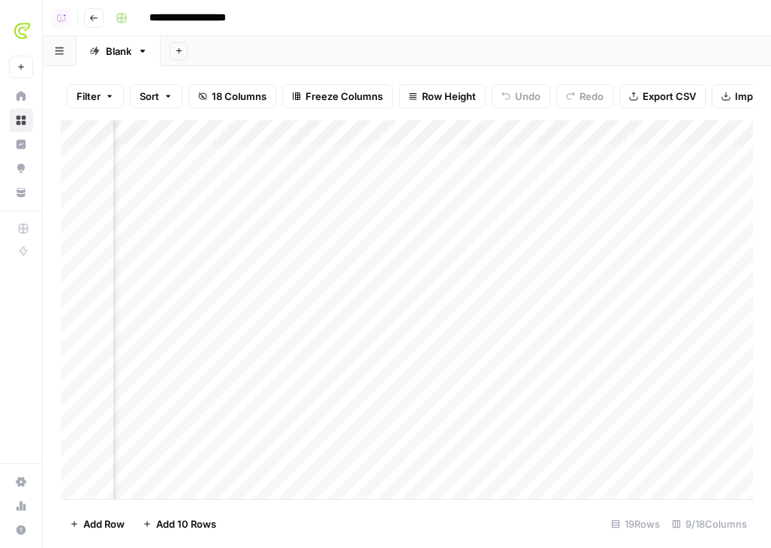
click at [218, 181] on div "Add Column" at bounding box center [407, 309] width 692 height 379
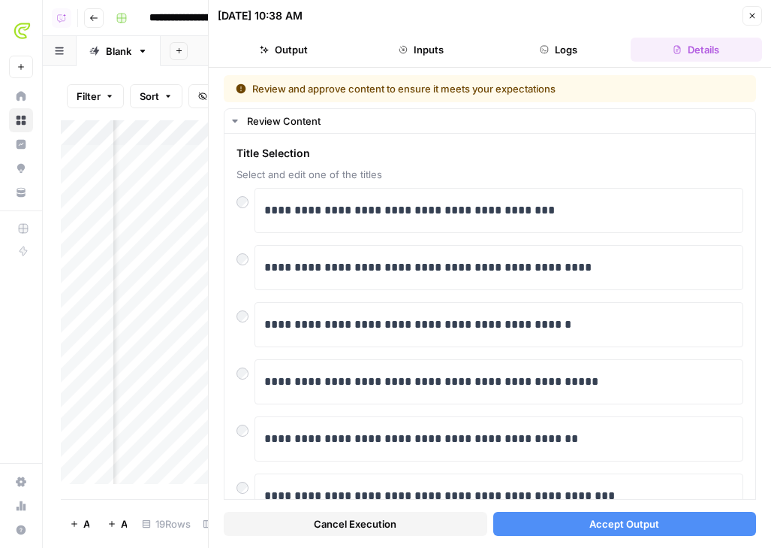
click at [684, 518] on button "Accept Output" at bounding box center [625, 523] width 264 height 24
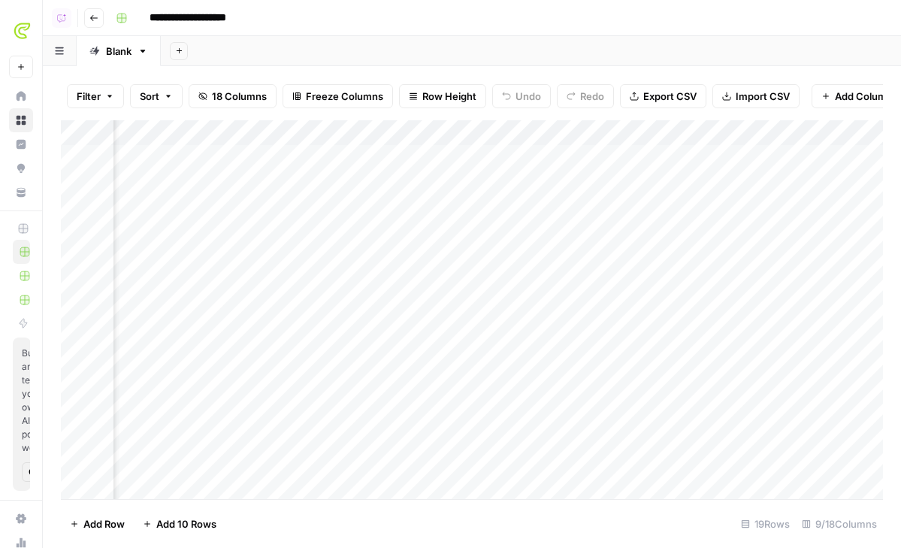
scroll to position [0, 712]
click at [520, 161] on div "Add Column" at bounding box center [472, 309] width 822 height 379
click at [520, 180] on div "Add Column" at bounding box center [472, 309] width 822 height 379
click at [571, 132] on div "Add Column" at bounding box center [472, 309] width 822 height 379
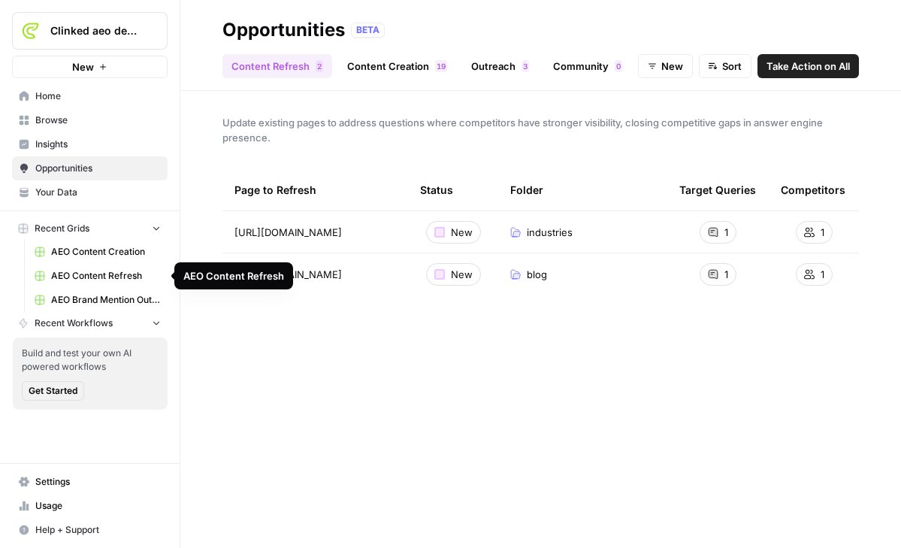
click at [113, 273] on span "AEO Content Refresh" at bounding box center [106, 276] width 110 height 14
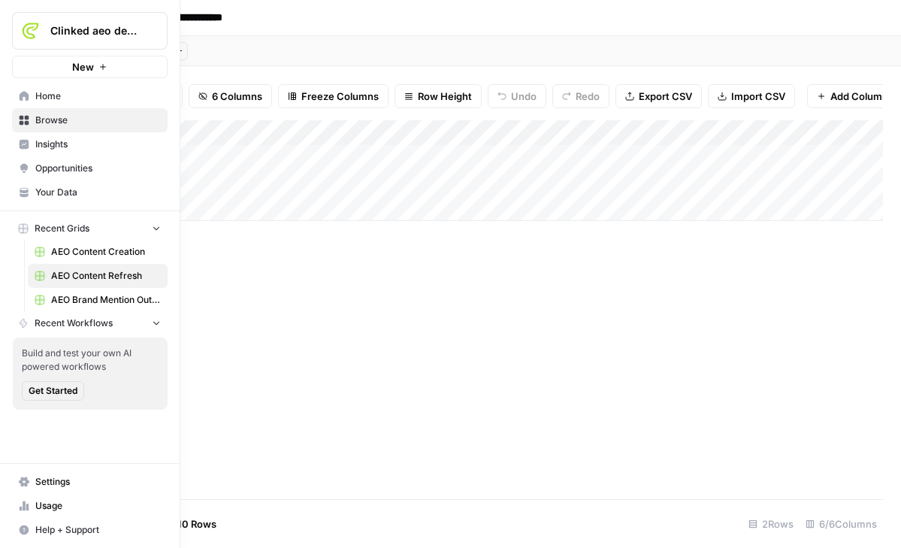
click at [116, 252] on span "AEO Content Creation" at bounding box center [106, 252] width 110 height 14
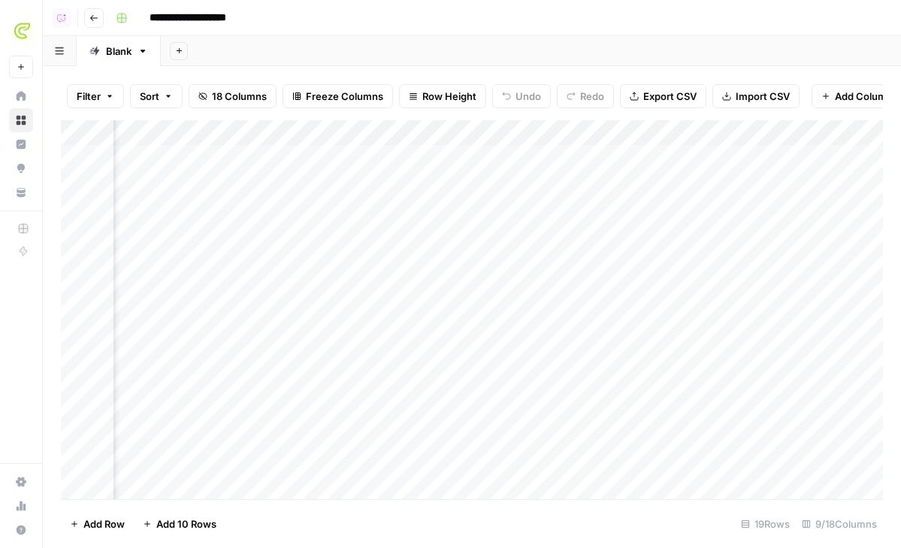
scroll to position [0, 938]
click at [589, 155] on div "Add Column" at bounding box center [472, 309] width 822 height 379
click at [591, 184] on div "Add Column" at bounding box center [472, 309] width 822 height 379
click at [591, 204] on div "Add Column" at bounding box center [472, 309] width 822 height 379
click at [825, 120] on div "Add Column" at bounding box center [841, 309] width 83 height 379
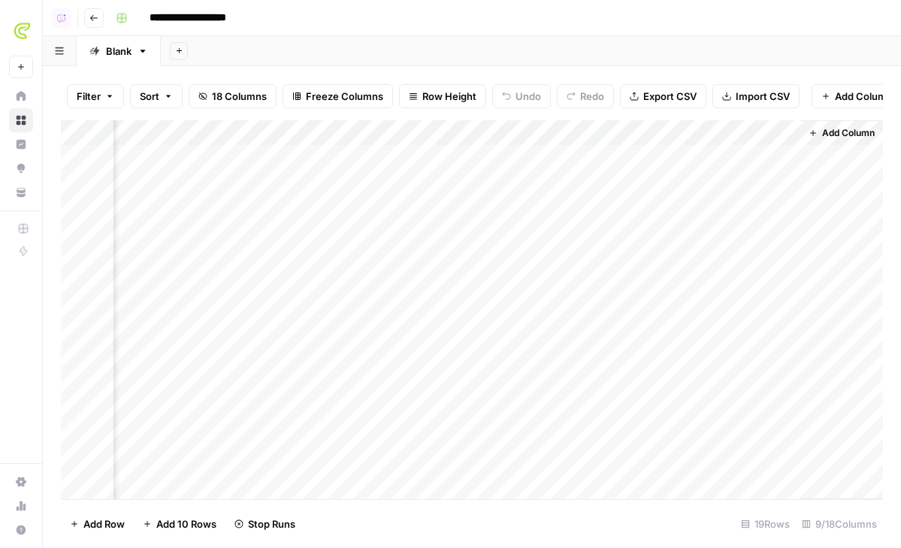
click at [825, 130] on span "Add Column" at bounding box center [848, 133] width 53 height 14
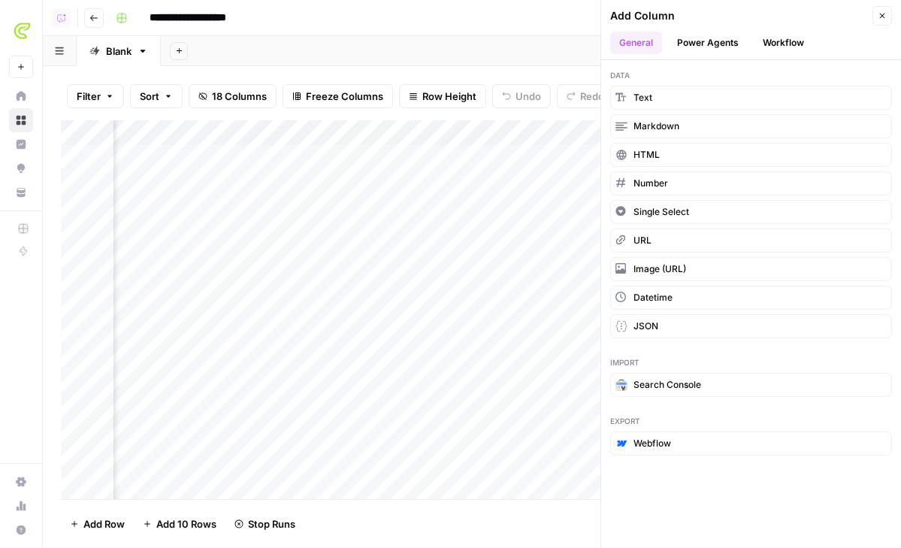
click at [705, 44] on button "Power Agents" at bounding box center [708, 43] width 80 height 23
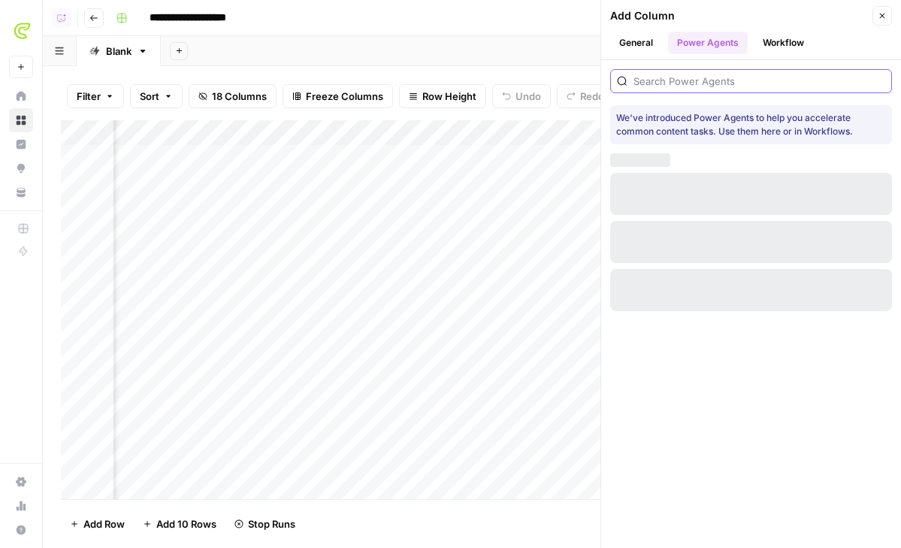
click at [706, 74] on input "search" at bounding box center [759, 81] width 252 height 15
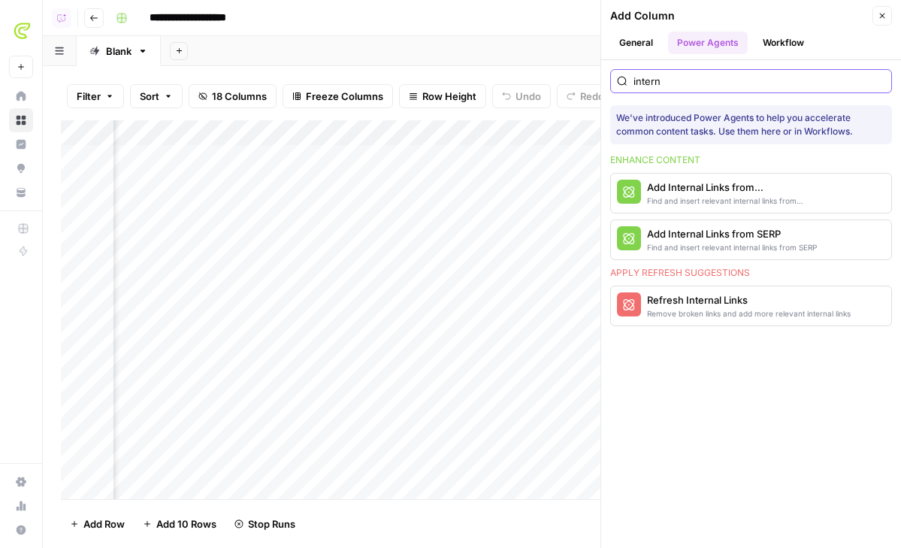
type input "intern"
click at [666, 196] on div "Find and insert relevant internal links from sitemap" at bounding box center [726, 201] width 158 height 12
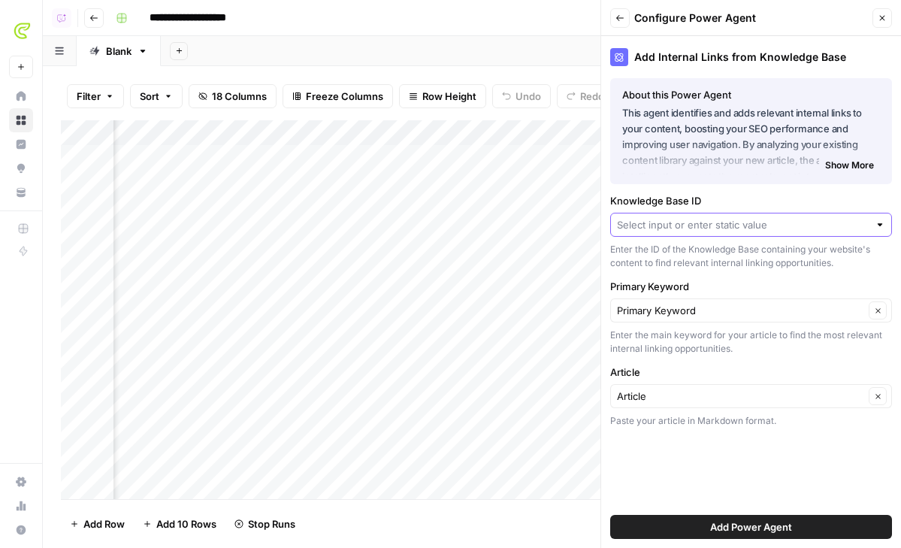
click at [718, 227] on input "Knowledge Base ID" at bounding box center [743, 224] width 252 height 15
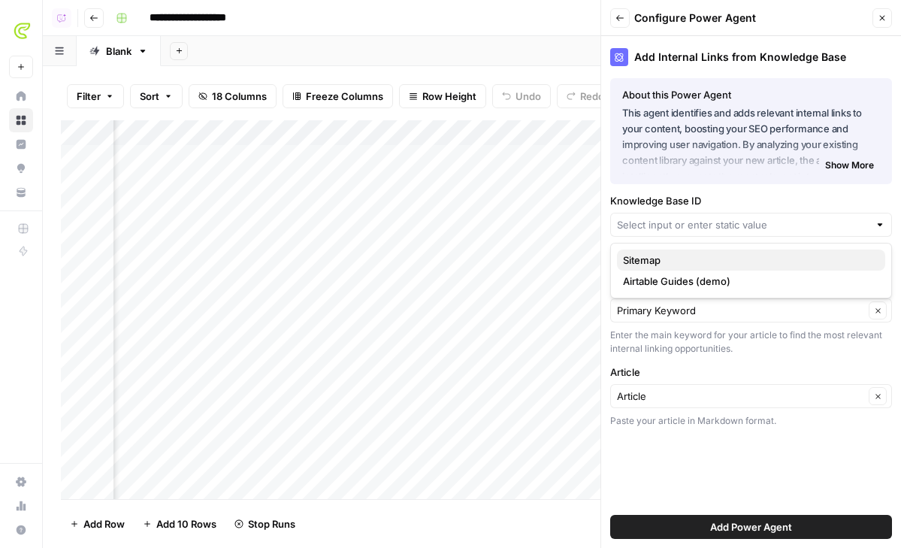
click at [708, 258] on span "Sitemap" at bounding box center [748, 259] width 250 height 15
type input "Sitemap"
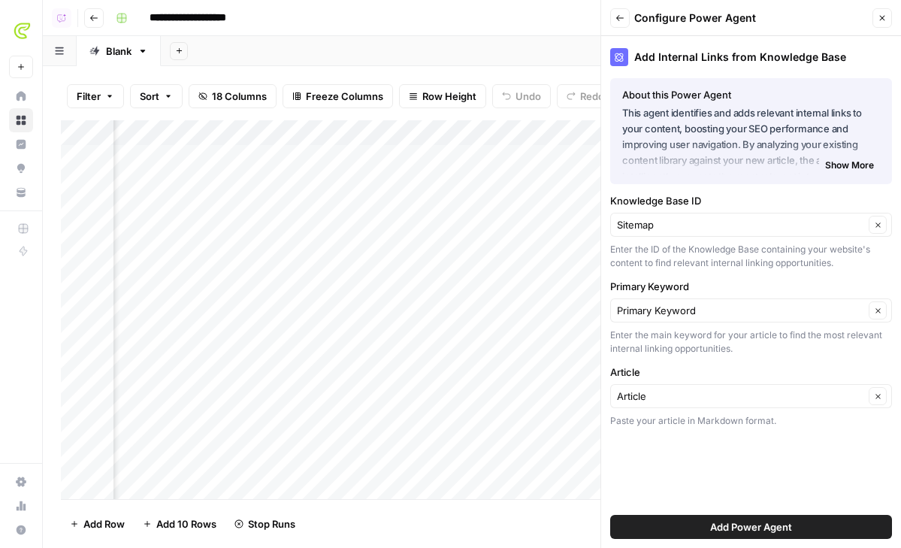
click at [689, 515] on button "Add Power Agent" at bounding box center [751, 526] width 282 height 24
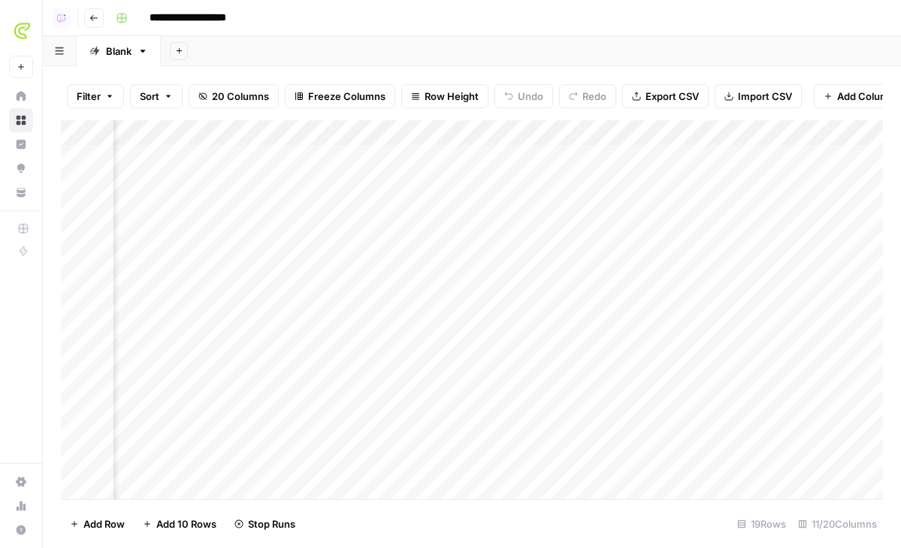
scroll to position [0, 1227]
click at [608, 159] on div "Add Column" at bounding box center [472, 309] width 822 height 379
click at [609, 184] on div "Add Column" at bounding box center [472, 309] width 822 height 379
click at [609, 207] on div "Add Column" at bounding box center [472, 309] width 822 height 379
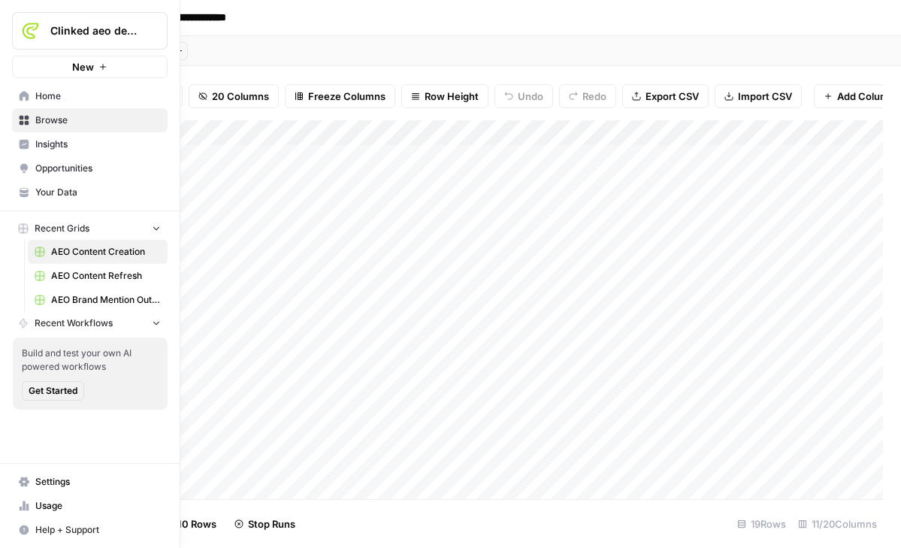
click at [25, 143] on icon at bounding box center [25, 145] width 10 height 10
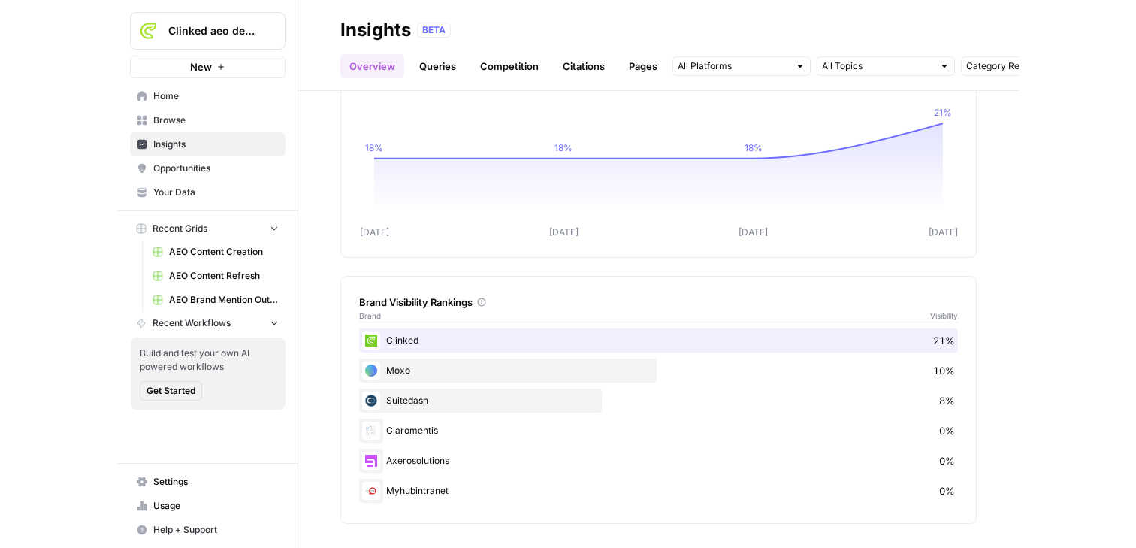
scroll to position [325, 0]
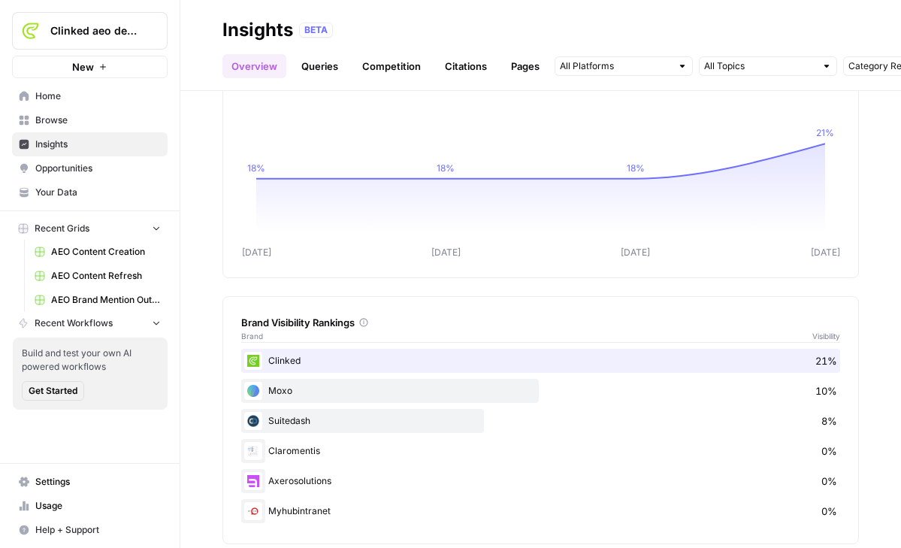
click at [104, 164] on span "Opportunities" at bounding box center [97, 168] width 125 height 14
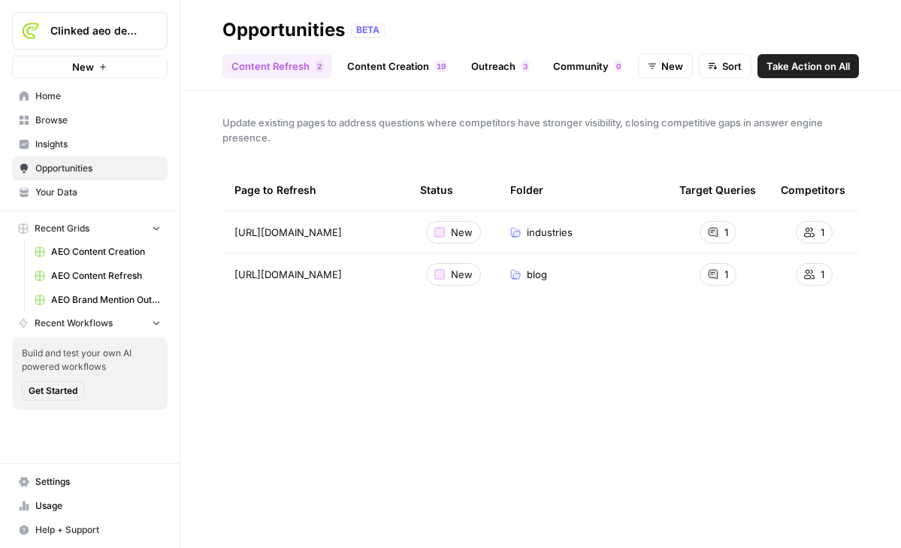
click at [719, 68] on button "Sort" at bounding box center [724, 66] width 53 height 24
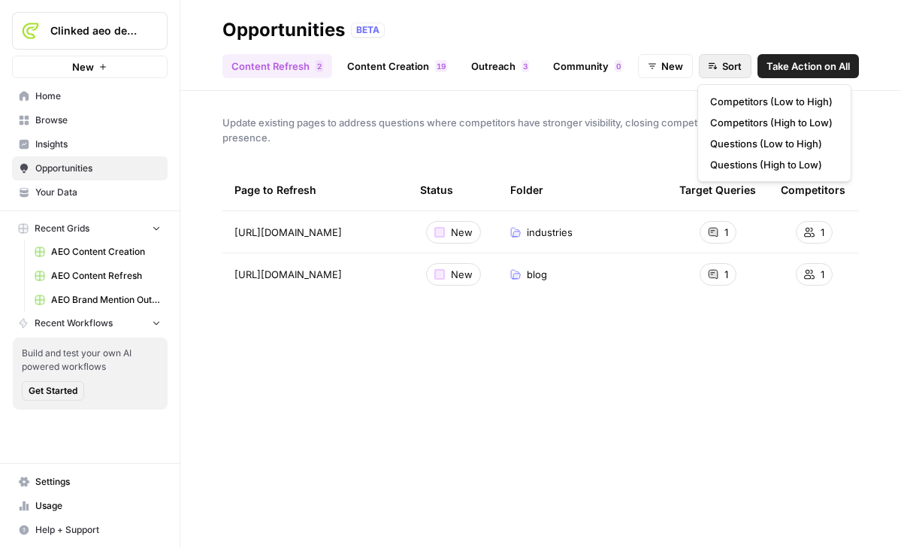
click at [680, 383] on div "Page to Refresh Status Folder Target Queries Competitors [URL][DOMAIN_NAME] New…" at bounding box center [540, 346] width 636 height 355
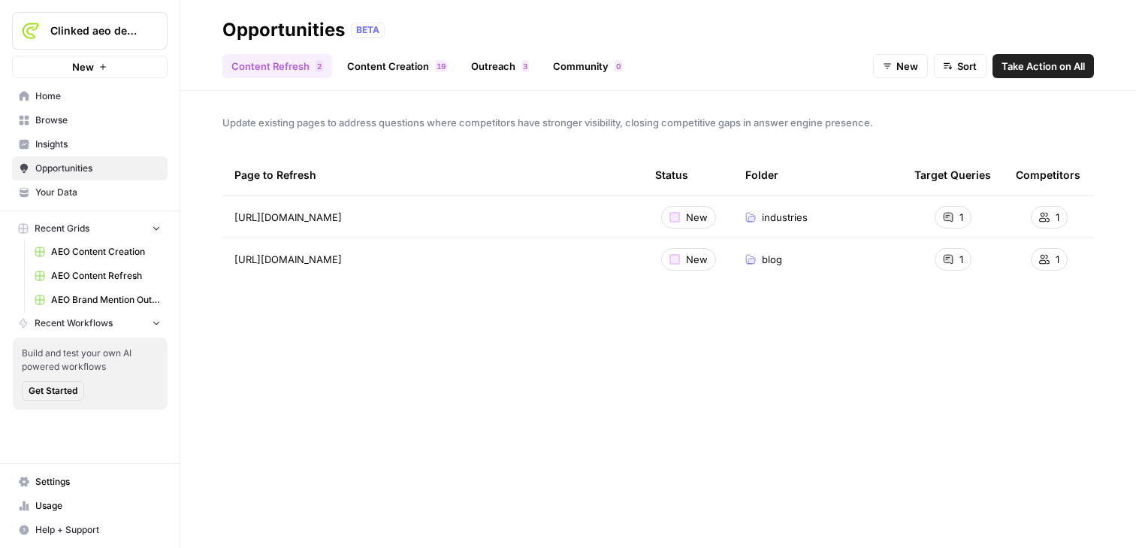
click at [89, 114] on span "Browse" at bounding box center [97, 120] width 125 height 14
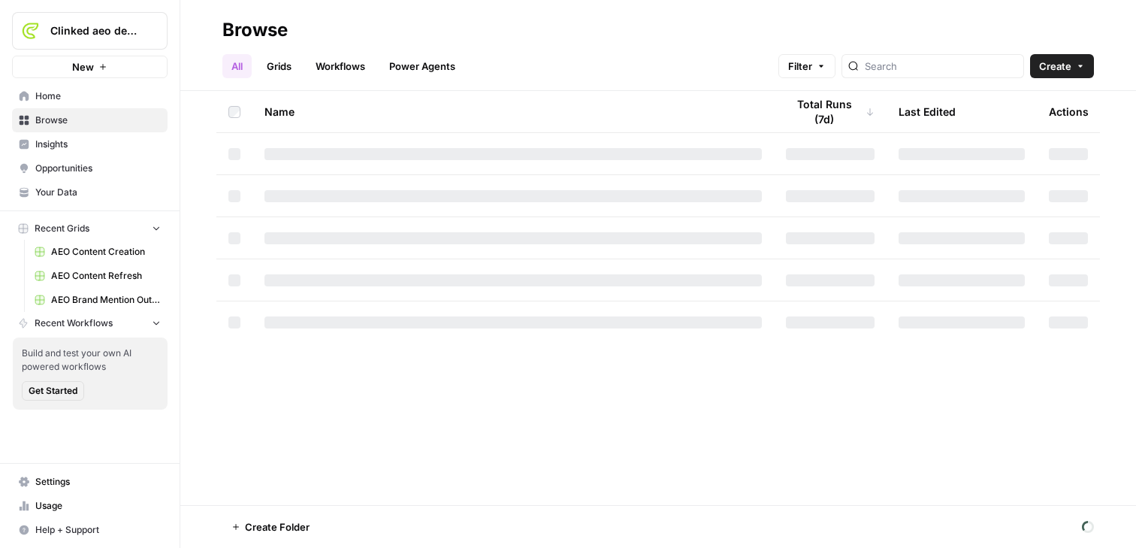
click at [94, 181] on link "Your Data" at bounding box center [89, 192] width 155 height 24
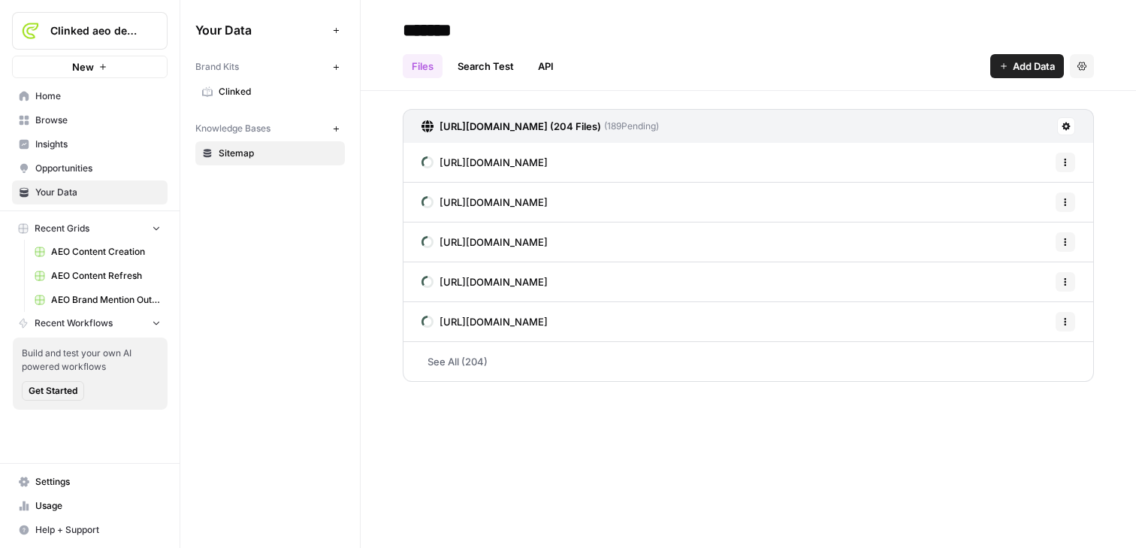
click at [59, 139] on span "Insights" at bounding box center [97, 144] width 125 height 14
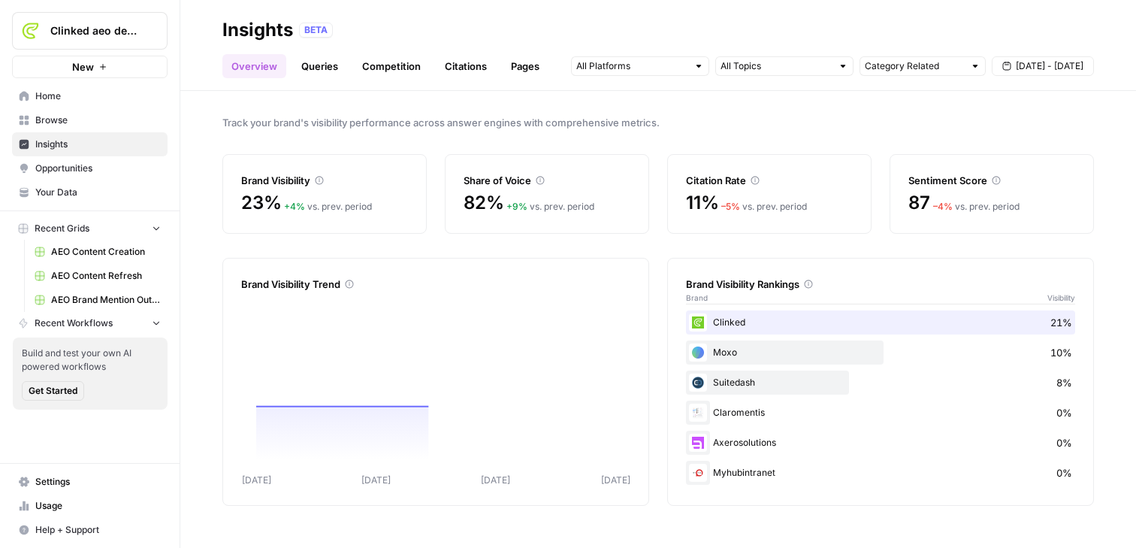
click at [76, 120] on span "Browse" at bounding box center [97, 120] width 125 height 14
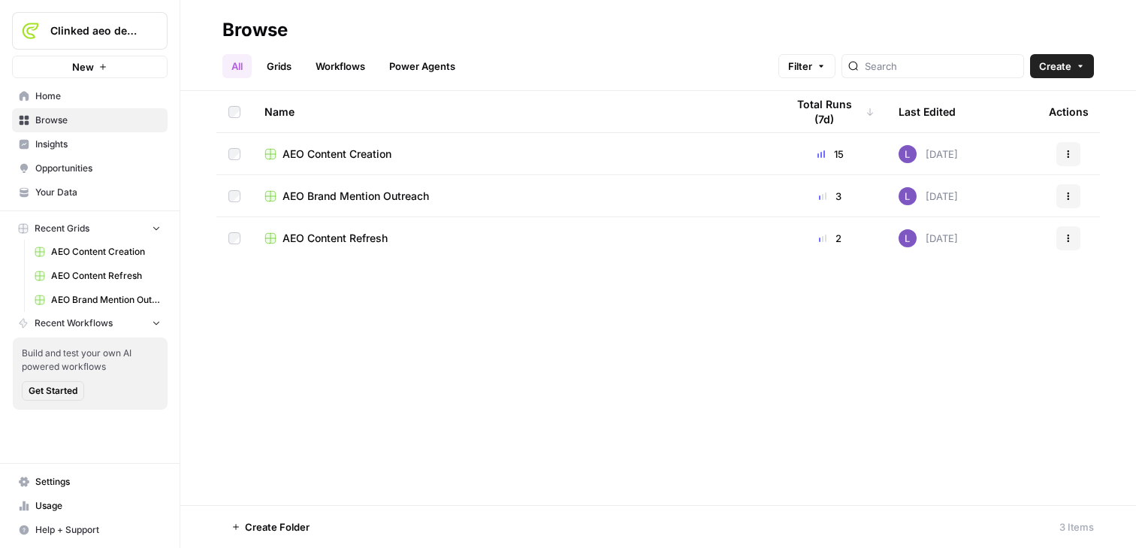
click at [92, 270] on span "AEO Content Refresh" at bounding box center [106, 276] width 110 height 14
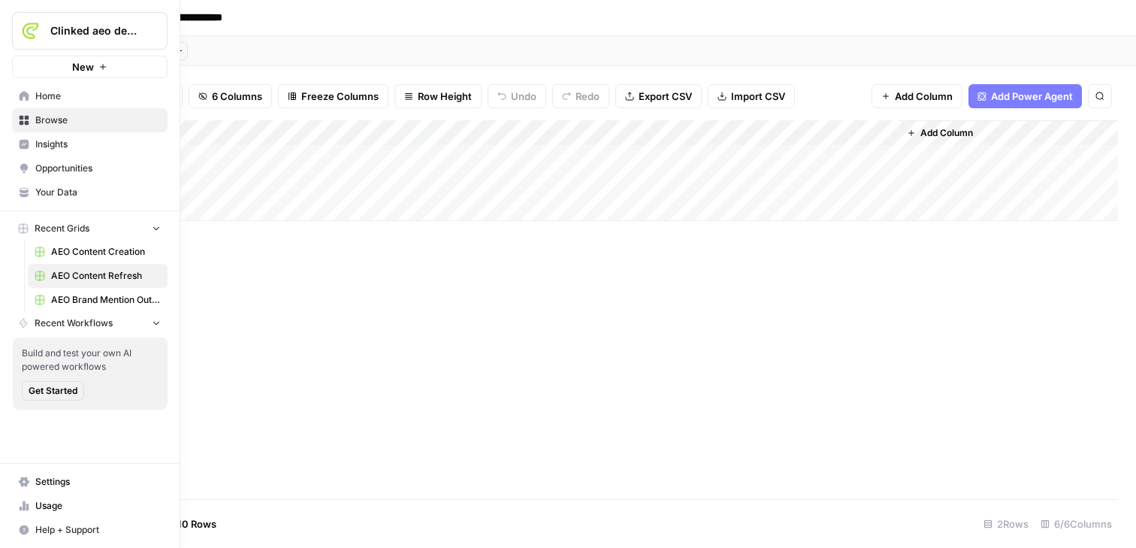
click at [105, 254] on span "AEO Content Creation" at bounding box center [106, 252] width 110 height 14
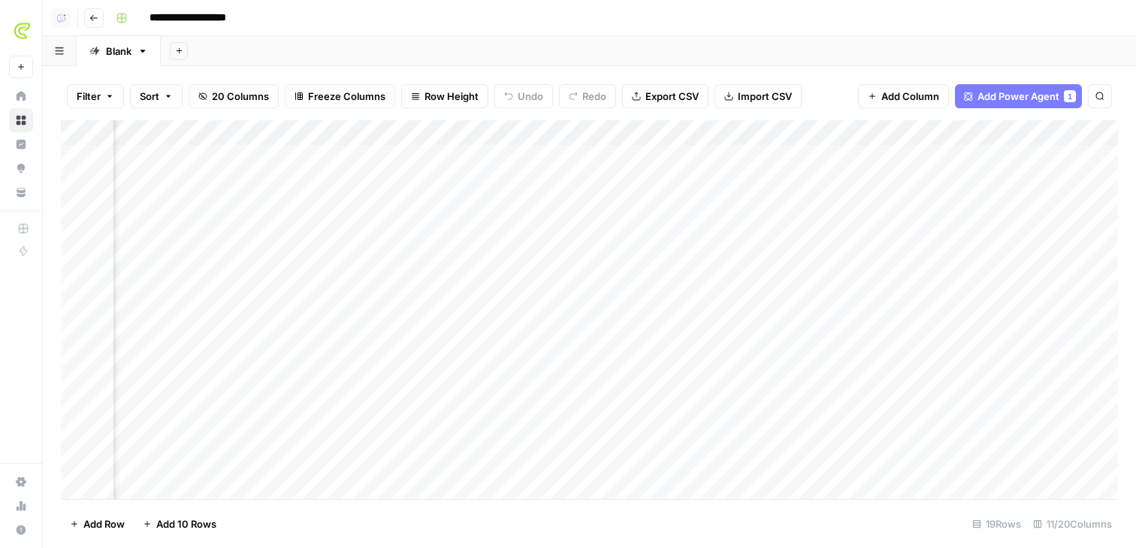
scroll to position [0, 1088]
click at [900, 158] on div "Add Column" at bounding box center [589, 309] width 1057 height 379
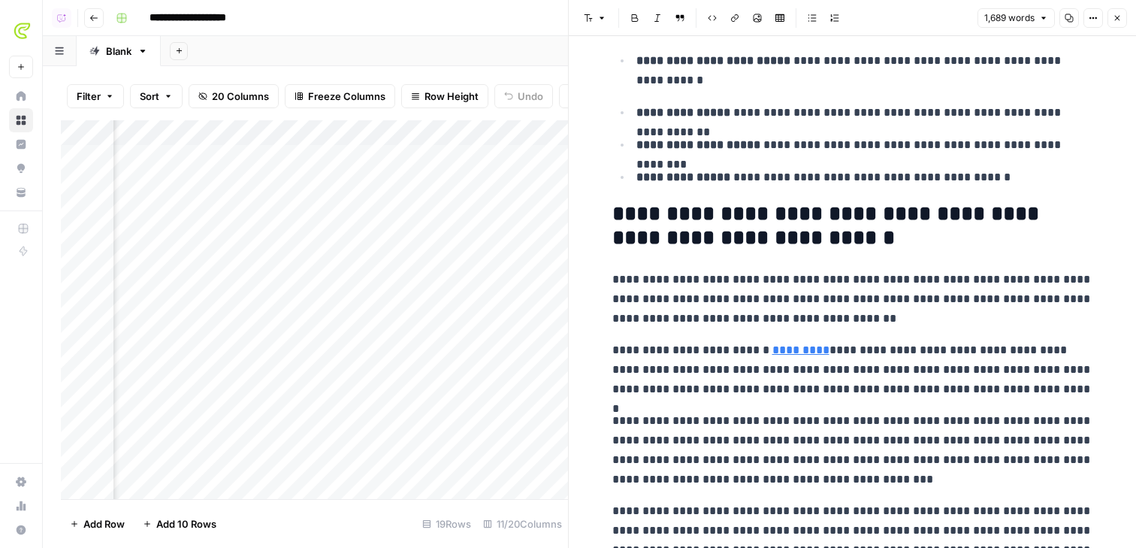
scroll to position [3255, 0]
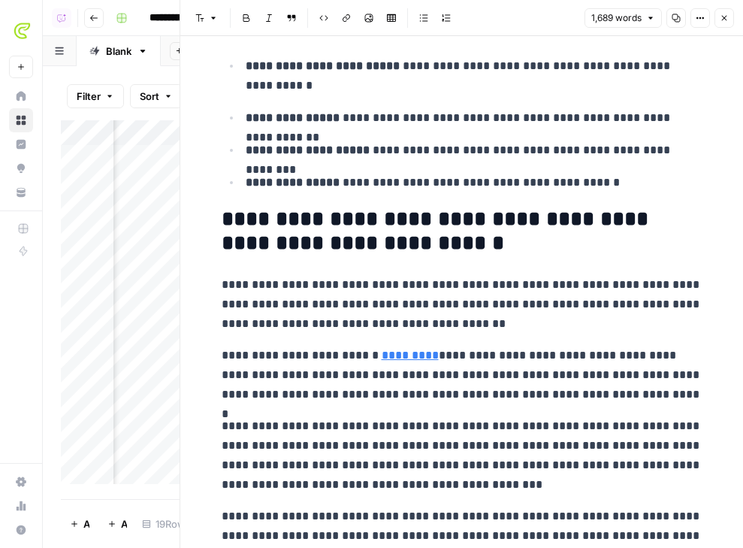
click at [728, 27] on header "Font style Bold Italic Block quote Code block Link Image Insert Table Bulleted …" at bounding box center [461, 18] width 563 height 36
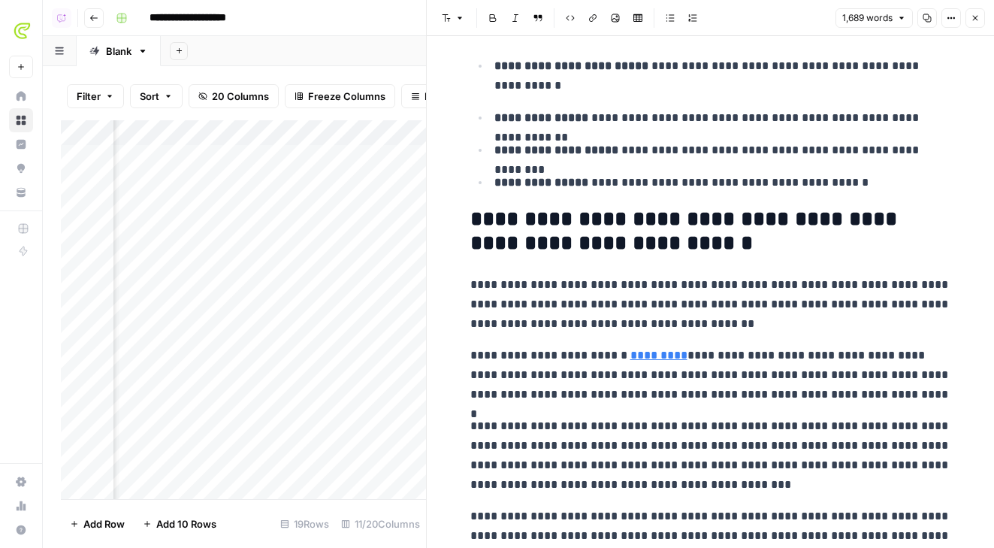
click at [900, 14] on icon "button" at bounding box center [974, 18] width 9 height 9
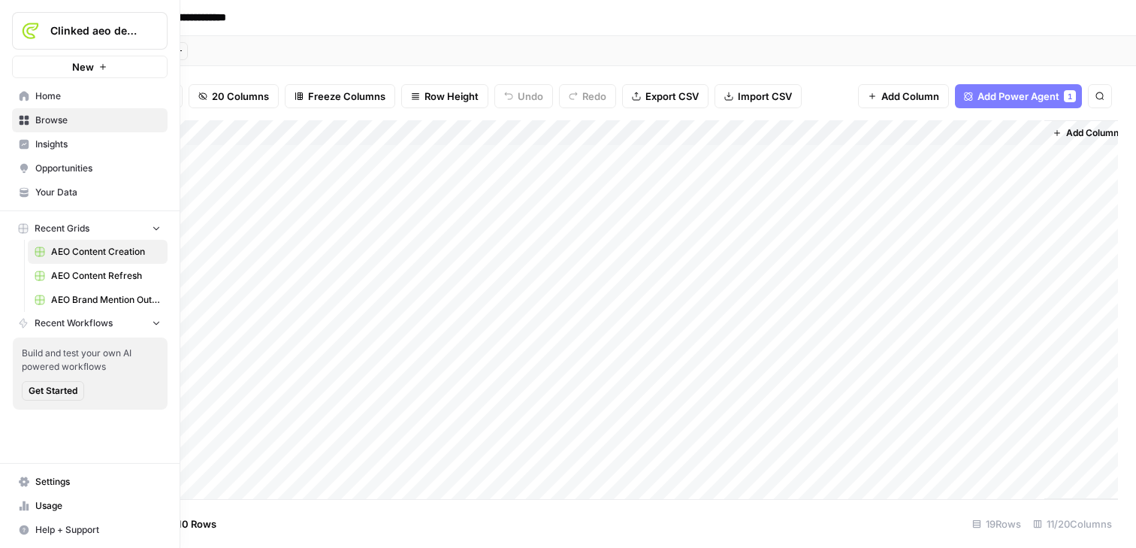
click at [52, 188] on span "Your Data" at bounding box center [97, 193] width 125 height 14
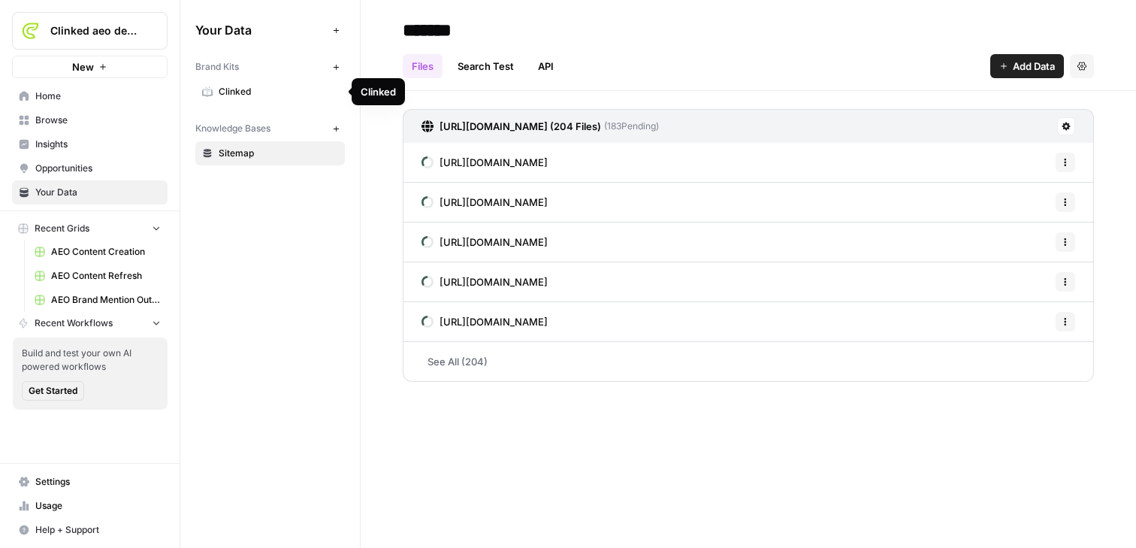
click at [303, 94] on span "Clinked" at bounding box center [278, 92] width 119 height 14
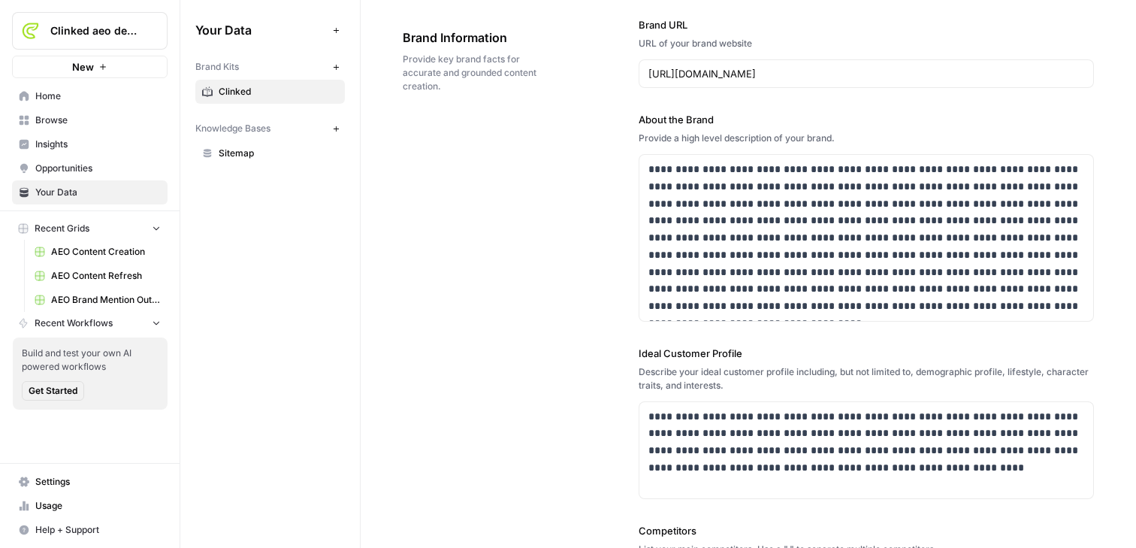
scroll to position [71, 0]
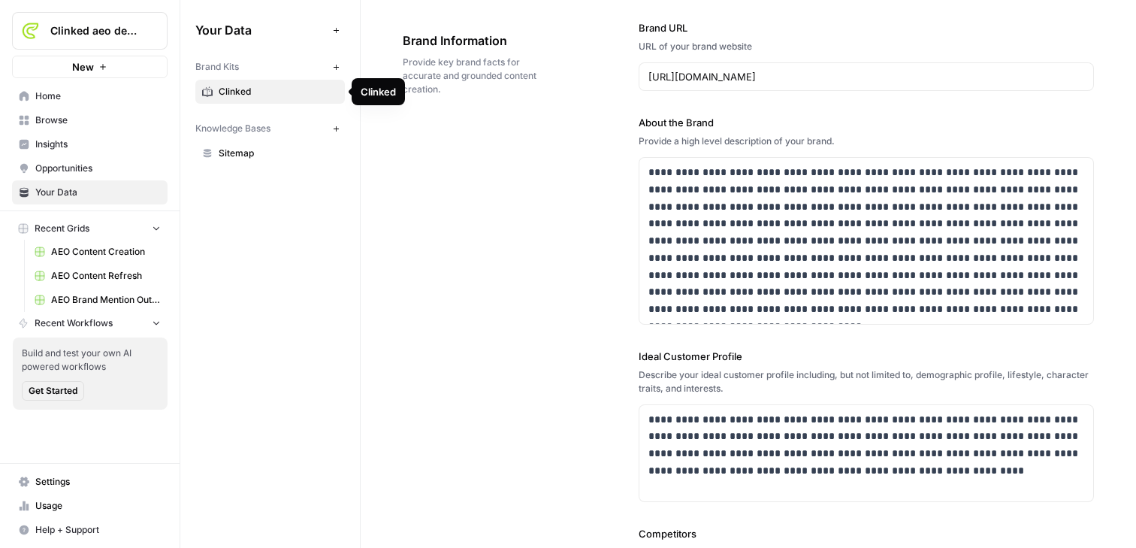
drag, startPoint x: 257, startPoint y: 131, endPoint x: 257, endPoint y: 146, distance: 14.3
click at [257, 134] on span "Knowledge Bases" at bounding box center [232, 129] width 75 height 14
click at [257, 152] on span "Sitemap" at bounding box center [278, 153] width 119 height 14
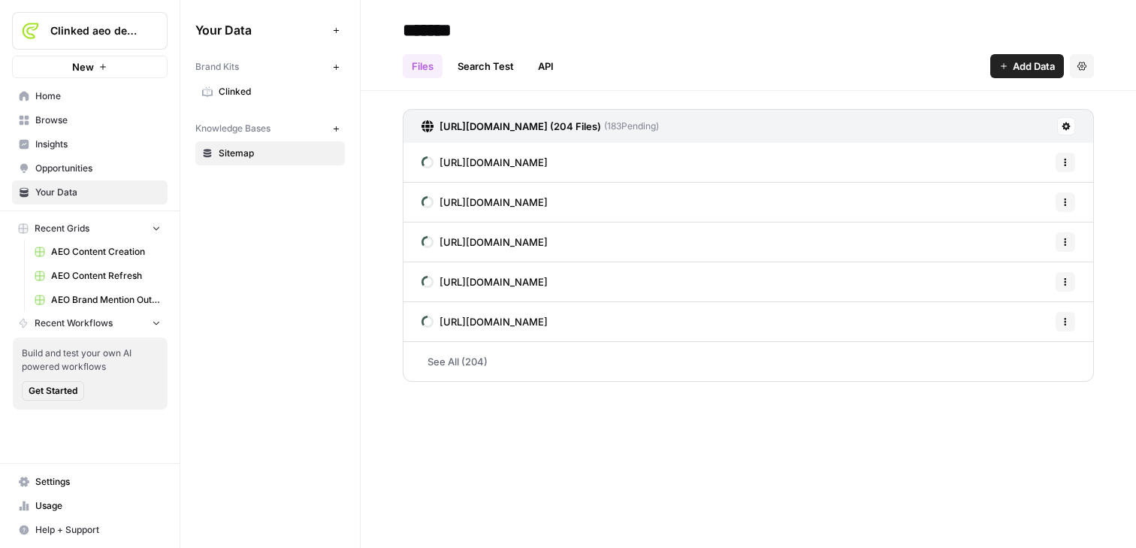
click at [900, 79] on header "******* Files Search Test API Add Data Settings" at bounding box center [748, 45] width 775 height 91
click at [900, 61] on span "Add Data" at bounding box center [1033, 66] width 42 height 15
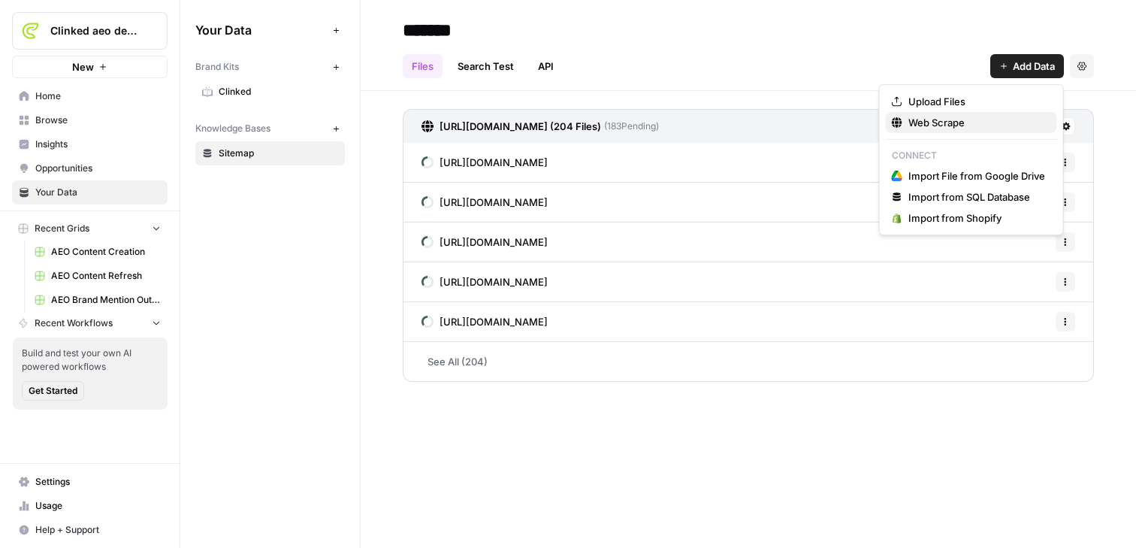
click at [900, 114] on button "Web Scrape" at bounding box center [971, 122] width 171 height 21
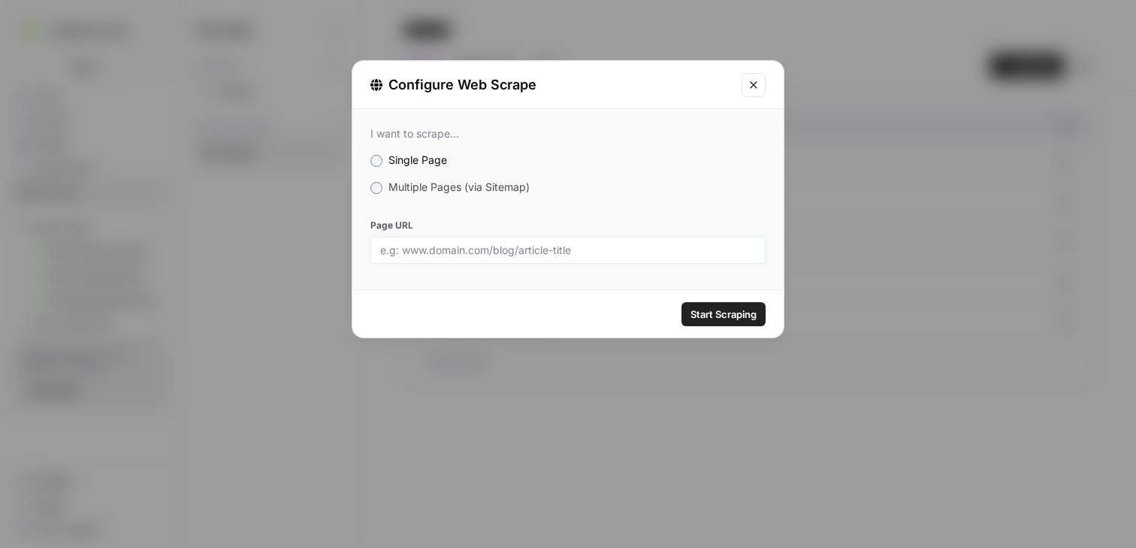
click at [511, 243] on input "Page URL" at bounding box center [568, 250] width 376 height 14
click at [448, 195] on div "I want to scrape... Single Page Multiple Pages (via Sitemap) Page URL" at bounding box center [567, 195] width 431 height 173
click at [448, 192] on span "Multiple Pages (via Sitemap)" at bounding box center [458, 186] width 141 height 13
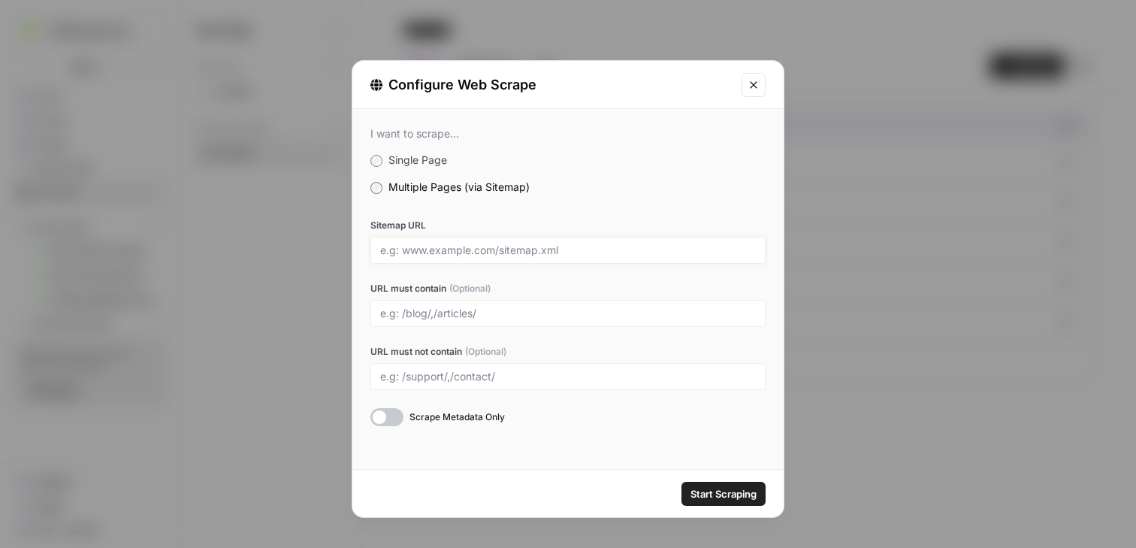
drag, startPoint x: 388, startPoint y: 255, endPoint x: 502, endPoint y: 247, distance: 113.7
click at [501, 245] on input "Sitemap URL" at bounding box center [568, 250] width 376 height 14
drag, startPoint x: 499, startPoint y: 249, endPoint x: 565, endPoint y: 252, distance: 65.4
click at [565, 251] on input "Sitemap URL" at bounding box center [568, 250] width 376 height 14
click at [388, 309] on input "URL must contain (Optional)" at bounding box center [568, 313] width 376 height 14
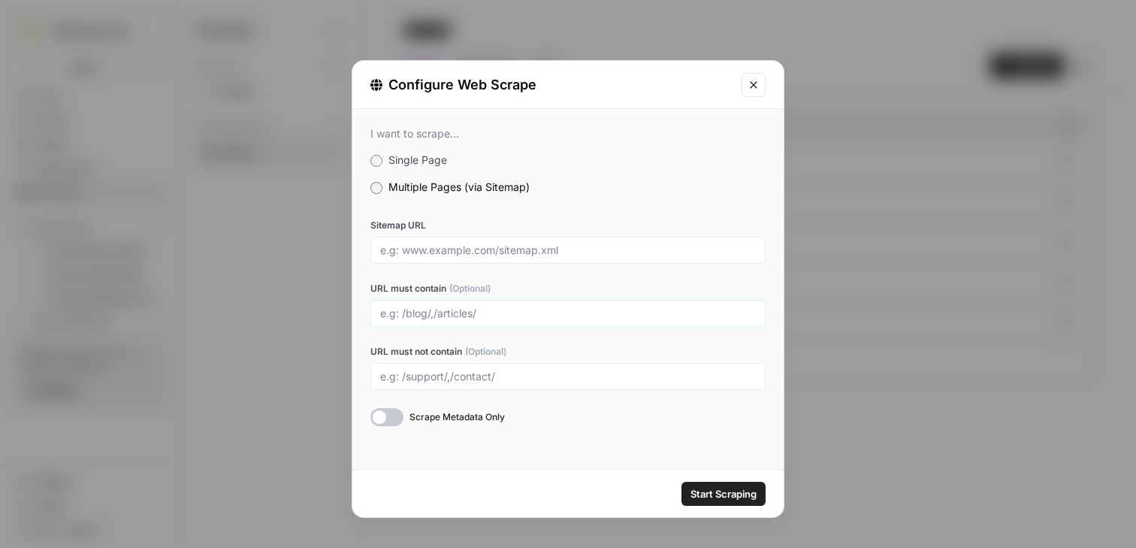
type input "blog"
click at [757, 89] on icon "Close modal" at bounding box center [753, 85] width 12 height 12
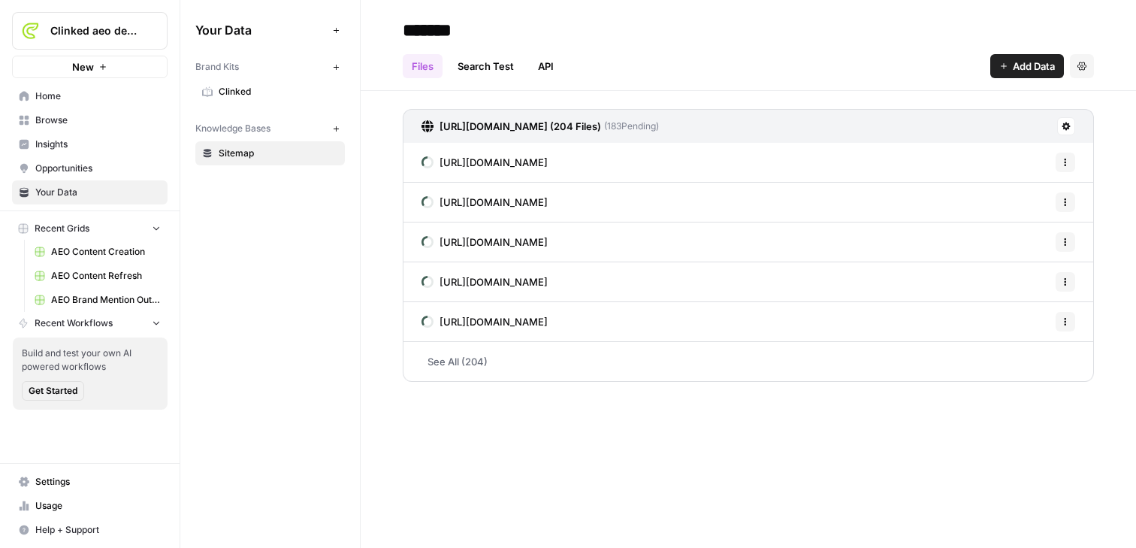
click at [465, 359] on link "See All (204)" at bounding box center [748, 361] width 691 height 39
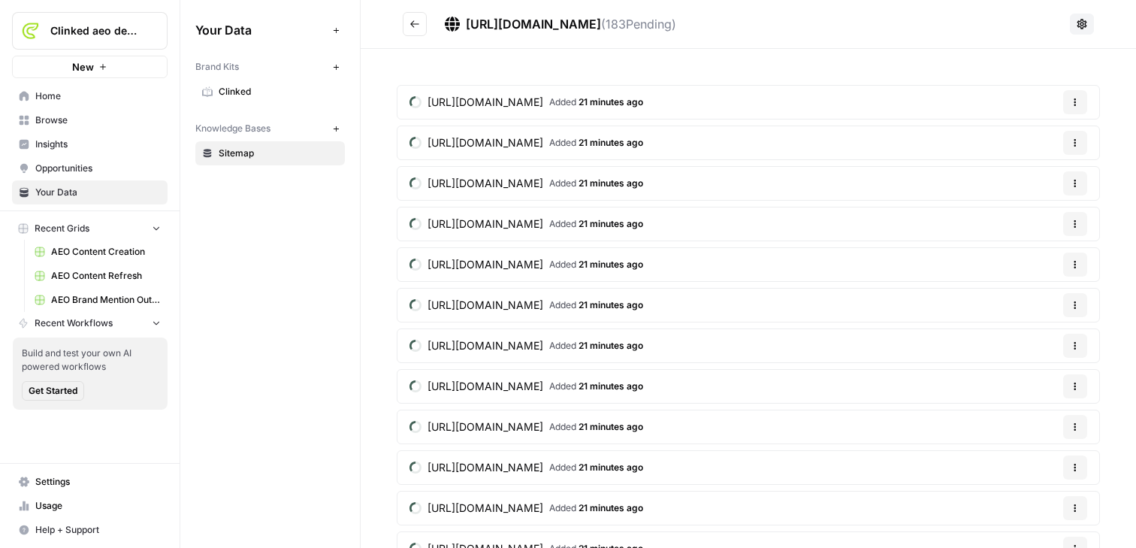
click at [413, 8] on header "[URL][DOMAIN_NAME] ( 183 Pending)" at bounding box center [748, 24] width 775 height 49
click at [143, 152] on link "Insights" at bounding box center [89, 144] width 155 height 24
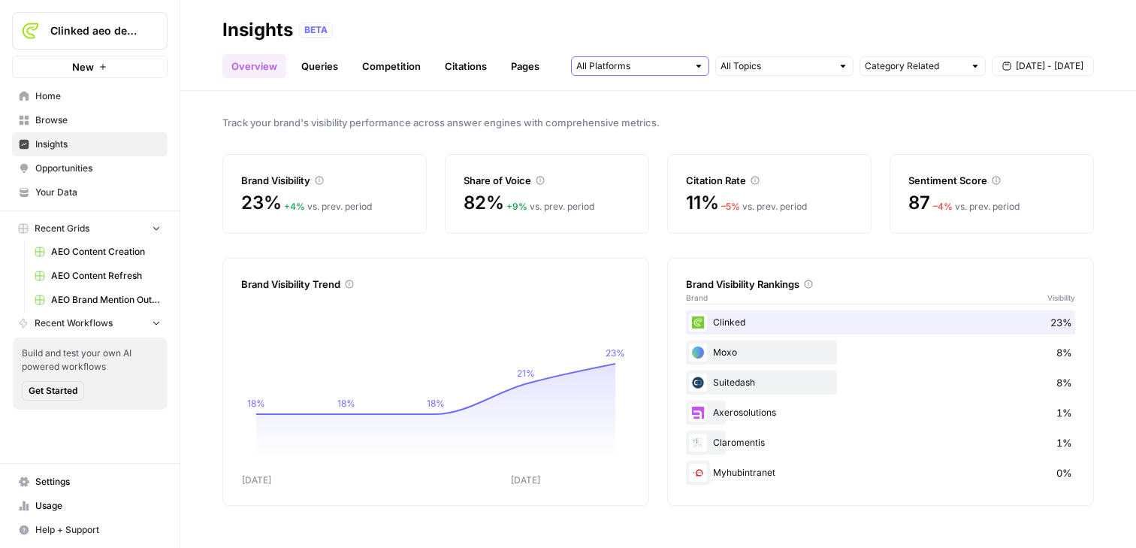
click at [669, 63] on input "text" at bounding box center [631, 66] width 111 height 15
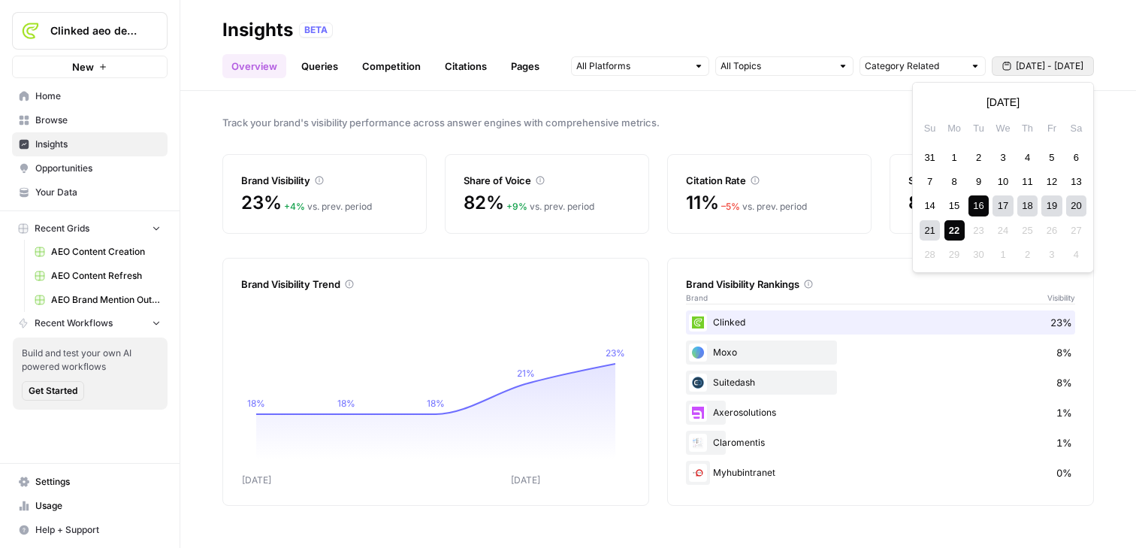
click at [900, 65] on span "[DATE] - [DATE]" at bounding box center [1049, 66] width 68 height 14
click at [849, 111] on div "Track your brand's visibility performance across answer engines with comprehens…" at bounding box center [657, 319] width 955 height 457
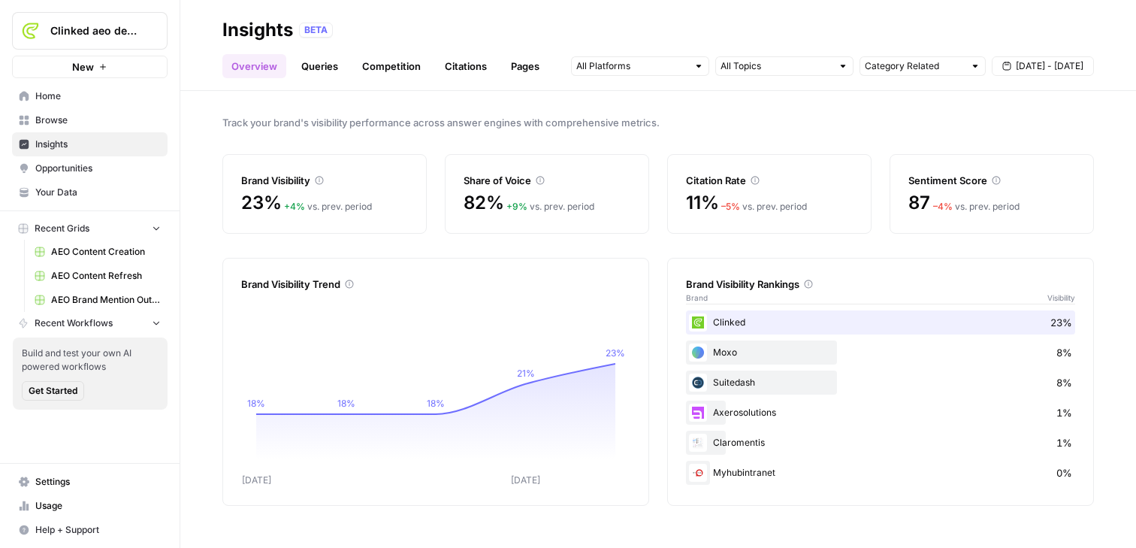
click at [329, 69] on link "Queries" at bounding box center [319, 66] width 55 height 24
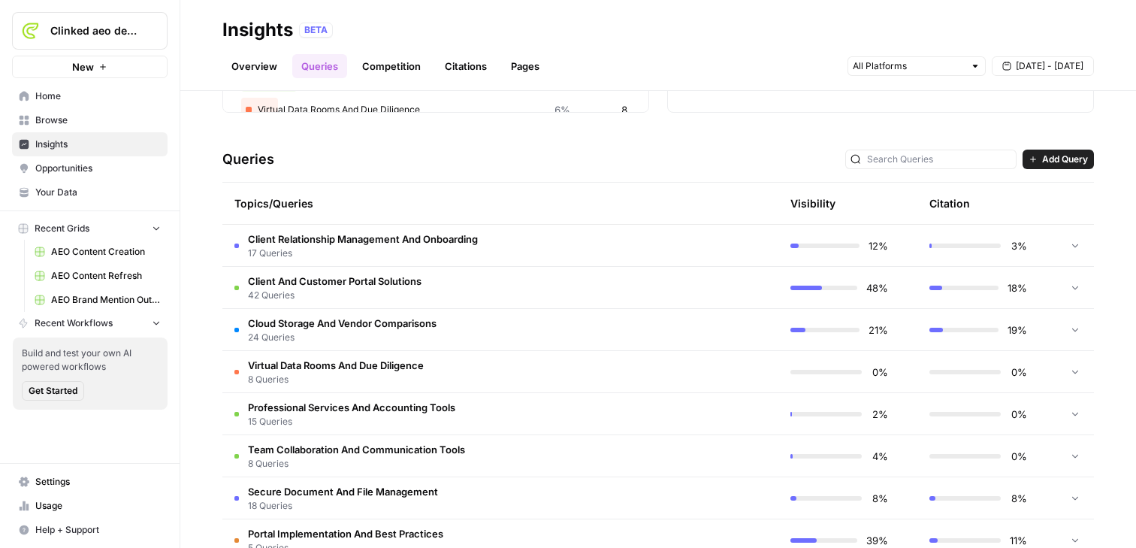
scroll to position [264, 0]
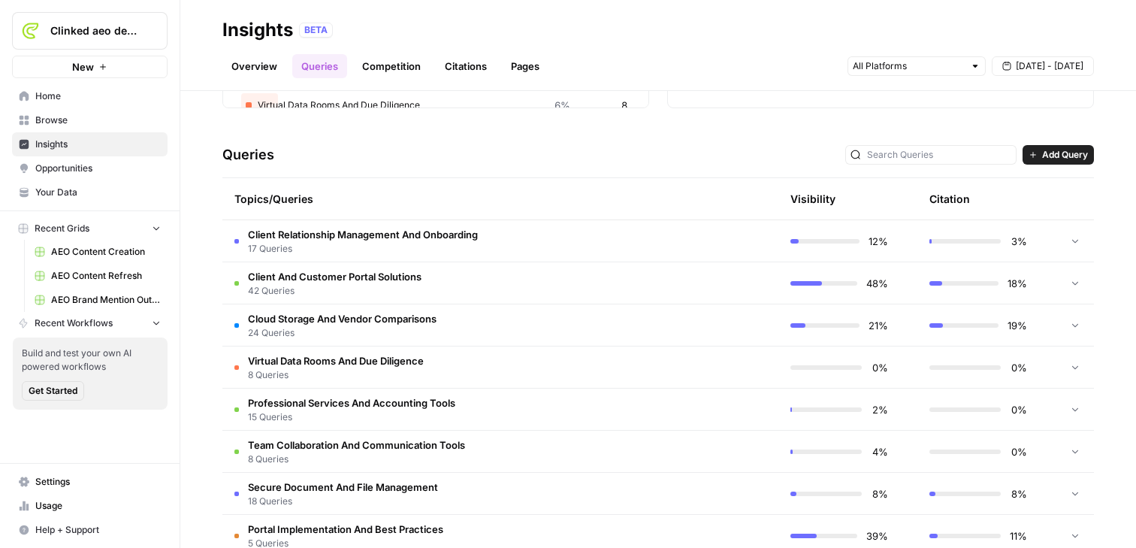
click at [436, 255] on td "Client Relationship Management And Onboarding 17 Queries" at bounding box center [428, 240] width 413 height 41
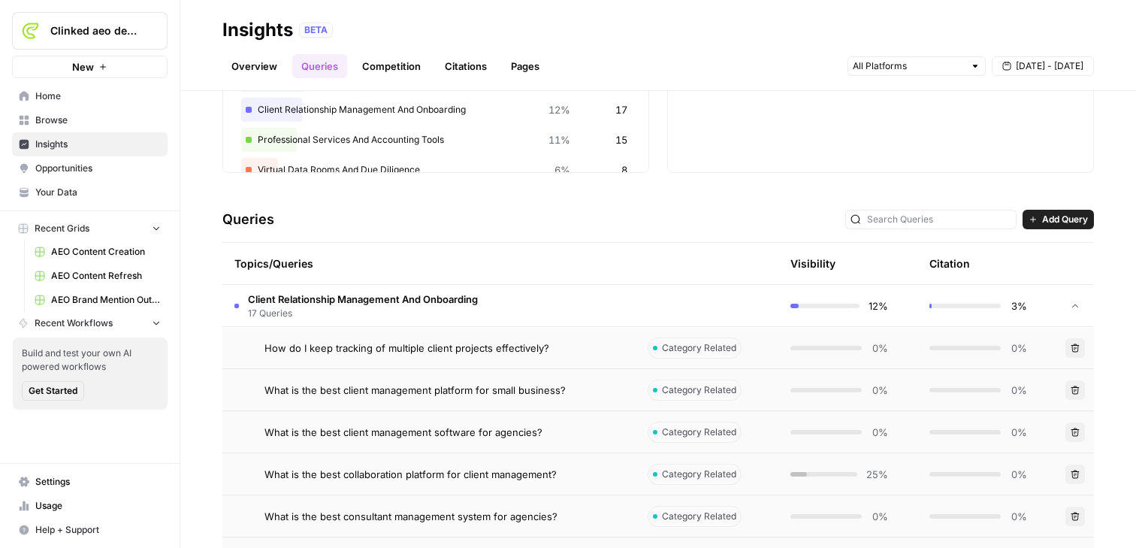
scroll to position [204, 0]
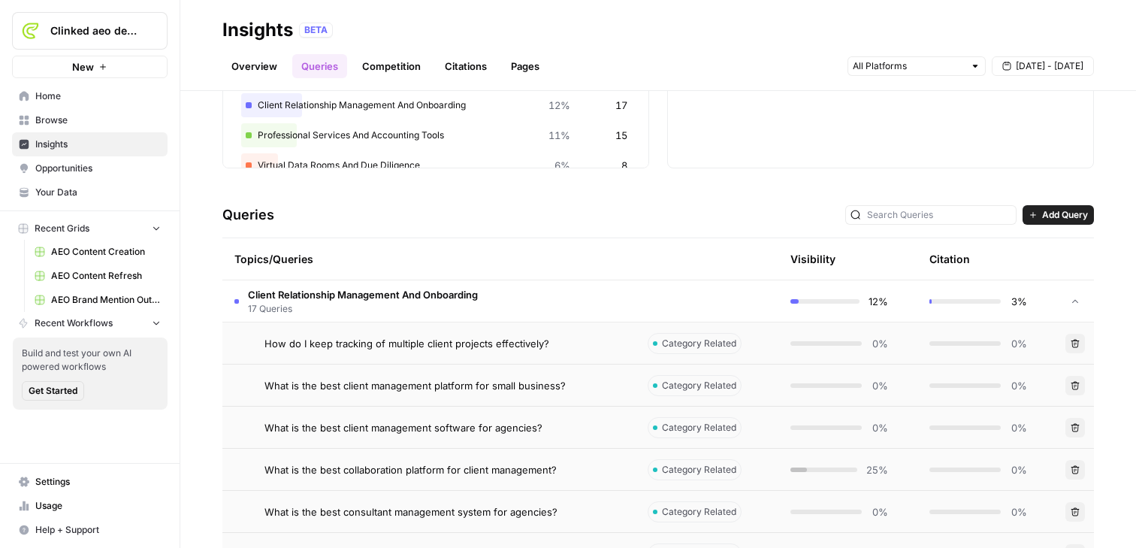
click at [432, 336] on span "How do I keep tracking of multiple client projects effectively?" at bounding box center [406, 343] width 285 height 15
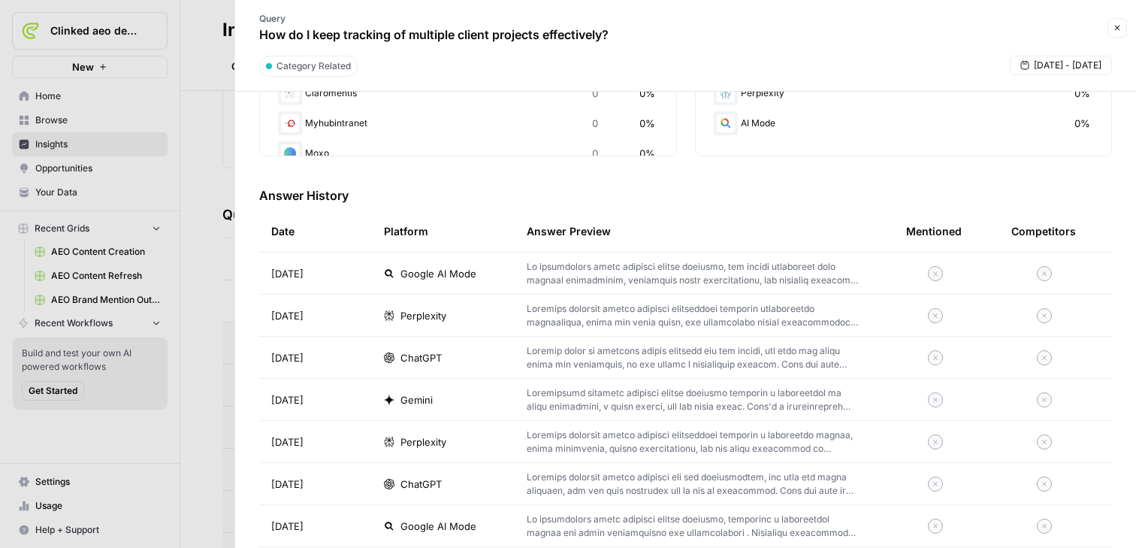
scroll to position [383, 0]
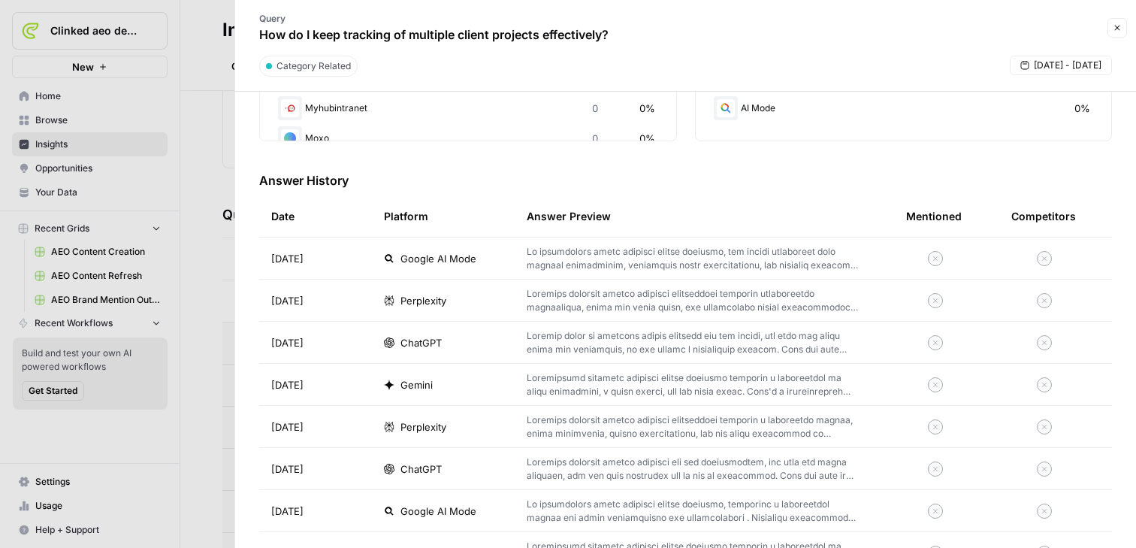
click at [446, 263] on span "Google AI Mode" at bounding box center [438, 258] width 76 height 15
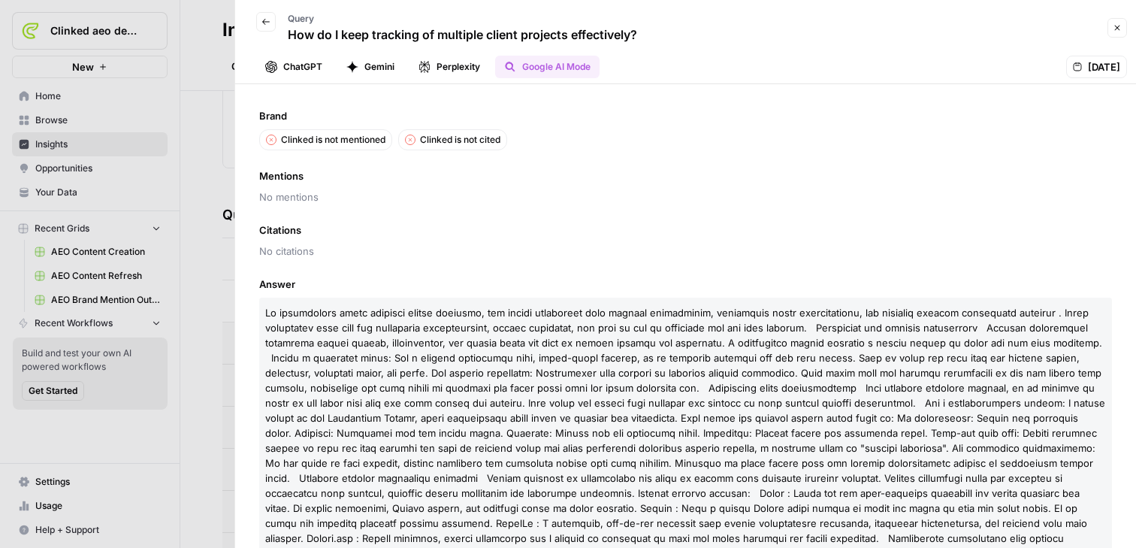
click at [475, 67] on button "Perplexity" at bounding box center [449, 67] width 80 height 23
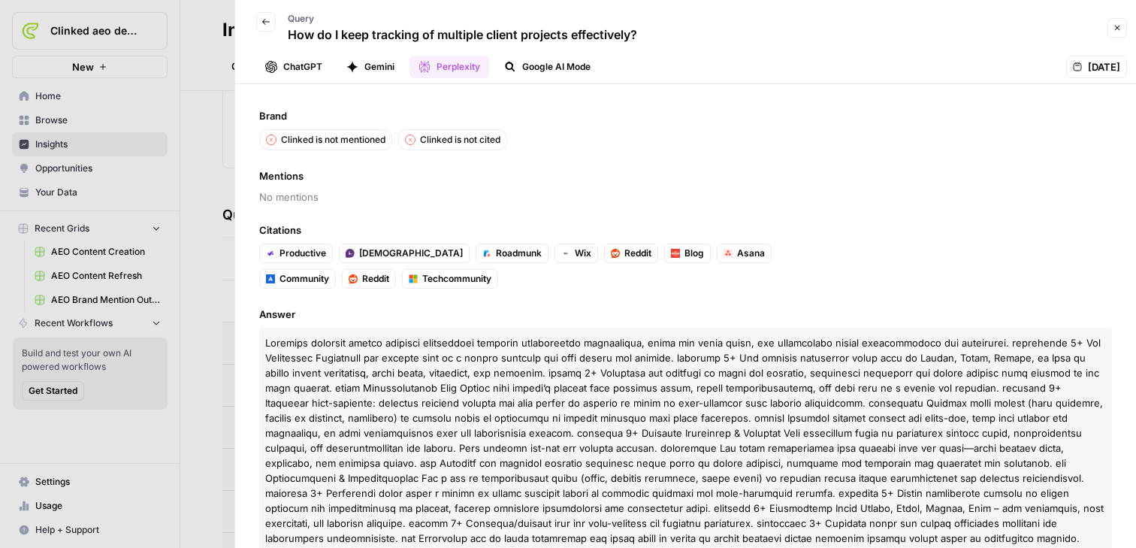
click at [379, 65] on button "Gemini" at bounding box center [370, 67] width 66 height 23
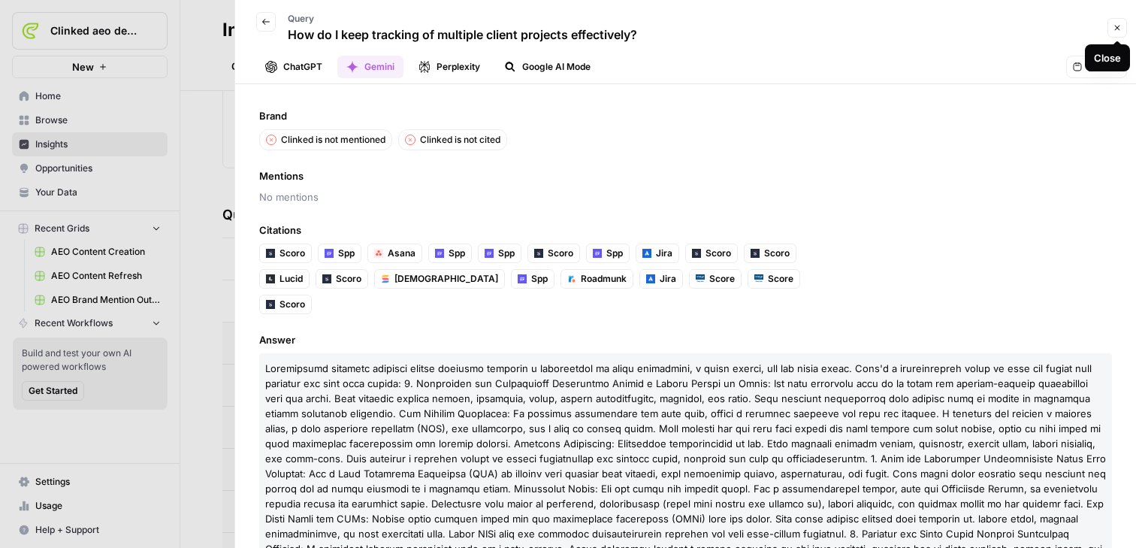
click at [900, 36] on button "Close" at bounding box center [1117, 28] width 20 height 20
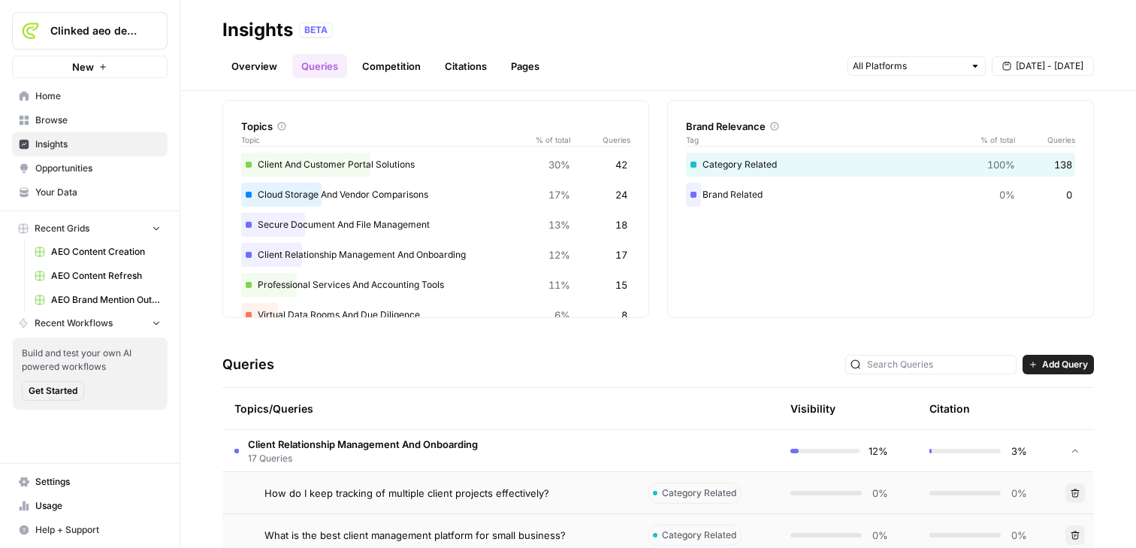
scroll to position [50, 0]
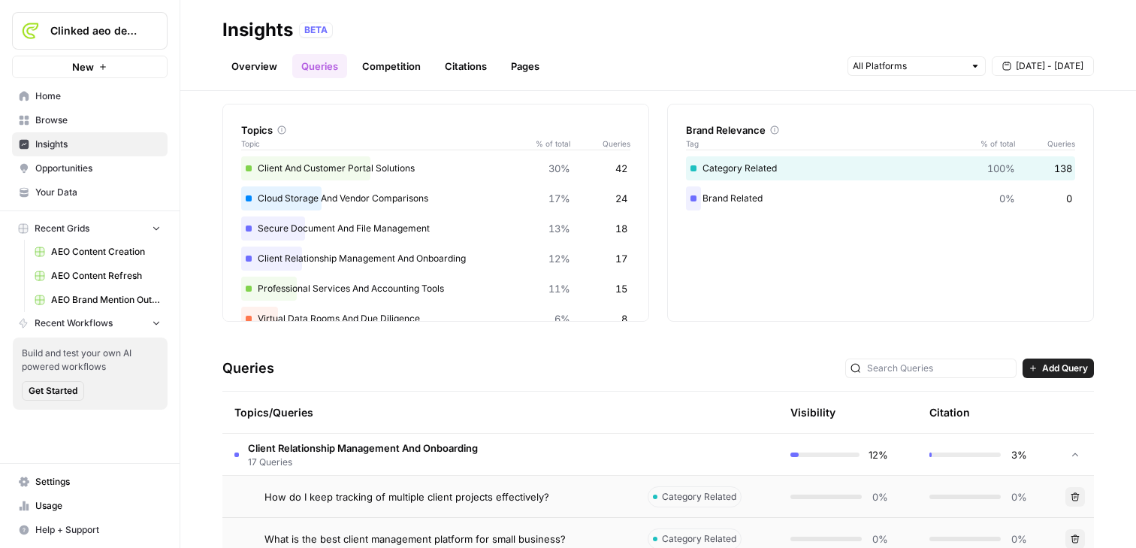
click at [900, 367] on span "Add Query" at bounding box center [1065, 368] width 46 height 14
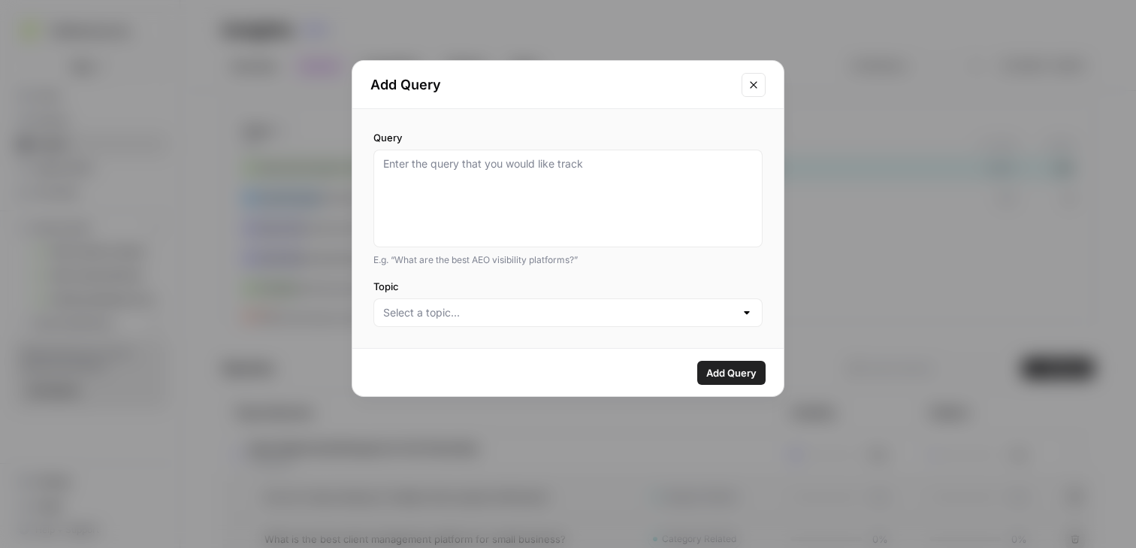
click at [752, 83] on icon "Close modal" at bounding box center [753, 85] width 12 height 12
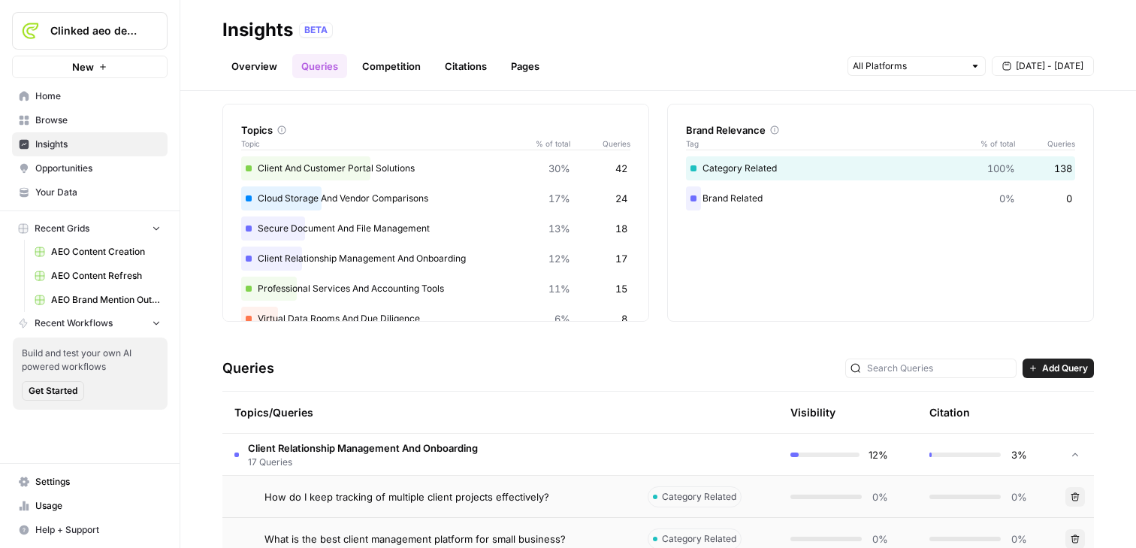
click at [376, 63] on link "Competition" at bounding box center [391, 66] width 77 height 24
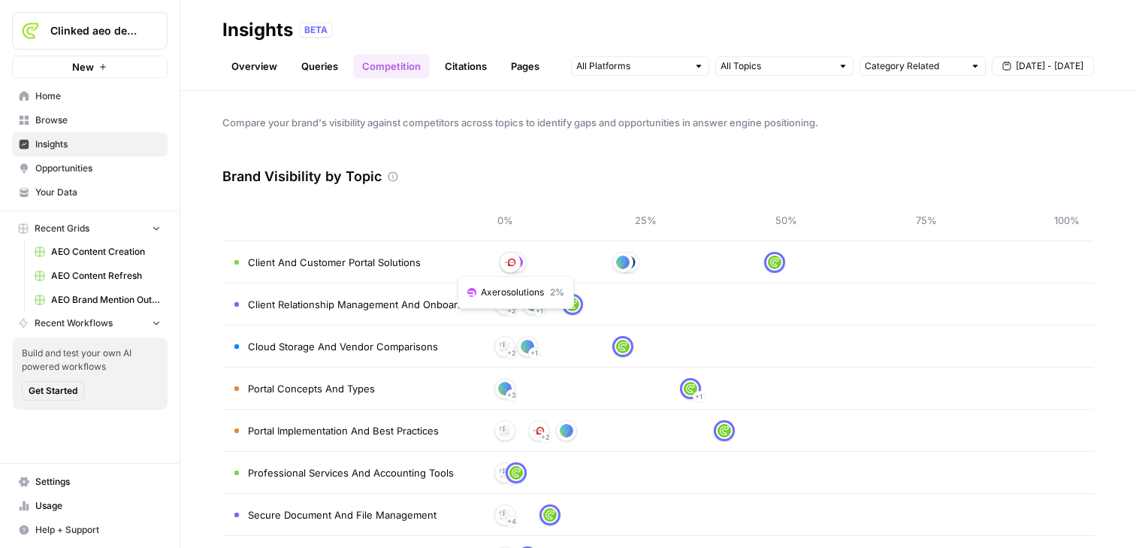
scroll to position [35, 0]
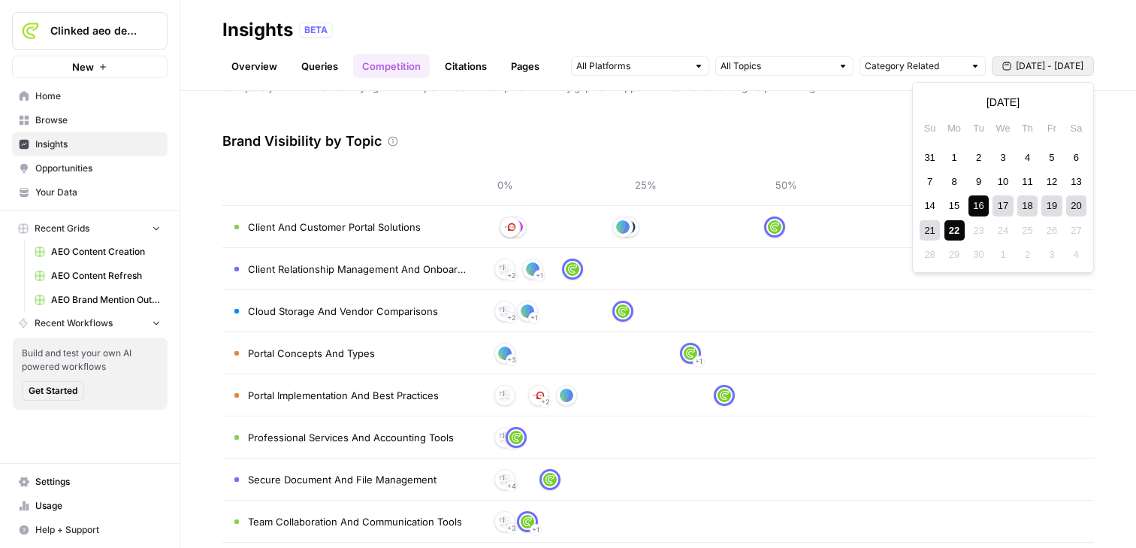
click at [900, 65] on span "[DATE] - [DATE]" at bounding box center [1049, 66] width 68 height 14
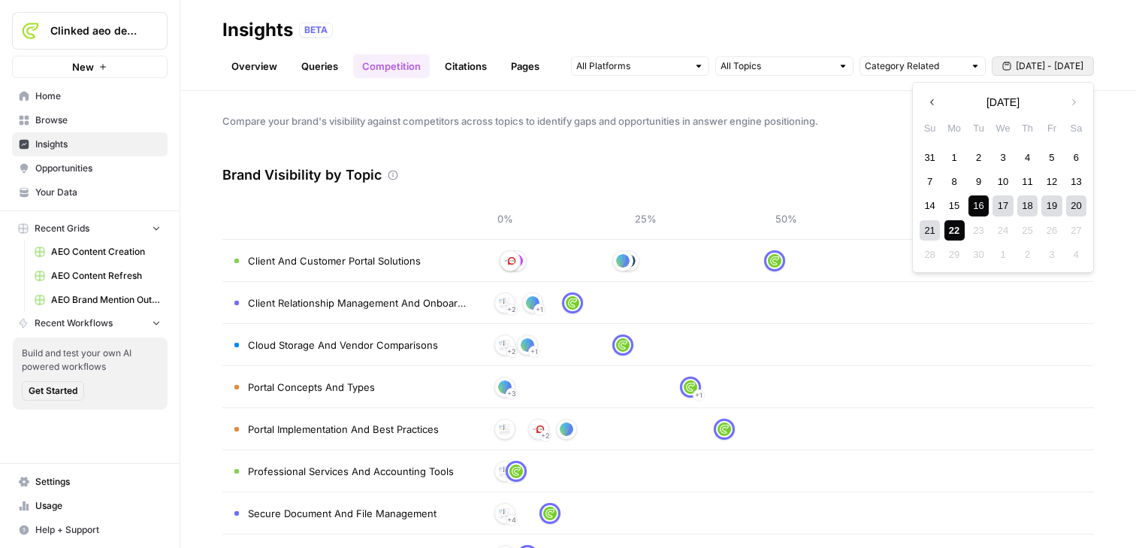
scroll to position [0, 0]
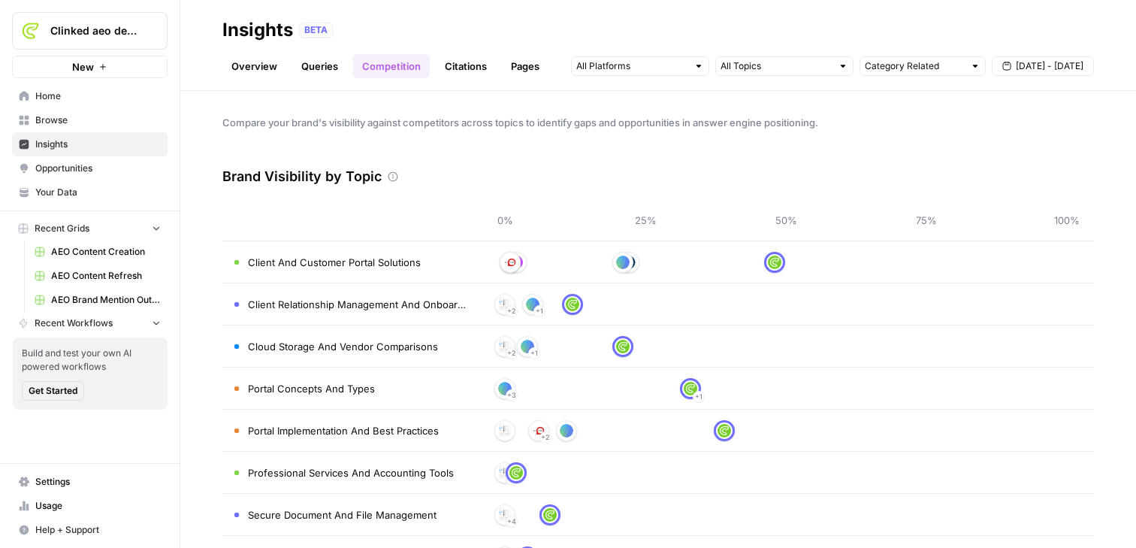
click at [475, 63] on link "Citations" at bounding box center [466, 66] width 60 height 24
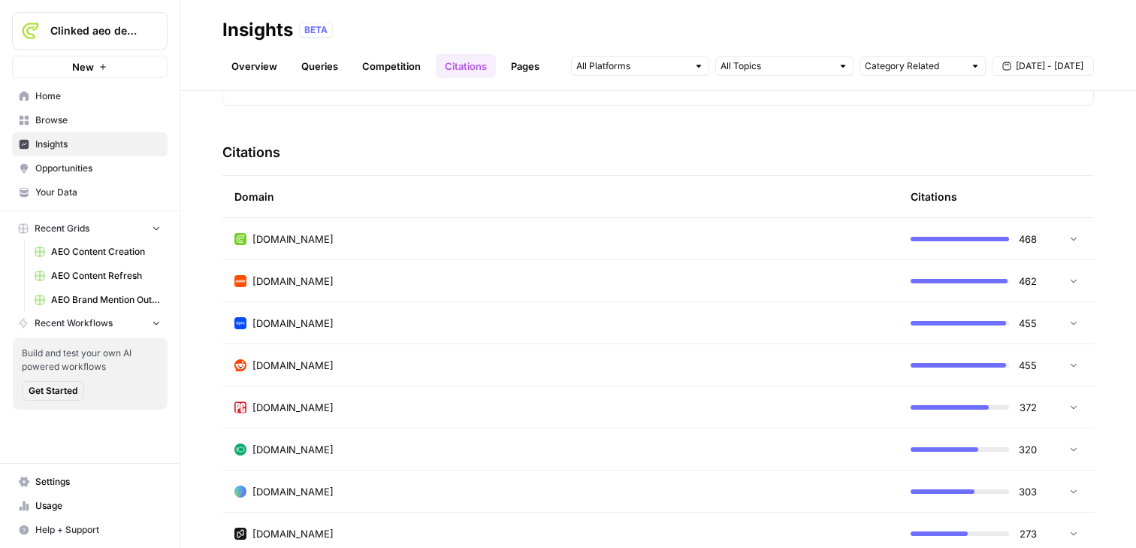
scroll to position [321, 0]
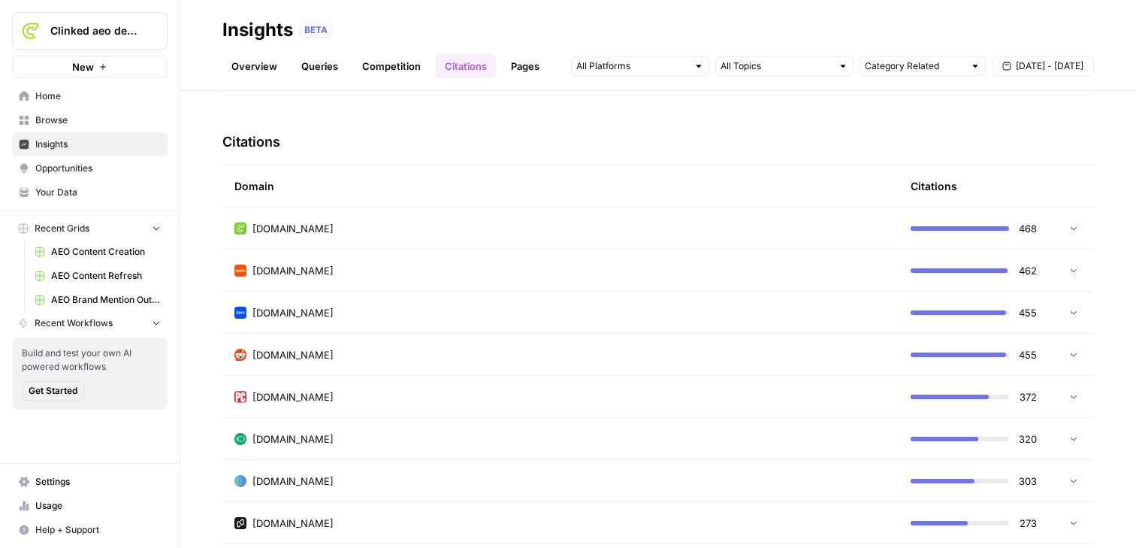
click at [454, 219] on td "[DOMAIN_NAME]" at bounding box center [560, 227] width 676 height 41
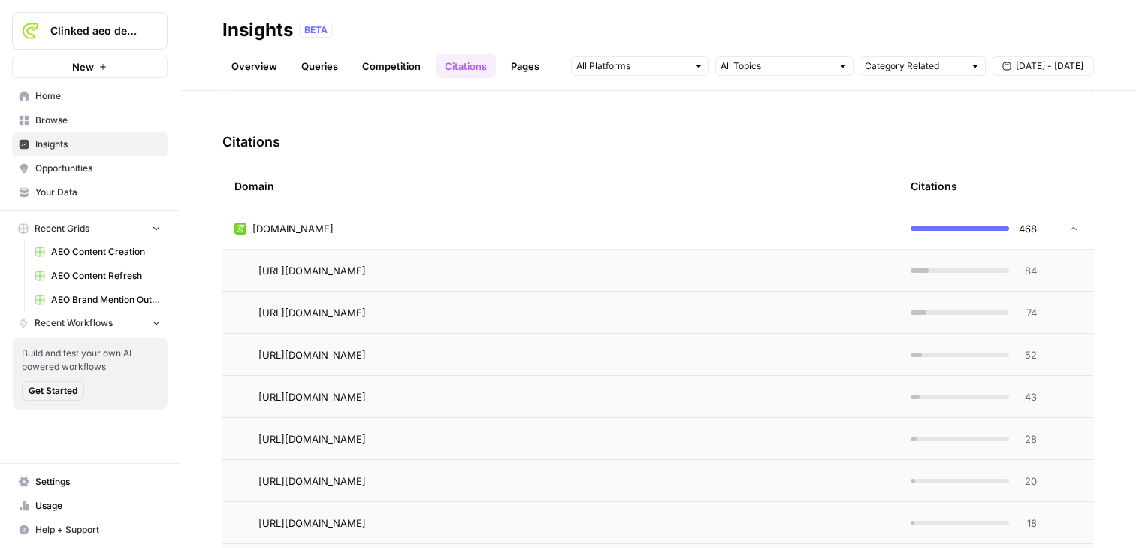
click at [466, 231] on div "[DOMAIN_NAME]" at bounding box center [560, 228] width 652 height 15
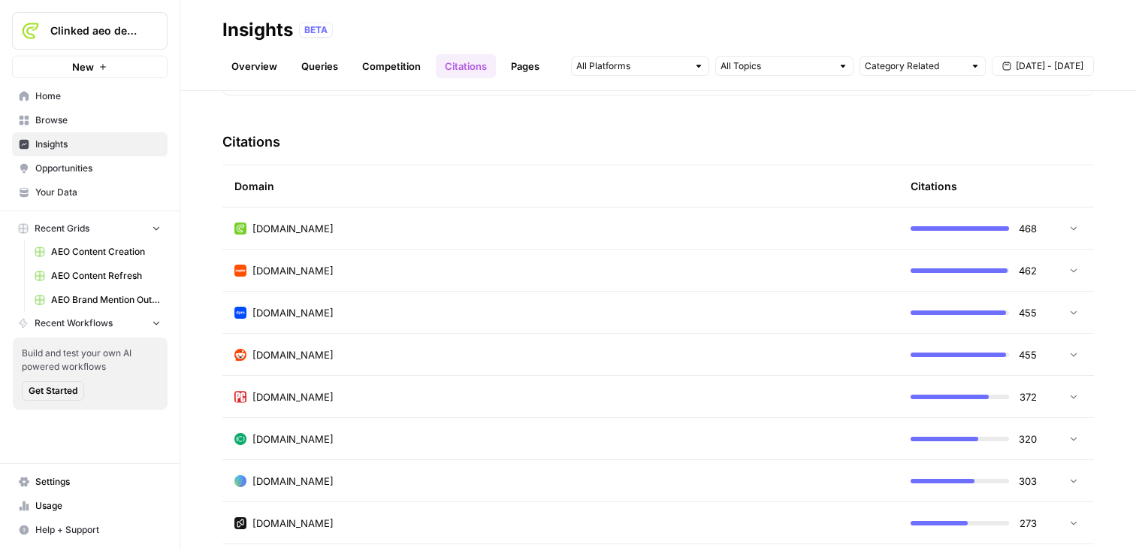
click at [475, 267] on div "[DOMAIN_NAME]" at bounding box center [560, 270] width 652 height 15
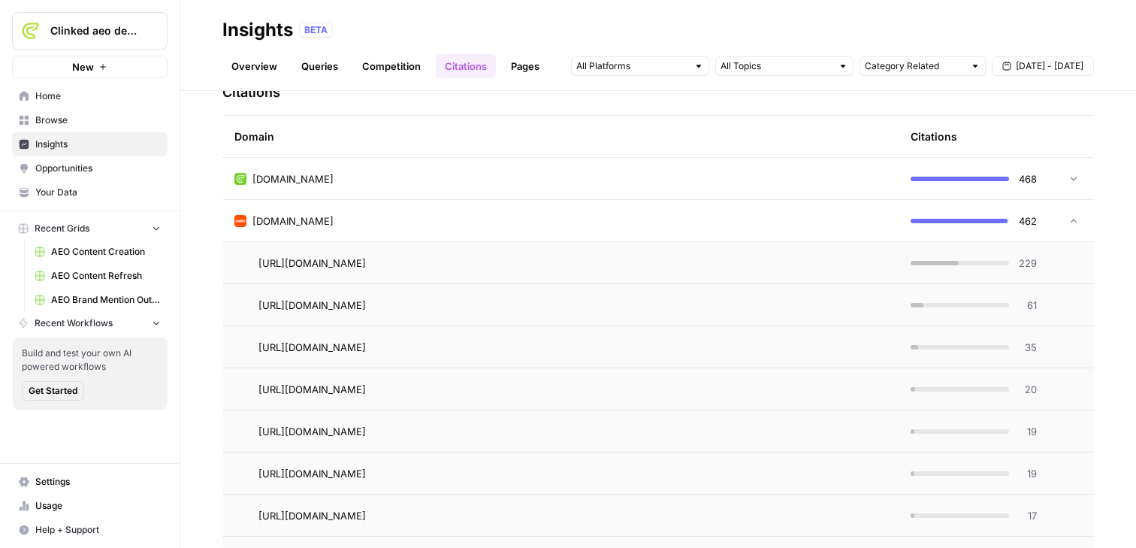
scroll to position [370, 0]
click at [813, 270] on td "[URL][DOMAIN_NAME]" at bounding box center [560, 263] width 676 height 41
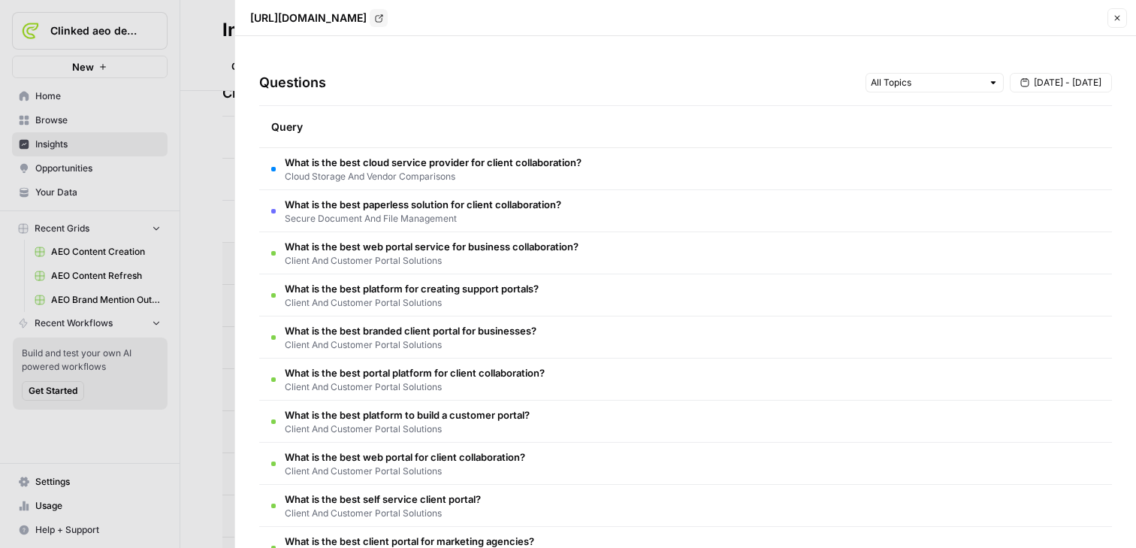
click at [549, 156] on span "What is the best cloud service provider for client collaboration?" at bounding box center [433, 162] width 297 height 15
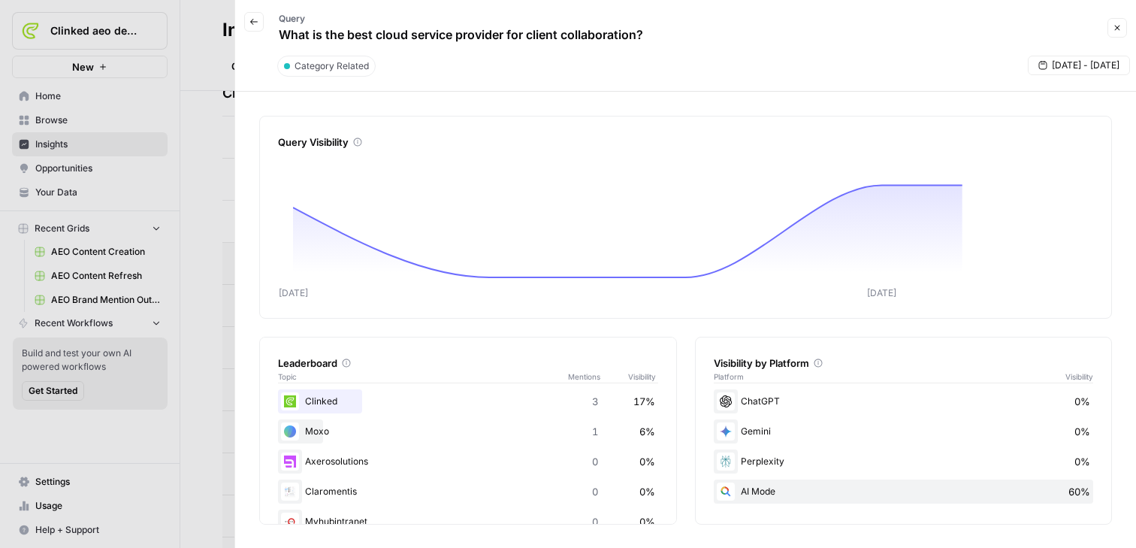
scroll to position [58, 0]
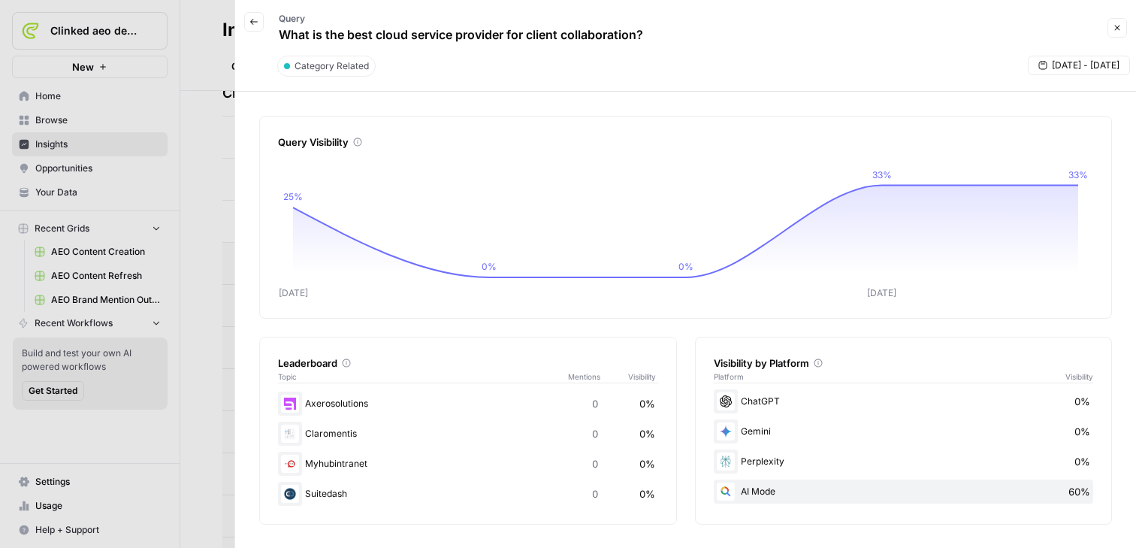
click at [264, 26] on div "Query What is the best cloud service provider for client collaboration?" at bounding box center [461, 28] width 394 height 44
click at [250, 29] on button "Back" at bounding box center [254, 22] width 20 height 20
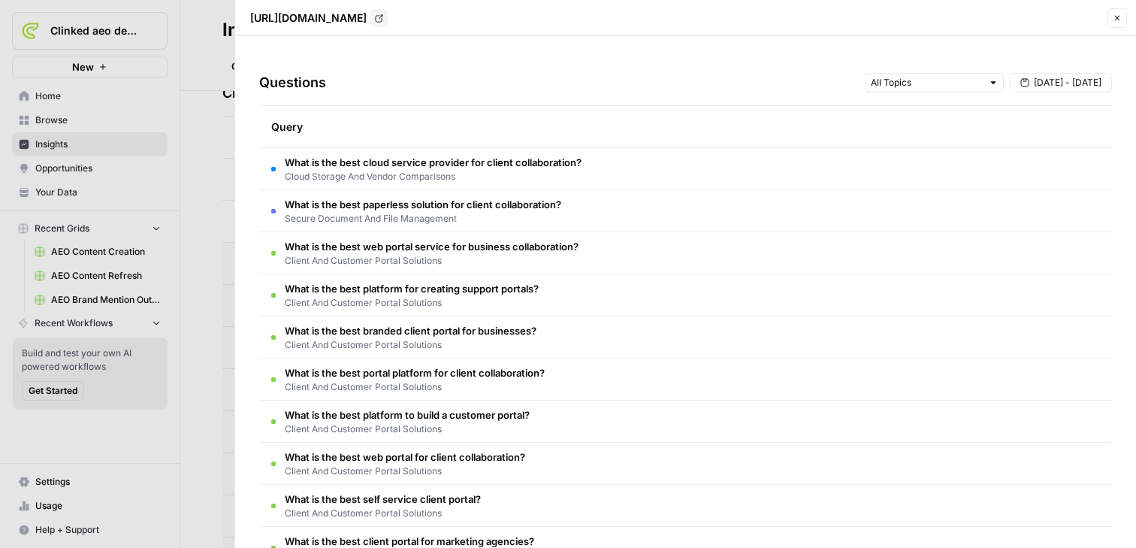
click at [900, 20] on button "Close" at bounding box center [1117, 18] width 20 height 20
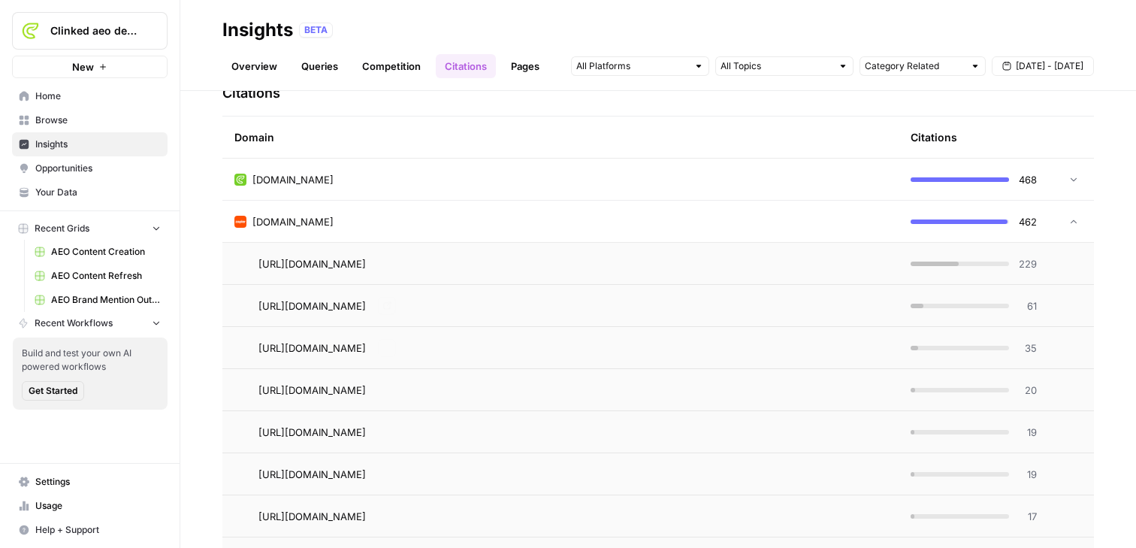
click at [461, 218] on div "[DOMAIN_NAME]" at bounding box center [560, 221] width 652 height 15
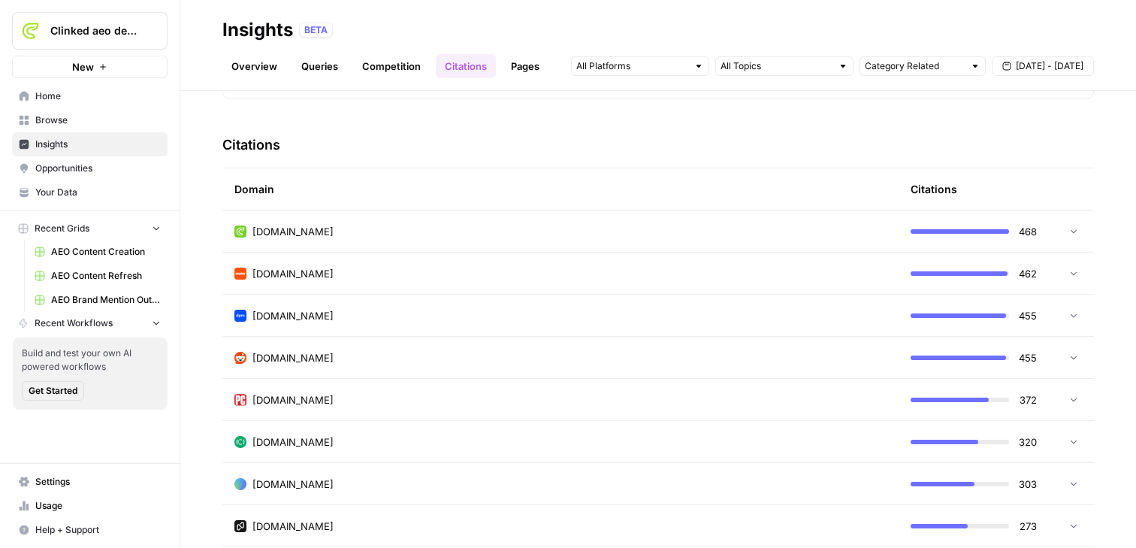
scroll to position [317, 0]
click at [529, 62] on link "Pages" at bounding box center [525, 66] width 47 height 24
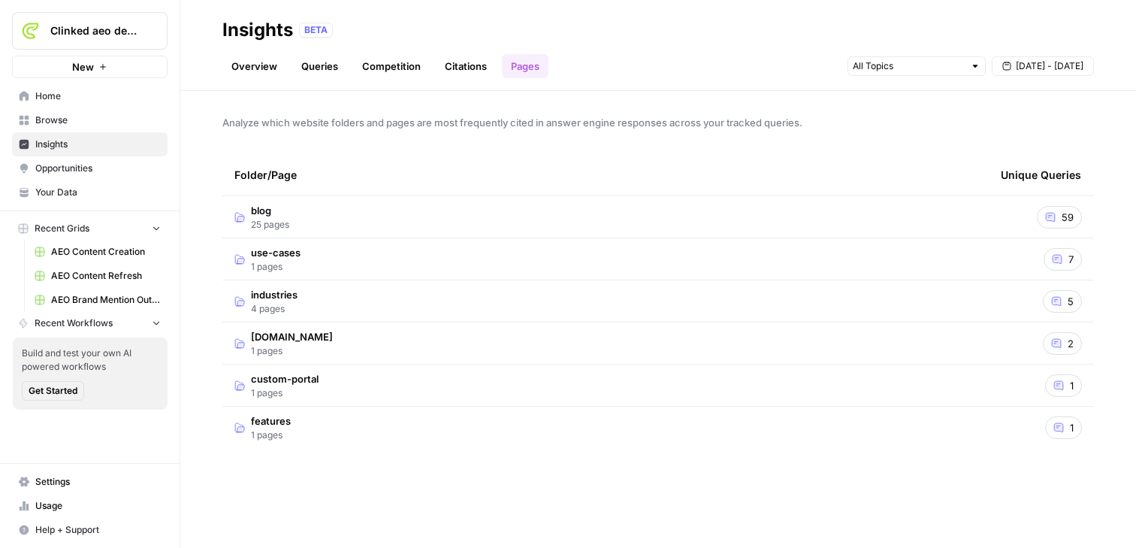
click at [363, 227] on td "blog 25 pages" at bounding box center [605, 216] width 766 height 41
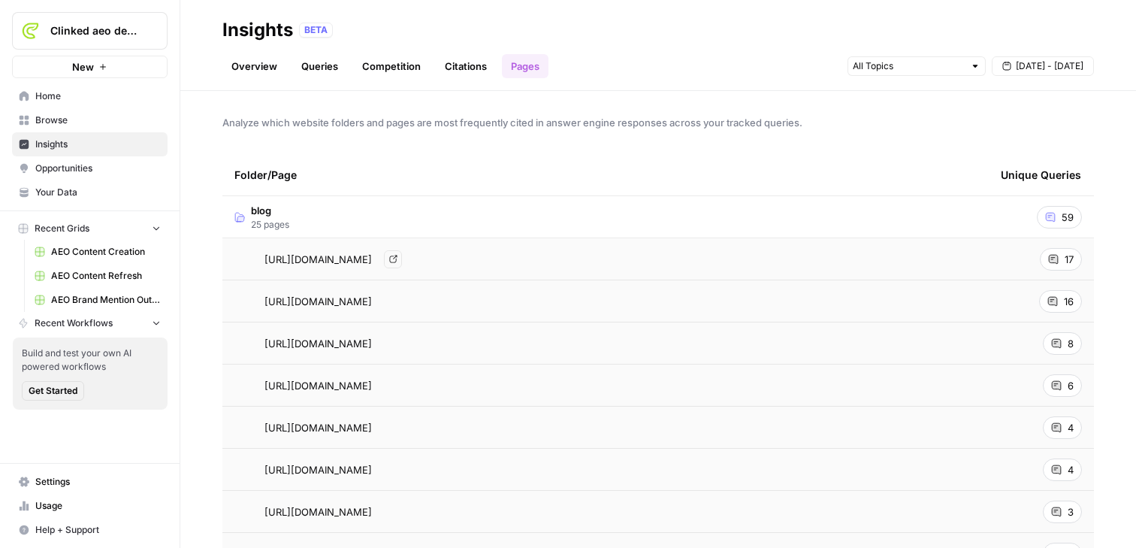
click at [737, 265] on div "[URL][DOMAIN_NAME] Go to page" at bounding box center [605, 259] width 742 height 18
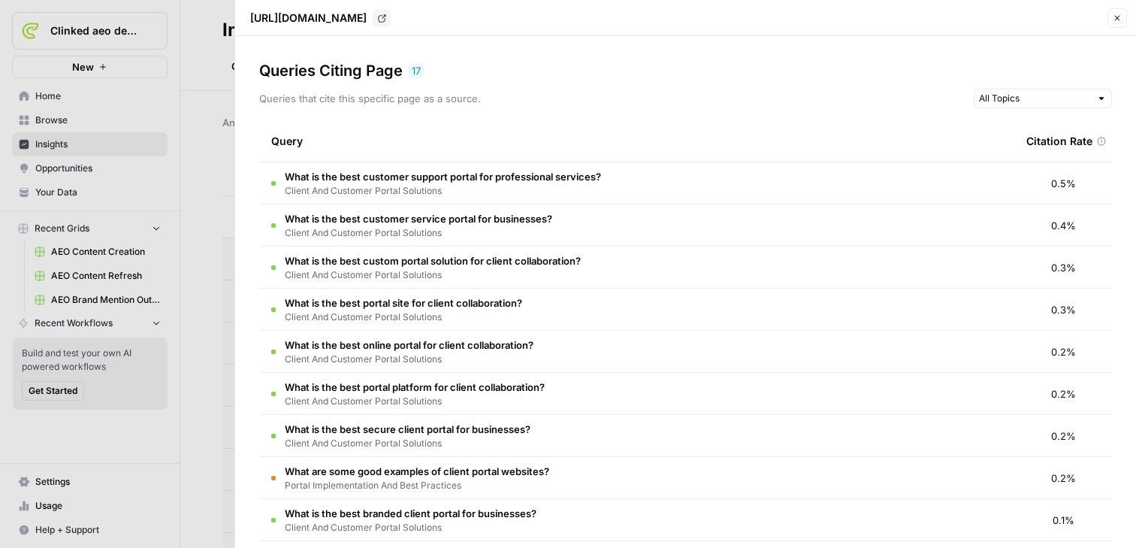
click at [900, 23] on button "Close" at bounding box center [1117, 18] width 20 height 20
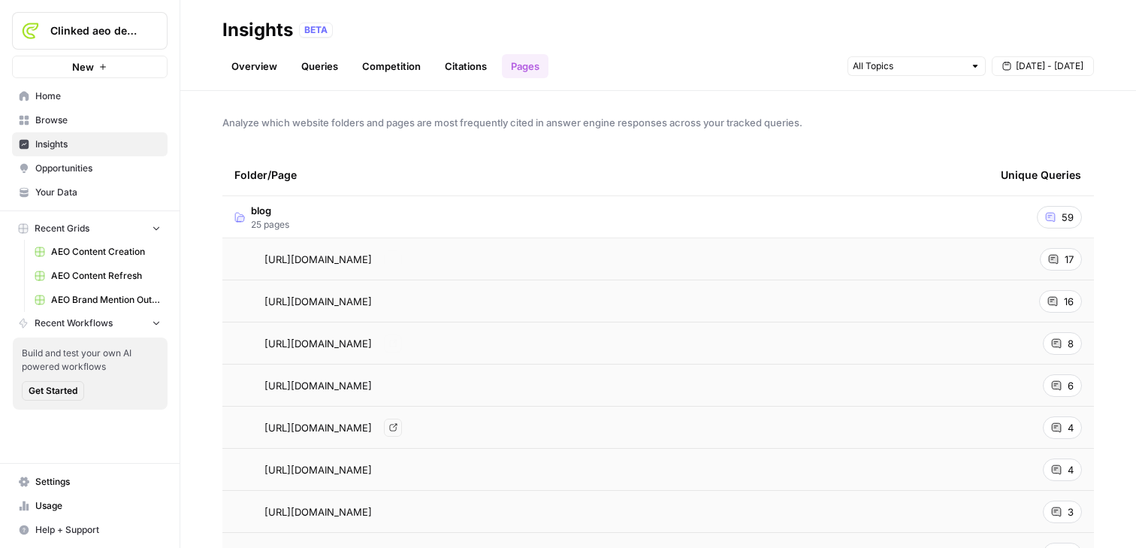
click at [362, 232] on td "blog 25 pages" at bounding box center [605, 216] width 766 height 41
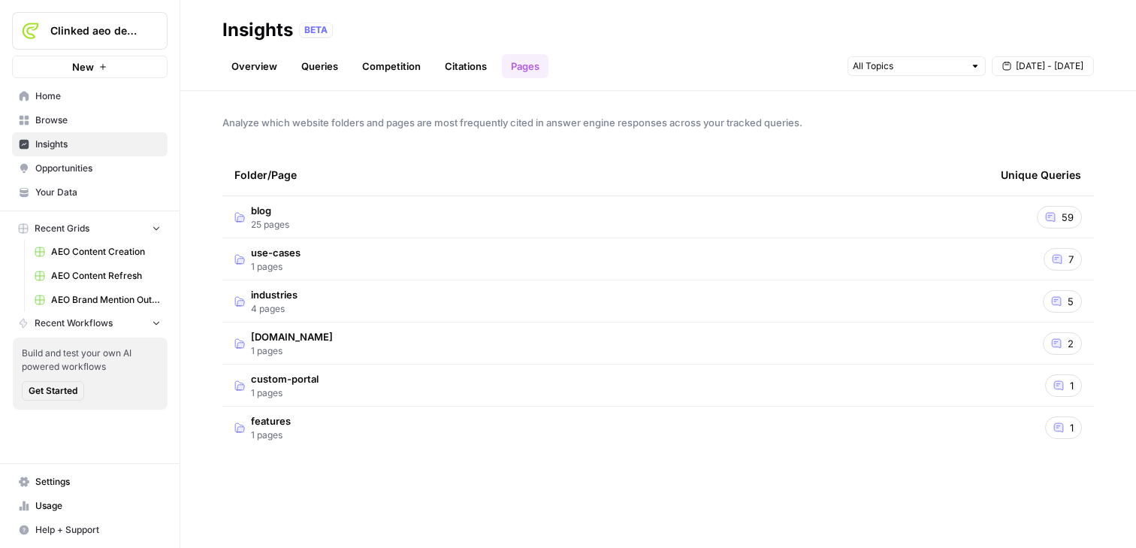
click at [86, 167] on span "Opportunities" at bounding box center [97, 168] width 125 height 14
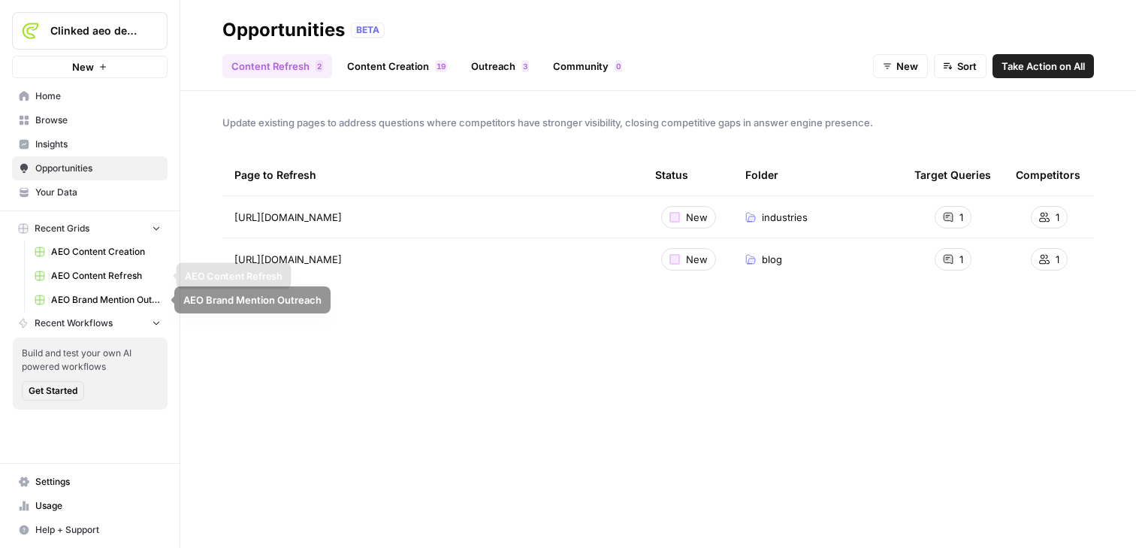
click at [94, 276] on span "AEO Content Refresh" at bounding box center [106, 276] width 110 height 14
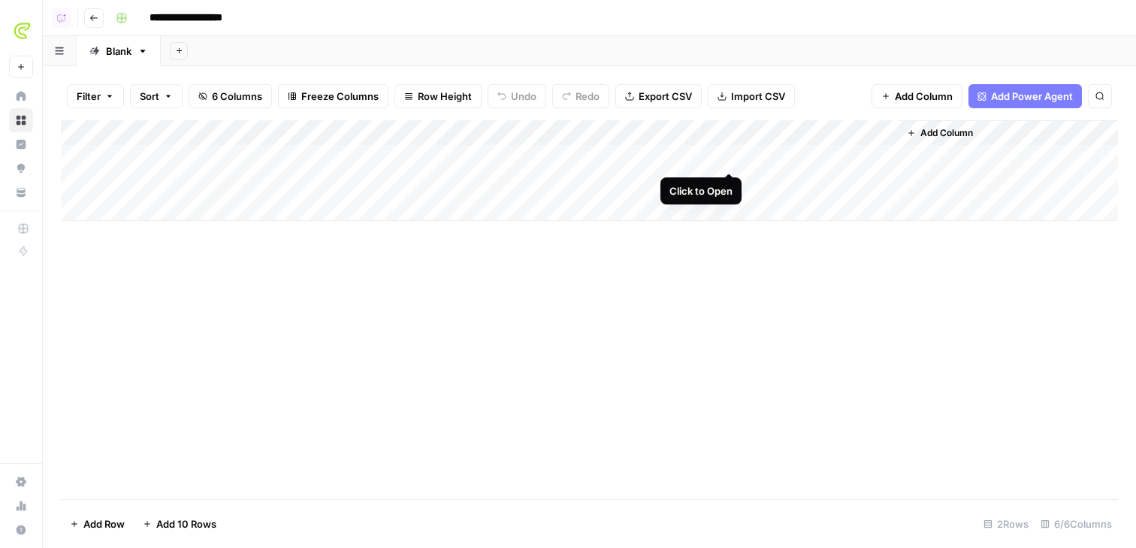
click at [726, 155] on div "Add Column" at bounding box center [589, 170] width 1057 height 101
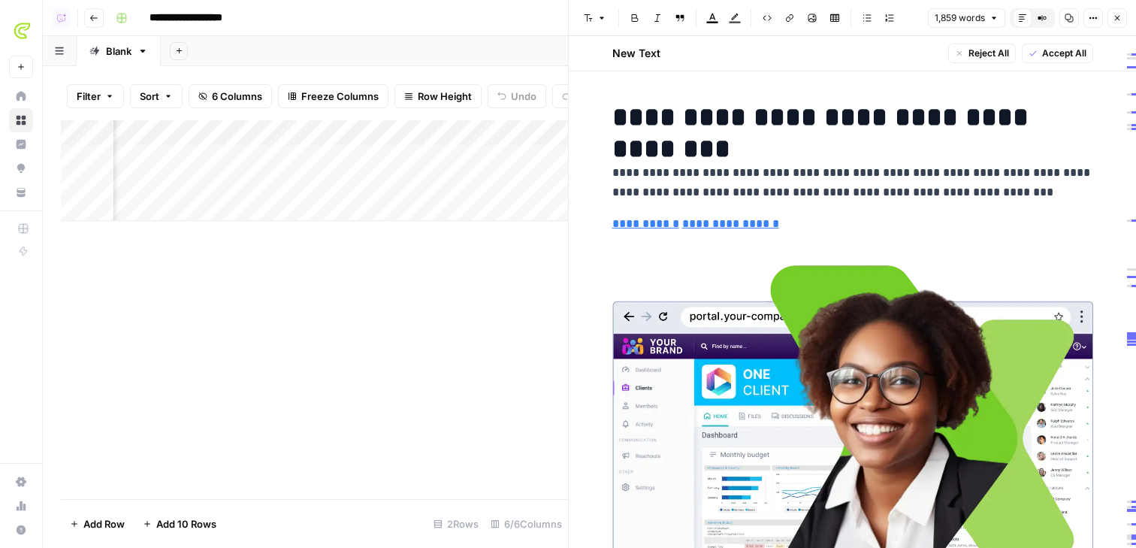
scroll to position [0, 282]
click at [428, 184] on div "Add Column" at bounding box center [314, 170] width 507 height 101
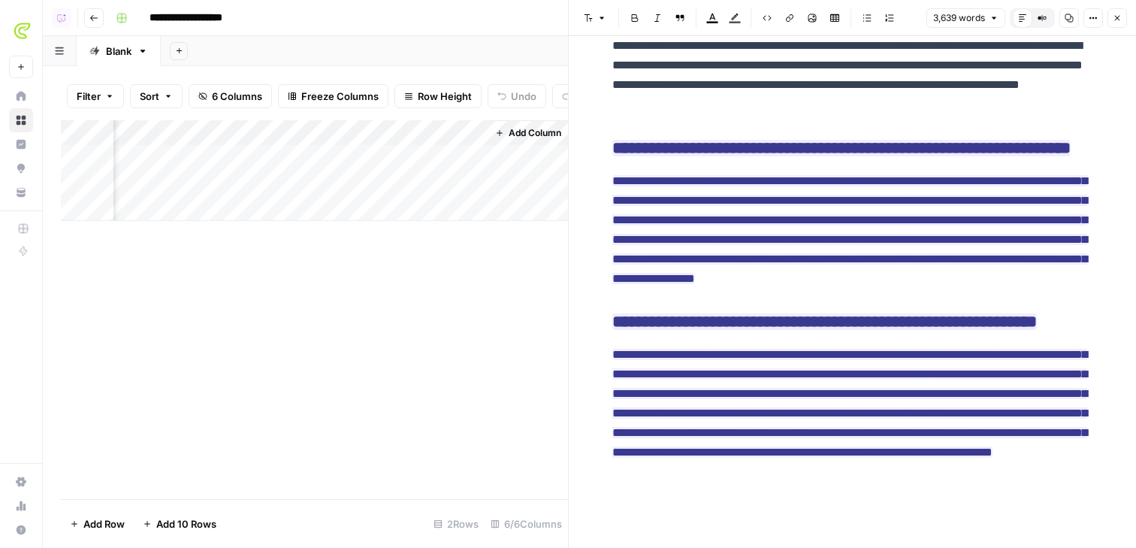
scroll to position [0, 409]
click at [474, 187] on div "Add Column" at bounding box center [314, 170] width 507 height 101
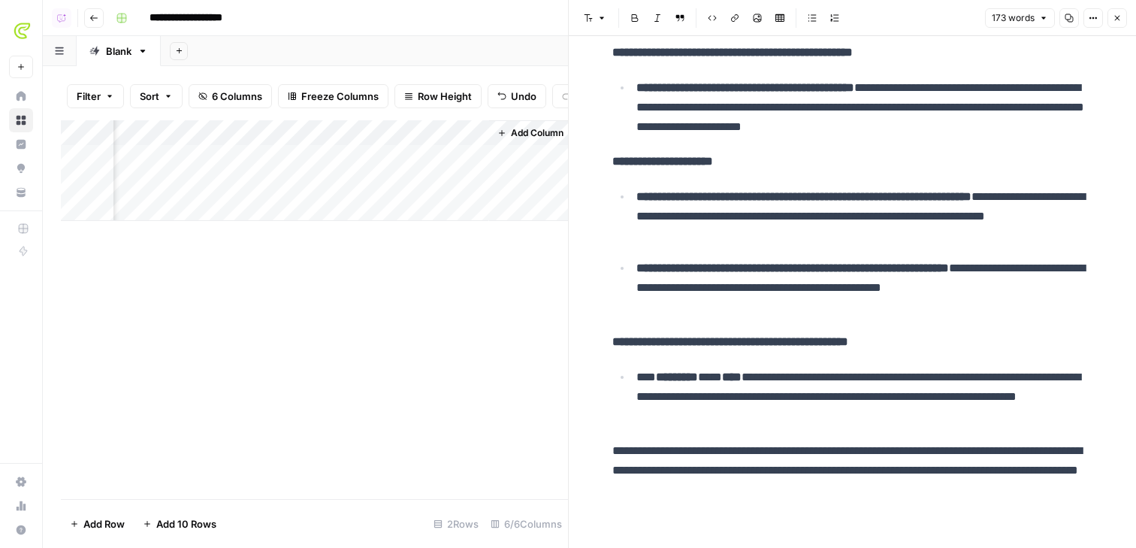
scroll to position [117, 0]
click at [900, 25] on button "Close" at bounding box center [1117, 18] width 20 height 20
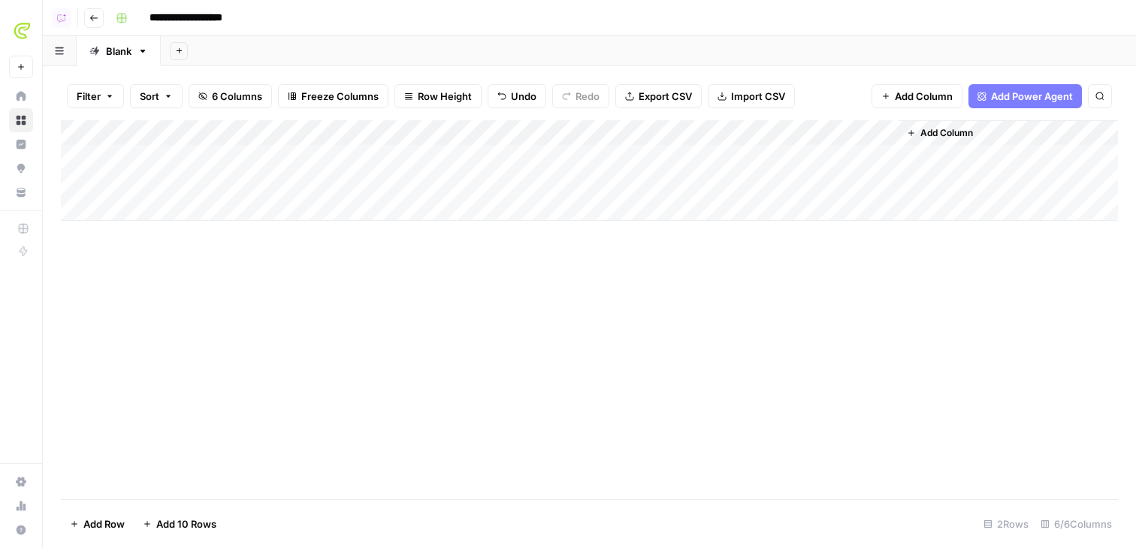
click at [900, 96] on span "Add Column" at bounding box center [924, 96] width 58 height 15
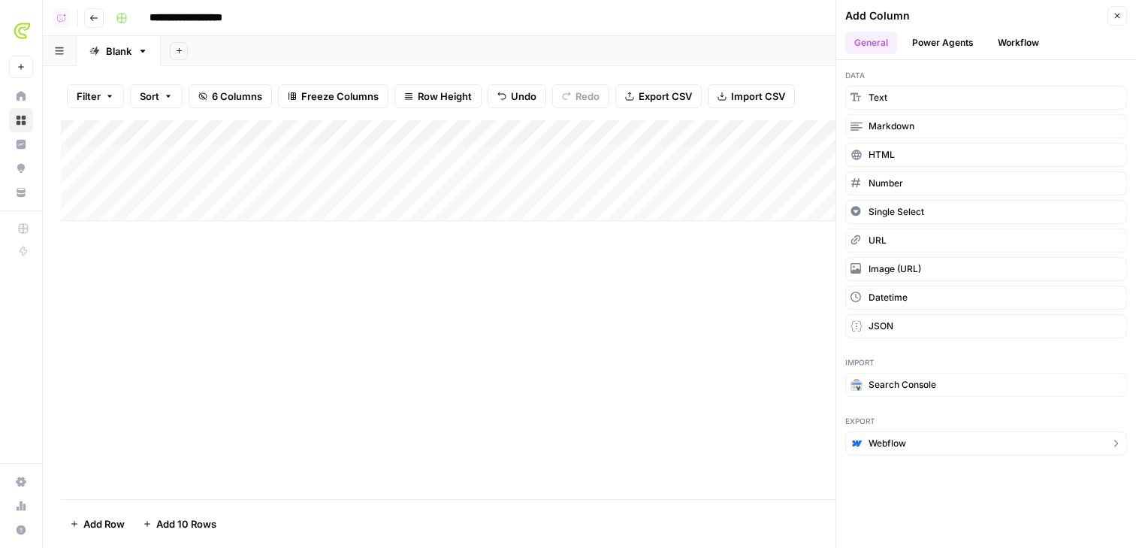
click at [900, 448] on button "Webflow" at bounding box center [986, 443] width 282 height 24
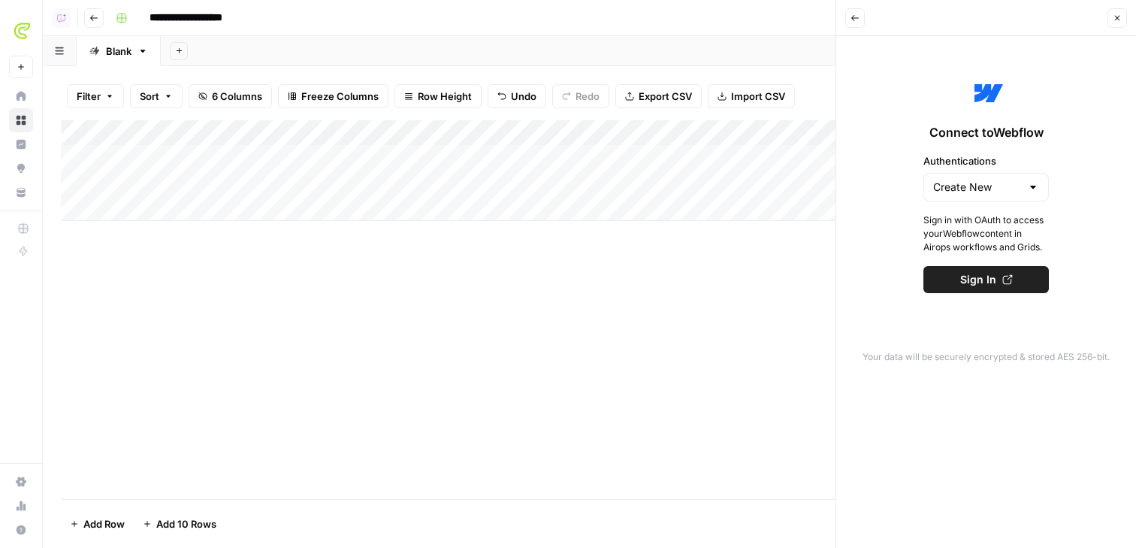
scroll to position [0, 81]
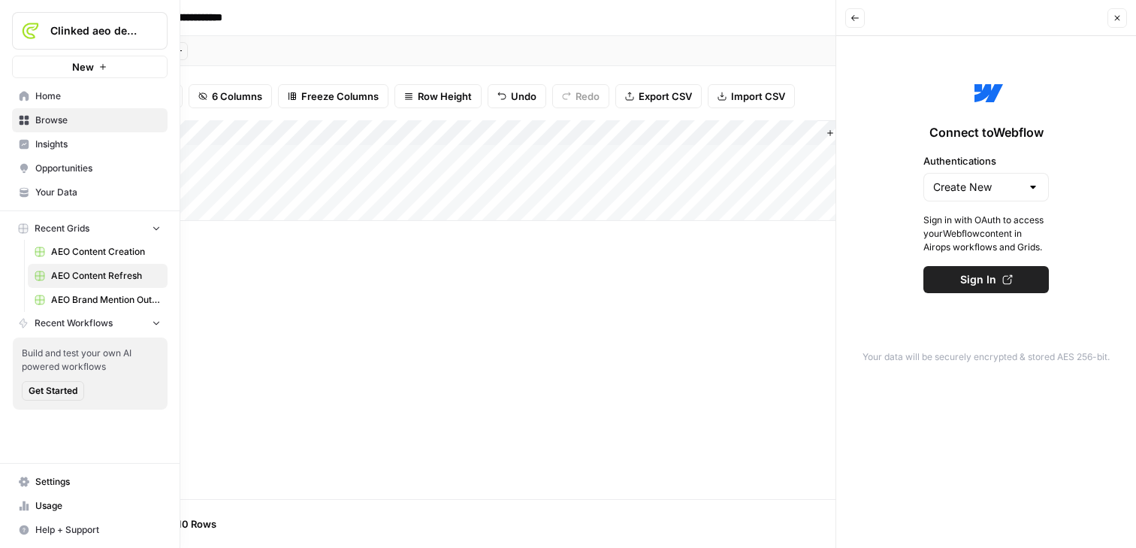
click at [58, 174] on span "Opportunities" at bounding box center [97, 168] width 125 height 14
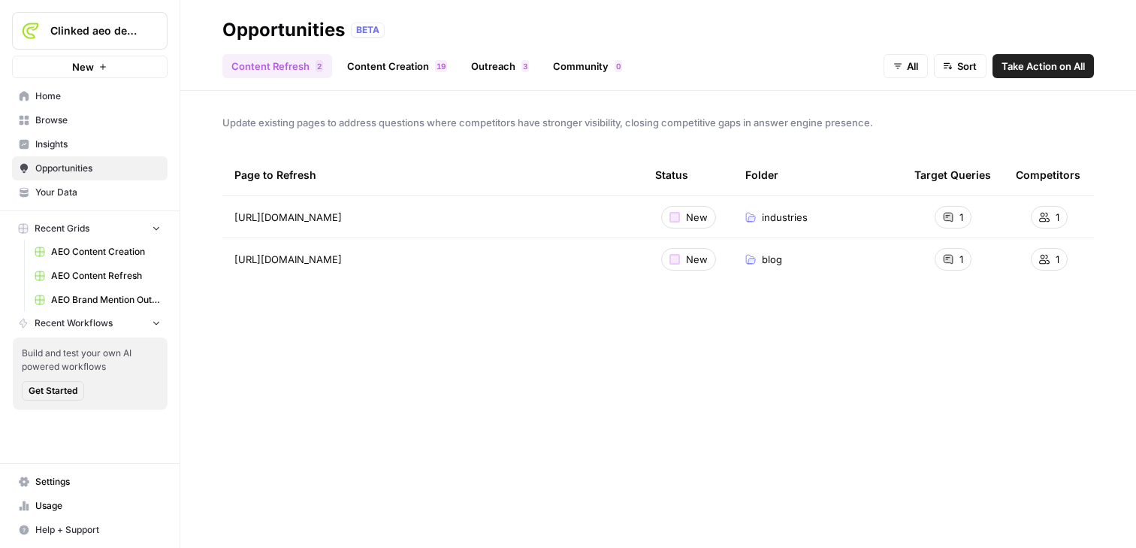
click at [418, 67] on link "Content Creation 9 1" at bounding box center [397, 66] width 118 height 24
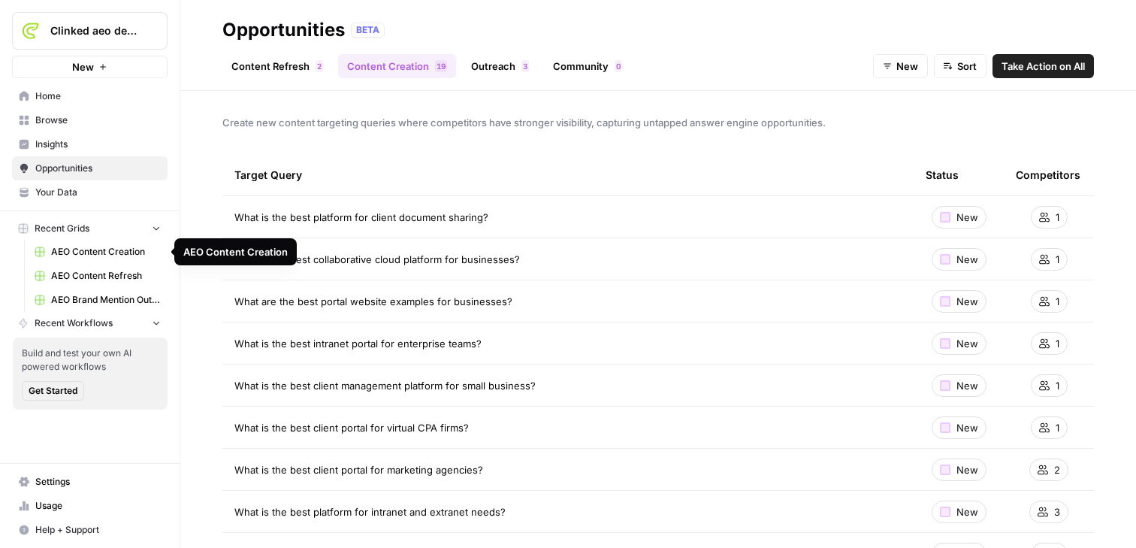
click at [77, 251] on span "AEO Content Creation" at bounding box center [106, 252] width 110 height 14
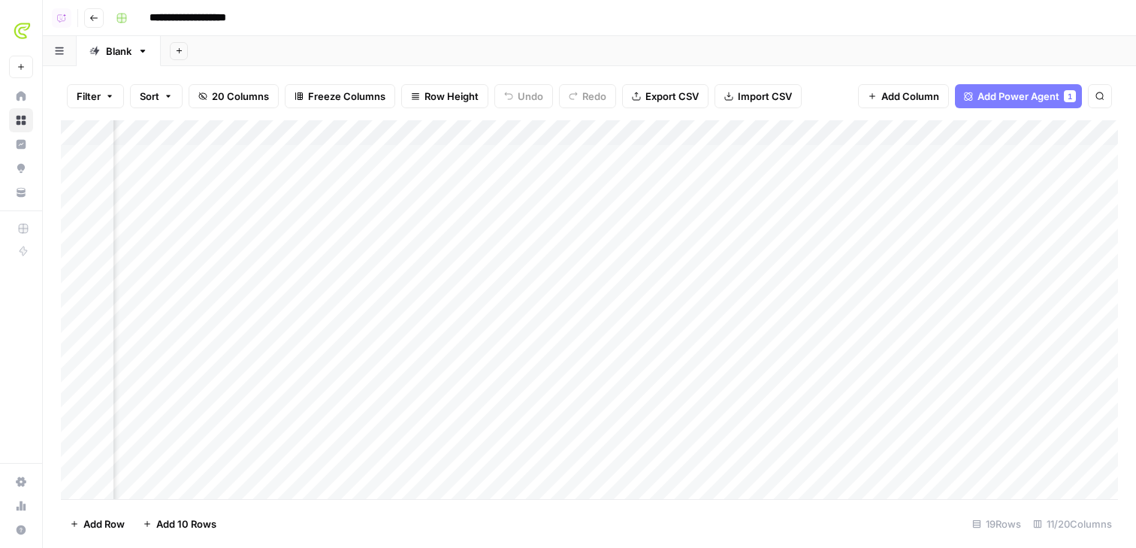
scroll to position [0, 228]
click at [843, 156] on div "Add Column" at bounding box center [589, 309] width 1057 height 379
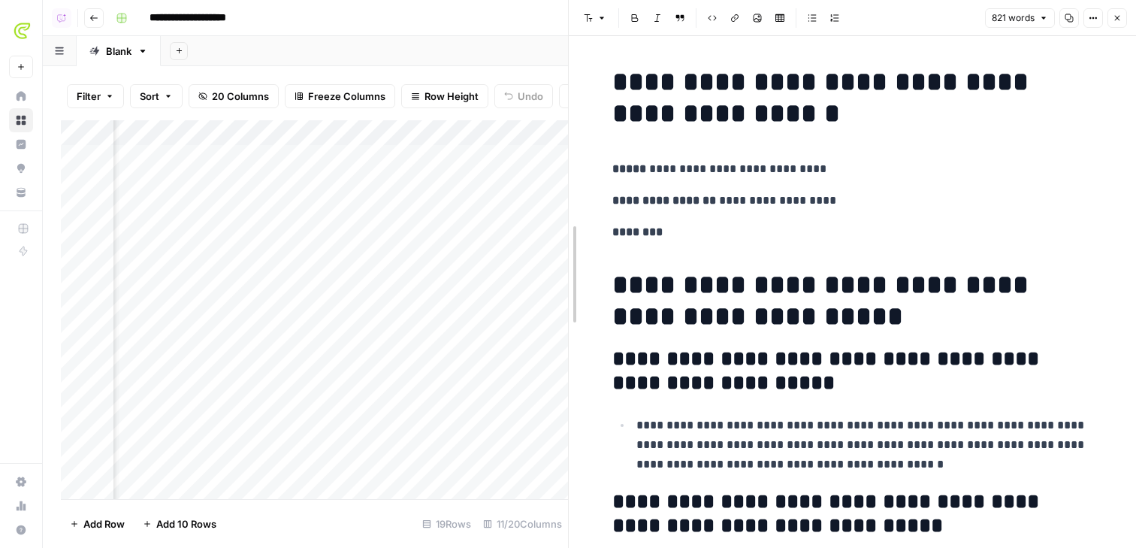
drag, startPoint x: 569, startPoint y: 182, endPoint x: 356, endPoint y: 182, distance: 212.6
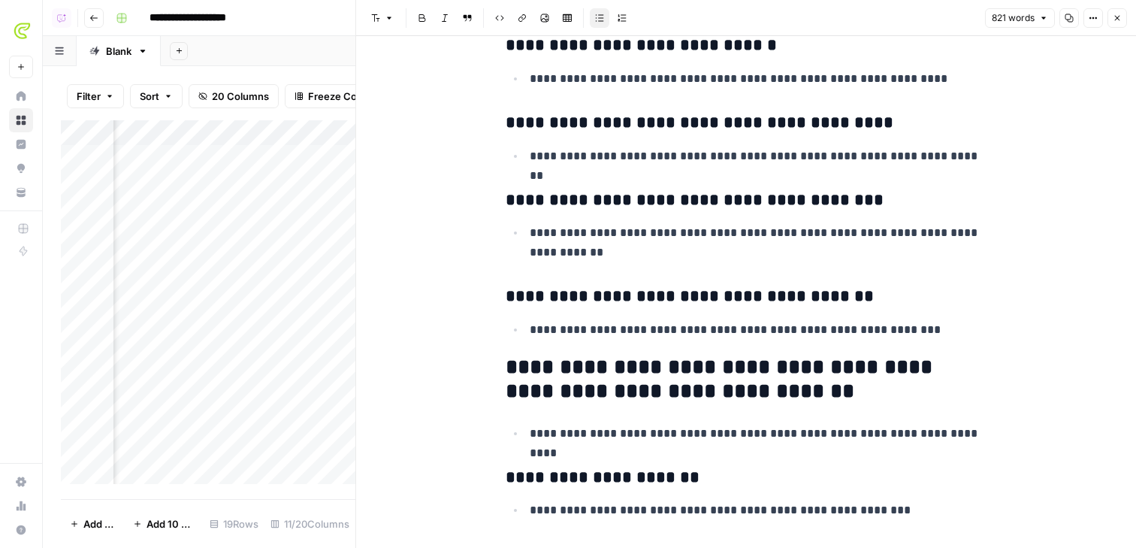
scroll to position [1249, 0]
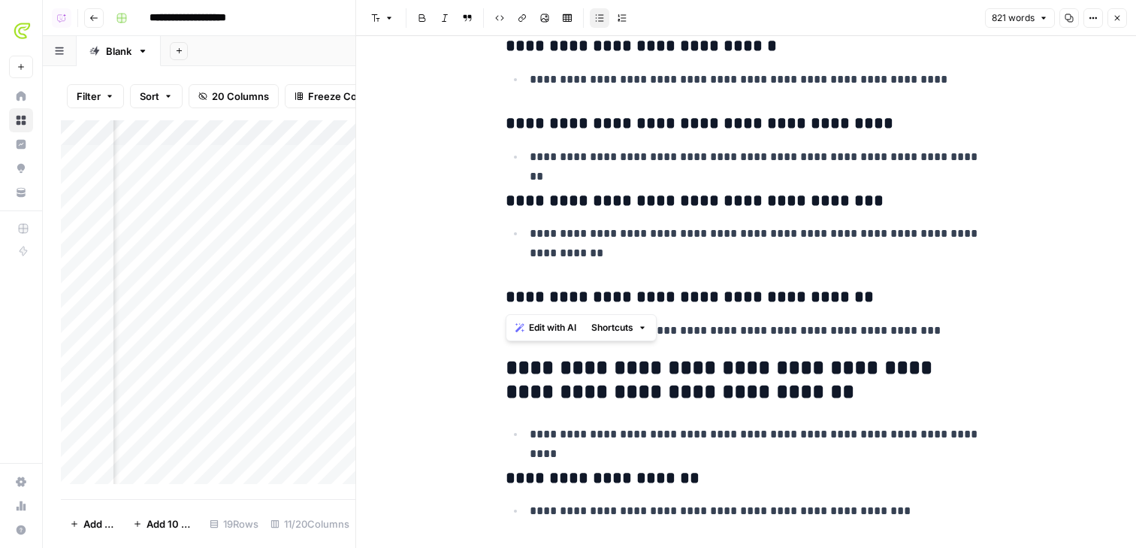
drag, startPoint x: 689, startPoint y: 267, endPoint x: 455, endPoint y: 180, distance: 249.6
click at [535, 326] on span "Edit with AI" at bounding box center [552, 328] width 47 height 14
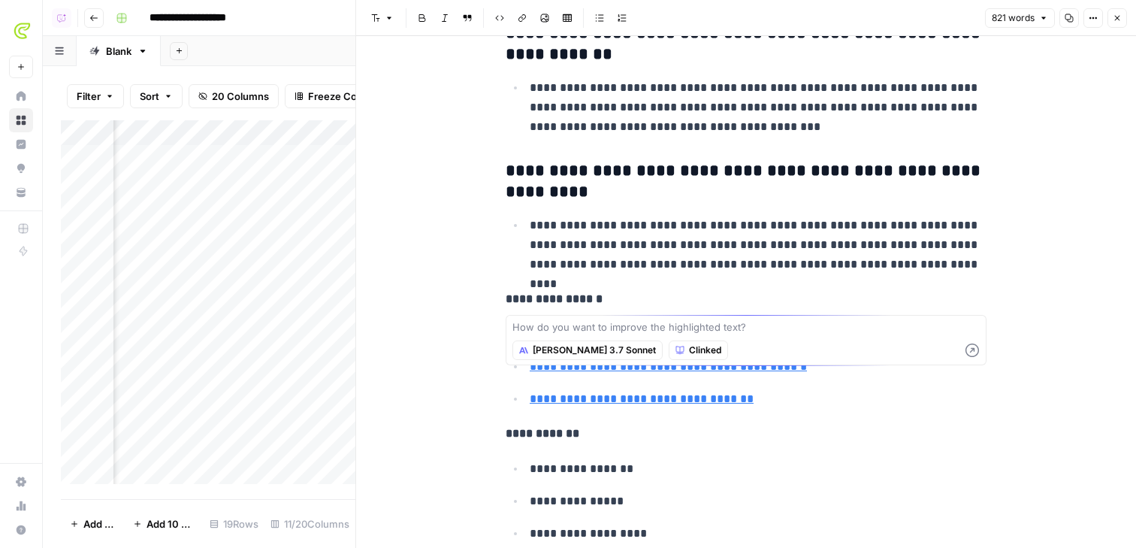
scroll to position [3523, 0]
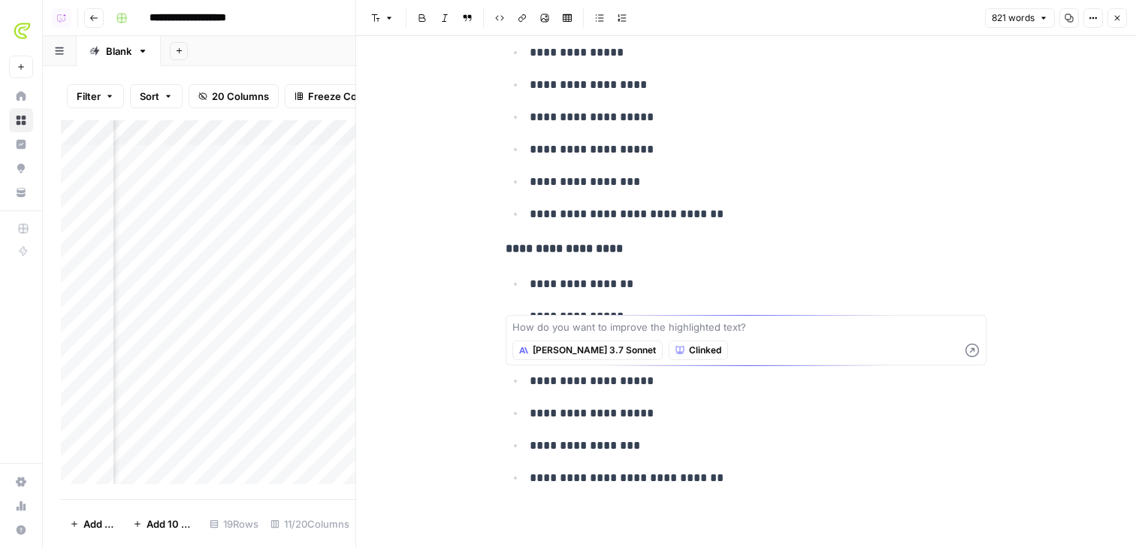
scroll to position [3976, 0]
drag, startPoint x: 866, startPoint y: 228, endPoint x: 918, endPoint y: 227, distance: 51.8
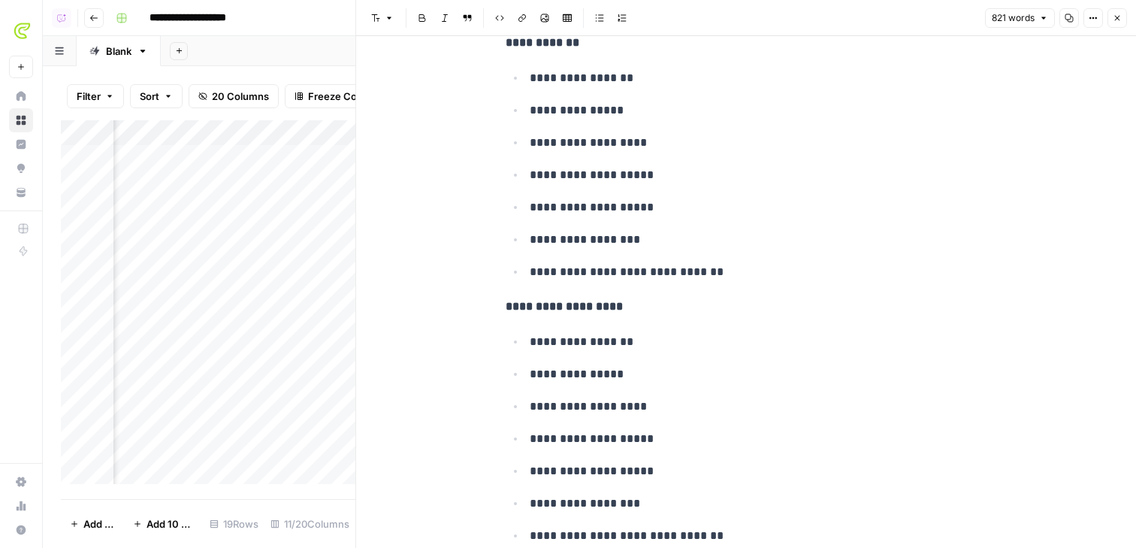
scroll to position [3918, 0]
click at [900, 18] on icon "button" at bounding box center [1116, 18] width 9 height 9
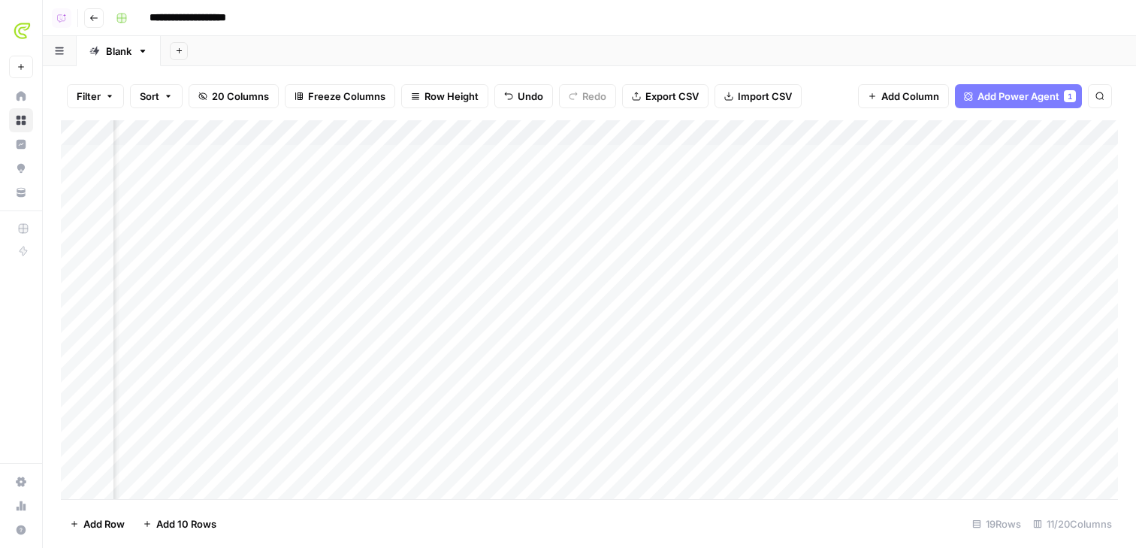
scroll to position [0, 319]
click at [644, 158] on div "Add Column" at bounding box center [589, 309] width 1057 height 379
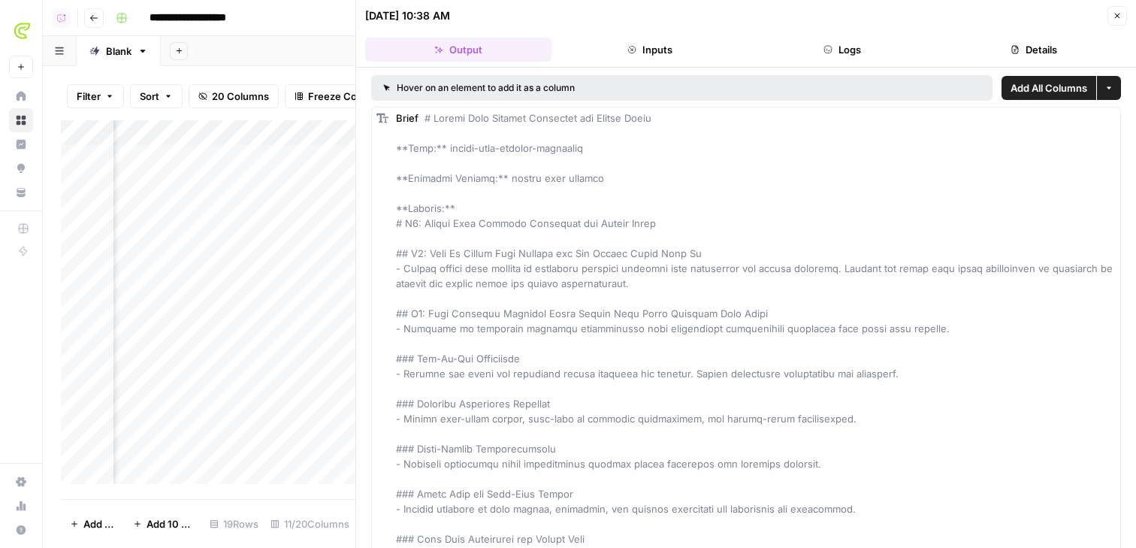
click at [900, 44] on button "Details" at bounding box center [1034, 50] width 186 height 24
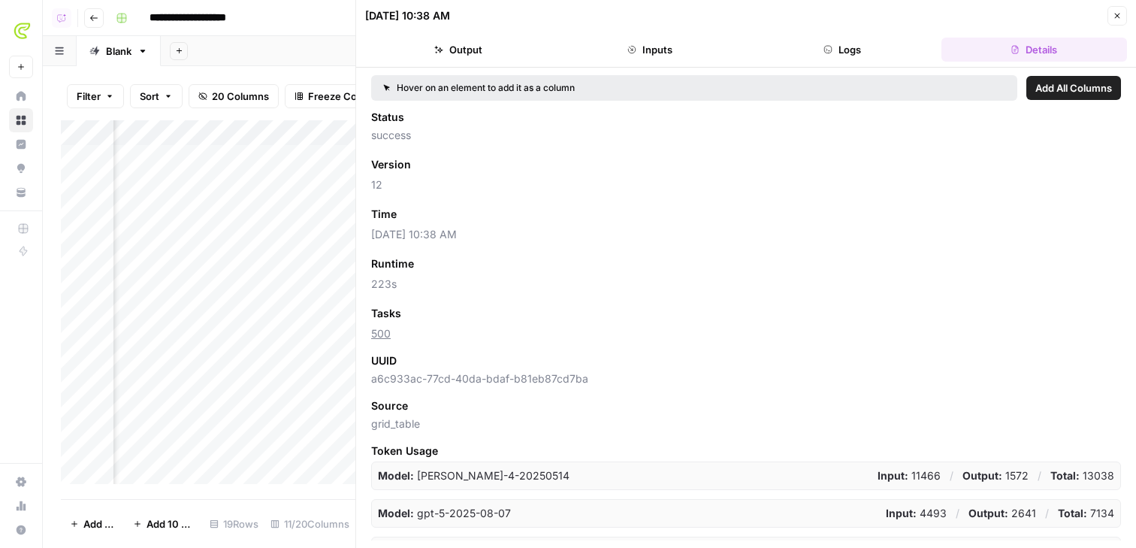
scroll to position [0, 468]
click at [173, 156] on div "Add Column" at bounding box center [208, 302] width 294 height 364
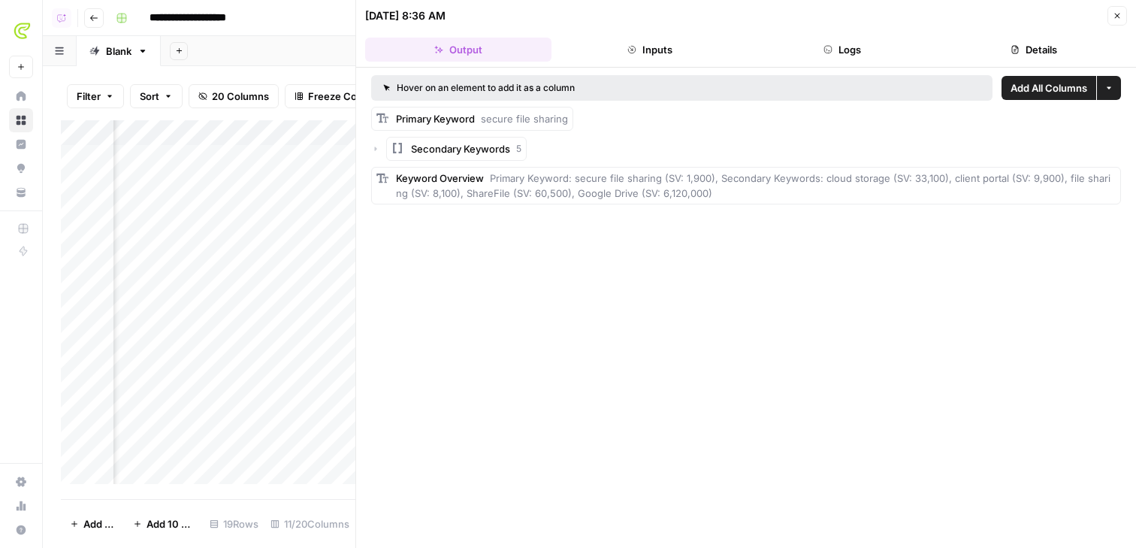
click at [900, 50] on button "Details" at bounding box center [1034, 50] width 186 height 24
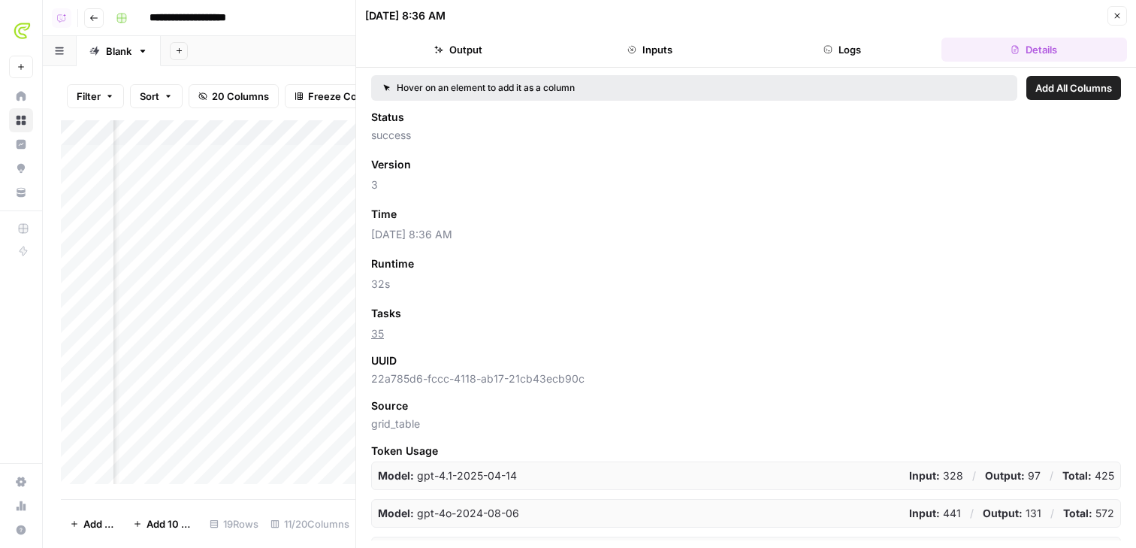
click at [900, 14] on icon "button" at bounding box center [1116, 15] width 9 height 9
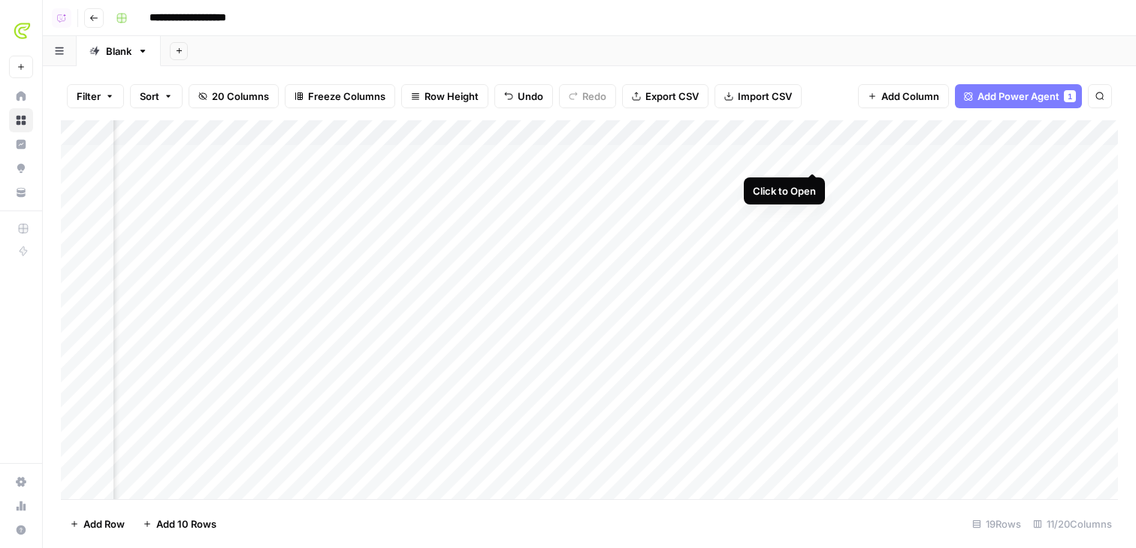
click at [810, 155] on div "Add Column" at bounding box center [589, 309] width 1057 height 379
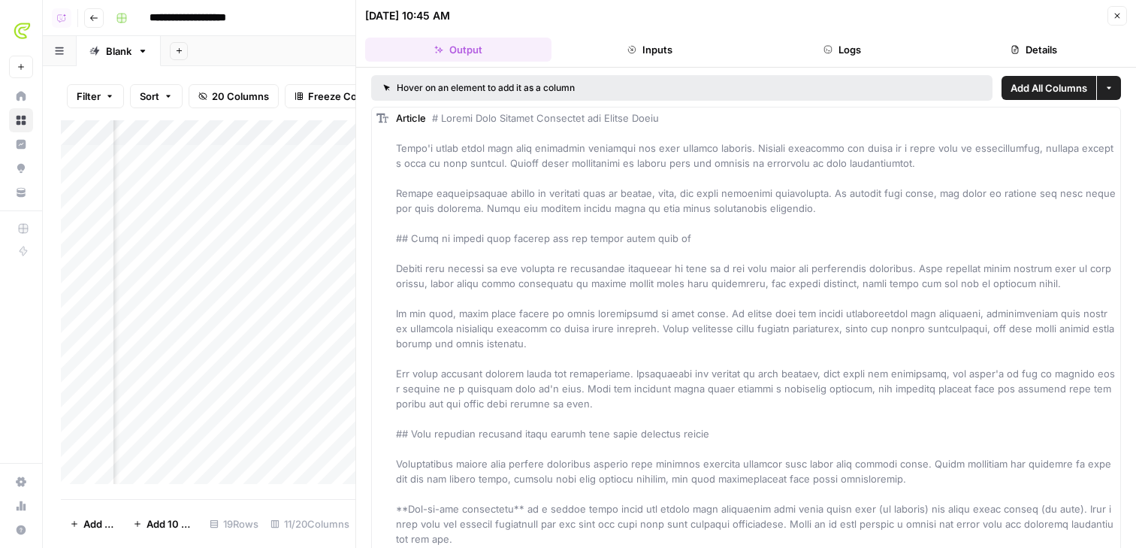
click at [900, 38] on button "Details" at bounding box center [1034, 50] width 186 height 24
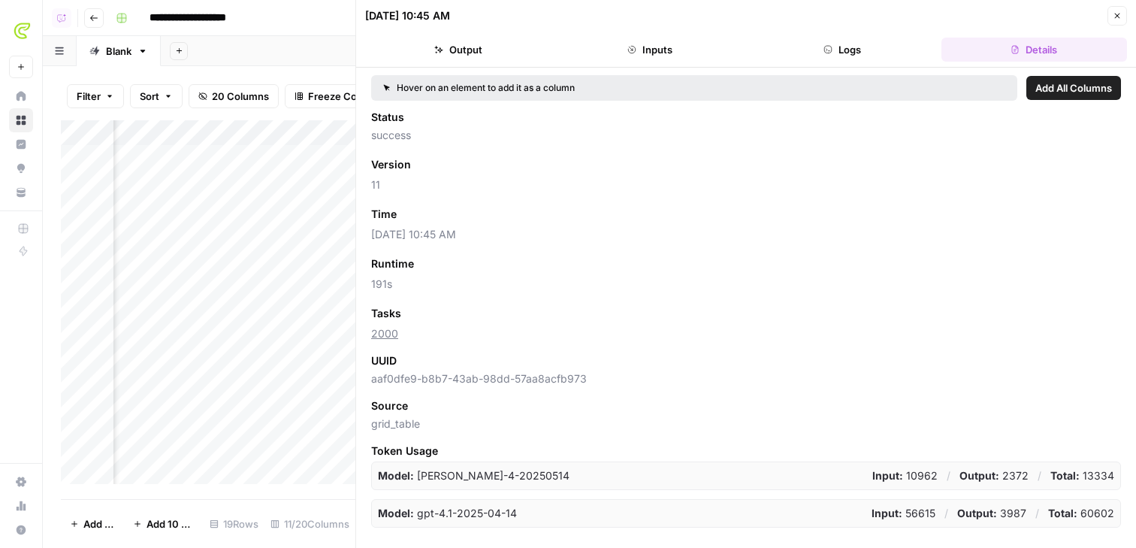
click at [900, 20] on button "Close" at bounding box center [1117, 16] width 20 height 20
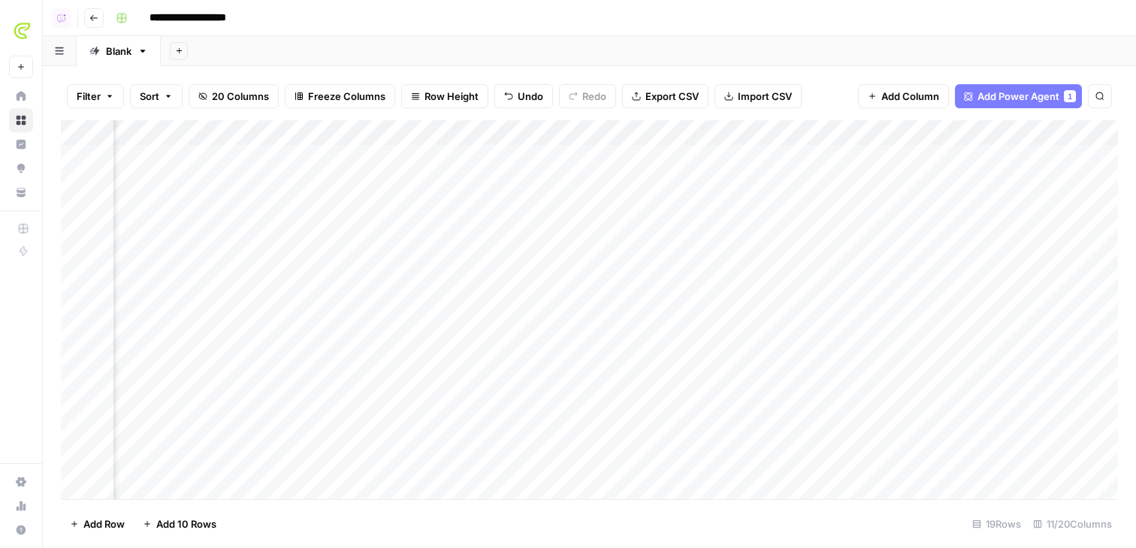
scroll to position [0, 645]
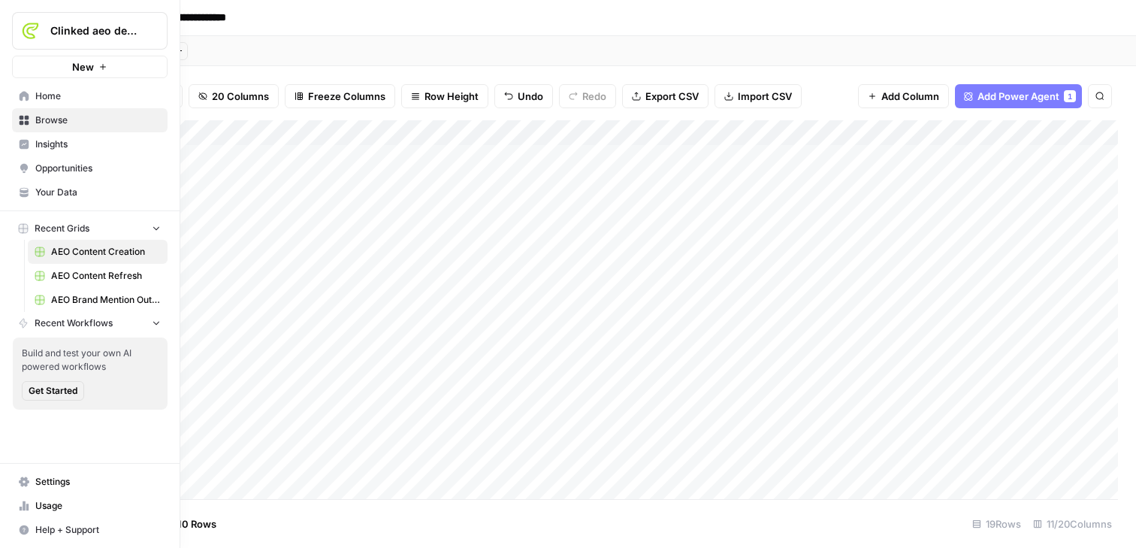
click at [57, 143] on span "Insights" at bounding box center [97, 144] width 125 height 14
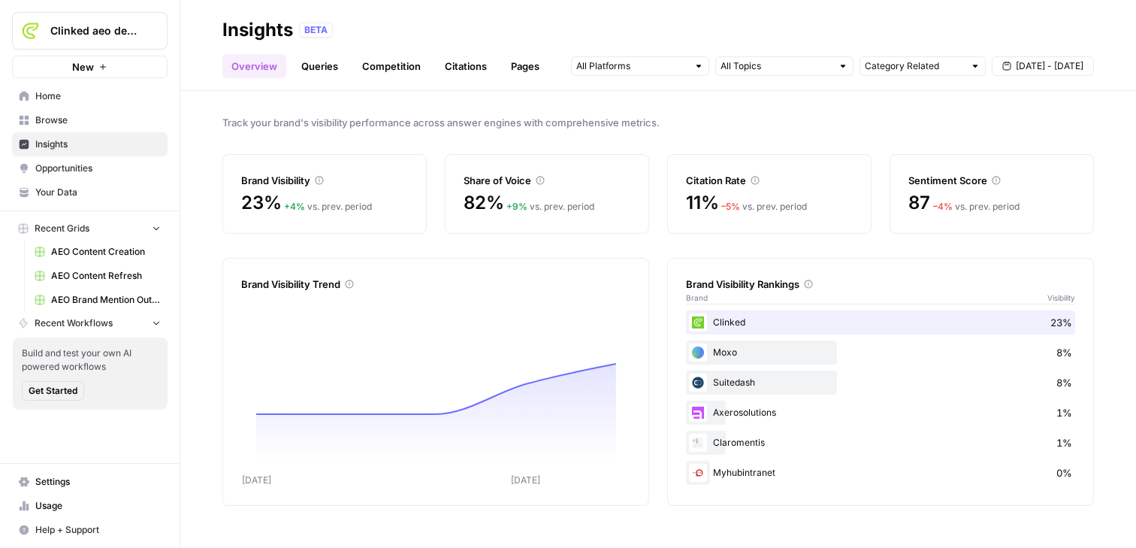
click at [92, 167] on span "Opportunities" at bounding box center [97, 168] width 125 height 14
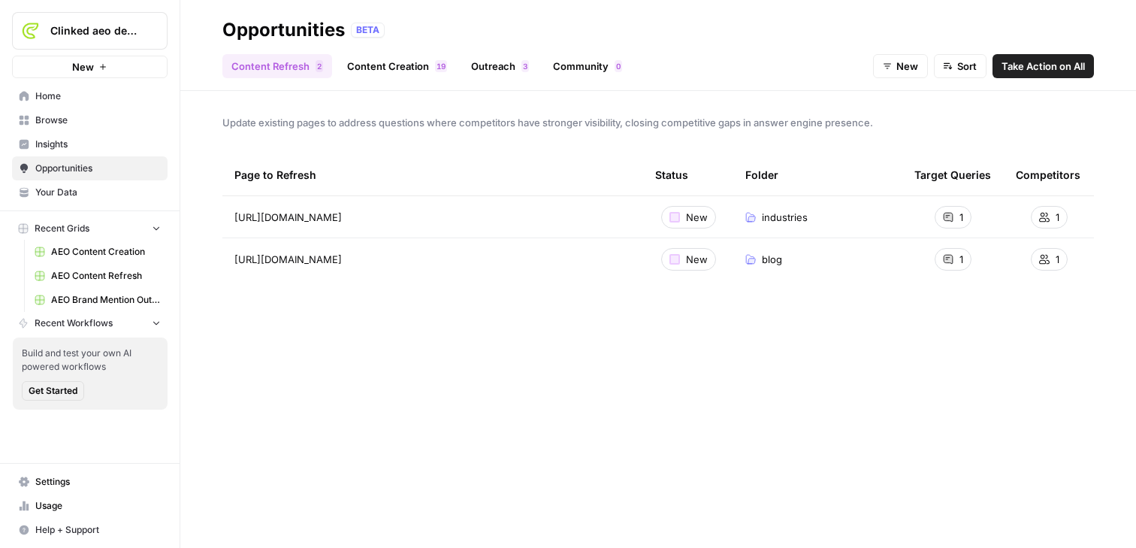
click at [64, 247] on span "AEO Content Creation" at bounding box center [106, 252] width 110 height 14
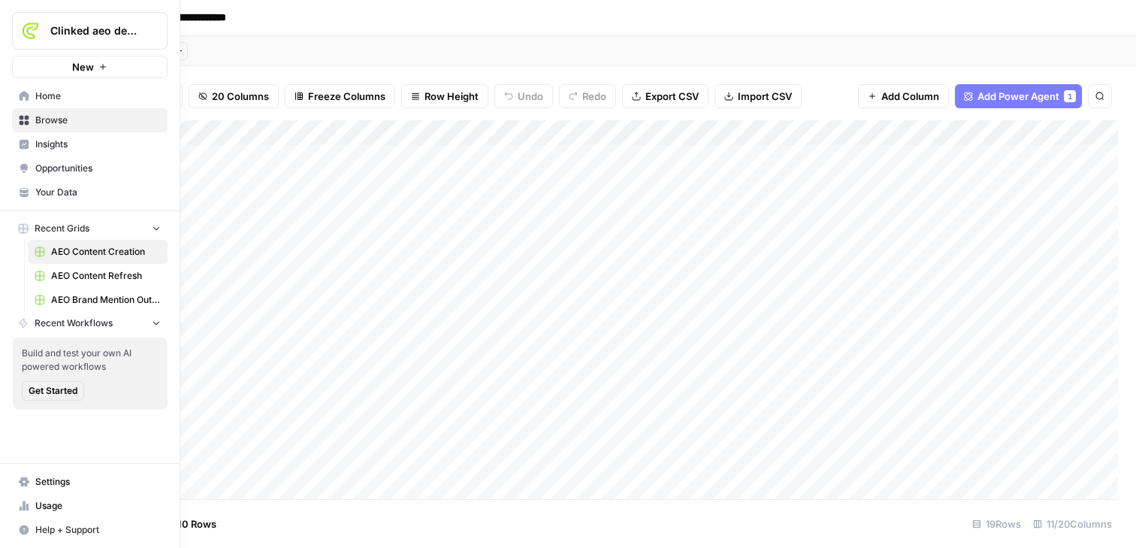
click at [74, 165] on span "Opportunities" at bounding box center [97, 168] width 125 height 14
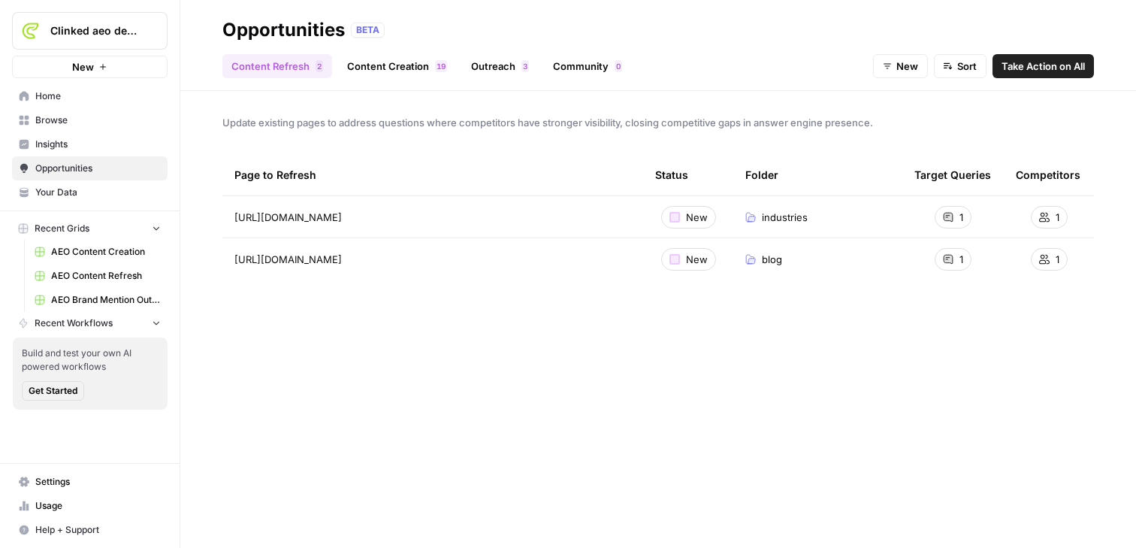
click at [497, 66] on link "Outreach 3" at bounding box center [500, 66] width 76 height 24
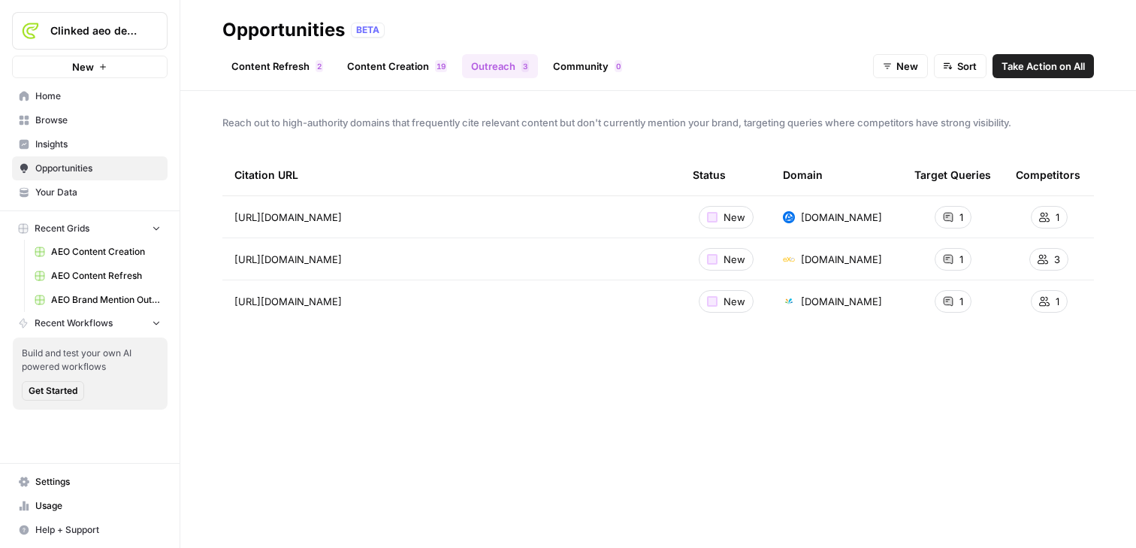
click at [85, 293] on span "AEO Brand Mention Outreach" at bounding box center [106, 300] width 110 height 14
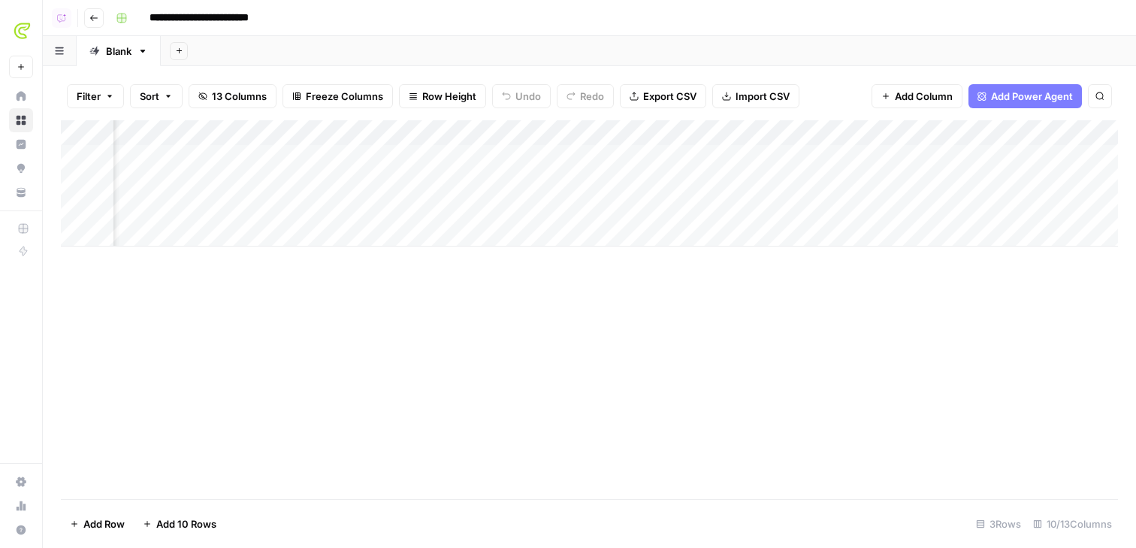
scroll to position [0, 151]
click at [815, 154] on div "Add Column" at bounding box center [589, 183] width 1057 height 126
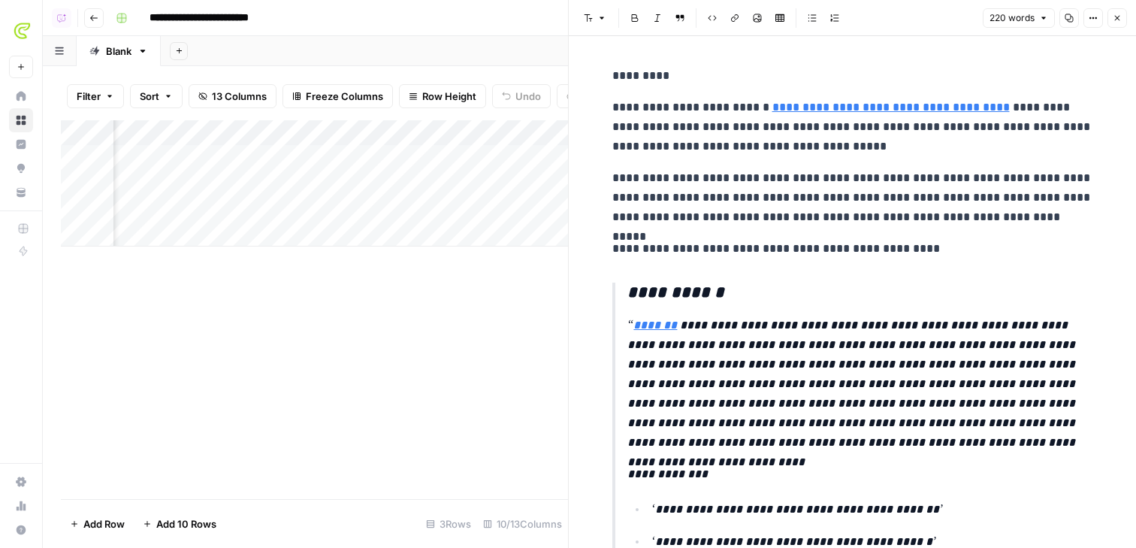
scroll to position [0, 625]
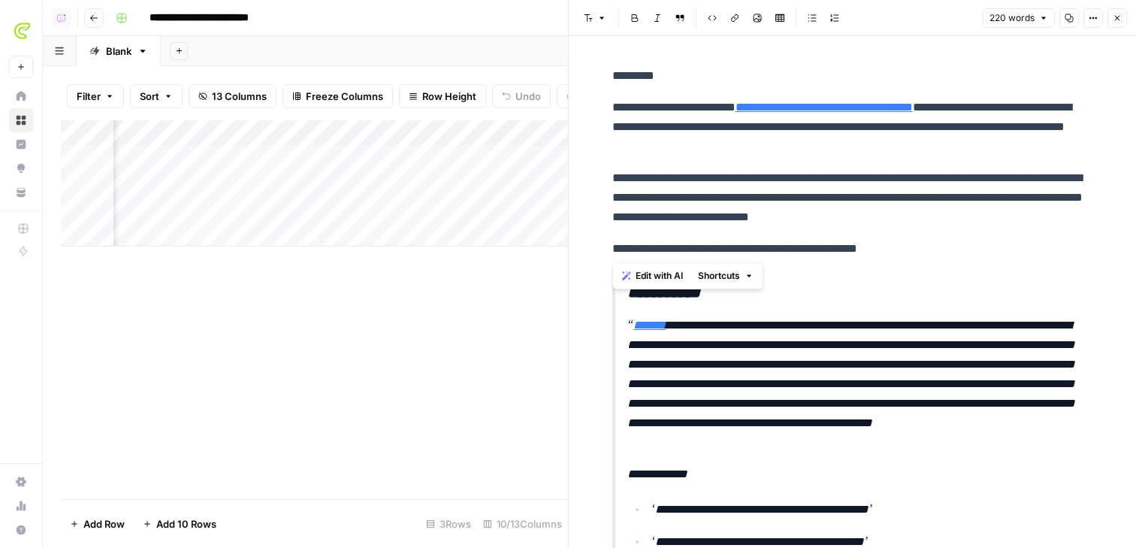
drag, startPoint x: 608, startPoint y: 72, endPoint x: 907, endPoint y: 247, distance: 347.0
click at [900, 247] on div "**********" at bounding box center [852, 429] width 499 height 738
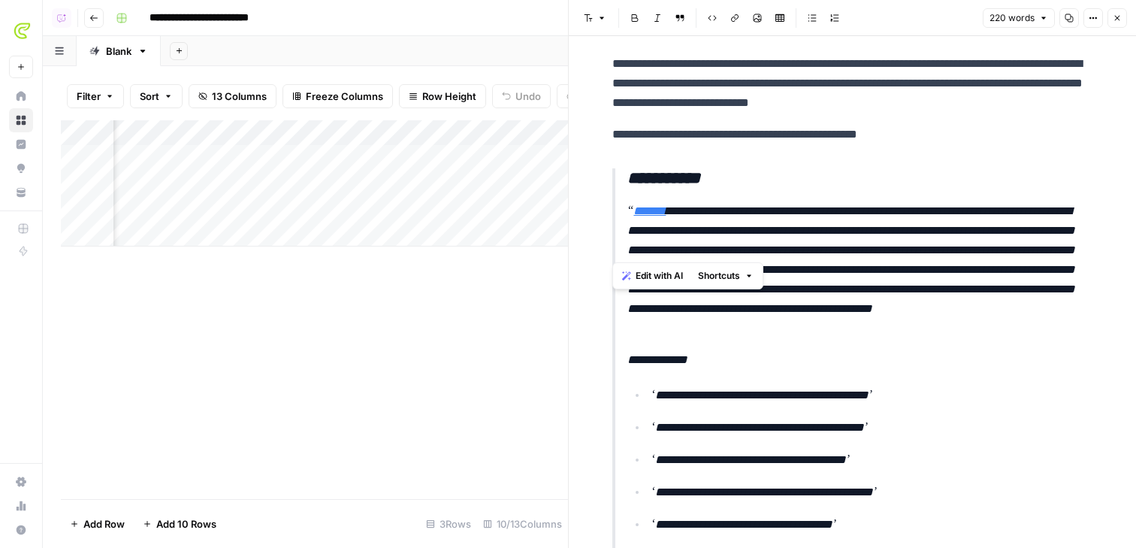
scroll to position [125, 0]
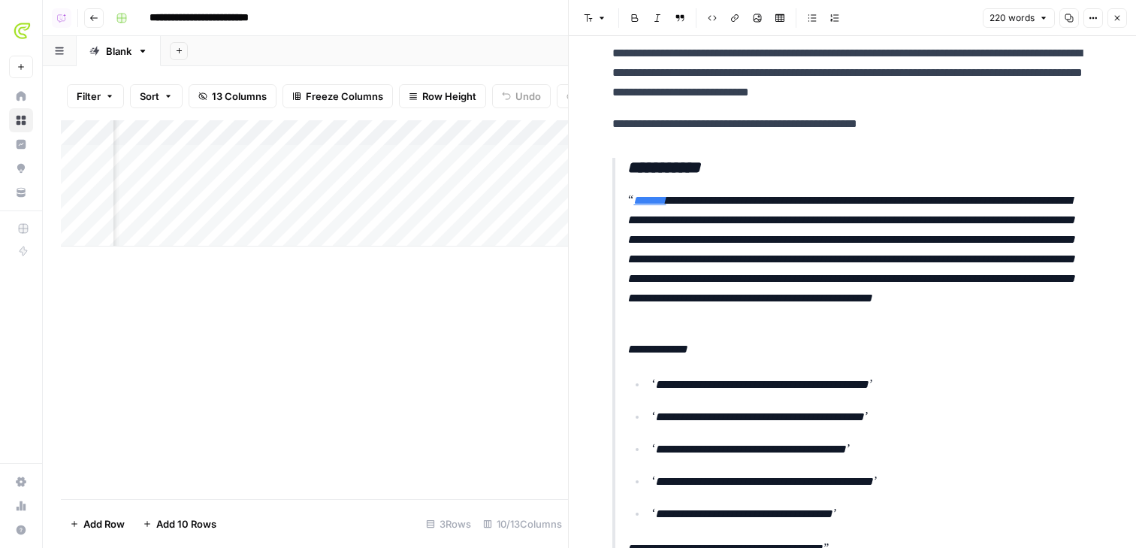
click at [849, 315] on p "**********" at bounding box center [860, 259] width 466 height 137
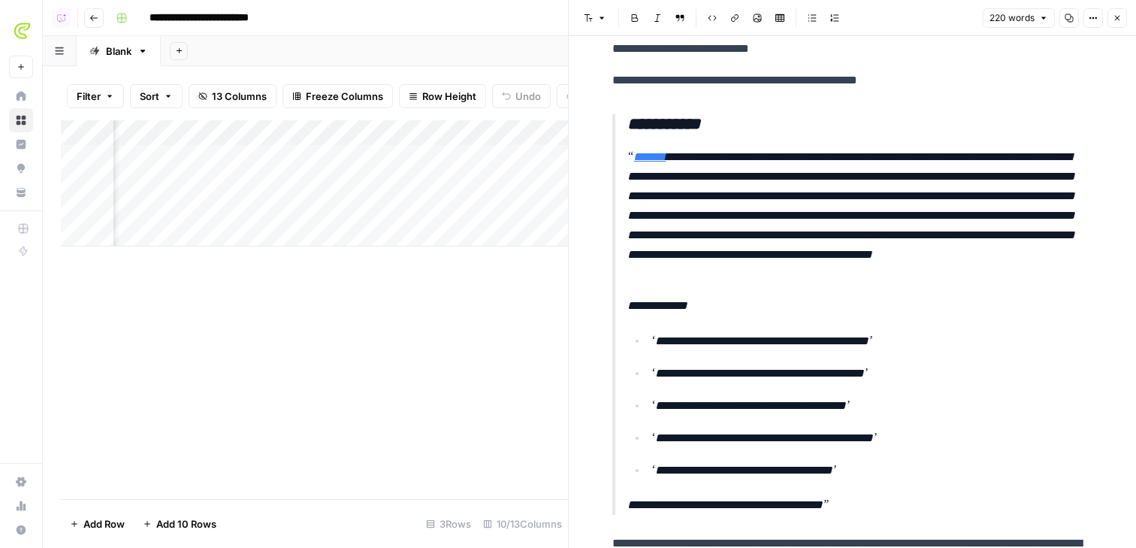
scroll to position [173, 0]
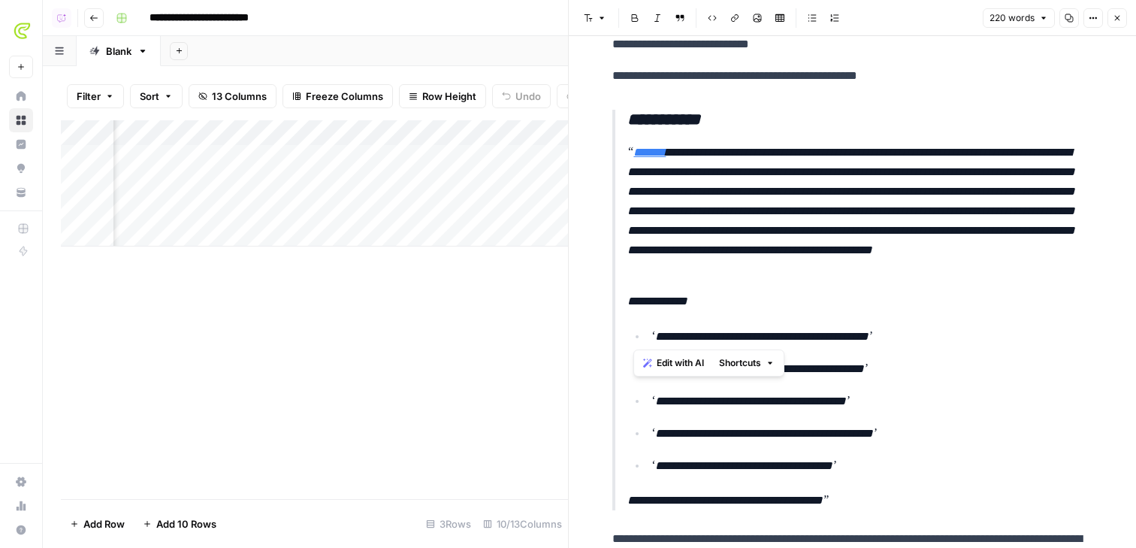
drag, startPoint x: 631, startPoint y: 119, endPoint x: 720, endPoint y: 330, distance: 228.5
click at [720, 330] on blockquote "**********" at bounding box center [852, 310] width 481 height 400
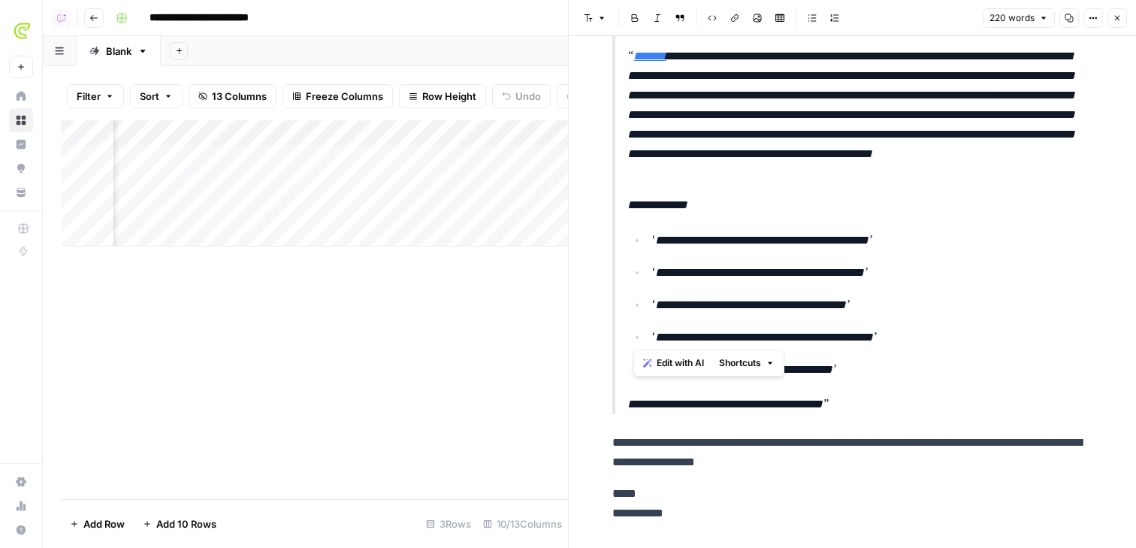
scroll to position [267, 0]
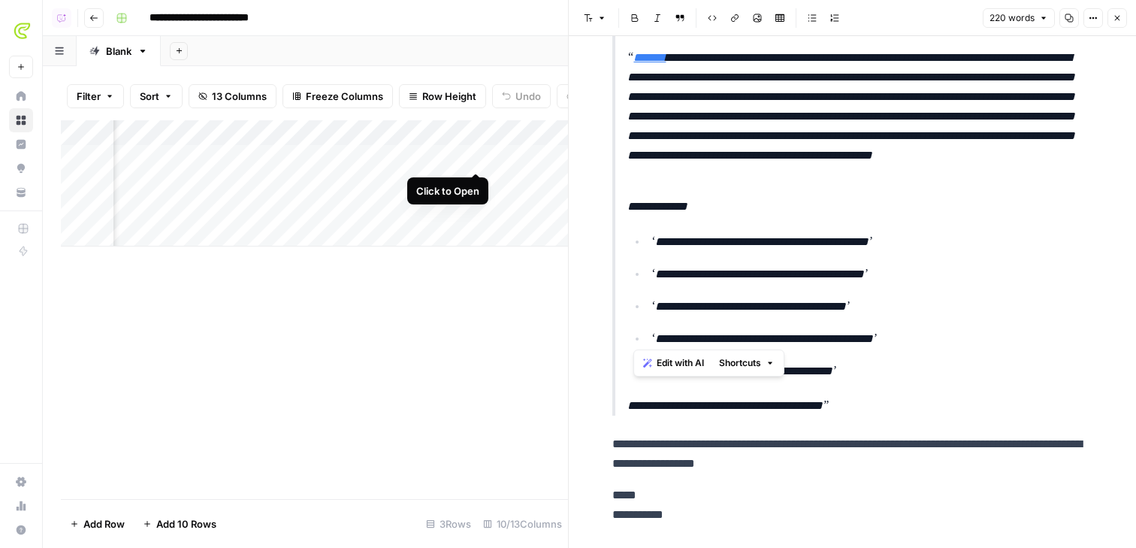
click at [473, 154] on div "Add Column" at bounding box center [314, 183] width 507 height 126
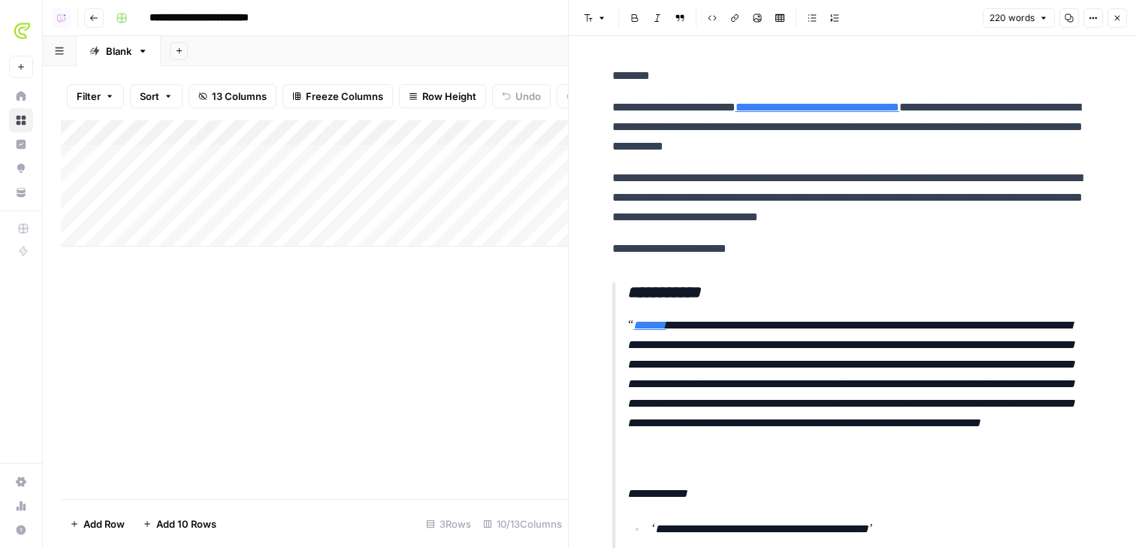
click at [900, 17] on button "Close" at bounding box center [1117, 18] width 20 height 20
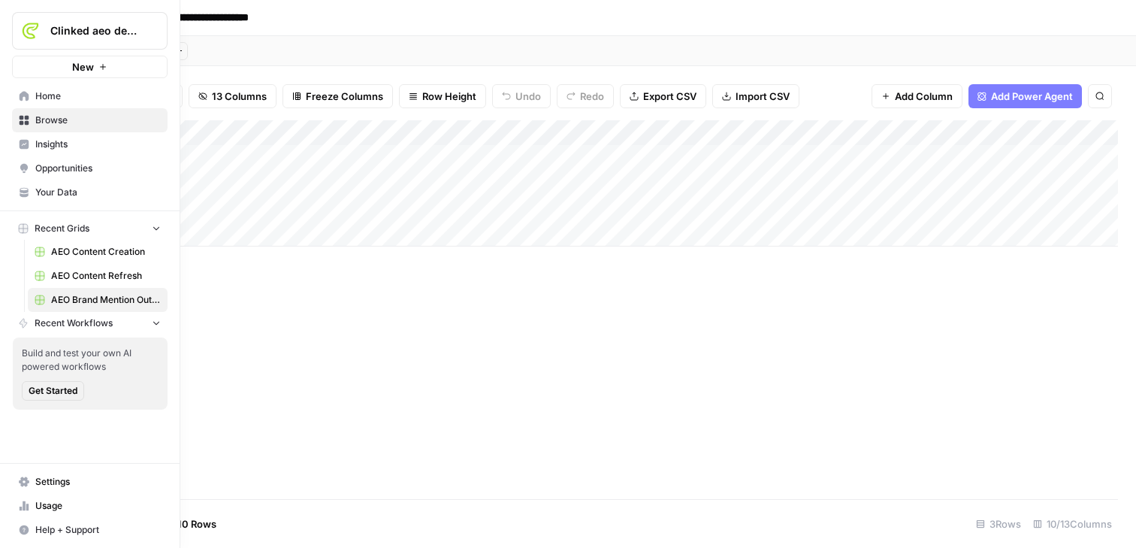
click at [60, 162] on span "Opportunities" at bounding box center [97, 168] width 125 height 14
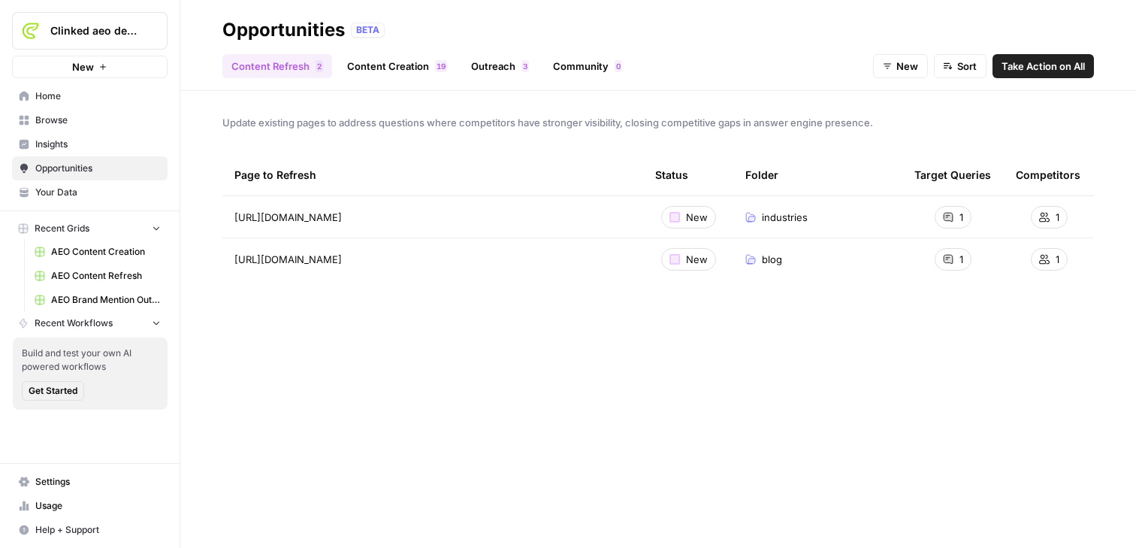
click at [486, 72] on link "Outreach 3" at bounding box center [500, 66] width 76 height 24
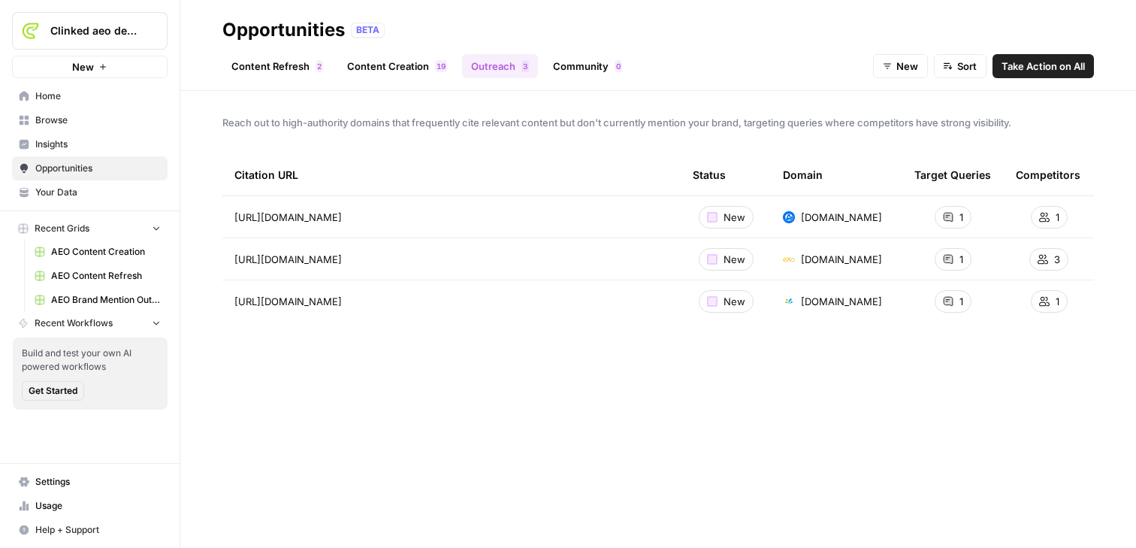
click at [81, 144] on span "Insights" at bounding box center [97, 144] width 125 height 14
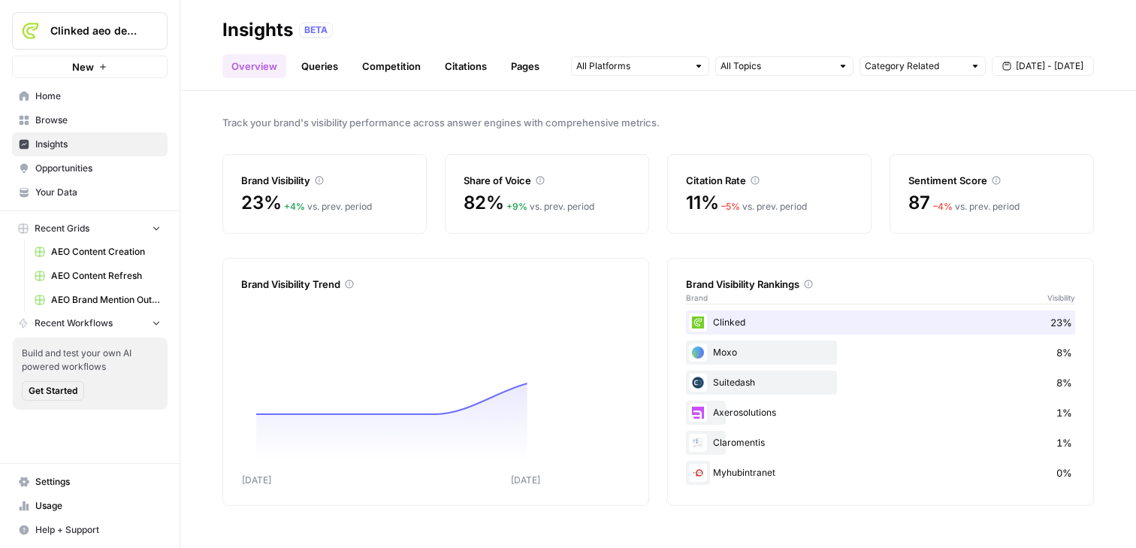
click at [459, 64] on link "Citations" at bounding box center [466, 66] width 60 height 24
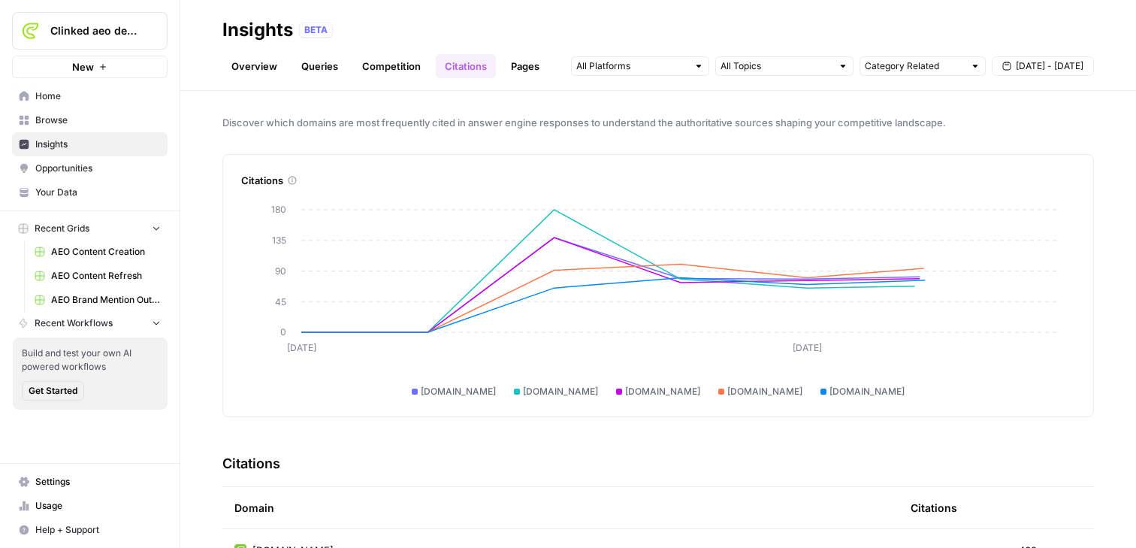
scroll to position [421, 0]
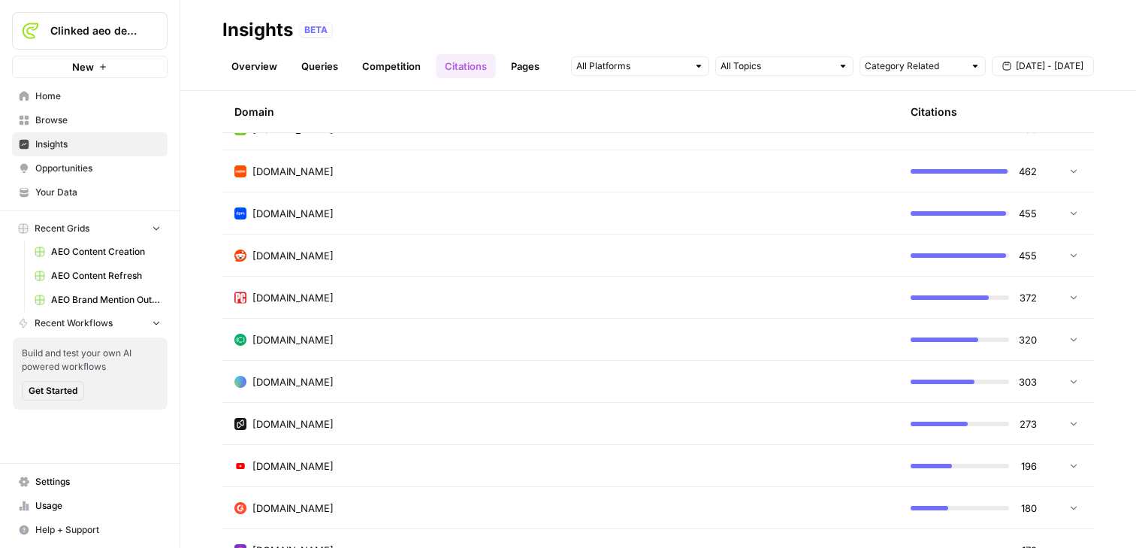
click at [320, 249] on div "[DOMAIN_NAME]" at bounding box center [560, 255] width 652 height 15
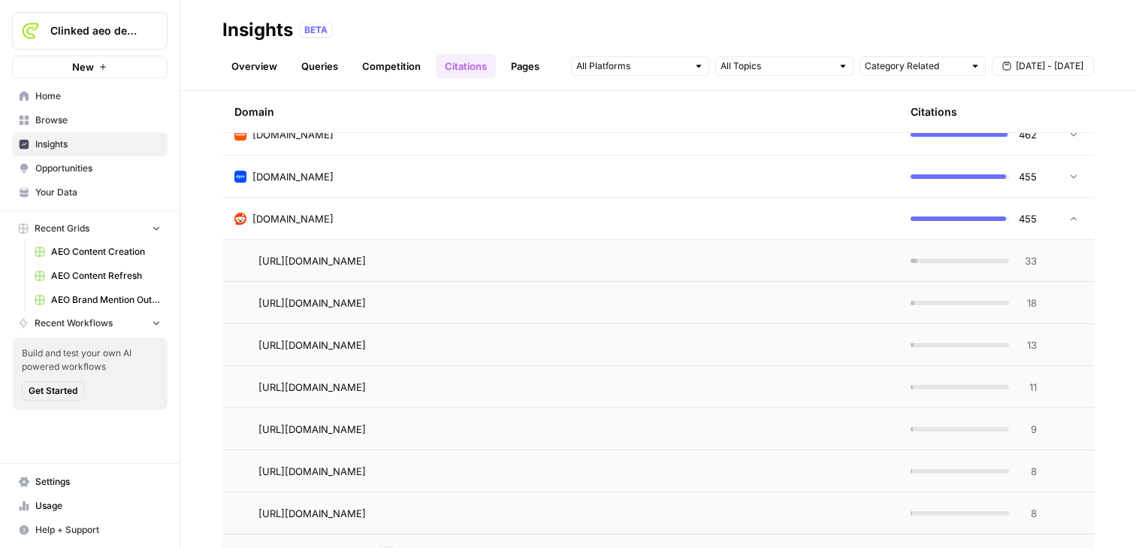
scroll to position [456, 0]
click at [421, 217] on div "[DOMAIN_NAME]" at bounding box center [560, 220] width 652 height 15
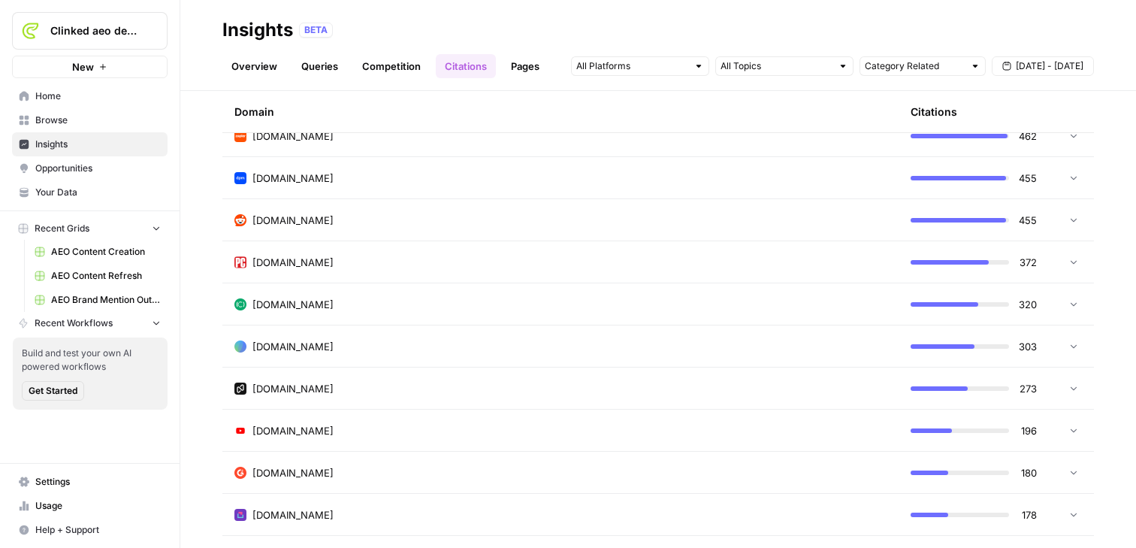
click at [421, 217] on div "[DOMAIN_NAME]" at bounding box center [560, 220] width 652 height 15
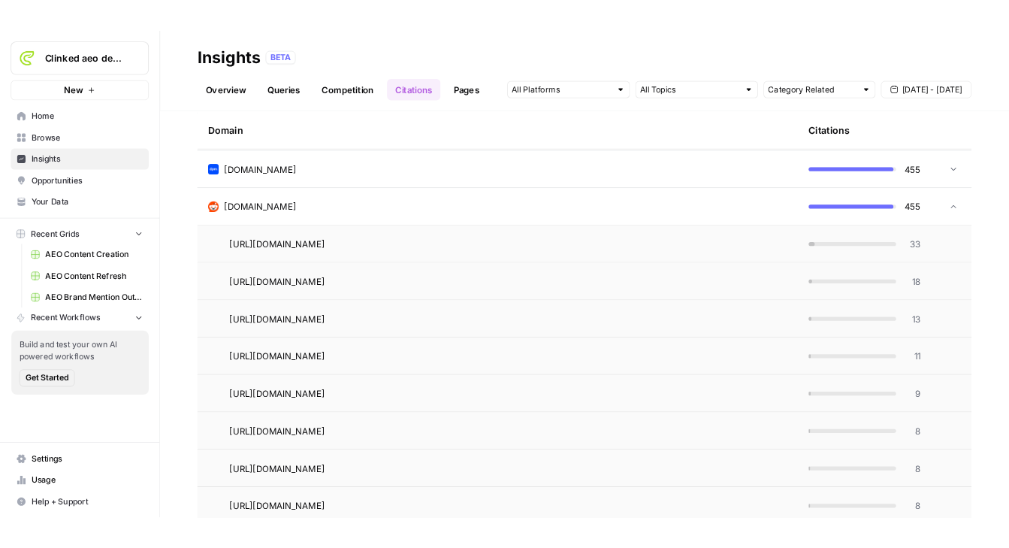
scroll to position [483, 0]
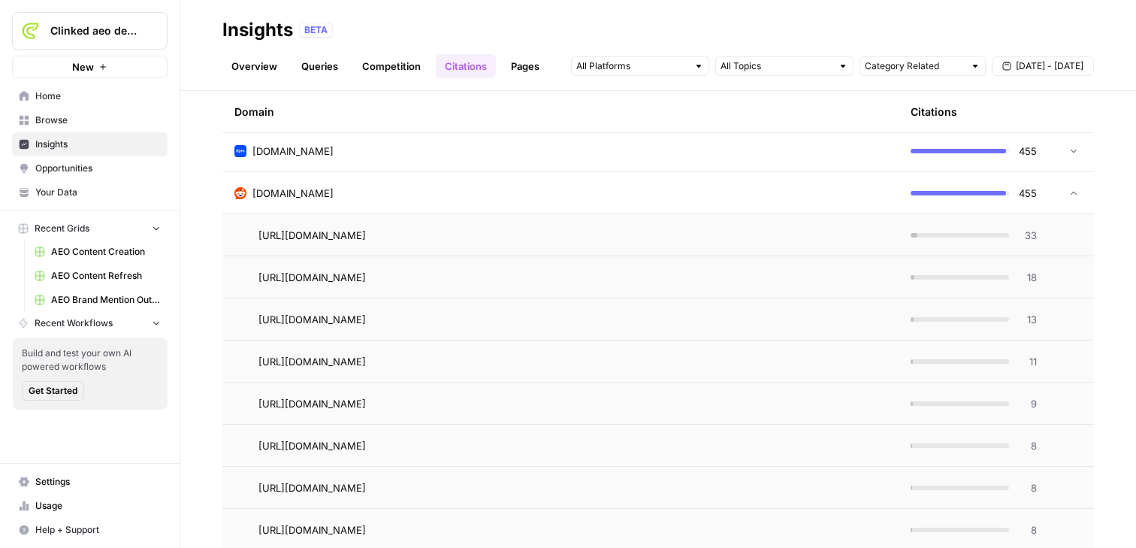
click at [83, 173] on span "Opportunities" at bounding box center [97, 168] width 125 height 14
